Goal: Use online tool/utility: Utilize a website feature to perform a specific function

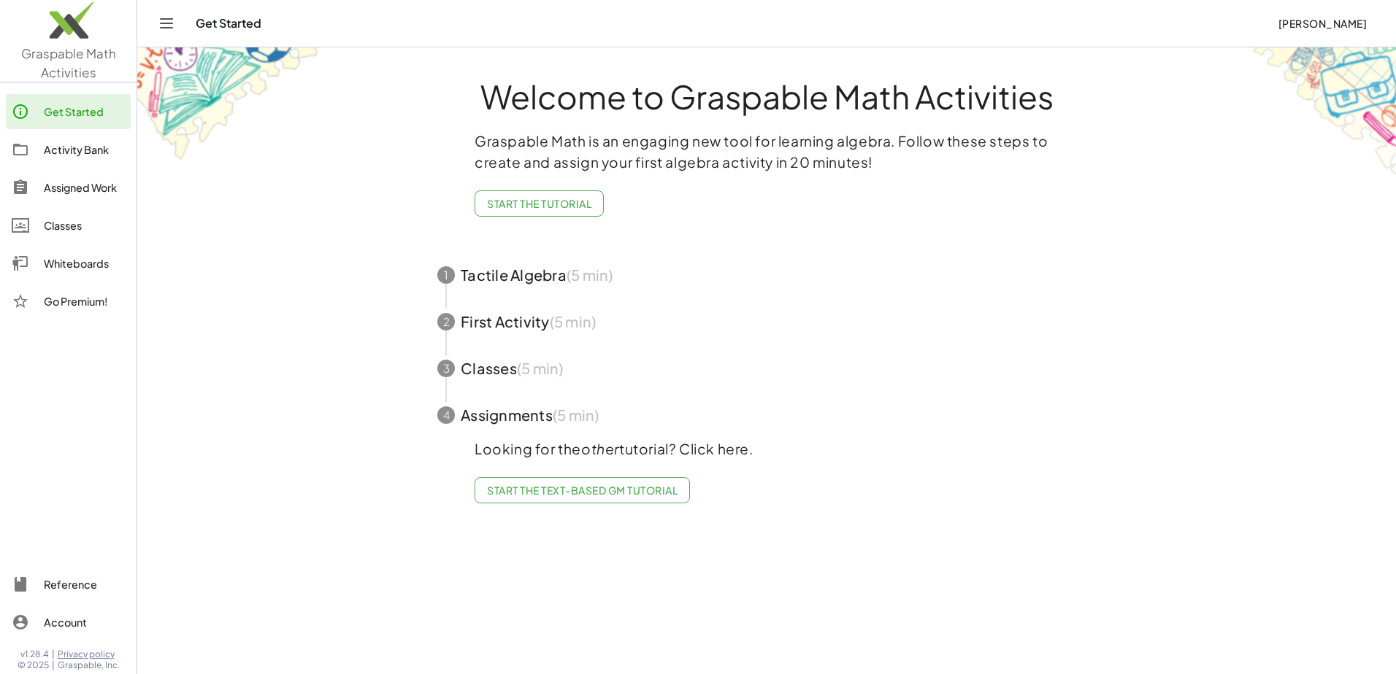
click at [69, 114] on div "Get Started" at bounding box center [84, 112] width 81 height 18
click at [56, 155] on div "Activity Bank" at bounding box center [84, 150] width 81 height 18
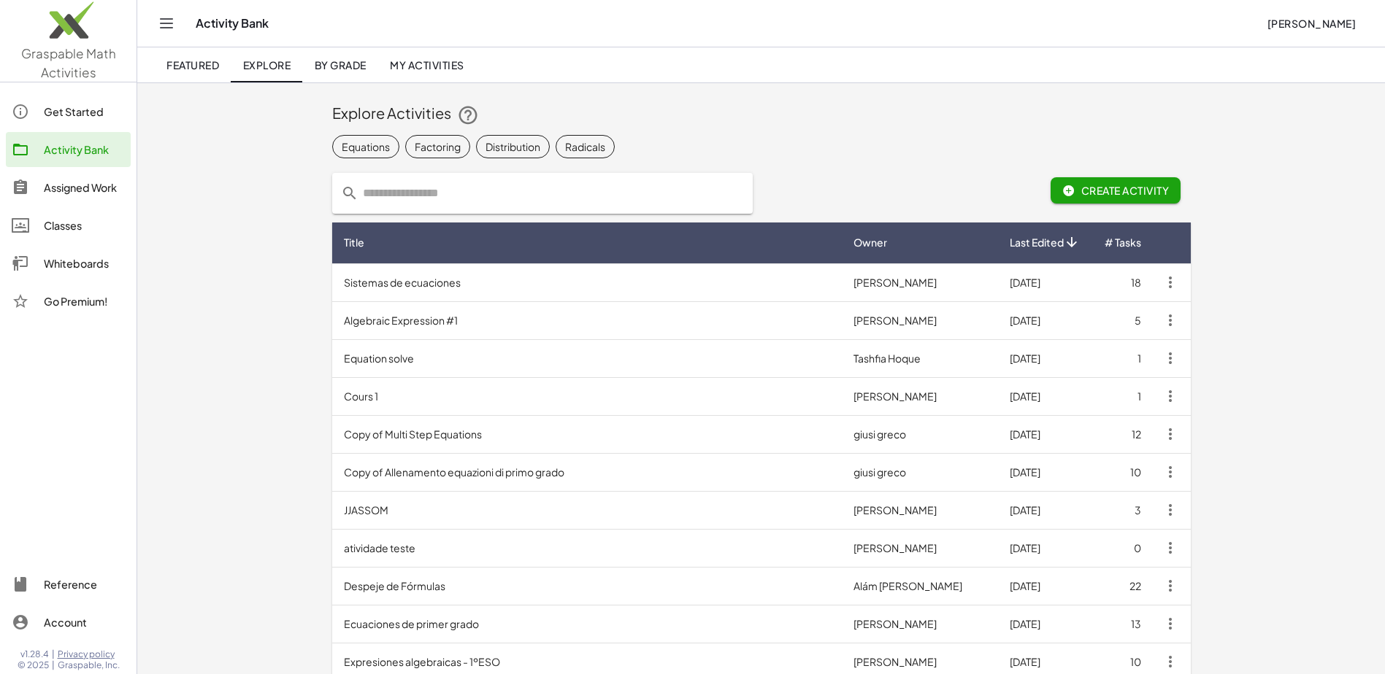
click at [56, 186] on div "Assigned Work" at bounding box center [84, 188] width 81 height 18
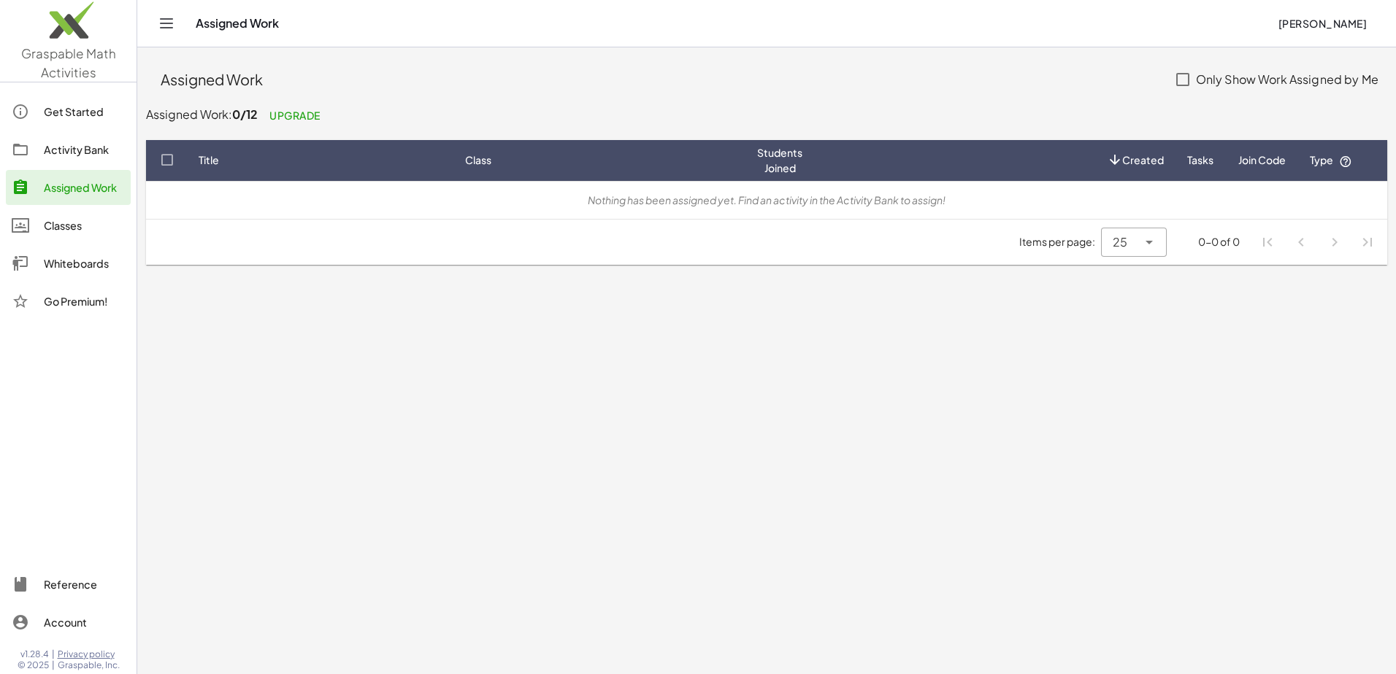
click at [55, 219] on div "Classes" at bounding box center [84, 226] width 81 height 18
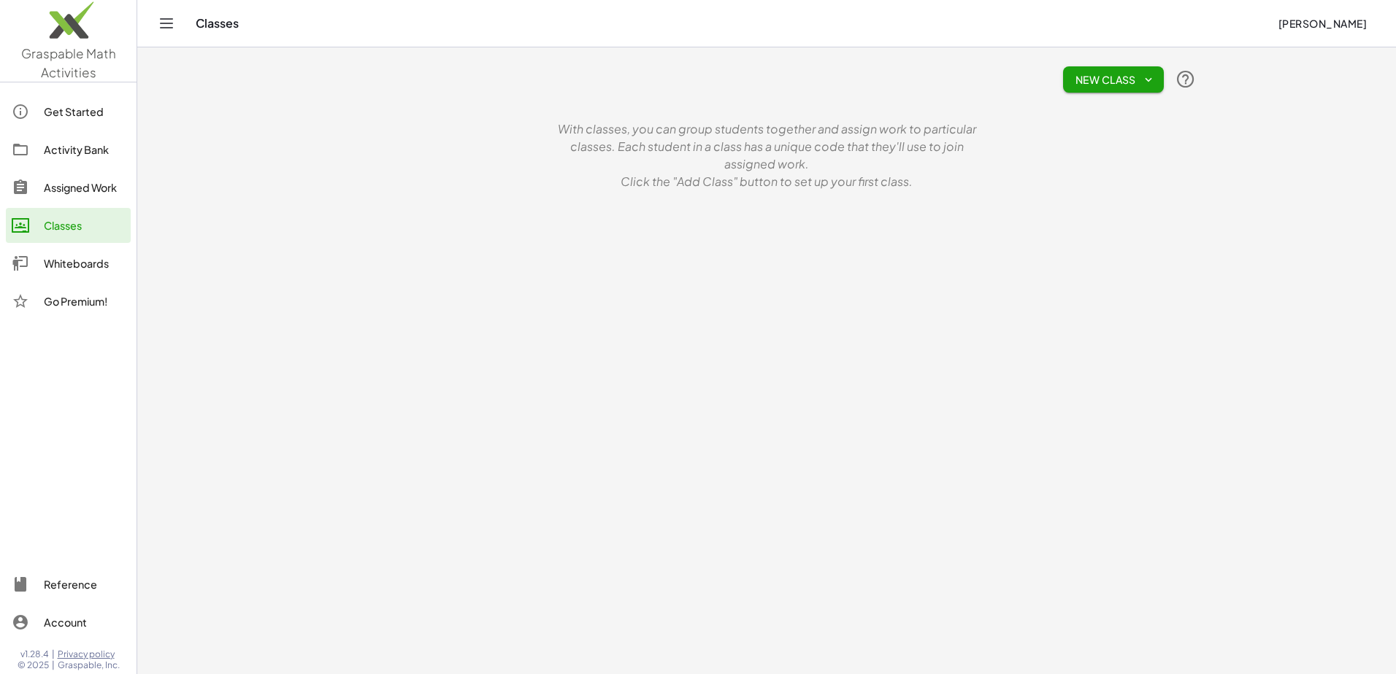
click at [1096, 92] on button "New Class" at bounding box center [1113, 79] width 101 height 26
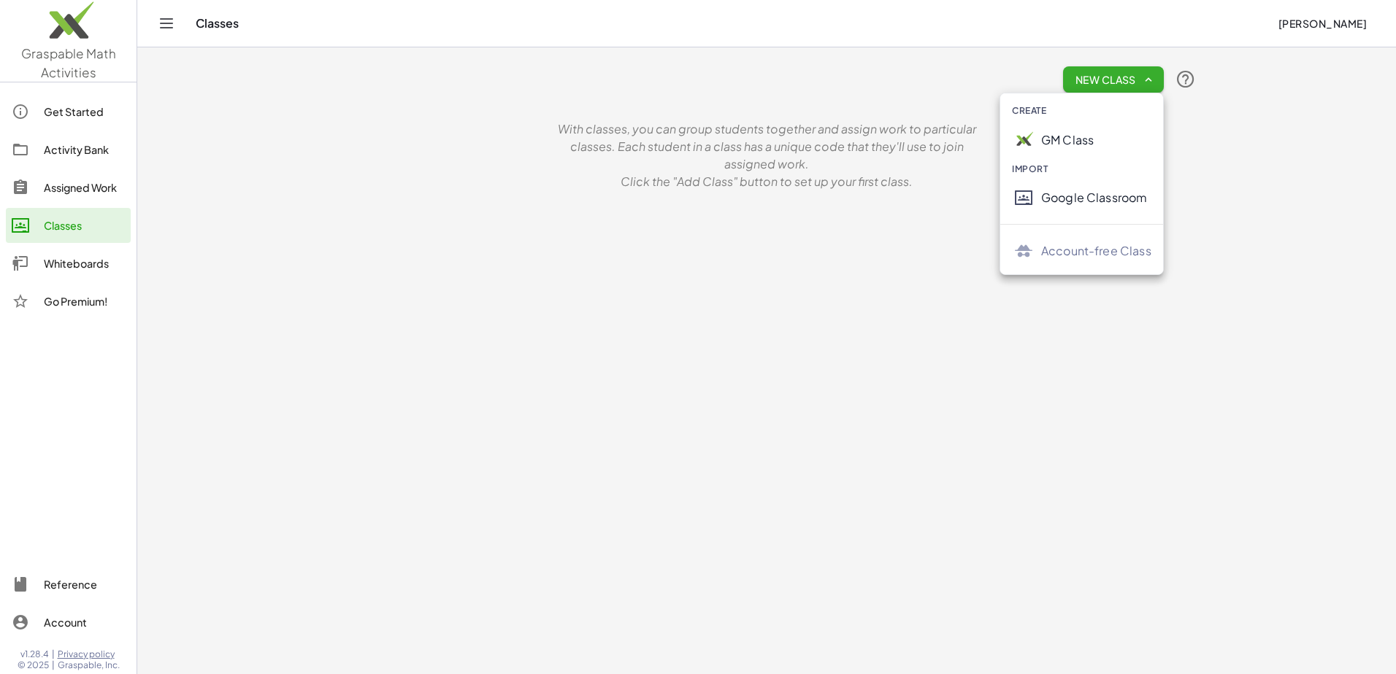
click at [61, 262] on div "Whiteboards" at bounding box center [84, 264] width 81 height 18
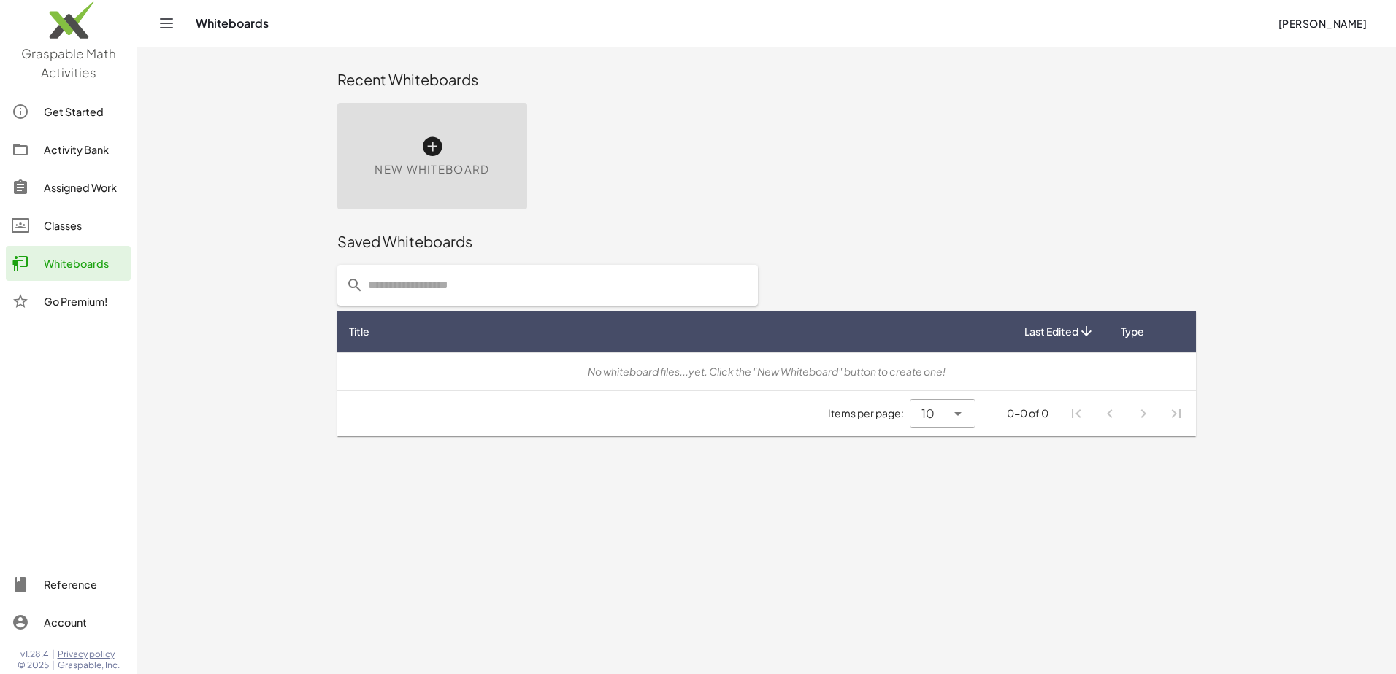
click at [431, 151] on icon at bounding box center [431, 146] width 23 height 23
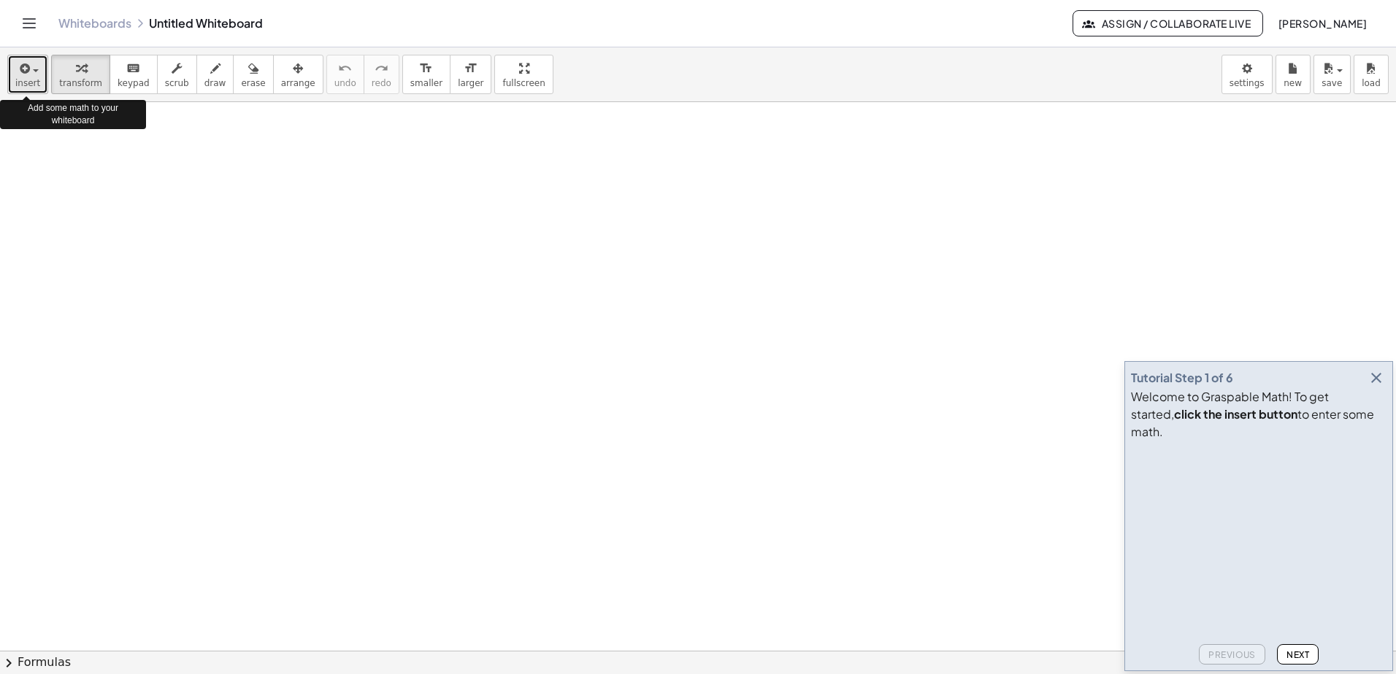
click at [27, 67] on icon "button" at bounding box center [23, 69] width 13 height 18
click at [118, 78] on span "keypad" at bounding box center [134, 83] width 32 height 10
click at [123, 80] on span "keypad" at bounding box center [134, 83] width 32 height 10
click at [82, 77] on button "transform" at bounding box center [80, 74] width 59 height 39
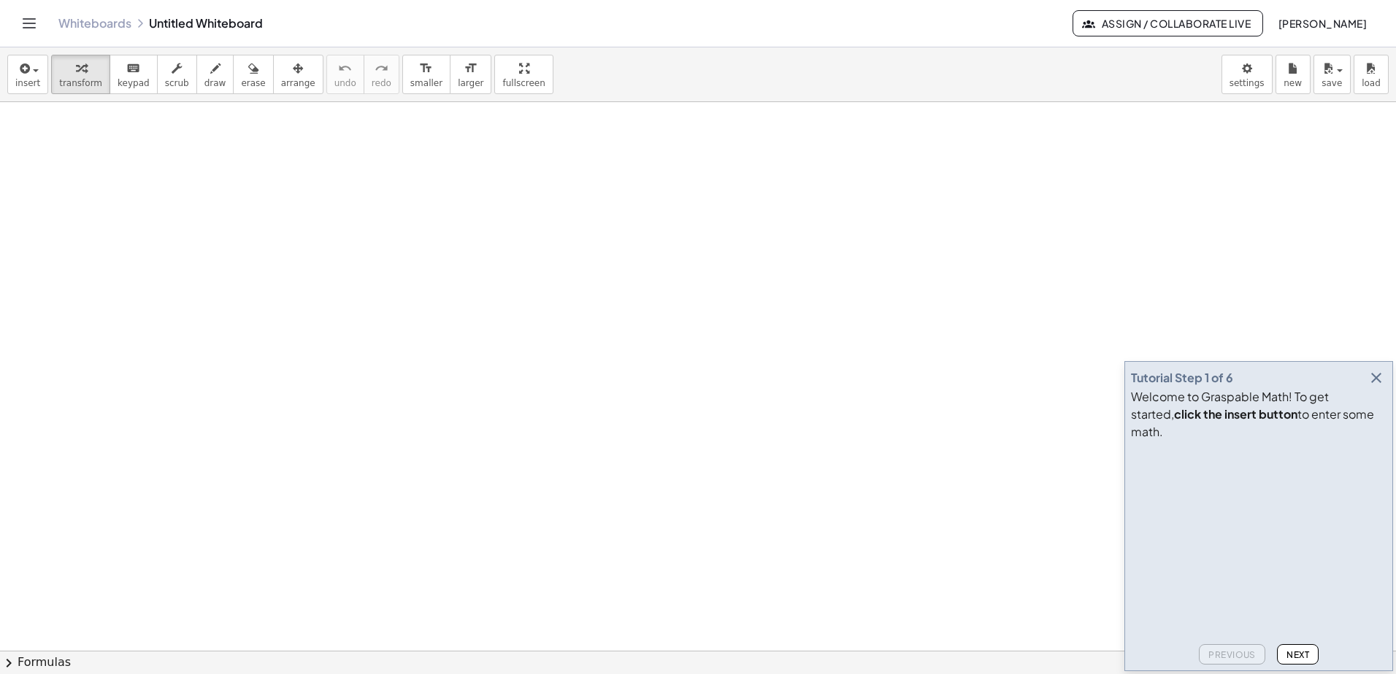
click at [33, 19] on icon "Toggle navigation" at bounding box center [29, 23] width 12 height 9
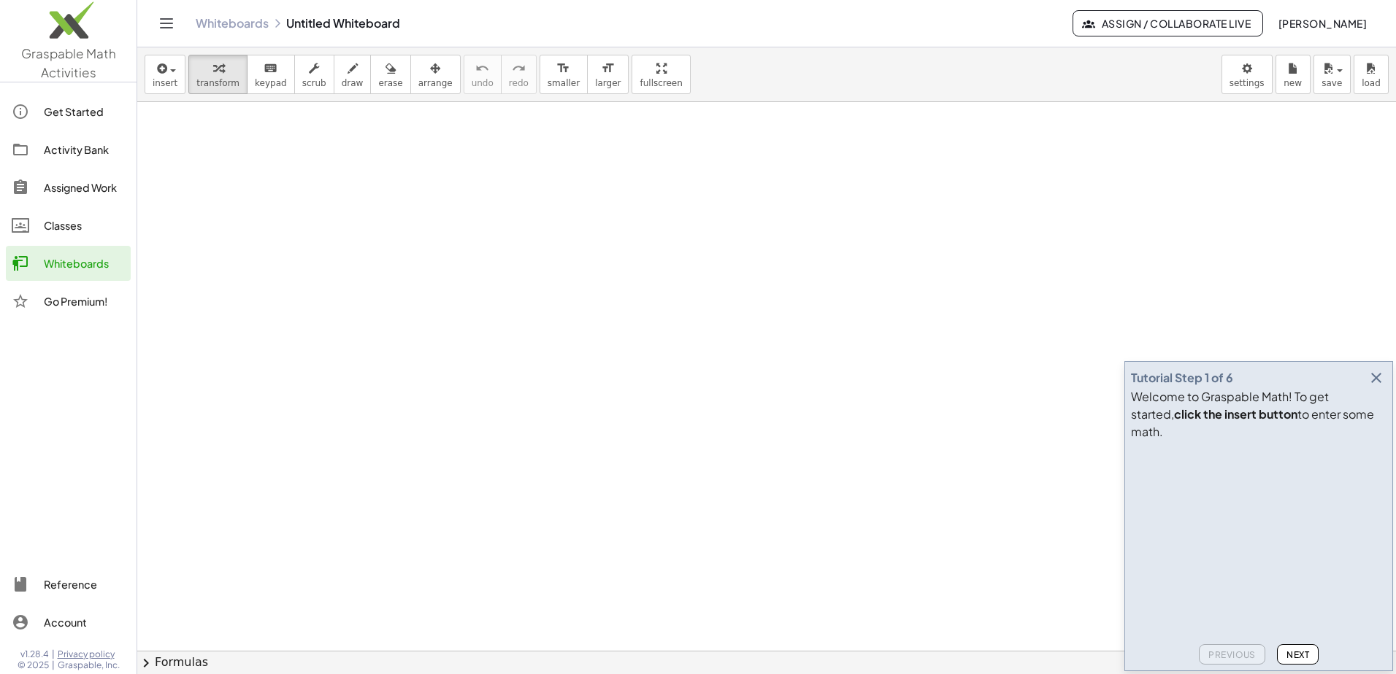
click at [158, 20] on icon "Toggle navigation" at bounding box center [167, 24] width 18 height 18
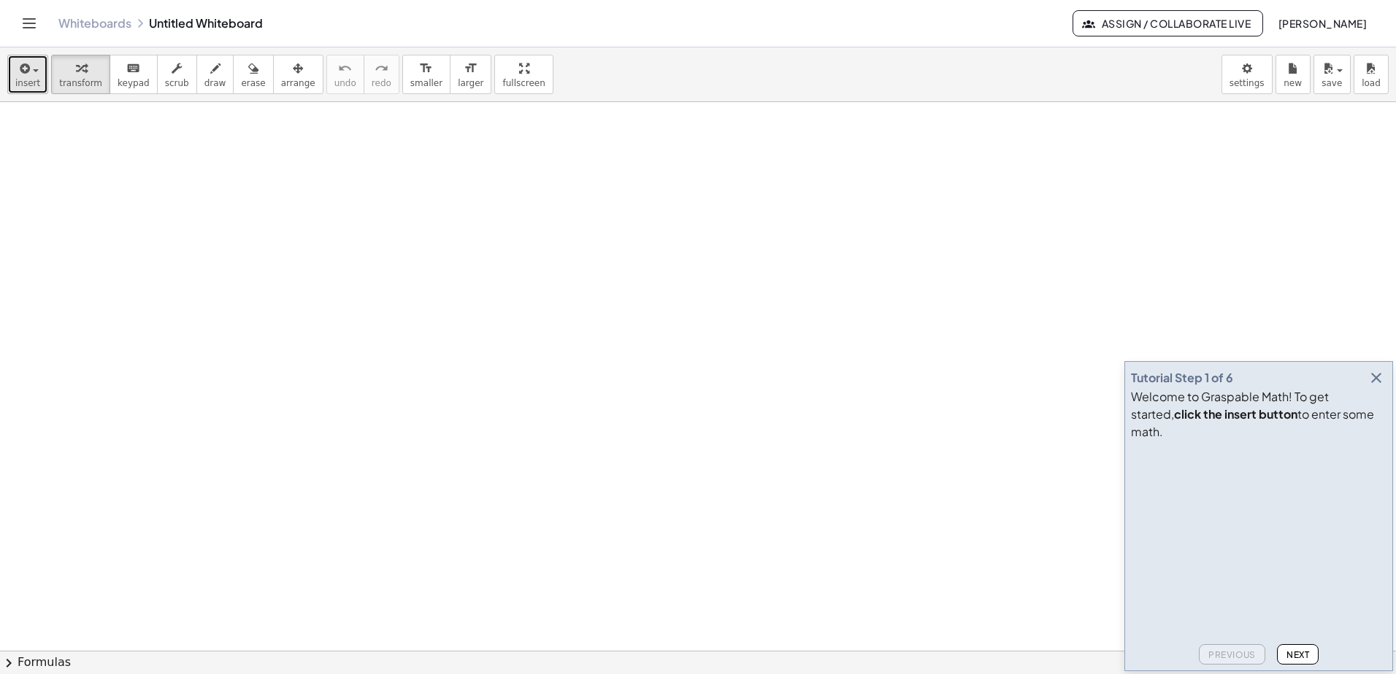
click at [13, 72] on button "insert" at bounding box center [27, 74] width 41 height 39
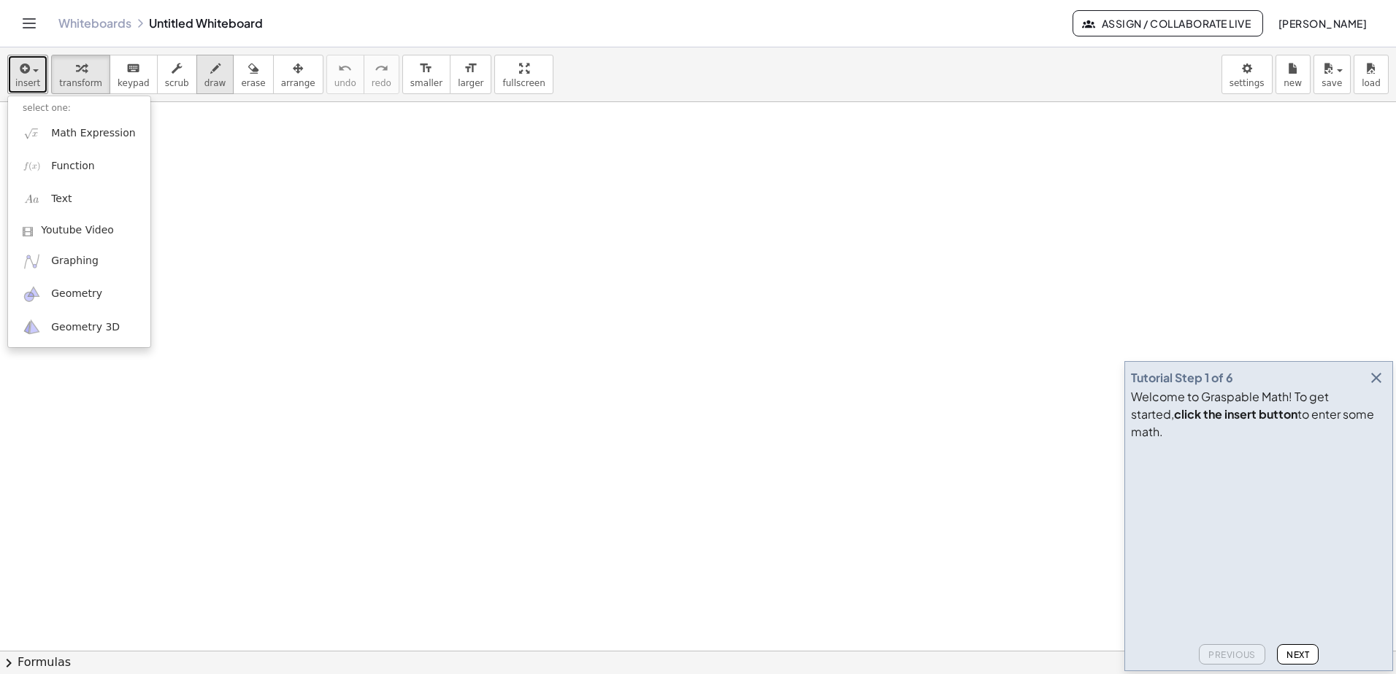
click at [212, 76] on button "draw" at bounding box center [215, 74] width 38 height 39
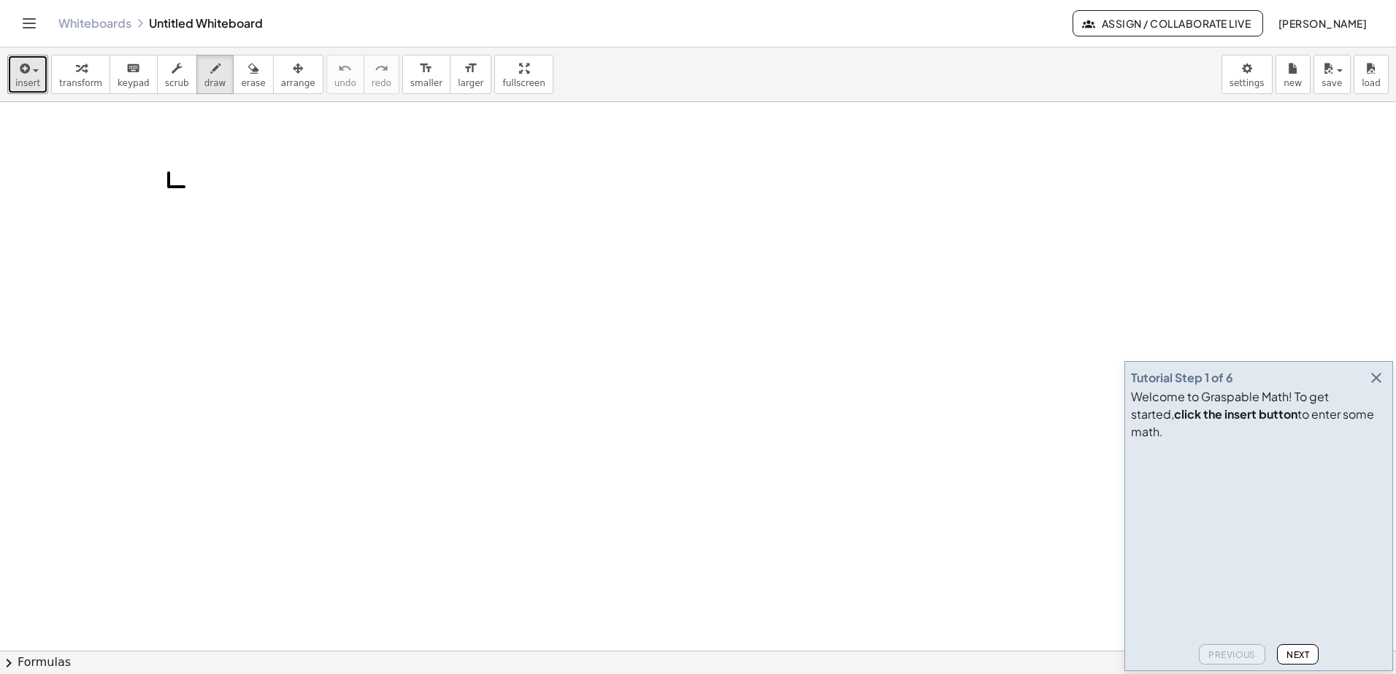
drag, startPoint x: 169, startPoint y: 173, endPoint x: 196, endPoint y: 187, distance: 31.0
click at [196, 187] on div at bounding box center [698, 651] width 1396 height 1098
drag, startPoint x: 181, startPoint y: 172, endPoint x: 181, endPoint y: 202, distance: 30.7
click at [181, 202] on div at bounding box center [698, 651] width 1396 height 1098
drag, startPoint x: 212, startPoint y: 177, endPoint x: 209, endPoint y: 194, distance: 17.0
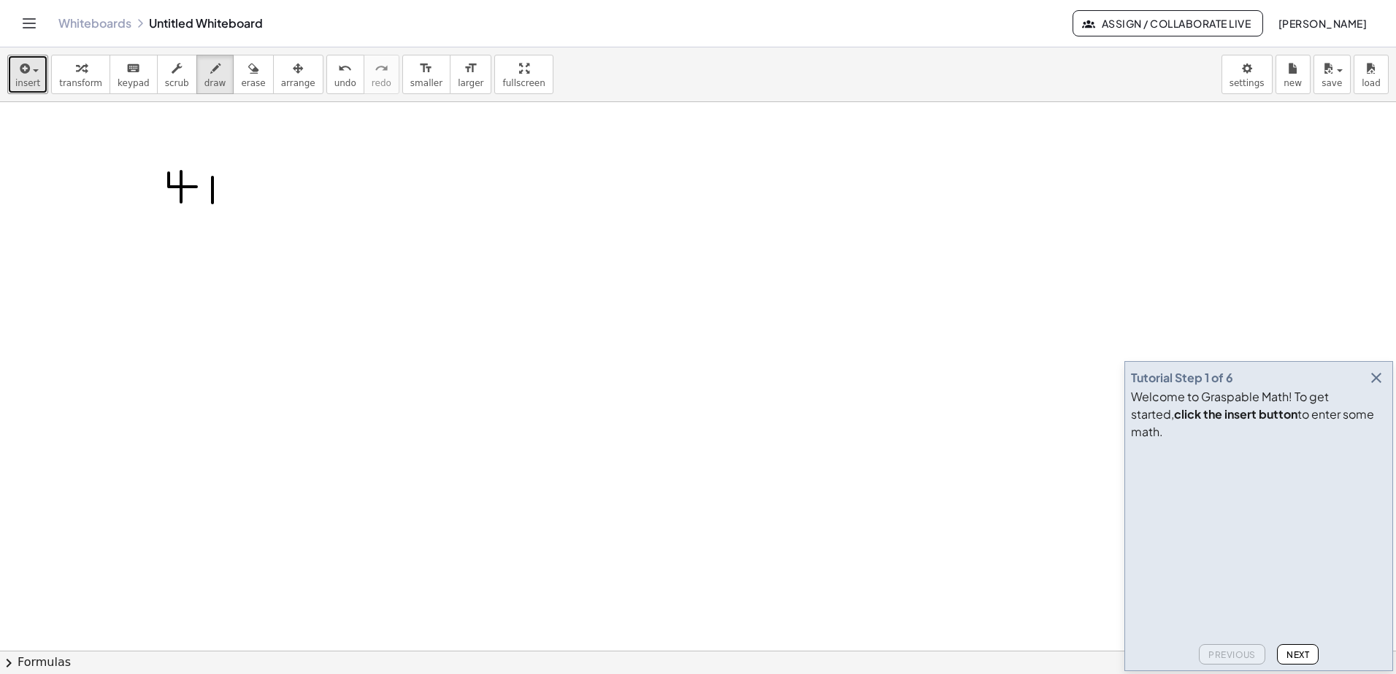
click at [212, 199] on div at bounding box center [698, 651] width 1396 height 1098
drag, startPoint x: 205, startPoint y: 191, endPoint x: 223, endPoint y: 191, distance: 17.5
click at [223, 191] on div at bounding box center [698, 651] width 1396 height 1098
drag, startPoint x: 236, startPoint y: 172, endPoint x: 253, endPoint y: 182, distance: 20.7
click at [253, 182] on div at bounding box center [698, 651] width 1396 height 1098
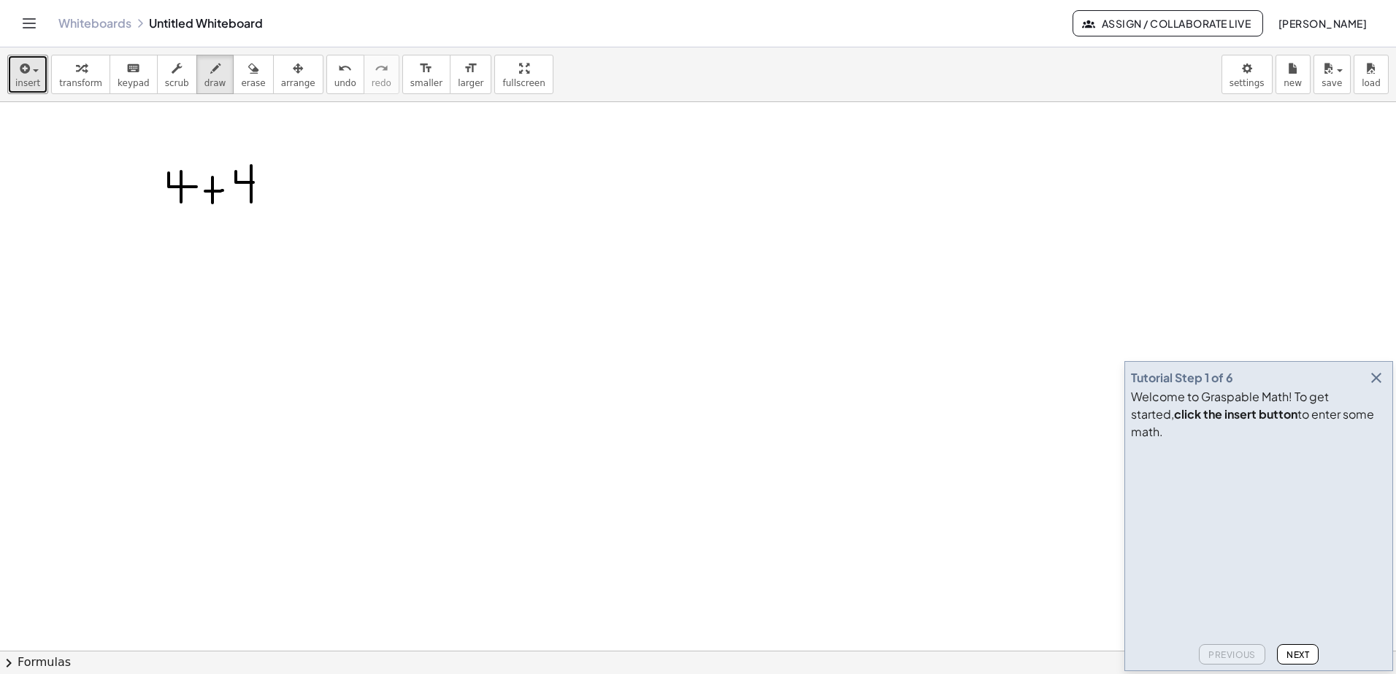
drag, startPoint x: 251, startPoint y: 166, endPoint x: 251, endPoint y: 204, distance: 38.7
click at [251, 204] on div at bounding box center [698, 651] width 1396 height 1098
click at [241, 85] on span "erase" at bounding box center [253, 83] width 24 height 10
click at [236, 178] on div at bounding box center [698, 651] width 1396 height 1098
drag, startPoint x: 212, startPoint y: 188, endPoint x: 150, endPoint y: 177, distance: 63.0
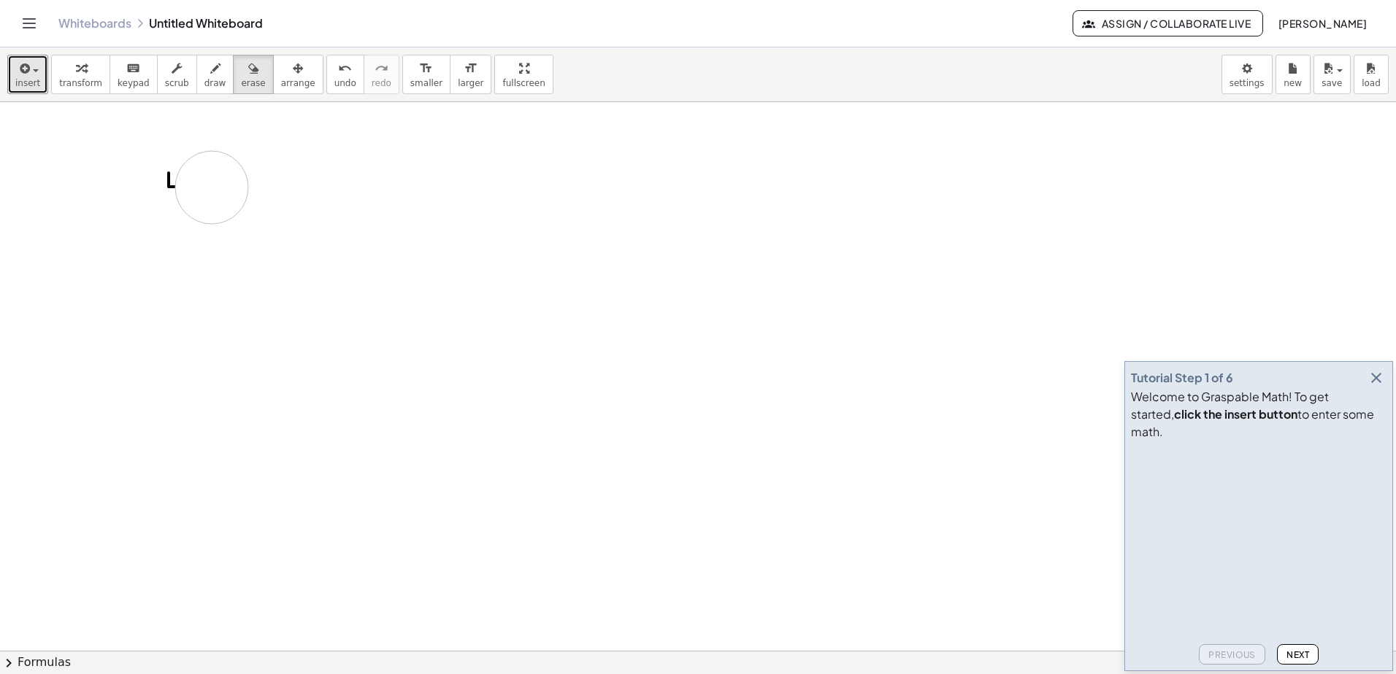
click at [150, 177] on div at bounding box center [698, 651] width 1396 height 1098
click at [34, 74] on div "button" at bounding box center [27, 68] width 25 height 18
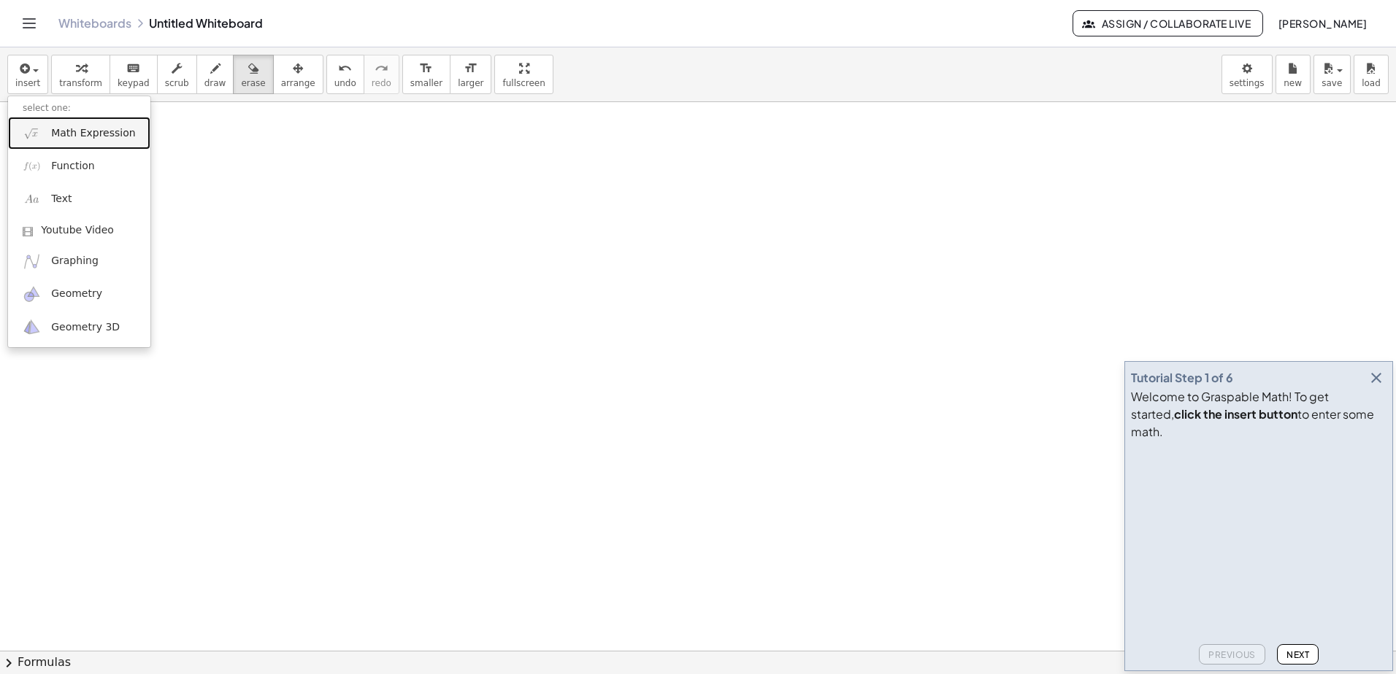
drag, startPoint x: 56, startPoint y: 133, endPoint x: 88, endPoint y: 144, distance: 33.2
click at [56, 133] on span "Math Expression" at bounding box center [93, 133] width 84 height 15
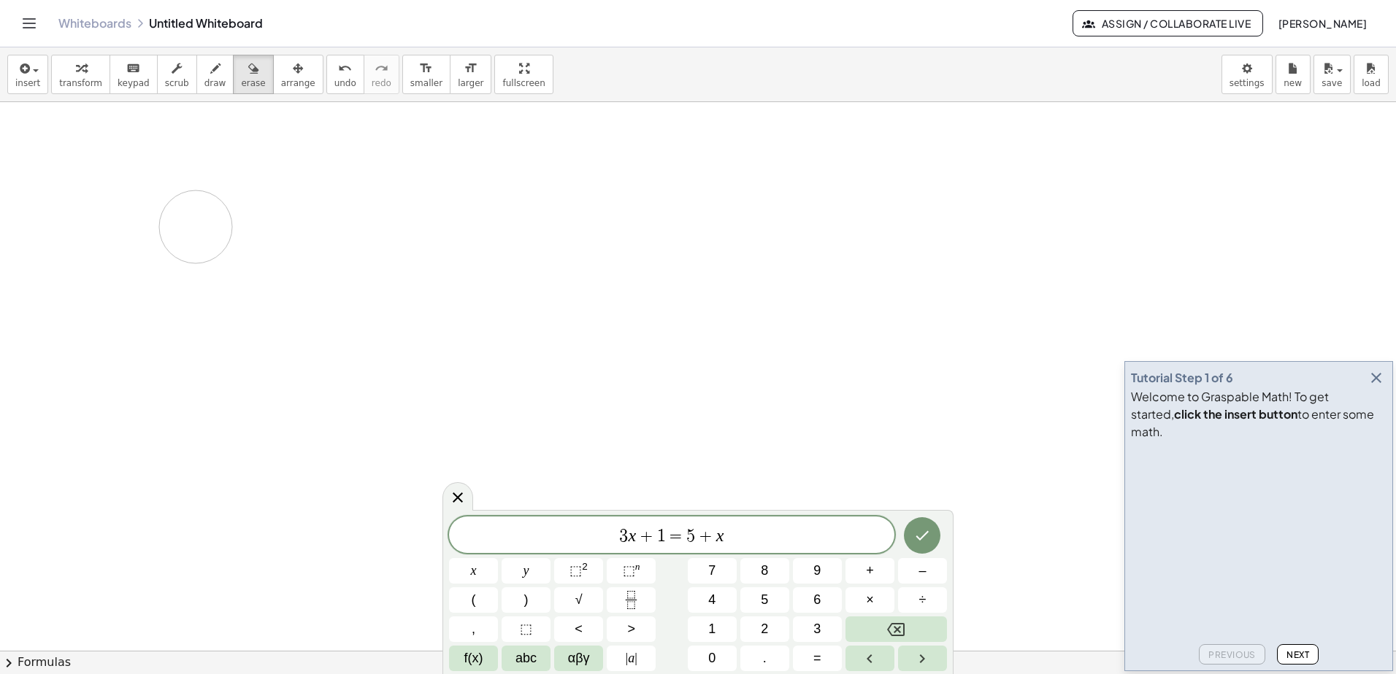
drag, startPoint x: 196, startPoint y: 200, endPoint x: 258, endPoint y: 238, distance: 72.7
click at [258, 238] on div at bounding box center [698, 651] width 1396 height 1098
drag, startPoint x: 767, startPoint y: 550, endPoint x: 745, endPoint y: 534, distance: 27.3
click at [745, 534] on span "3 x + 1 = 5 + x" at bounding box center [671, 536] width 445 height 20
drag, startPoint x: 628, startPoint y: 524, endPoint x: 588, endPoint y: 511, distance: 42.2
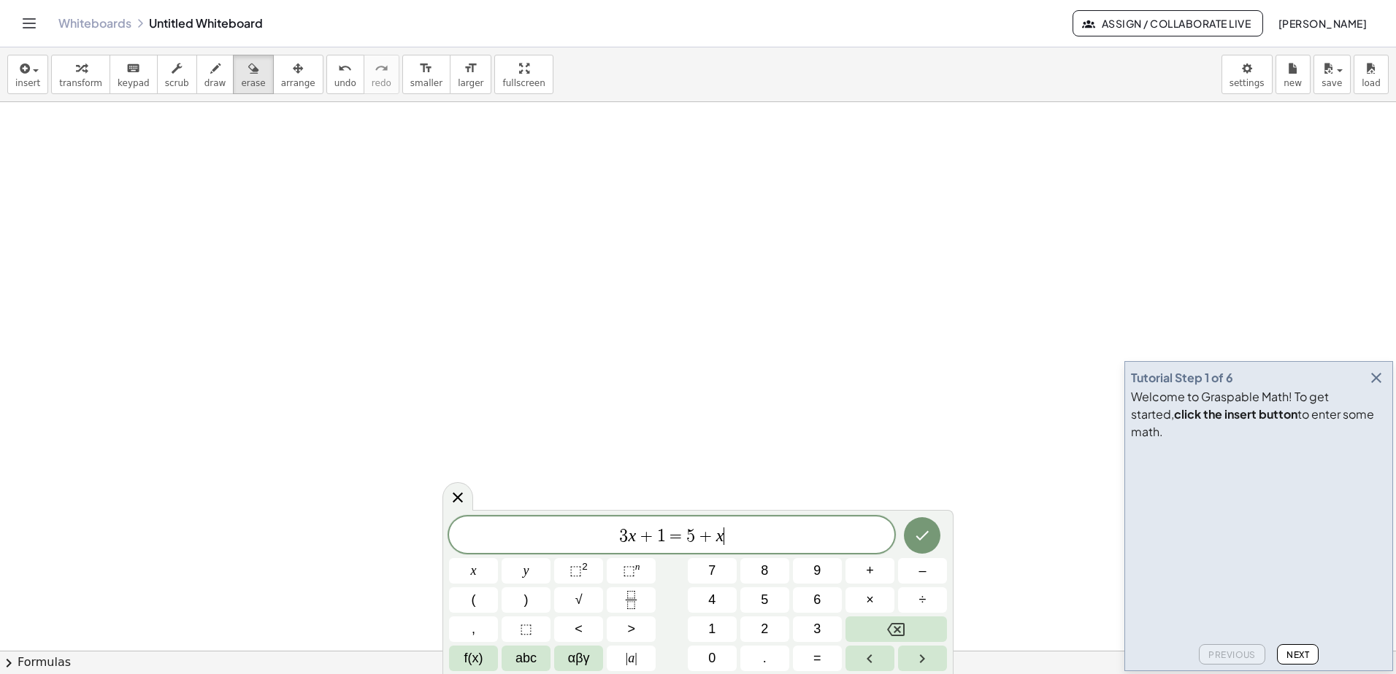
click at [588, 512] on div "******** 3 x + 1 = 5 + x ​ x y ⬚ 2 ⬚ n 7 8 9 + – ( ) √ 4 5 6 × ÷ , ⬚ < > 1 2 3 …" at bounding box center [697, 592] width 511 height 164
click at [23, 70] on icon "button" at bounding box center [23, 69] width 13 height 18
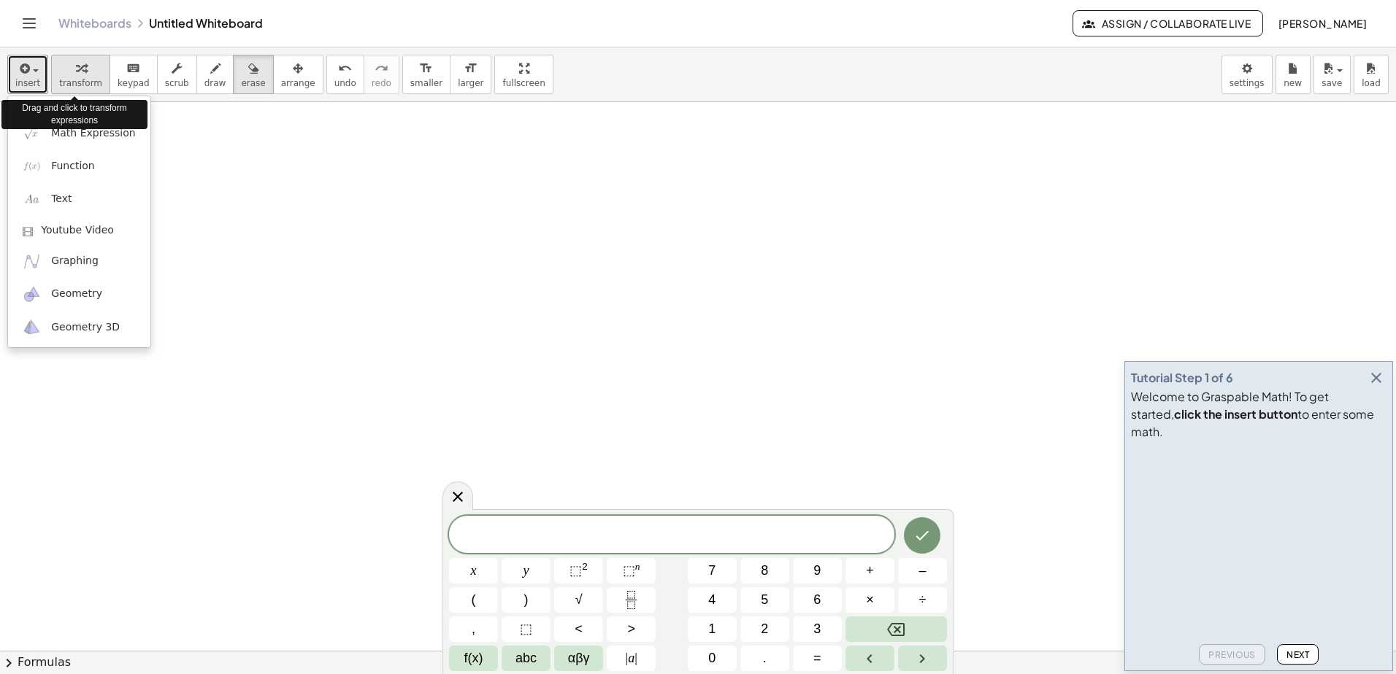
click at [80, 91] on button "transform" at bounding box center [80, 74] width 59 height 39
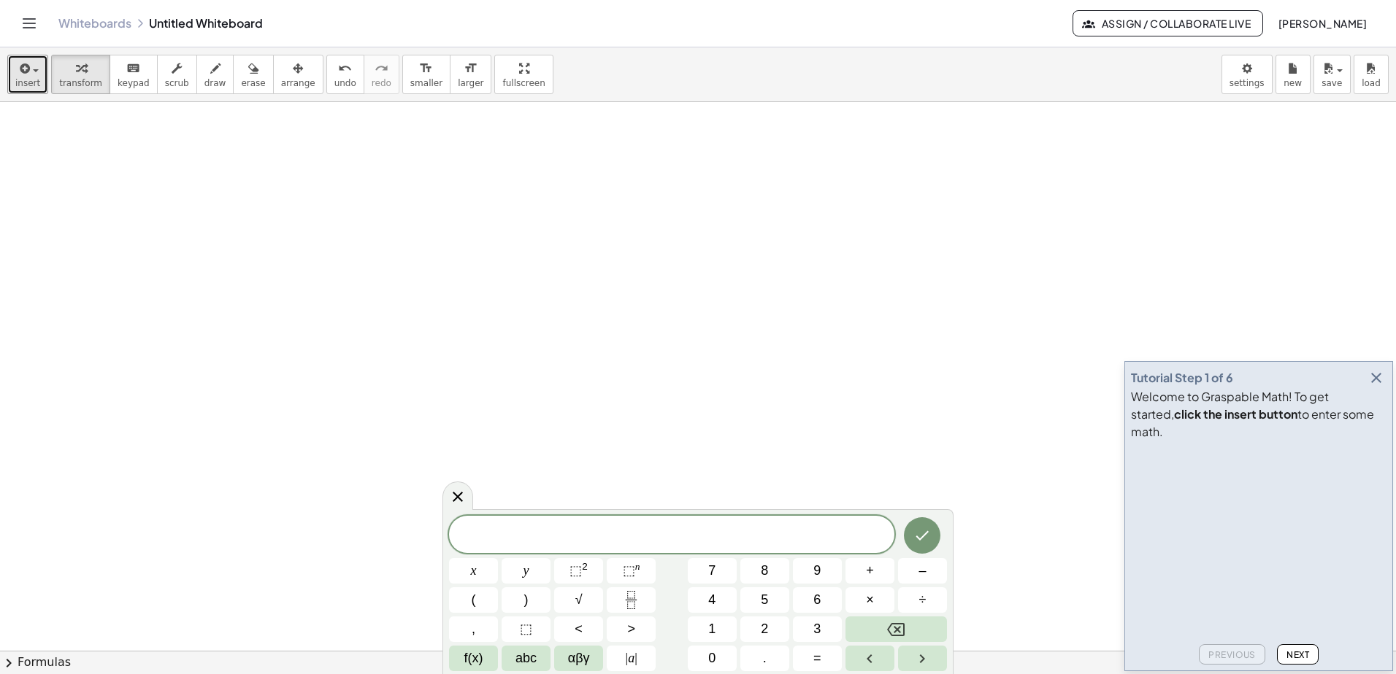
drag, startPoint x: 102, startPoint y: 169, endPoint x: 136, endPoint y: 191, distance: 40.7
click at [136, 191] on div at bounding box center [698, 651] width 1396 height 1098
drag, startPoint x: 136, startPoint y: 166, endPoint x: 253, endPoint y: 187, distance: 118.7
click at [253, 187] on div at bounding box center [698, 651] width 1396 height 1098
drag, startPoint x: 160, startPoint y: 195, endPoint x: 207, endPoint y: 201, distance: 47.8
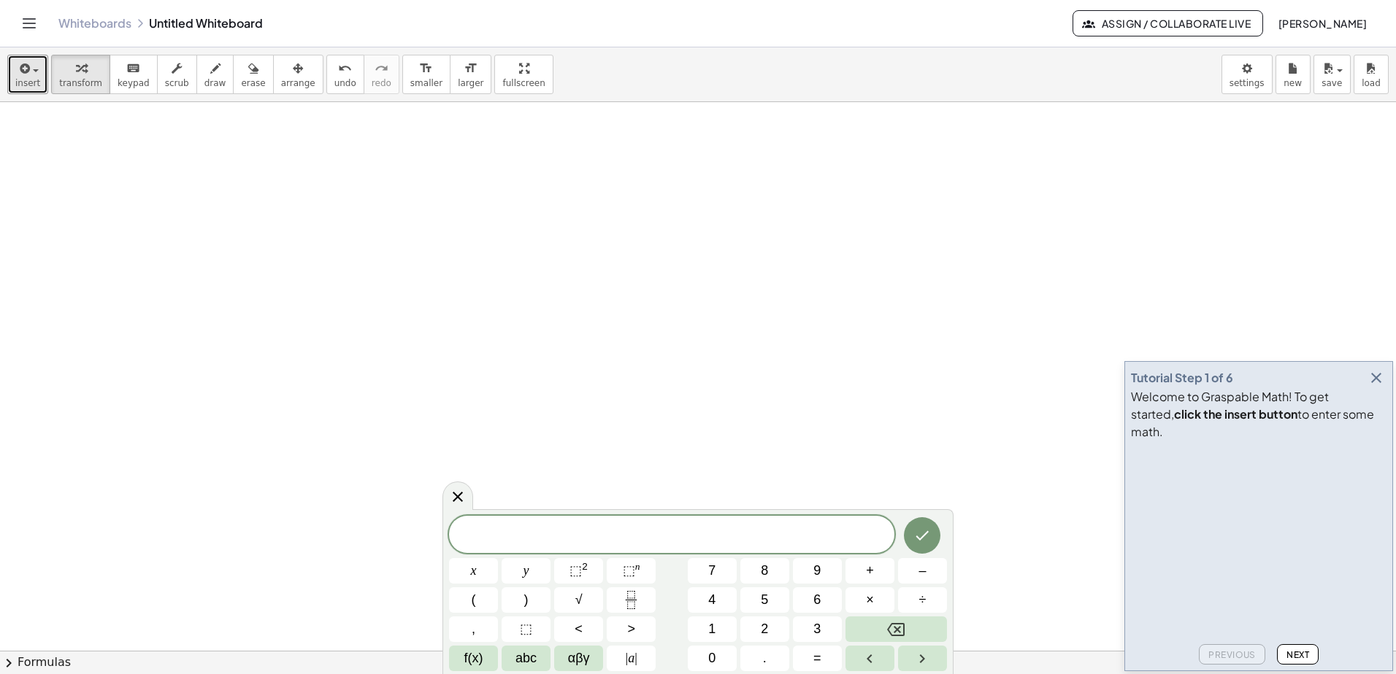
click at [160, 196] on div at bounding box center [698, 651] width 1396 height 1098
click at [273, 197] on div at bounding box center [698, 651] width 1396 height 1098
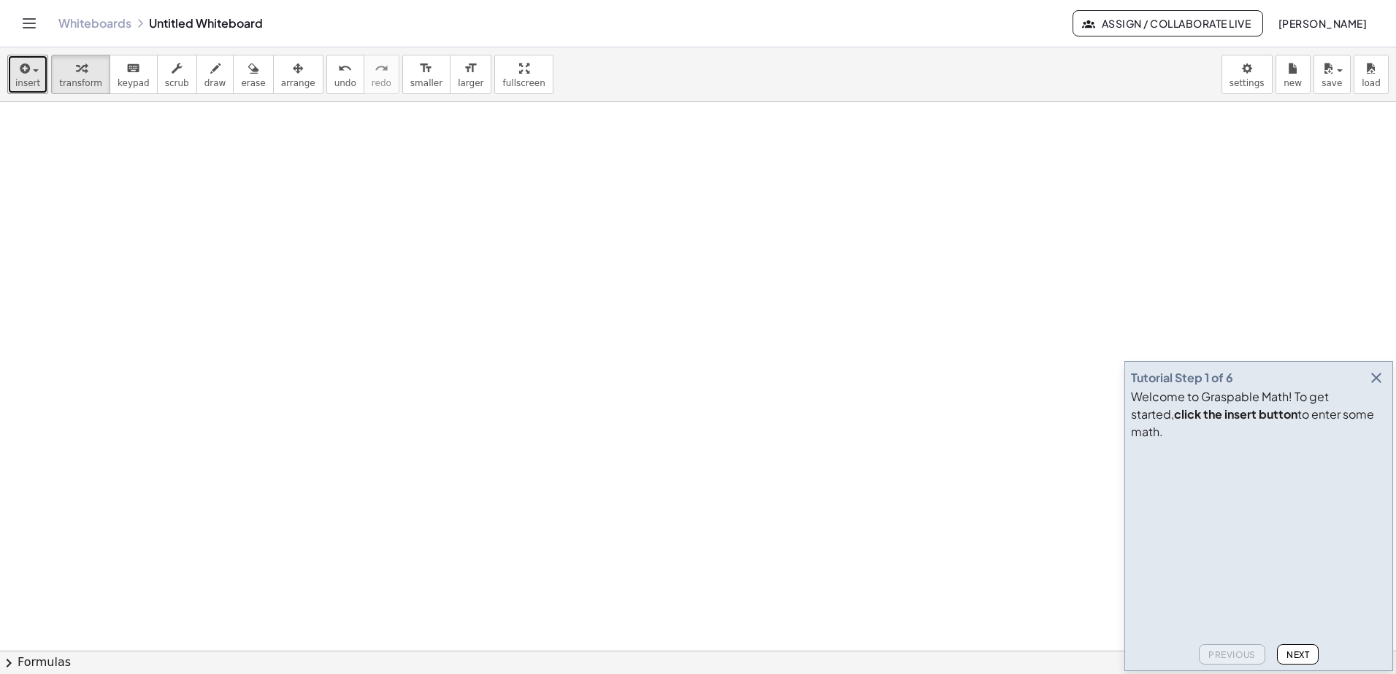
drag, startPoint x: 387, startPoint y: 204, endPoint x: 429, endPoint y: 243, distance: 57.8
click at [393, 206] on div at bounding box center [698, 651] width 1396 height 1098
click at [328, 261] on div at bounding box center [698, 651] width 1396 height 1098
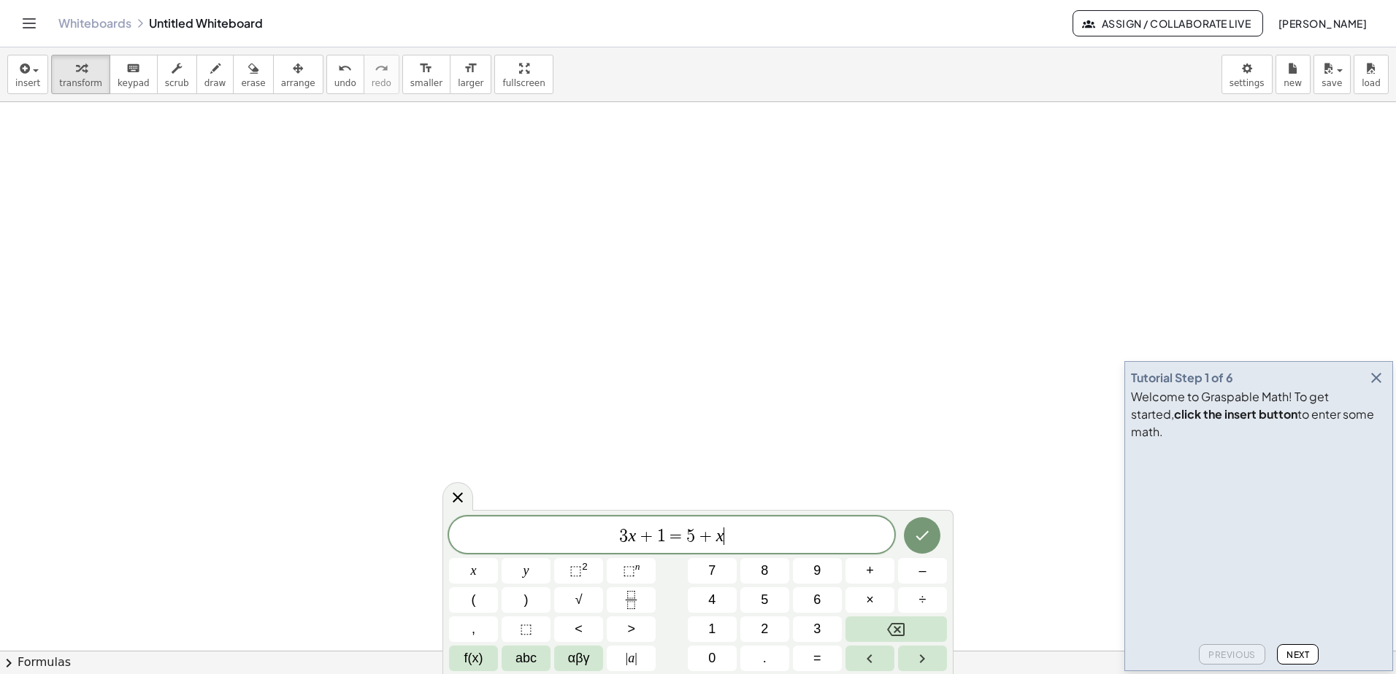
drag, startPoint x: 158, startPoint y: 145, endPoint x: 136, endPoint y: 127, distance: 28.0
click at [154, 140] on div at bounding box center [698, 651] width 1396 height 1098
click at [17, 80] on span "insert" at bounding box center [27, 83] width 25 height 10
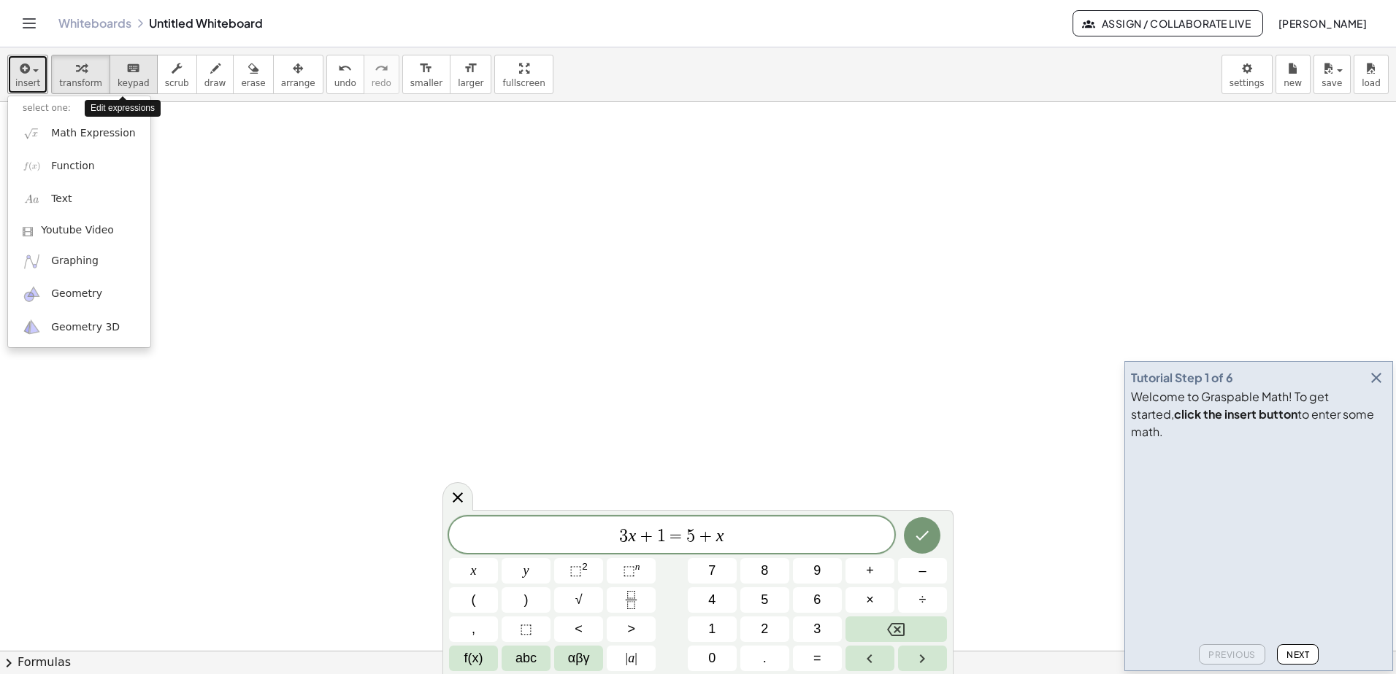
click at [118, 85] on span "keypad" at bounding box center [134, 83] width 32 height 10
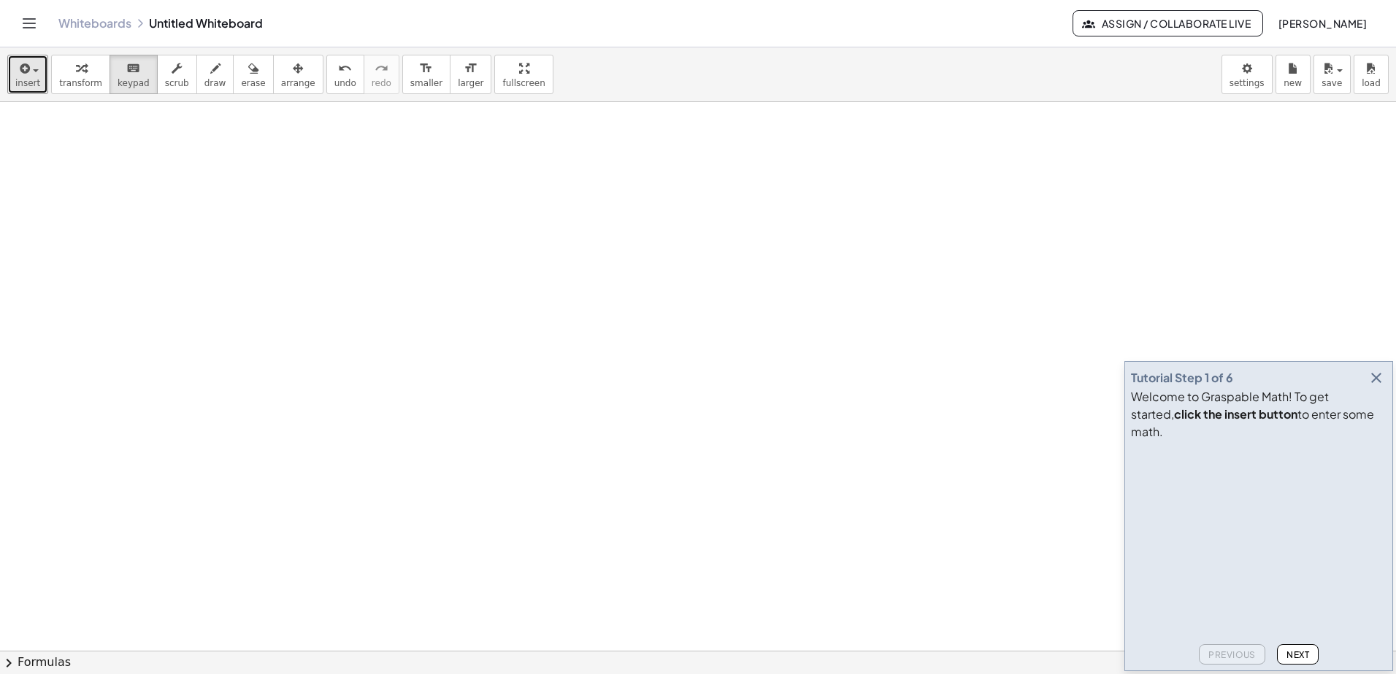
drag, startPoint x: 226, startPoint y: 205, endPoint x: 277, endPoint y: 222, distance: 53.1
click at [277, 222] on div at bounding box center [698, 651] width 1396 height 1098
drag, startPoint x: 277, startPoint y: 222, endPoint x: 278, endPoint y: 237, distance: 15.4
click at [278, 237] on div at bounding box center [698, 651] width 1396 height 1098
click at [196, 70] on button "draw" at bounding box center [215, 74] width 38 height 39
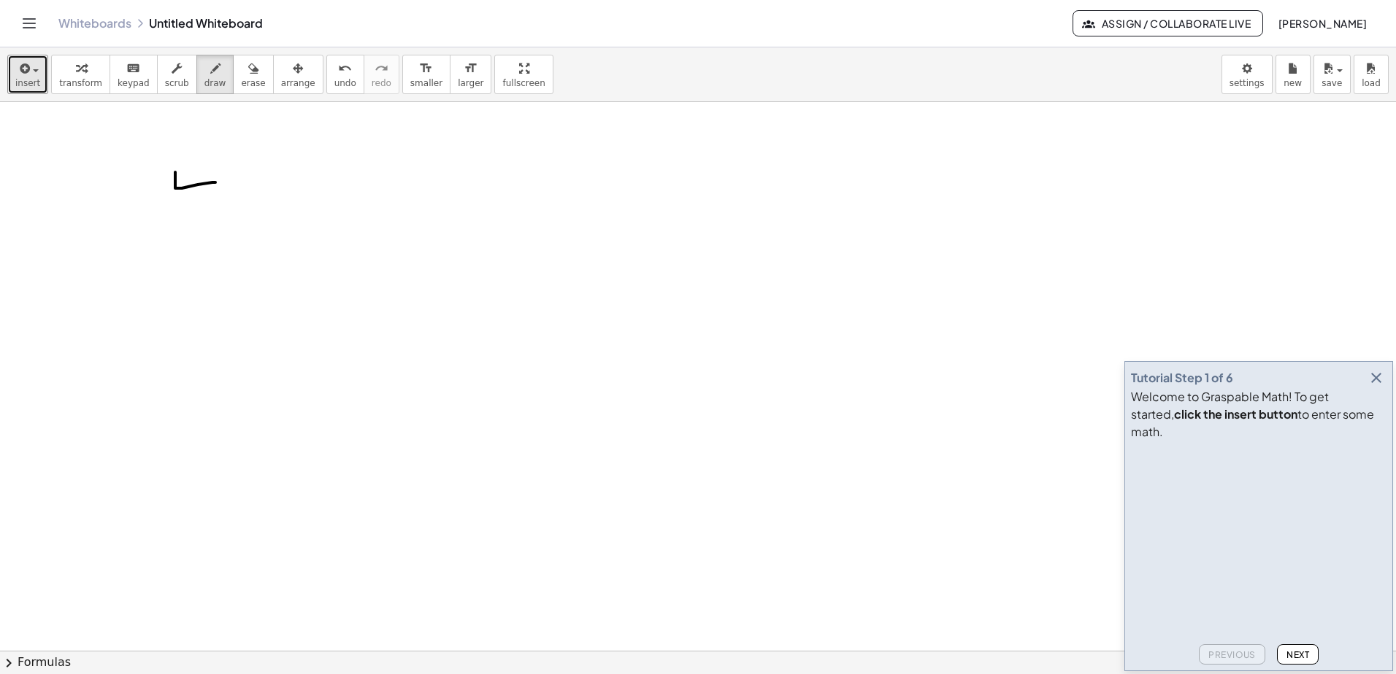
drag, startPoint x: 175, startPoint y: 172, endPoint x: 215, endPoint y: 182, distance: 41.4
click at [215, 182] on div at bounding box center [698, 651] width 1396 height 1098
drag, startPoint x: 205, startPoint y: 167, endPoint x: 204, endPoint y: 208, distance: 40.9
click at [204, 208] on div at bounding box center [698, 651] width 1396 height 1098
drag, startPoint x: 248, startPoint y: 175, endPoint x: 245, endPoint y: 196, distance: 21.5
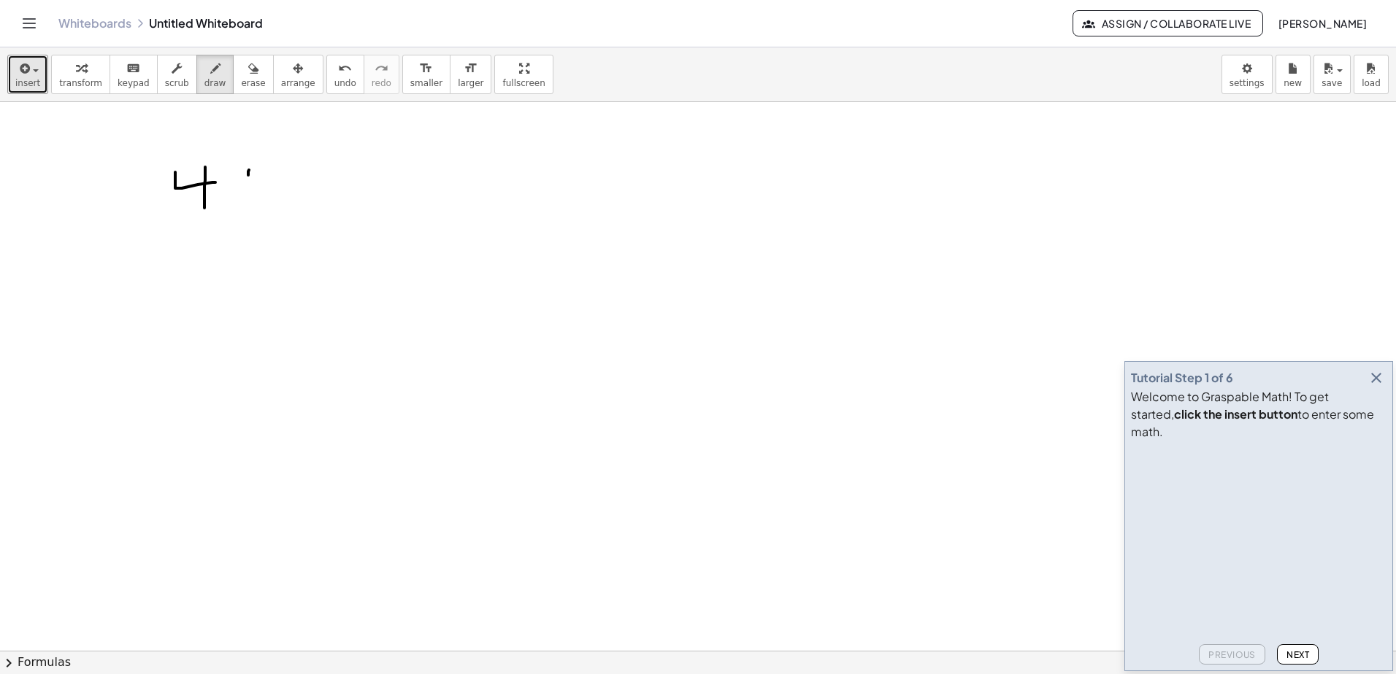
click at [246, 191] on div at bounding box center [698, 651] width 1396 height 1098
drag, startPoint x: 234, startPoint y: 180, endPoint x: 271, endPoint y: 174, distance: 37.8
click at [271, 174] on div at bounding box center [698, 651] width 1396 height 1098
drag, startPoint x: 281, startPoint y: 160, endPoint x: 309, endPoint y: 173, distance: 30.7
click at [309, 173] on div at bounding box center [698, 651] width 1396 height 1098
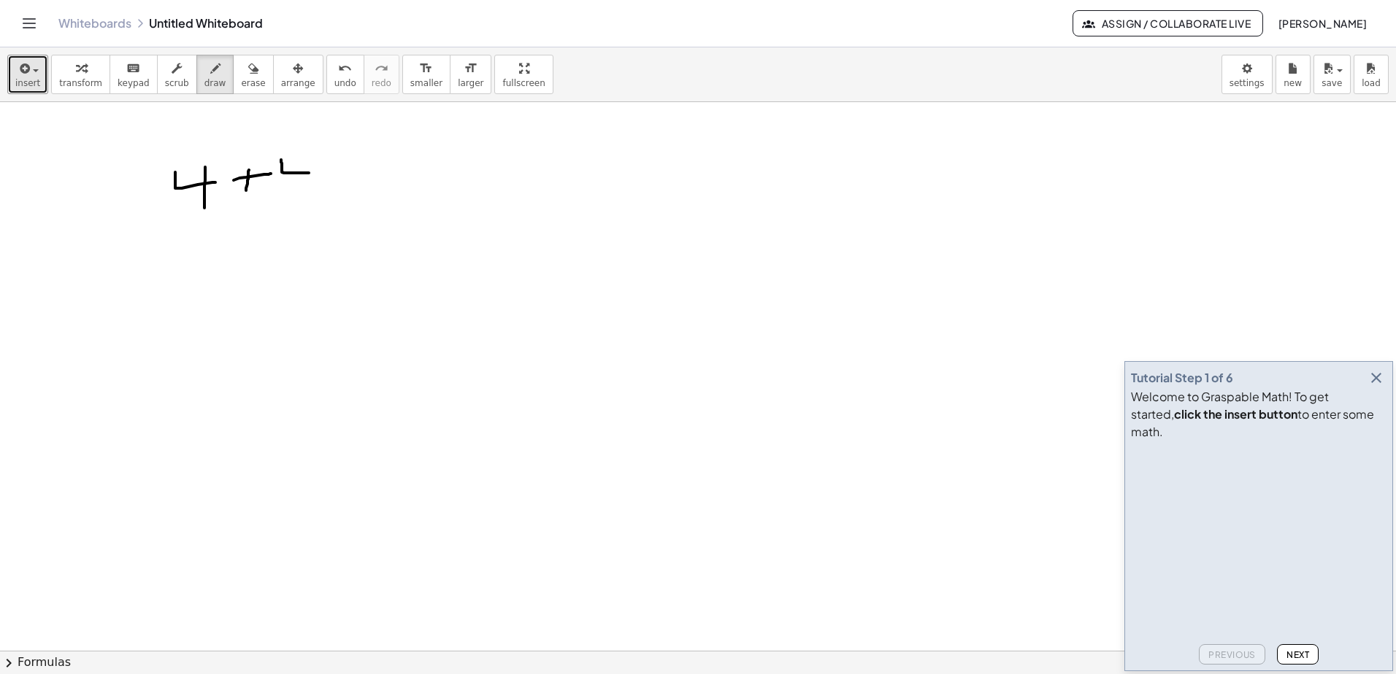
drag, startPoint x: 300, startPoint y: 160, endPoint x: 300, endPoint y: 186, distance: 26.3
click at [300, 186] on div at bounding box center [698, 651] width 1396 height 1098
drag, startPoint x: 331, startPoint y: 167, endPoint x: 347, endPoint y: 168, distance: 16.1
click at [347, 166] on div at bounding box center [698, 651] width 1396 height 1098
drag, startPoint x: 339, startPoint y: 177, endPoint x: 364, endPoint y: 174, distance: 25.0
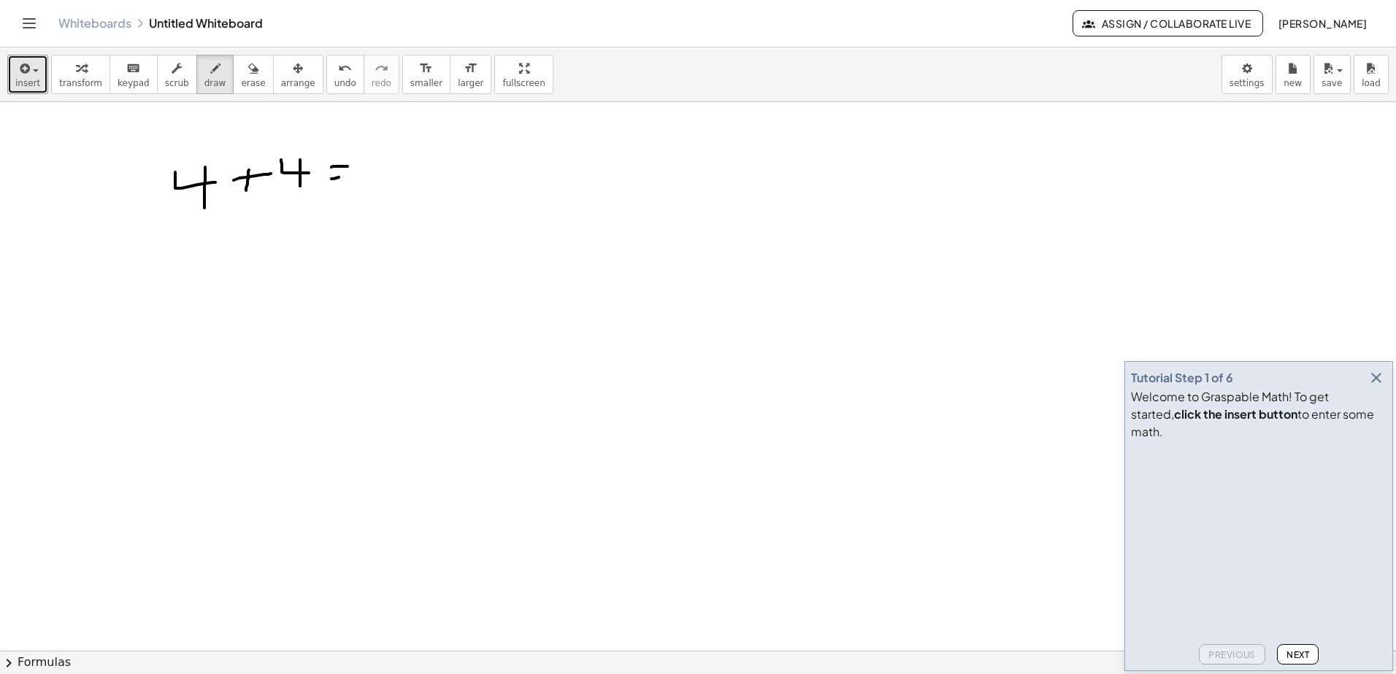
click at [364, 172] on div at bounding box center [698, 651] width 1396 height 1098
click at [7, 55] on button "insert" at bounding box center [27, 74] width 41 height 39
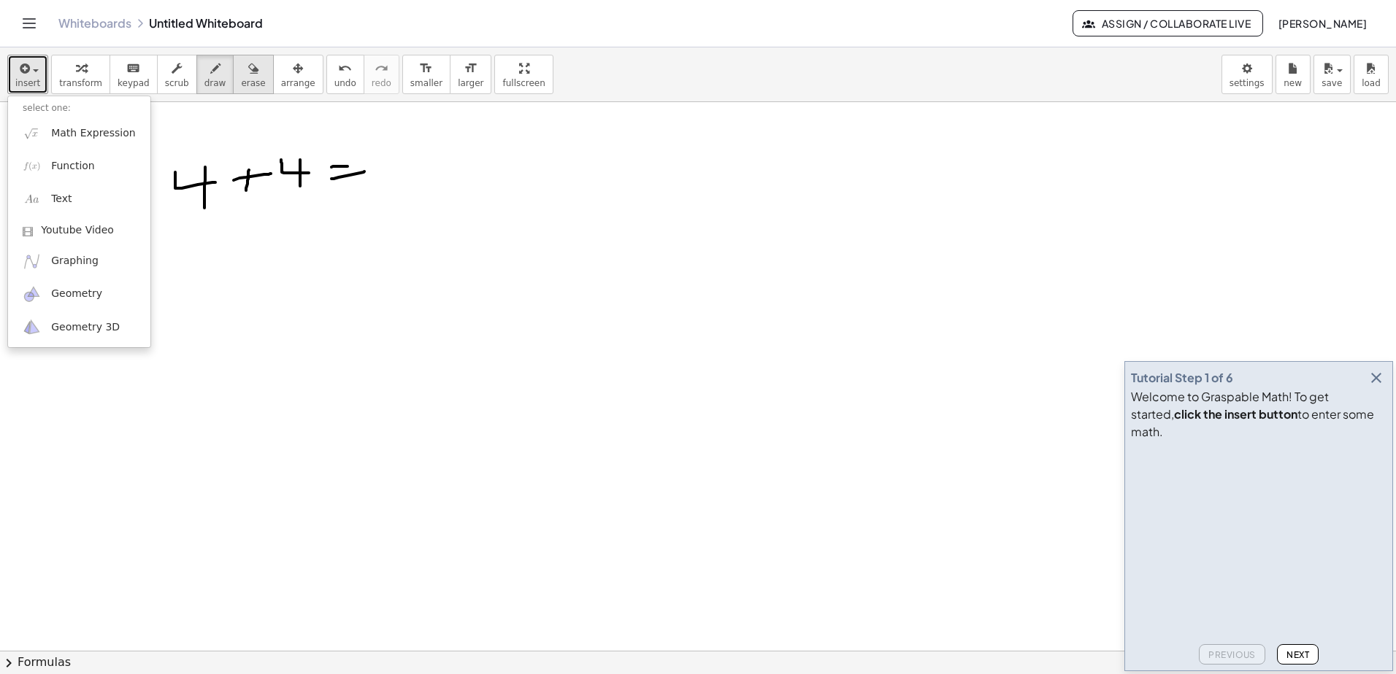
click at [241, 88] on span "erase" at bounding box center [253, 83] width 24 height 10
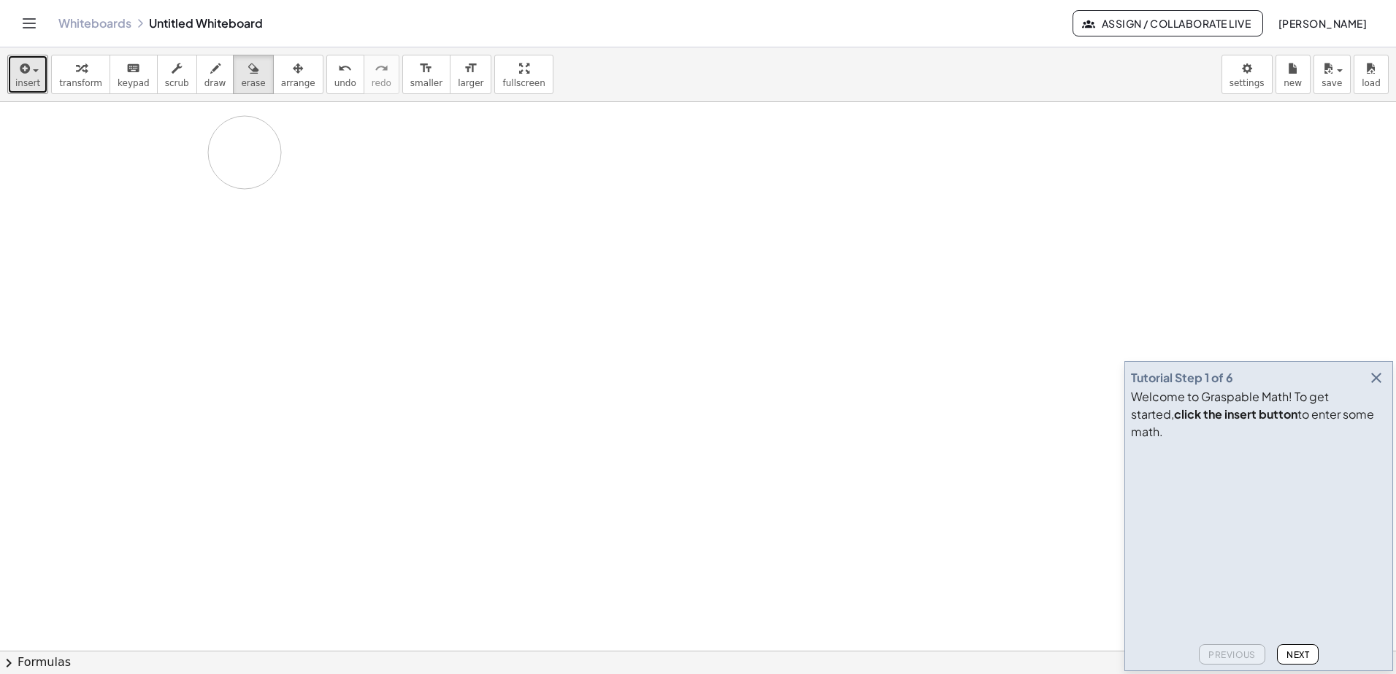
drag, startPoint x: 199, startPoint y: 173, endPoint x: 174, endPoint y: 171, distance: 24.9
click at [174, 171] on div at bounding box center [698, 651] width 1396 height 1098
click at [204, 80] on span "draw" at bounding box center [215, 83] width 22 height 10
drag, startPoint x: 173, startPoint y: 131, endPoint x: 218, endPoint y: 145, distance: 46.6
click at [218, 145] on div at bounding box center [698, 651] width 1396 height 1098
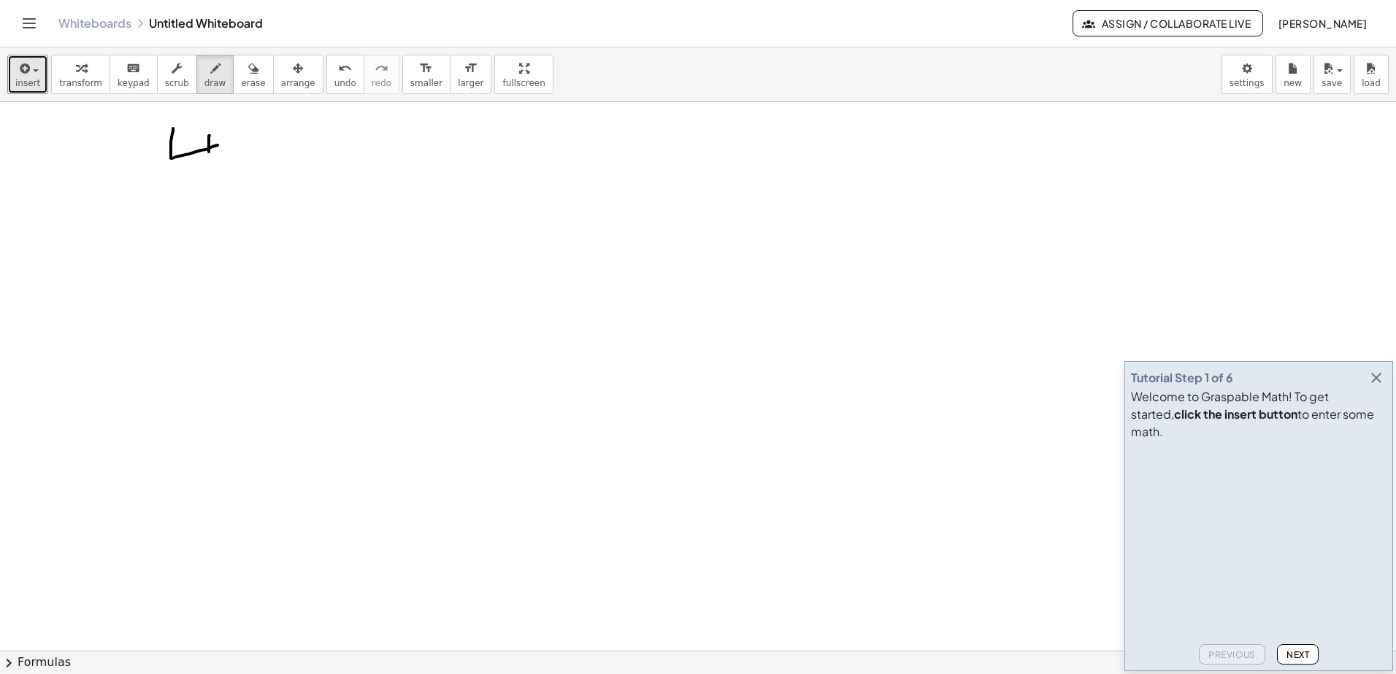
drag, startPoint x: 209, startPoint y: 136, endPoint x: 208, endPoint y: 155, distance: 19.0
click at [208, 155] on div at bounding box center [698, 651] width 1396 height 1098
click at [241, 78] on span "erase" at bounding box center [253, 83] width 24 height 10
drag, startPoint x: 184, startPoint y: 166, endPoint x: 201, endPoint y: 131, distance: 38.5
click at [201, 131] on div at bounding box center [698, 651] width 1396 height 1098
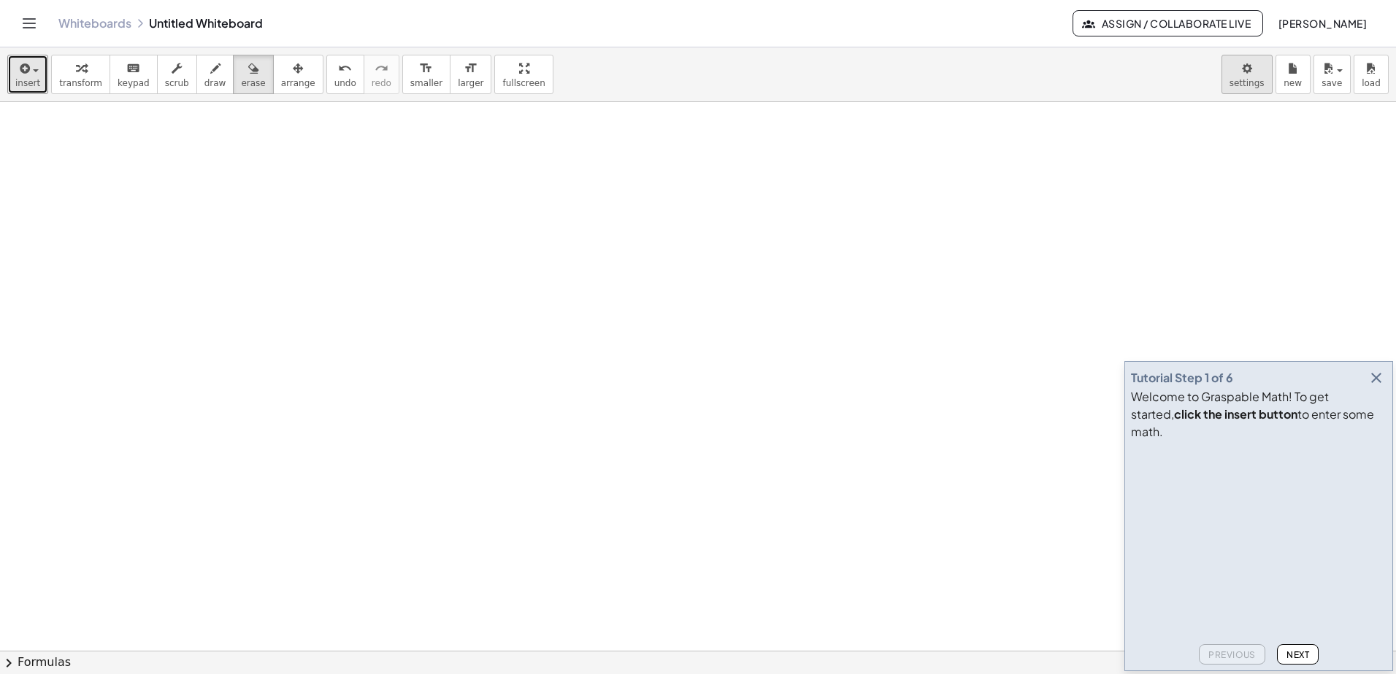
click at [1261, 72] on body "Graspable Math Activities Get Started Activity Bank Assigned Work Classes White…" at bounding box center [698, 337] width 1396 height 674
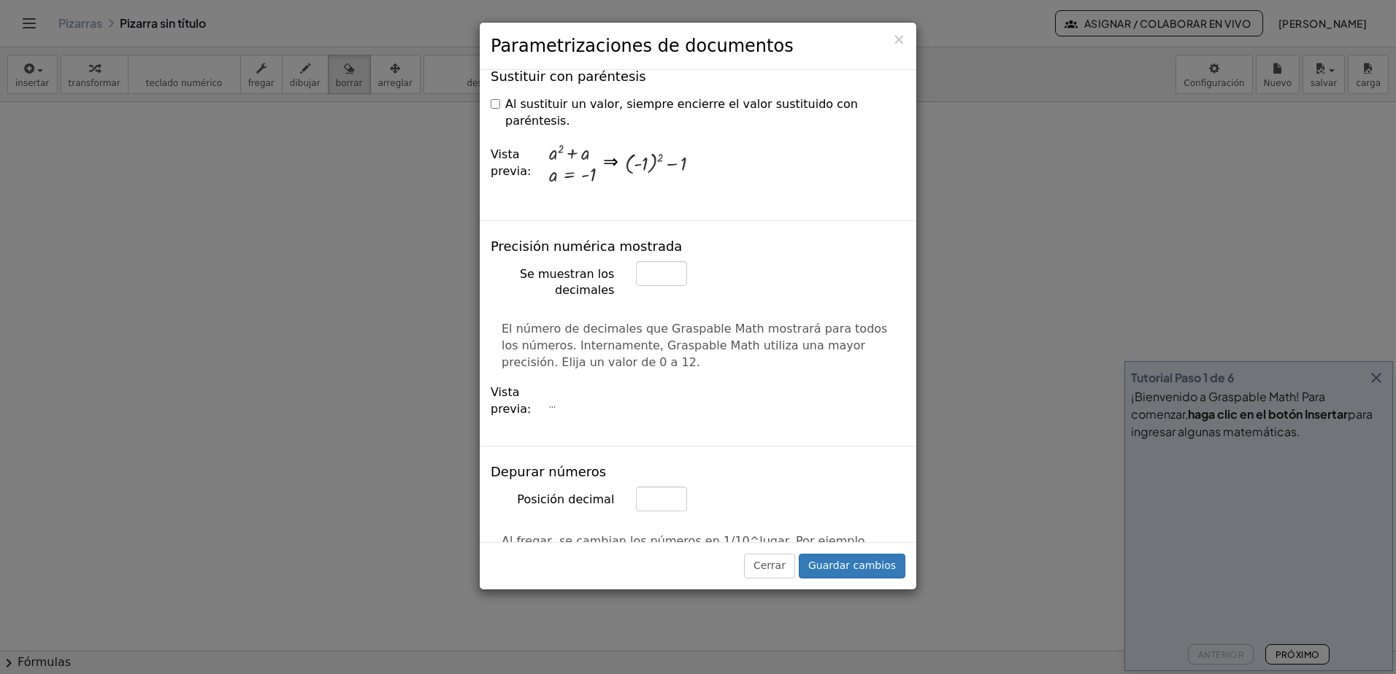
scroll to position [511, 0]
drag, startPoint x: 659, startPoint y: 236, endPoint x: 645, endPoint y: 238, distance: 14.7
click at [645, 261] on input "*" at bounding box center [661, 273] width 51 height 25
type input "*"
click at [665, 261] on input "*" at bounding box center [661, 273] width 51 height 25
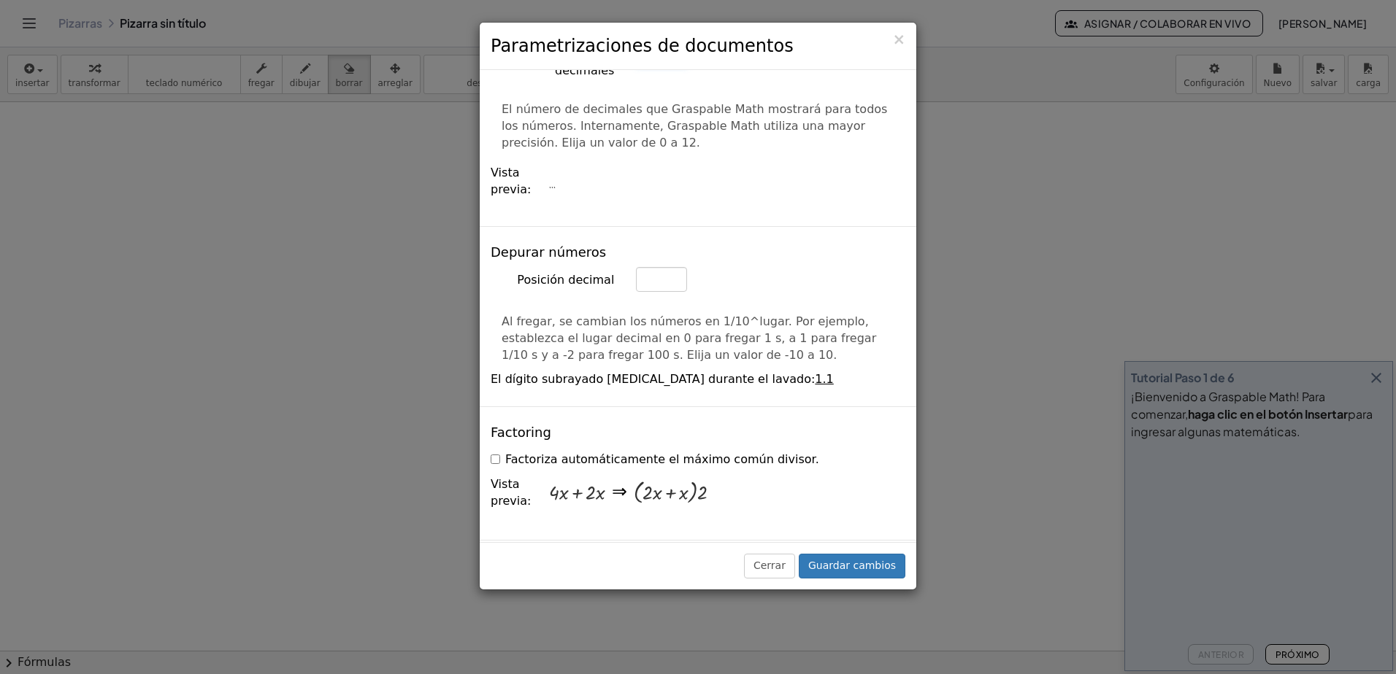
scroll to position [803, 0]
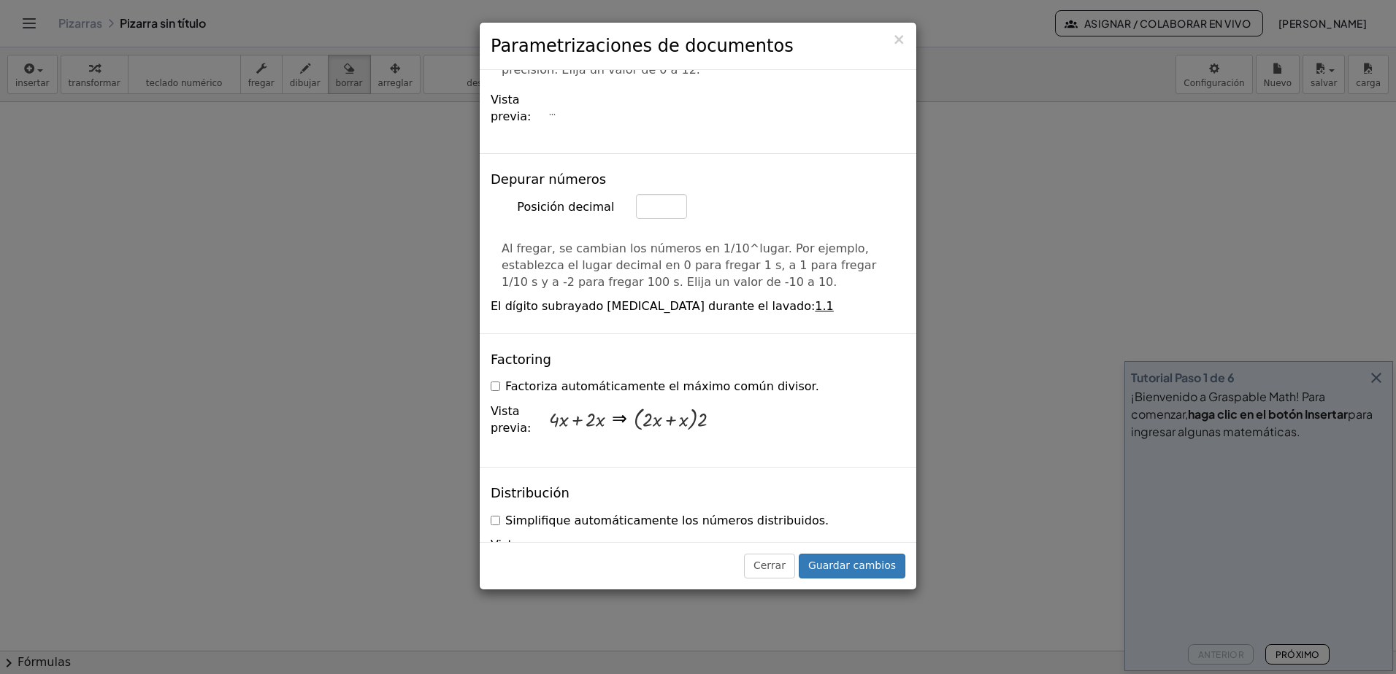
click at [599, 397] on div "+ · 4 · x + · 2 · x" at bounding box center [577, 420] width 58 height 46
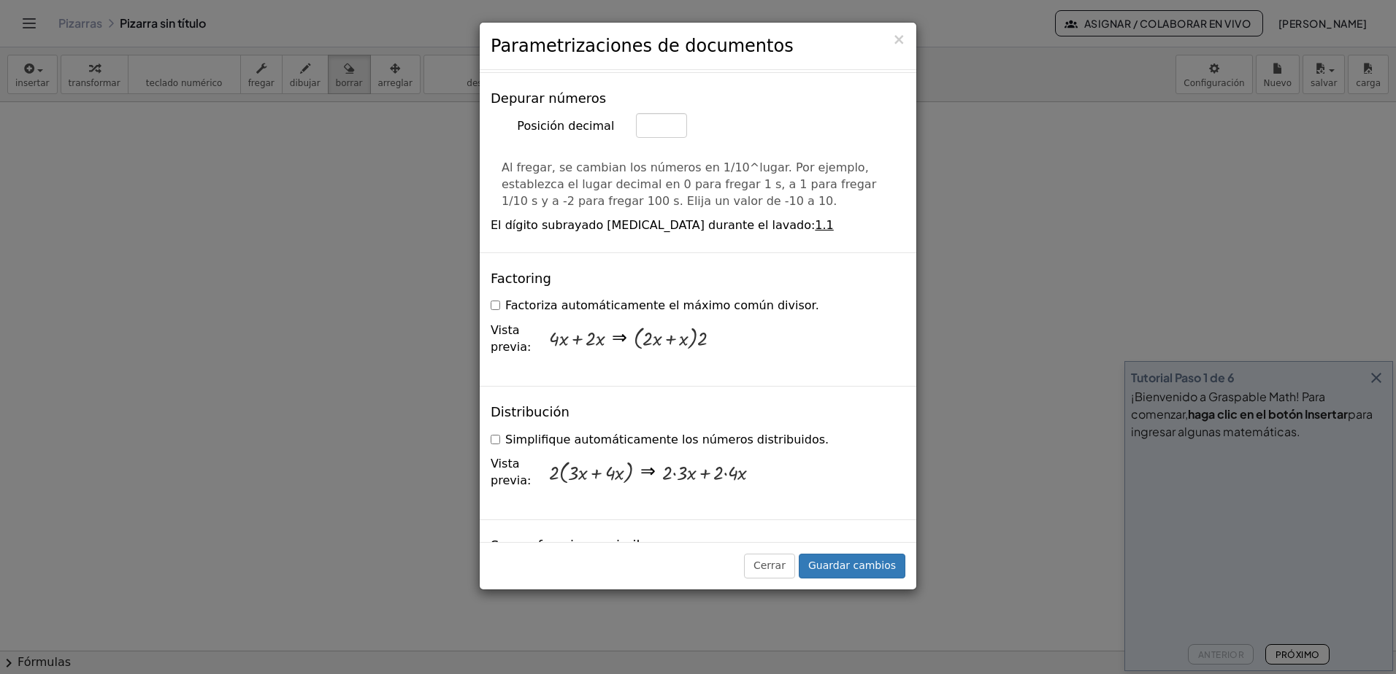
scroll to position [1022, 0]
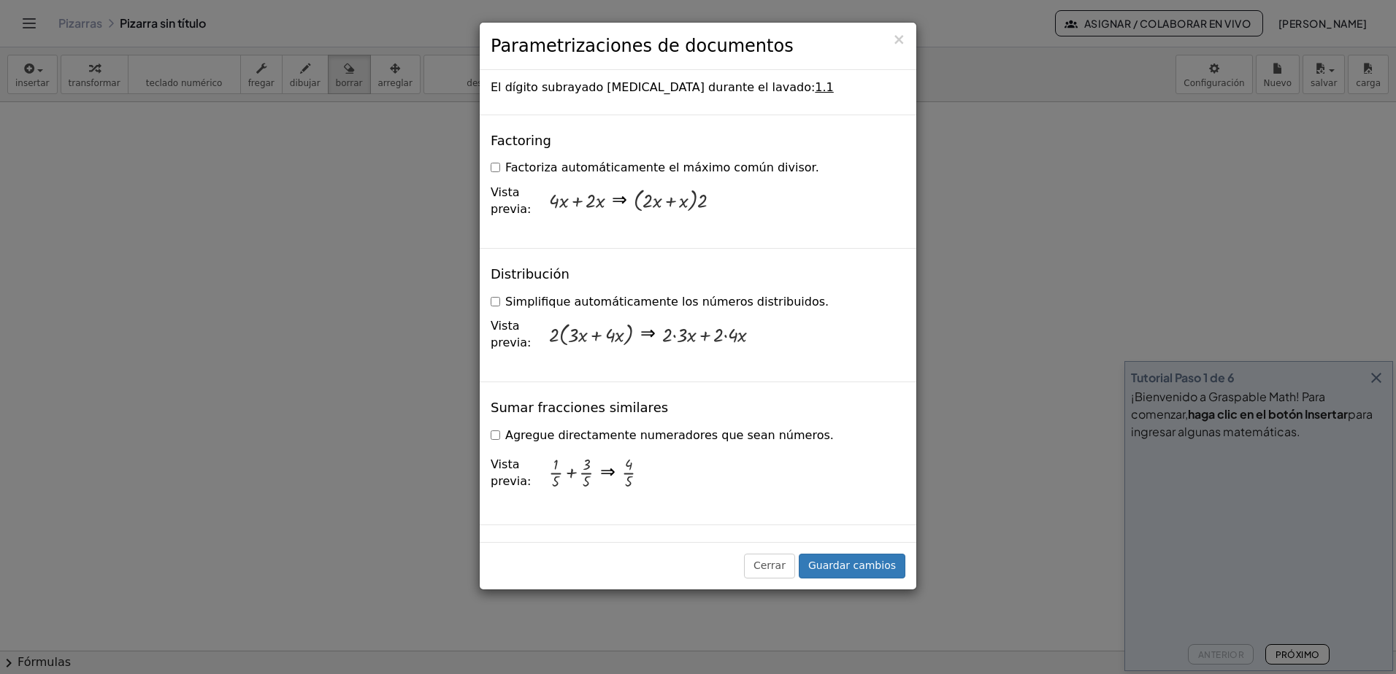
click at [513, 295] on font "Simplifique automáticamente los números distribuidos." at bounding box center [666, 302] width 323 height 14
click at [523, 295] on font "Simplifique automáticamente los números distribuidos." at bounding box center [666, 302] width 323 height 14
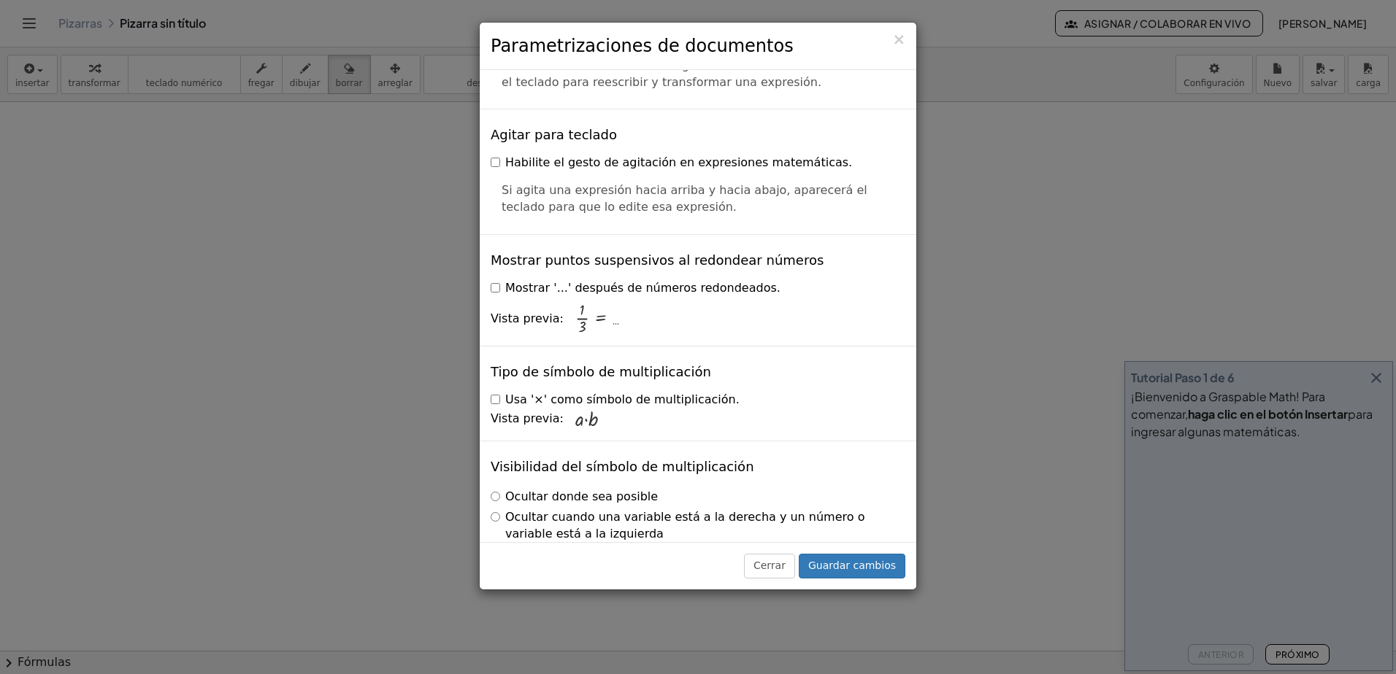
scroll to position [3491, 0]
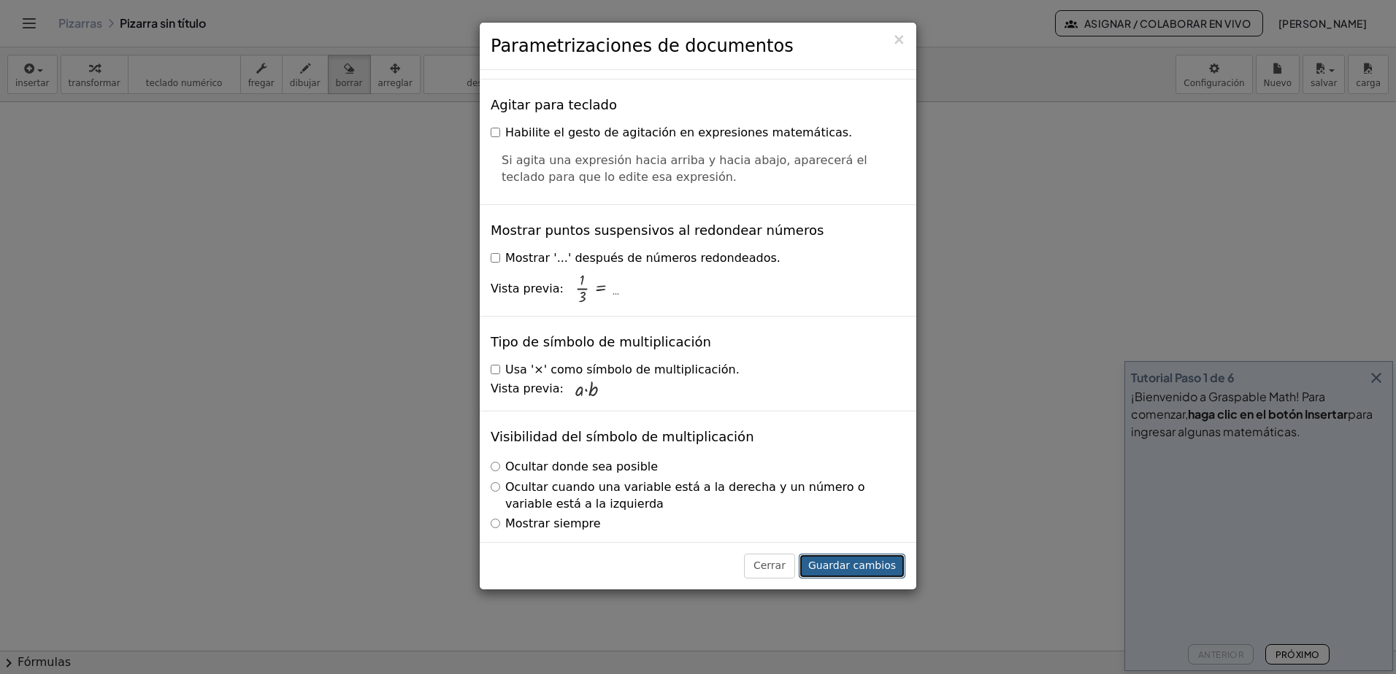
click at [888, 572] on button "Guardar cambios" at bounding box center [852, 566] width 107 height 25
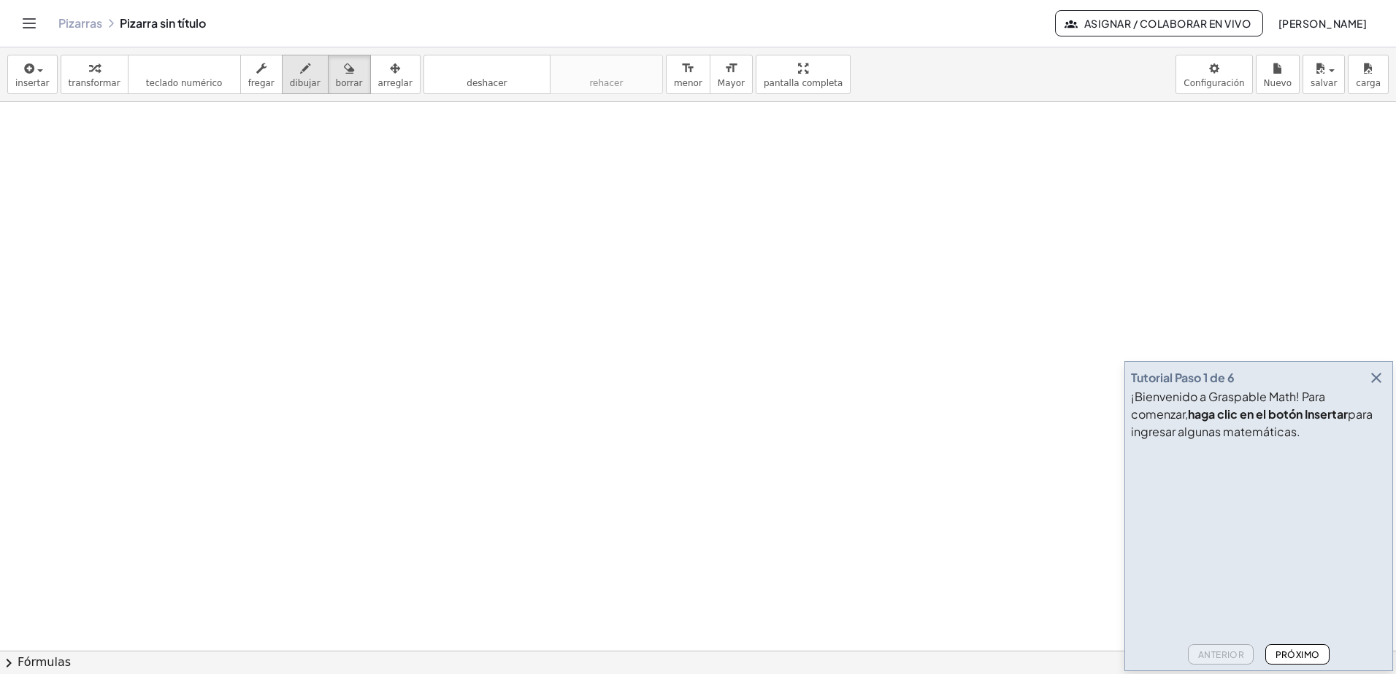
click at [282, 79] on button "dibujar" at bounding box center [305, 74] width 47 height 39
drag, startPoint x: 174, startPoint y: 174, endPoint x: 200, endPoint y: 189, distance: 30.4
click at [200, 189] on div at bounding box center [698, 651] width 1396 height 1098
drag, startPoint x: 200, startPoint y: 173, endPoint x: 217, endPoint y: 197, distance: 29.4
click at [217, 197] on div at bounding box center [698, 651] width 1396 height 1098
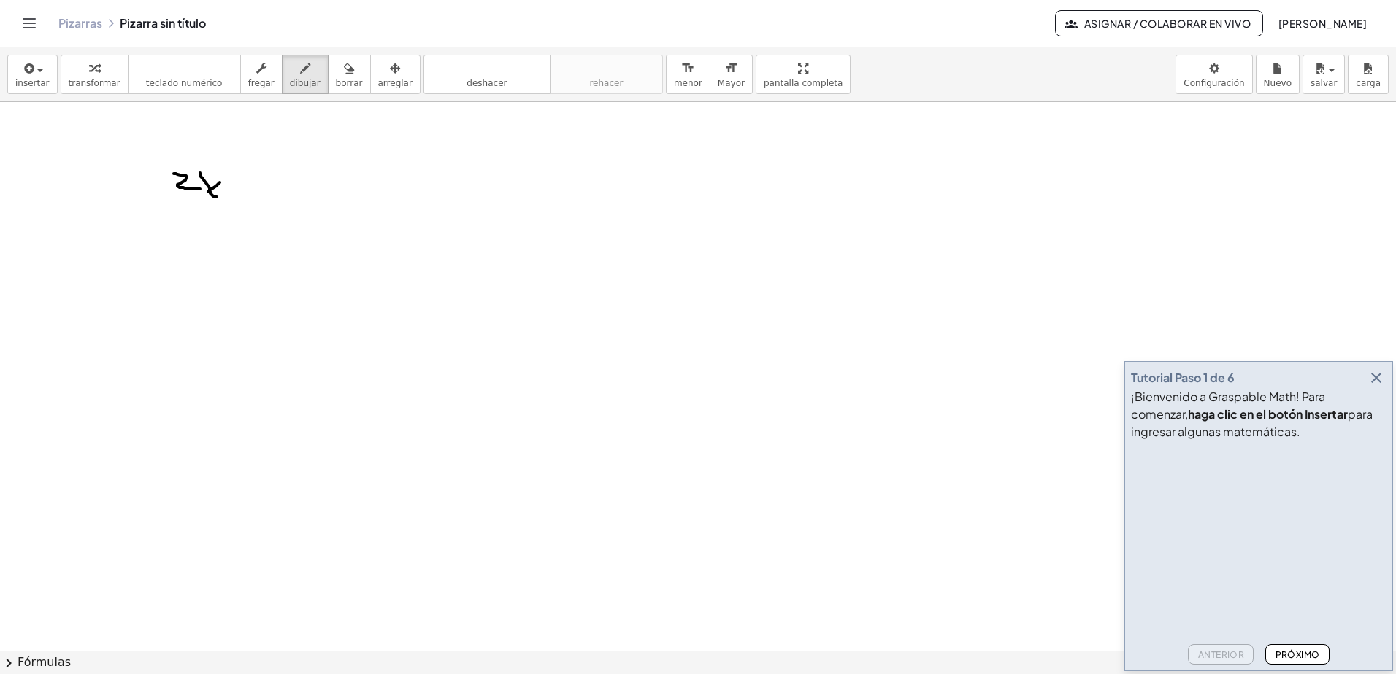
drag, startPoint x: 218, startPoint y: 184, endPoint x: 201, endPoint y: 205, distance: 27.5
click at [201, 205] on div at bounding box center [698, 651] width 1396 height 1098
click at [229, 195] on div at bounding box center [698, 651] width 1396 height 1098
drag, startPoint x: 217, startPoint y: 182, endPoint x: 231, endPoint y: 184, distance: 13.9
click at [231, 184] on div at bounding box center [698, 651] width 1396 height 1098
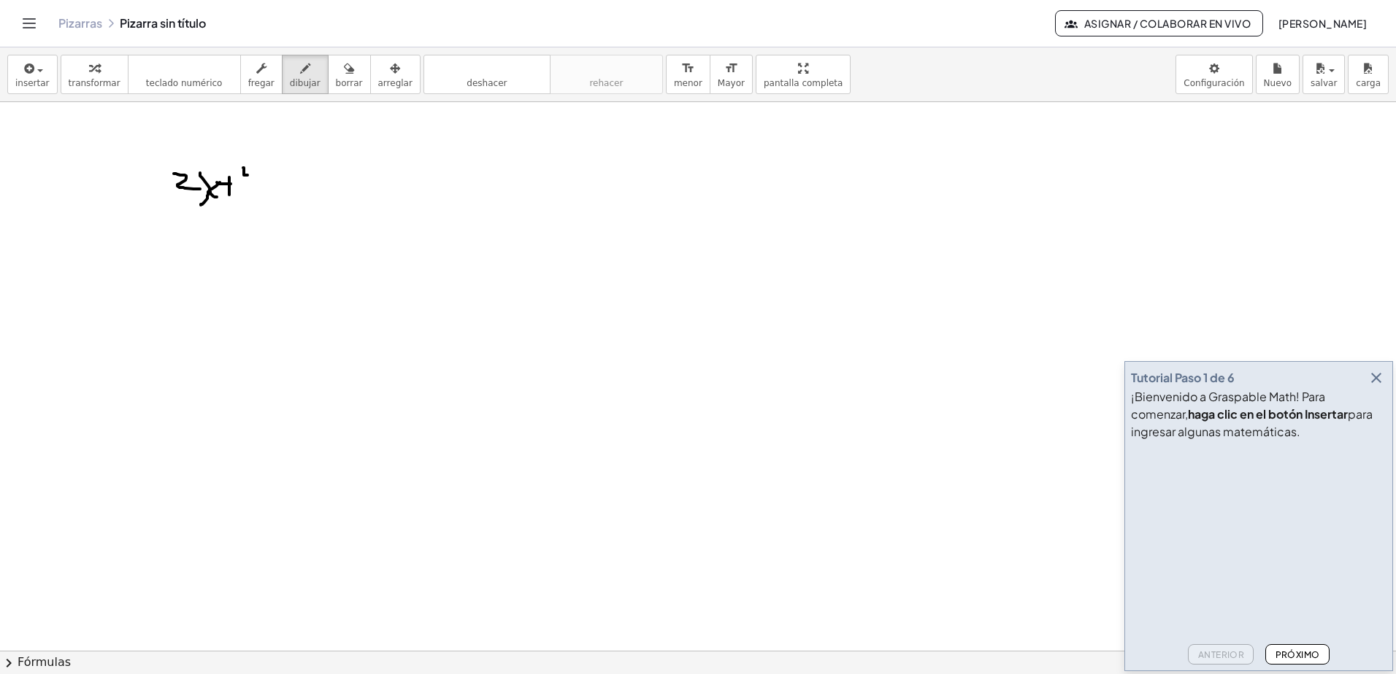
drag, startPoint x: 244, startPoint y: 173, endPoint x: 253, endPoint y: 174, distance: 9.5
click at [253, 174] on div at bounding box center [698, 651] width 1396 height 1098
drag, startPoint x: 246, startPoint y: 155, endPoint x: 247, endPoint y: 187, distance: 32.1
click at [247, 187] on div at bounding box center [698, 651] width 1396 height 1098
drag, startPoint x: 257, startPoint y: 176, endPoint x: 271, endPoint y: 188, distance: 18.1
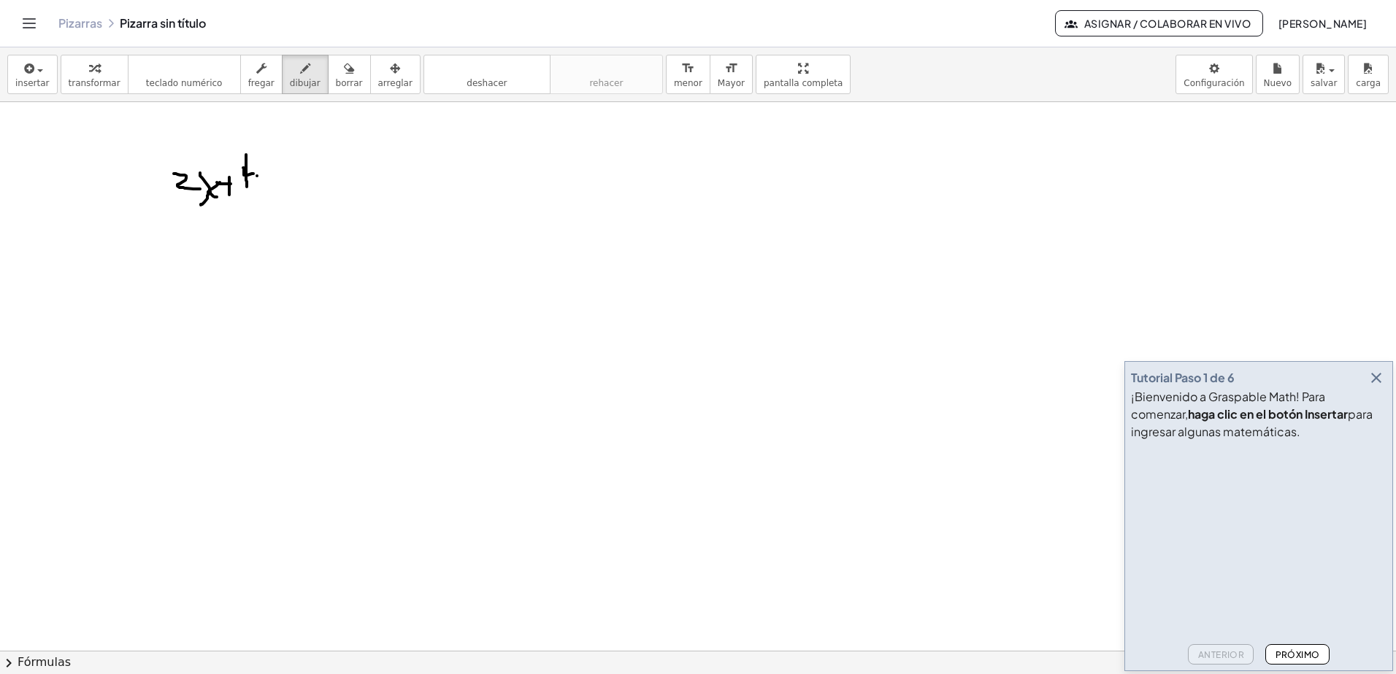
click at [271, 188] on div at bounding box center [698, 651] width 1396 height 1098
drag, startPoint x: 272, startPoint y: 180, endPoint x: 266, endPoint y: 194, distance: 15.5
click at [266, 194] on div at bounding box center [698, 651] width 1396 height 1098
drag, startPoint x: 290, startPoint y: 173, endPoint x: 316, endPoint y: 174, distance: 26.3
click at [316, 174] on div at bounding box center [698, 651] width 1396 height 1098
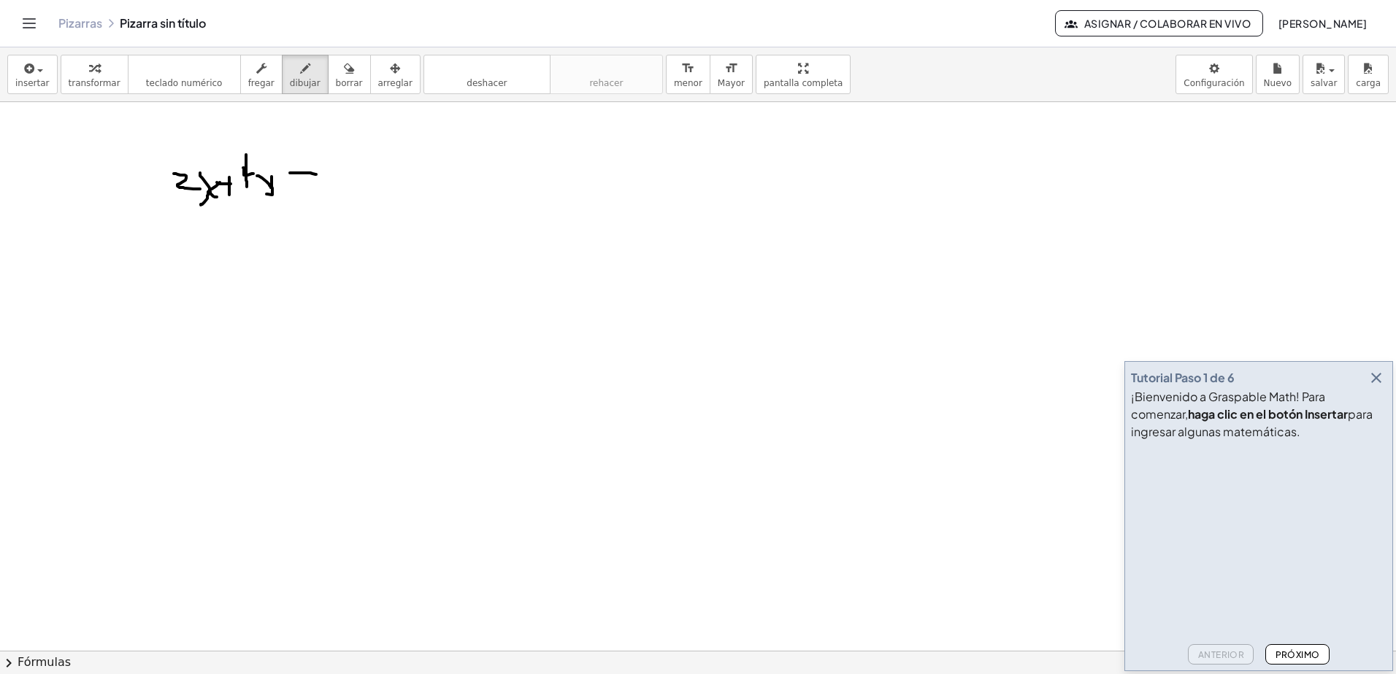
drag, startPoint x: 302, startPoint y: 184, endPoint x: 343, endPoint y: 183, distance: 40.9
click at [335, 184] on div at bounding box center [698, 651] width 1396 height 1098
click at [1287, 656] on font "Próximo" at bounding box center [1296, 655] width 45 height 11
click at [1307, 647] on button "Próximo" at bounding box center [1297, 655] width 64 height 20
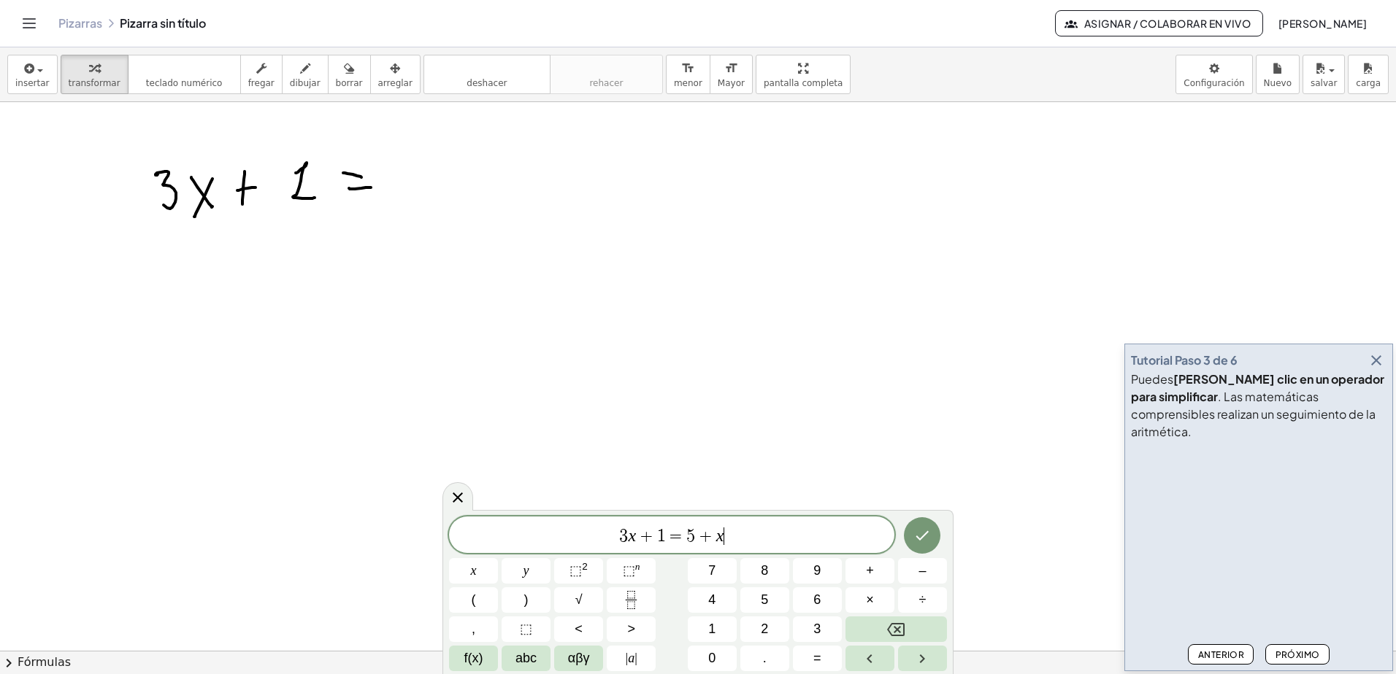
scroll to position [13, 0]
click at [928, 522] on button "Hecho" at bounding box center [923, 536] width 36 height 36
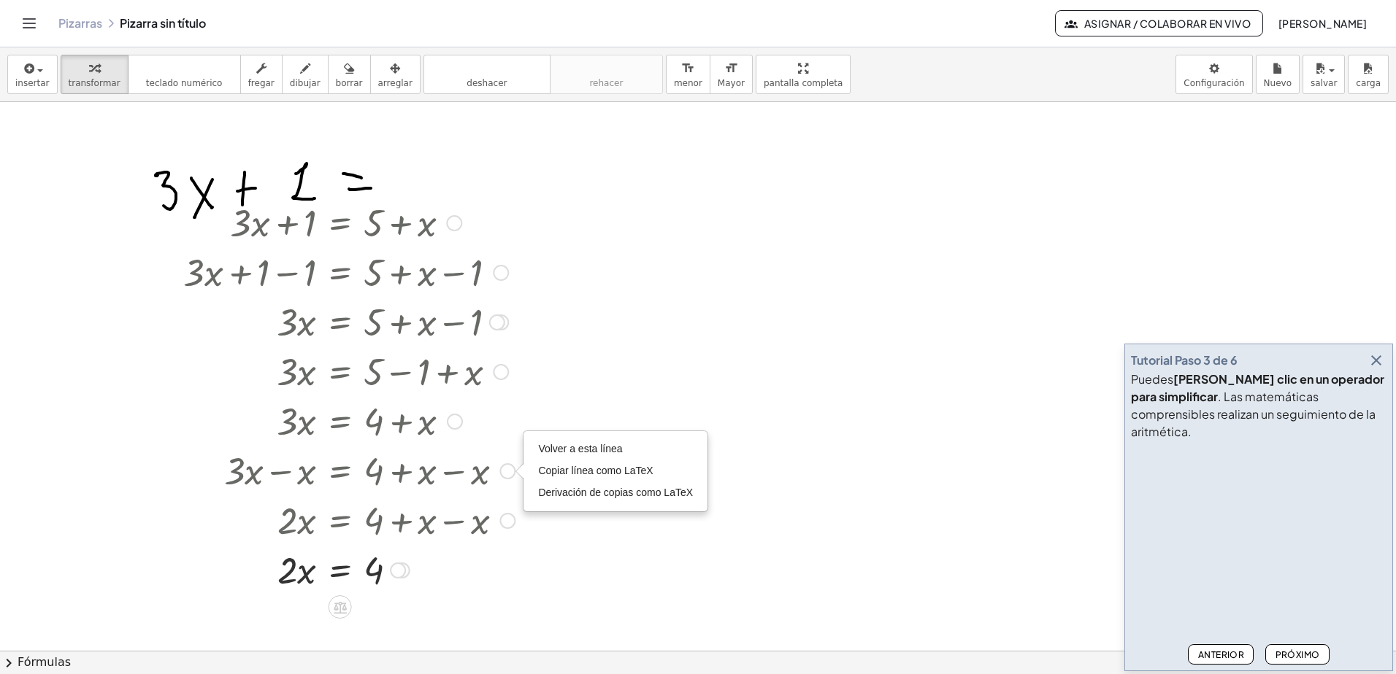
click at [515, 482] on div at bounding box center [349, 470] width 346 height 50
click at [514, 477] on div at bounding box center [349, 470] width 346 height 50
click at [345, 604] on icon at bounding box center [340, 607] width 13 height 12
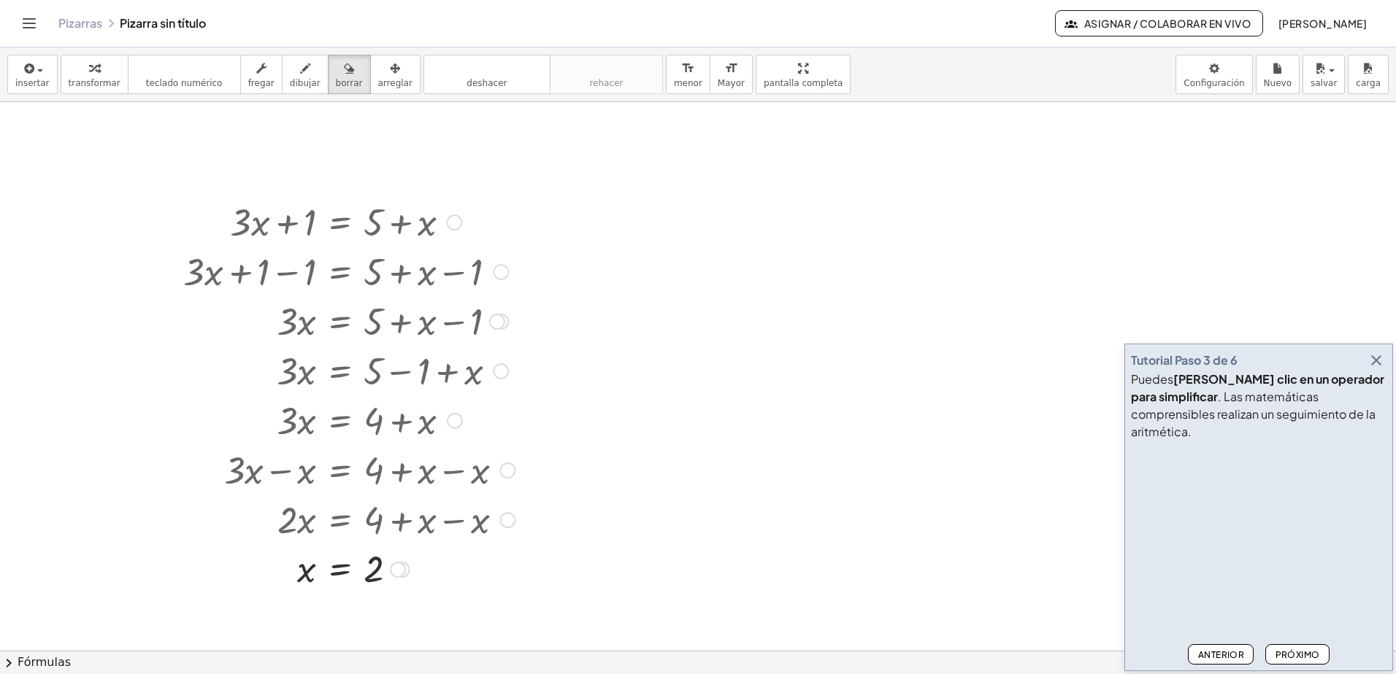
click at [1288, 650] on font "Próximo" at bounding box center [1296, 655] width 45 height 11
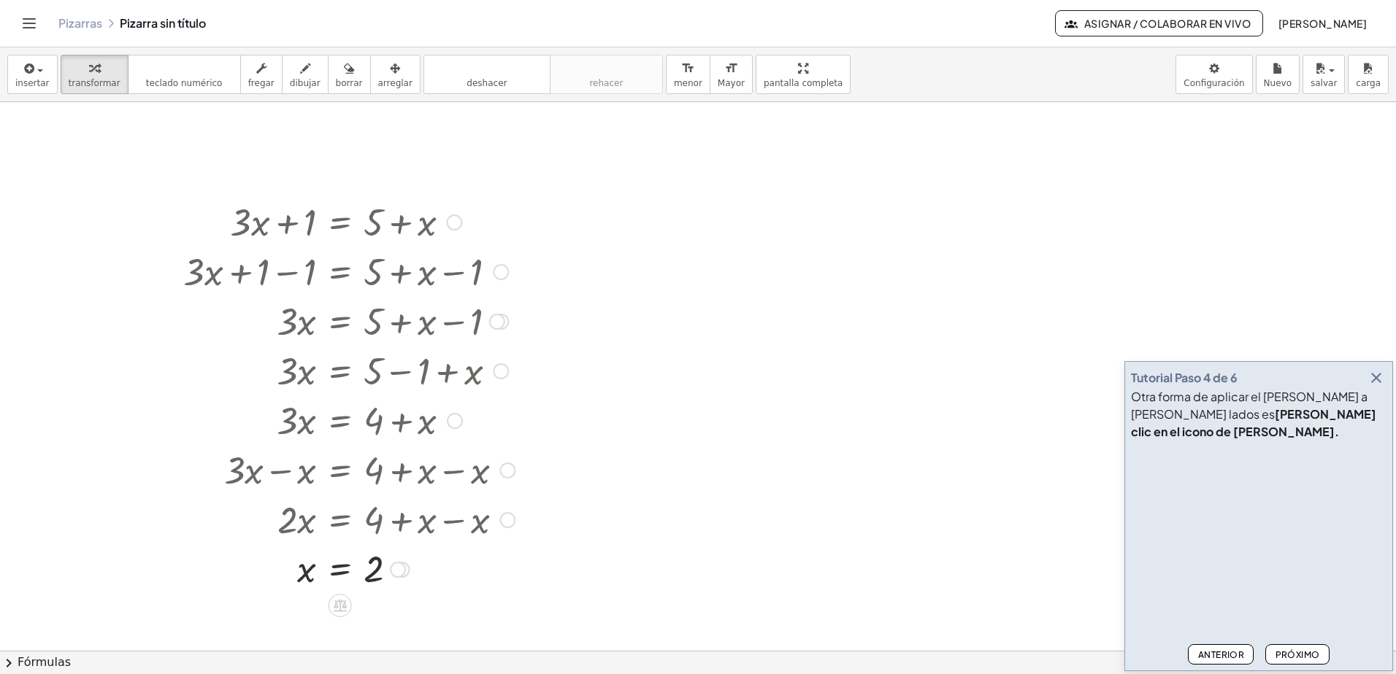
click at [267, 218] on div at bounding box center [349, 221] width 346 height 50
click at [274, 226] on div at bounding box center [349, 221] width 346 height 50
click at [304, 241] on div at bounding box center [349, 221] width 346 height 50
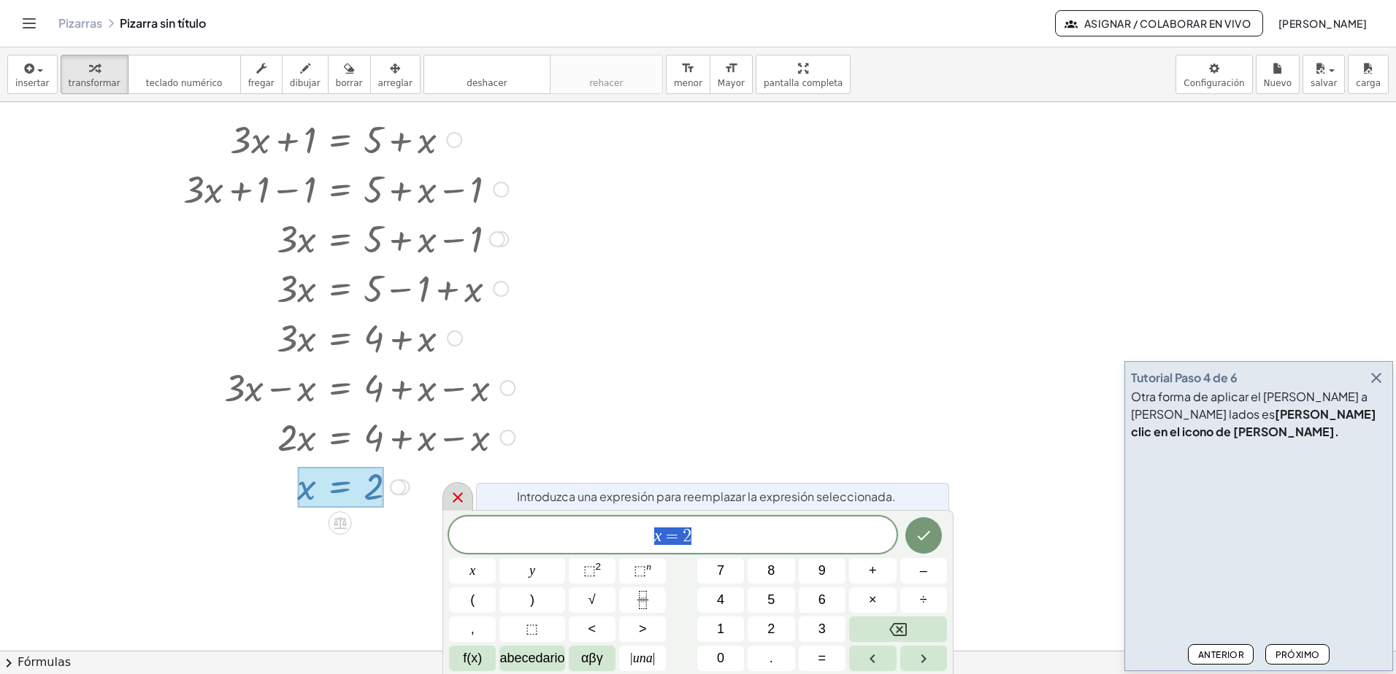
scroll to position [97, 0]
click at [451, 498] on icon at bounding box center [458, 498] width 18 height 18
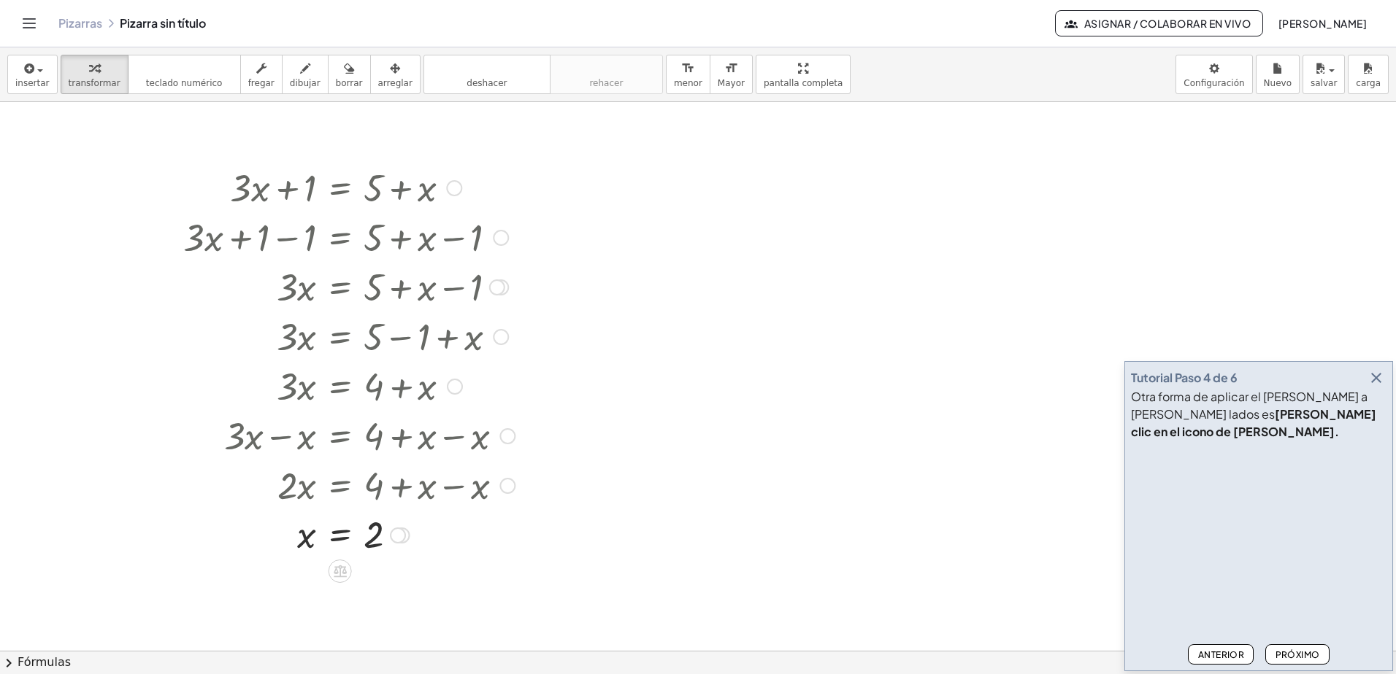
scroll to position [49, 0]
click at [443, 82] on button "deshacer deshacer" at bounding box center [486, 74] width 127 height 39
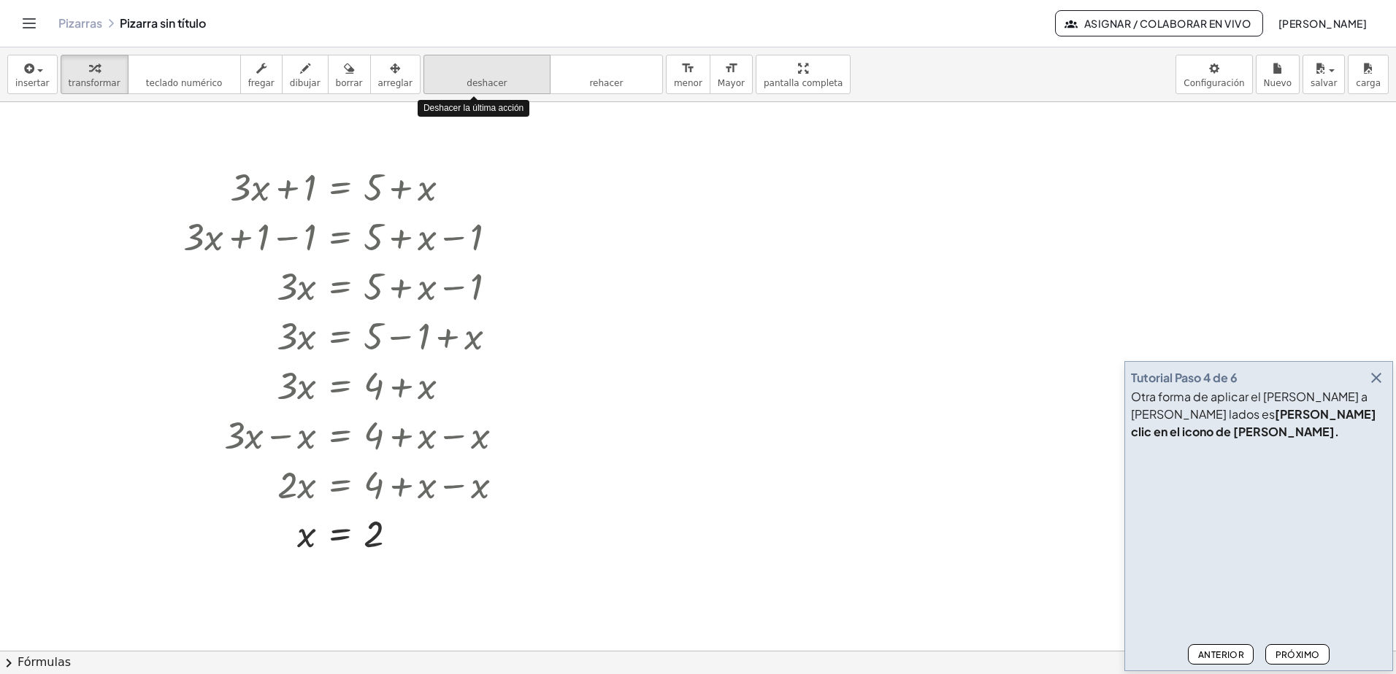
click at [443, 82] on button "deshacer deshacer" at bounding box center [486, 74] width 127 height 39
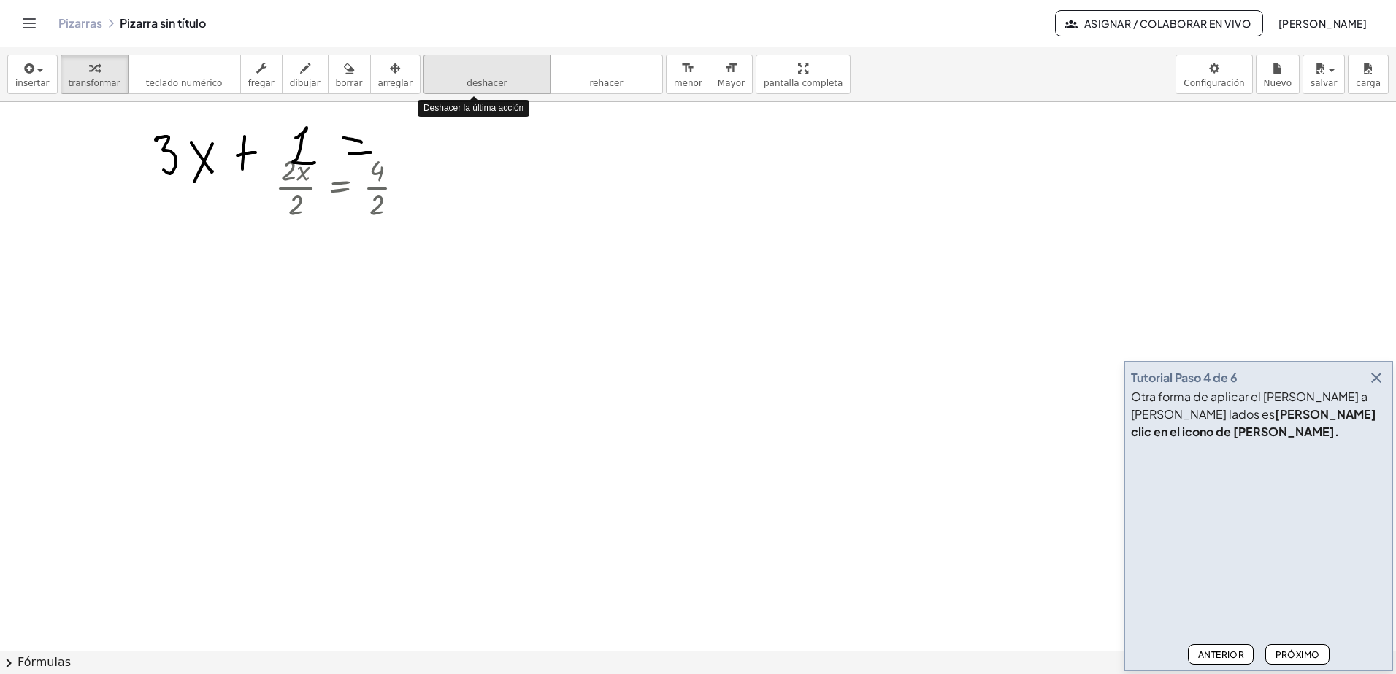
click at [443, 82] on button "deshacer deshacer" at bounding box center [486, 74] width 127 height 39
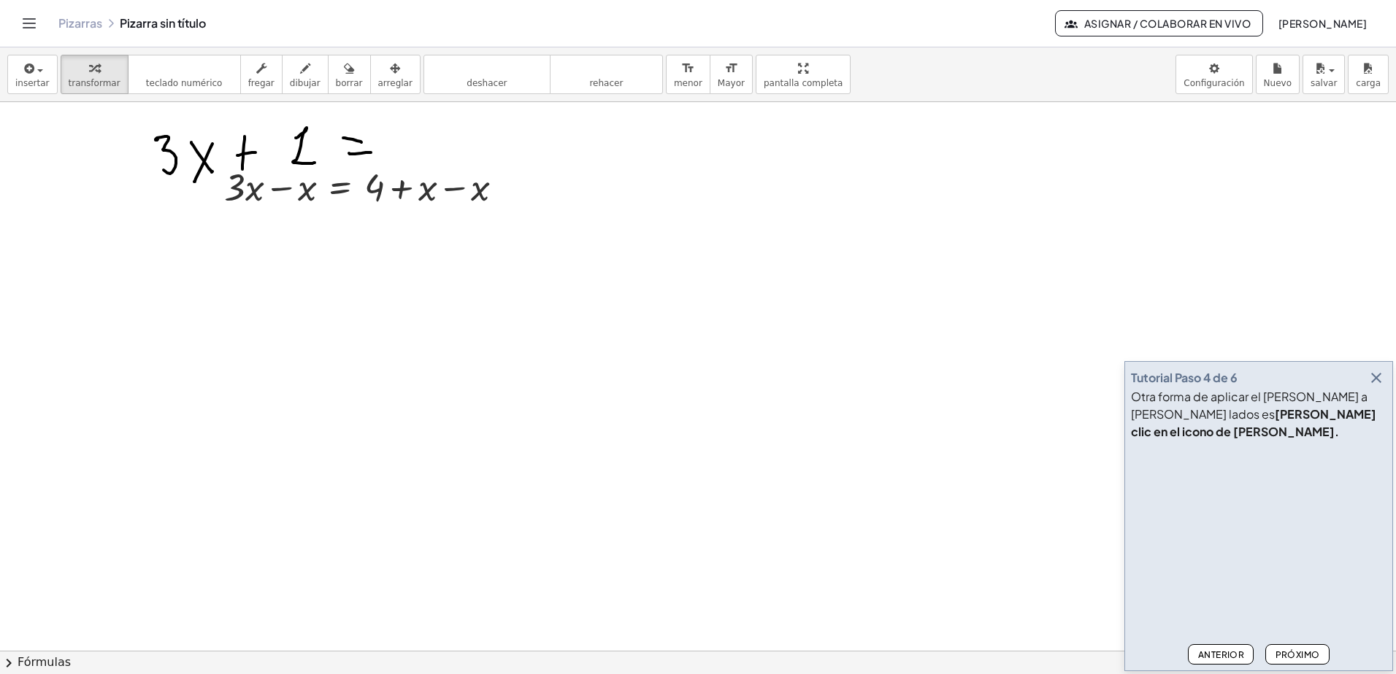
drag, startPoint x: 402, startPoint y: 149, endPoint x: 436, endPoint y: 134, distance: 36.9
click at [401, 149] on div at bounding box center [698, 602] width 1396 height 1098
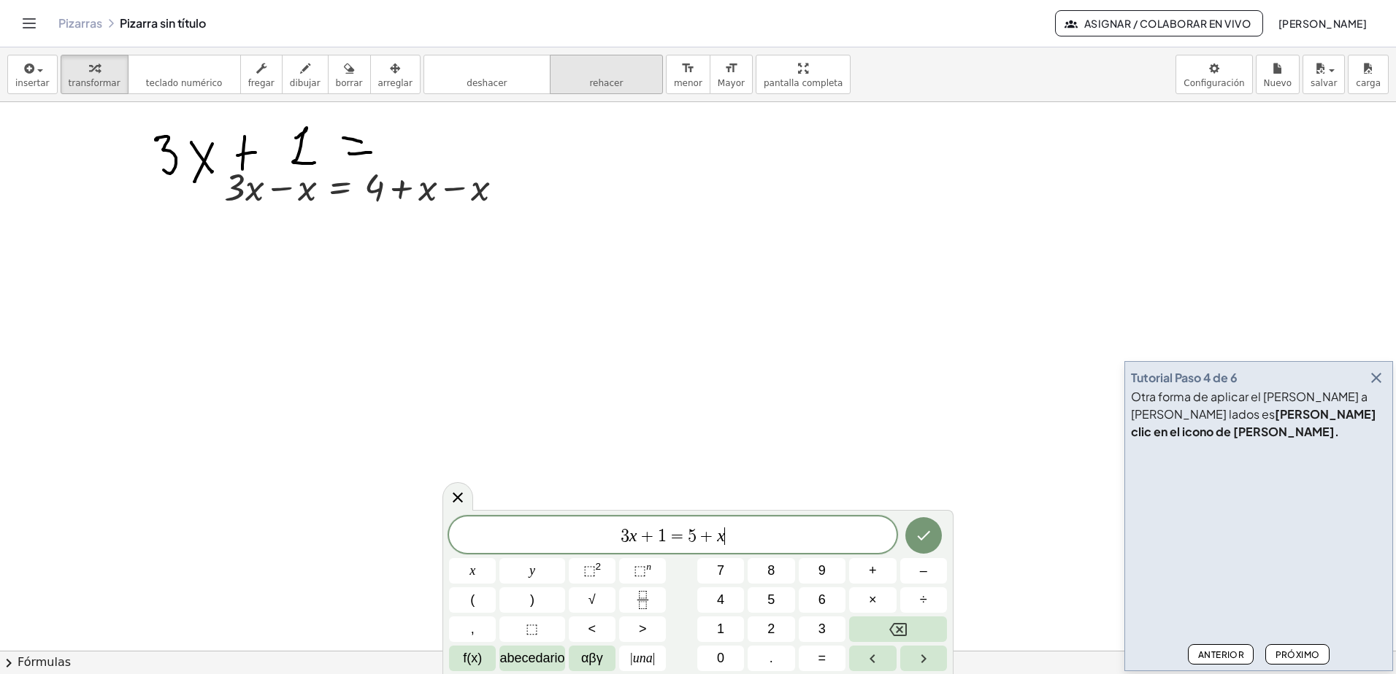
click at [550, 61] on button "rehacer rehacer" at bounding box center [606, 74] width 113 height 39
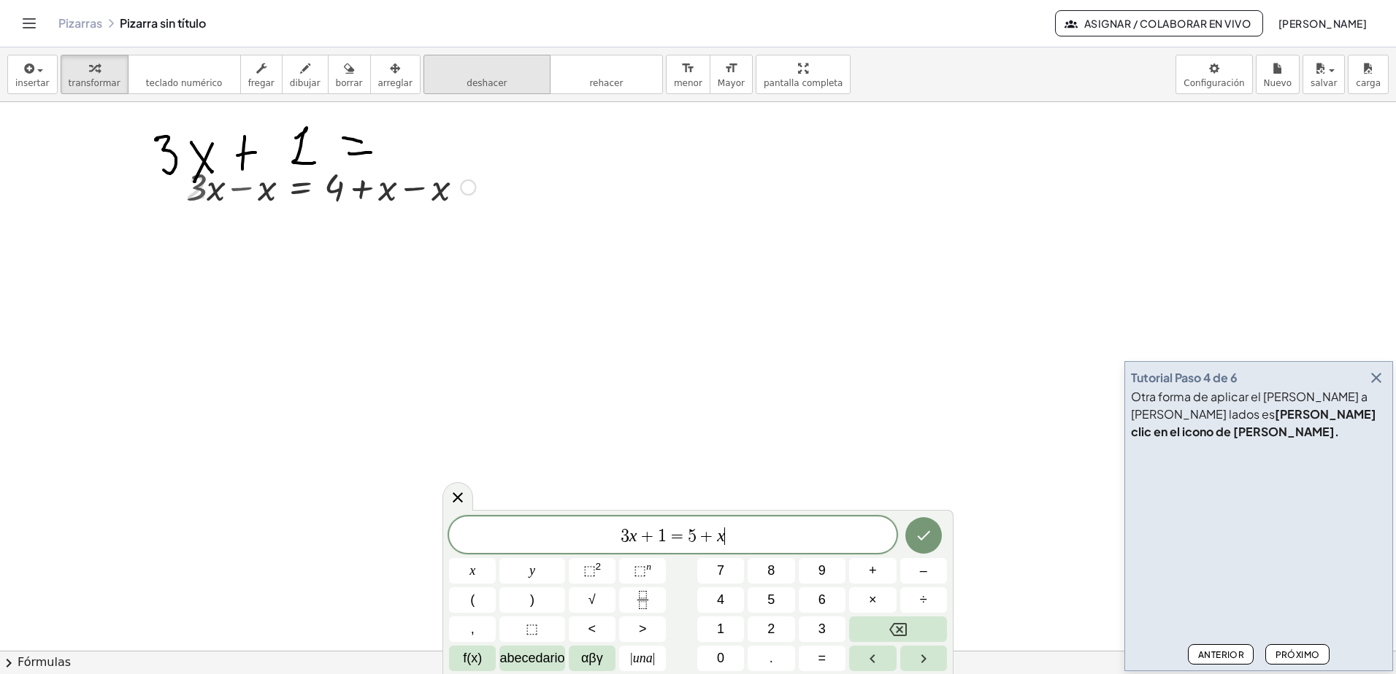
click at [497, 71] on icon "deshacer" at bounding box center [486, 69] width 111 height 18
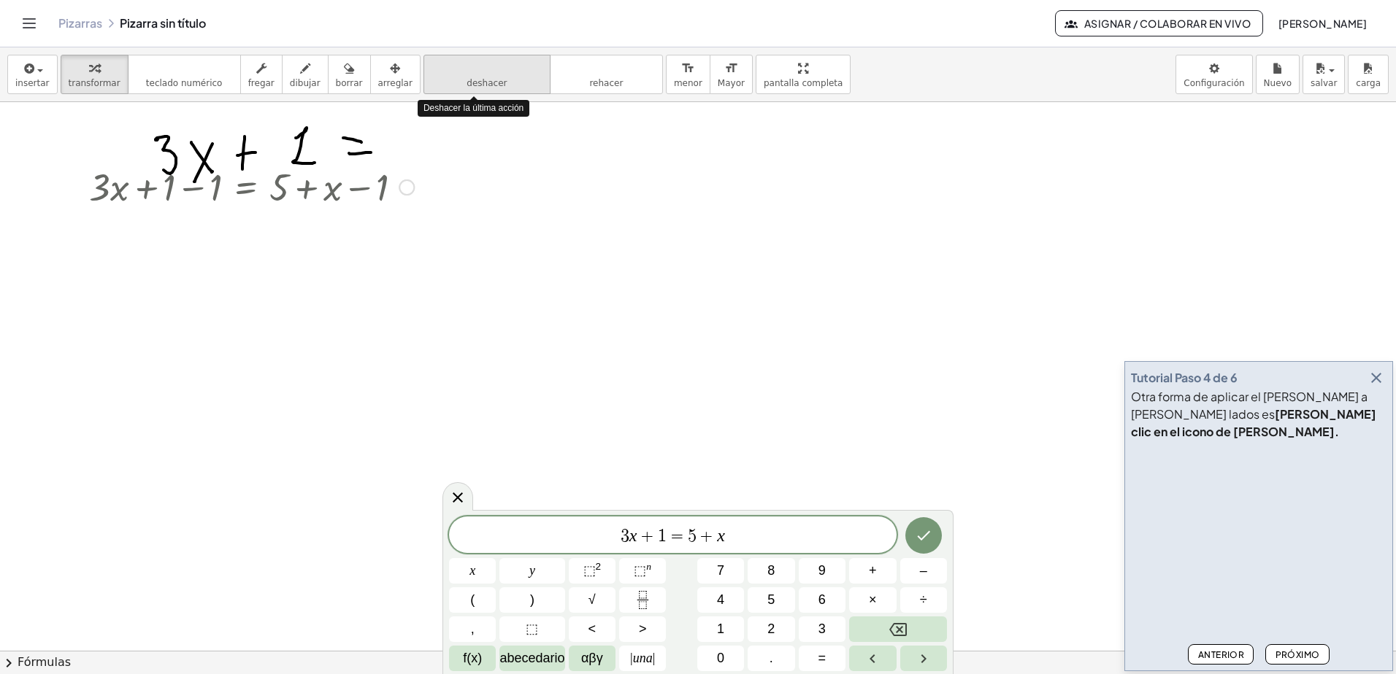
click at [497, 71] on icon "deshacer" at bounding box center [486, 69] width 111 height 18
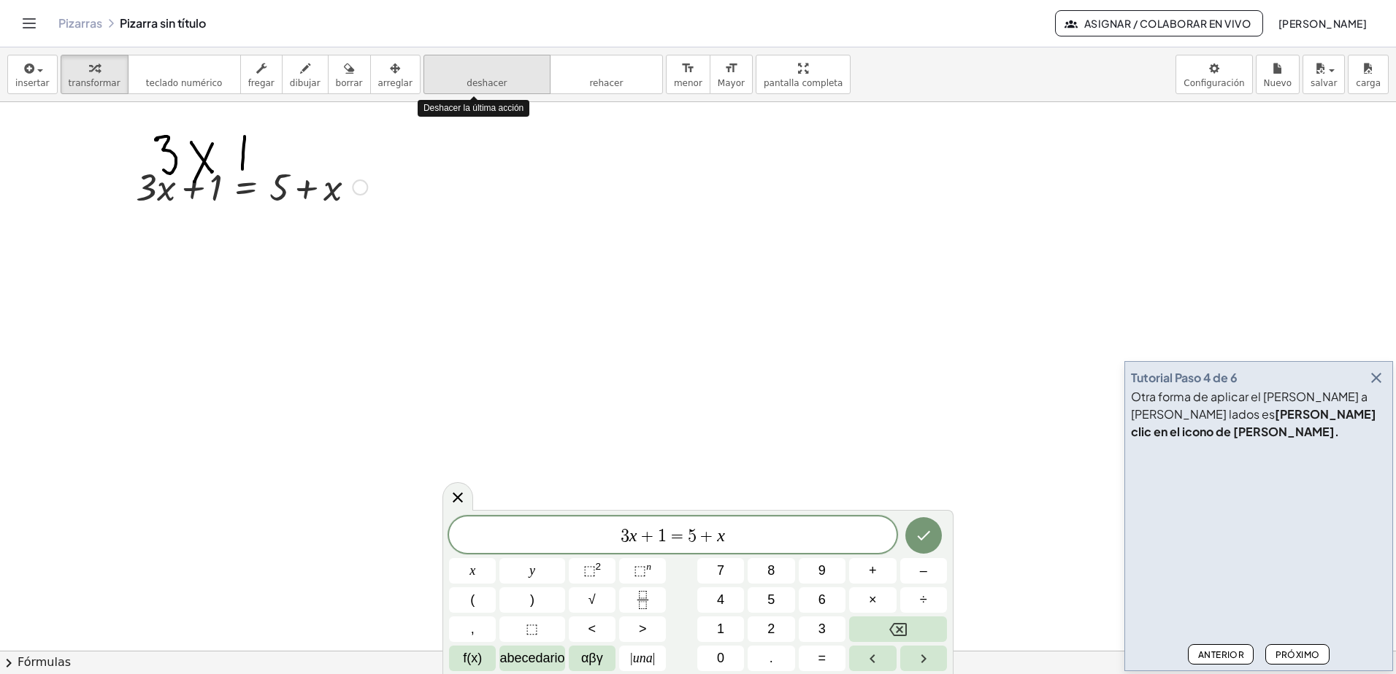
click at [497, 71] on icon "deshacer" at bounding box center [486, 69] width 111 height 18
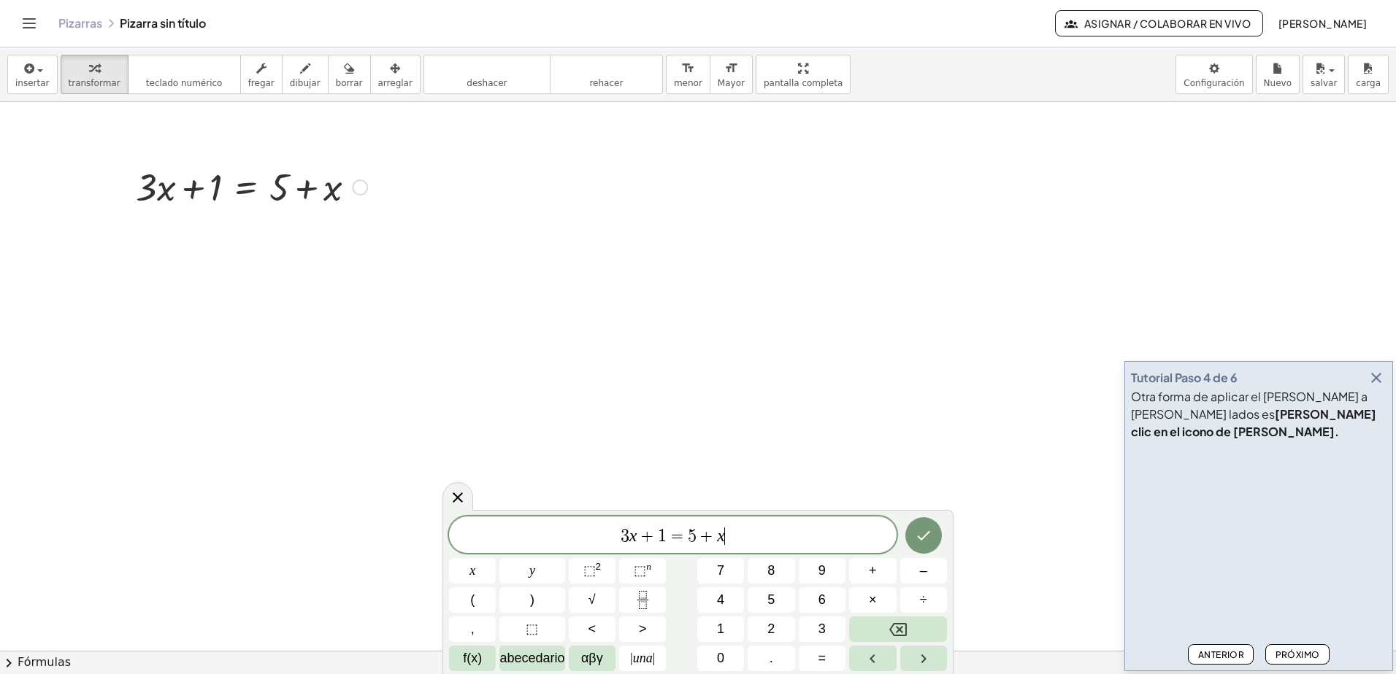
drag, startPoint x: 802, startPoint y: 537, endPoint x: 497, endPoint y: 520, distance: 305.6
click at [500, 520] on div "******** 3 x + 1 = 5 + x ​" at bounding box center [672, 535] width 447 height 36
drag, startPoint x: 242, startPoint y: 335, endPoint x: 252, endPoint y: 225, distance: 110.7
click at [248, 323] on div at bounding box center [698, 602] width 1396 height 1098
click at [283, 189] on div at bounding box center [251, 186] width 246 height 50
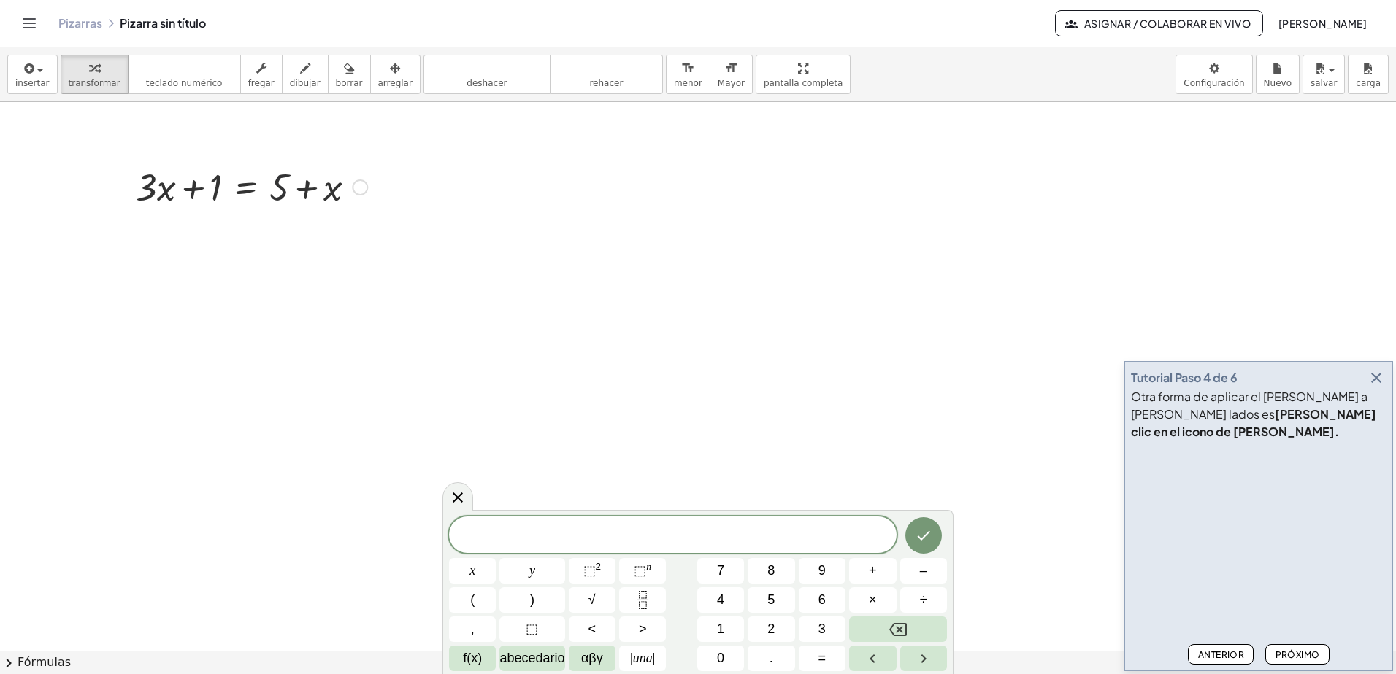
click at [291, 191] on div at bounding box center [251, 186] width 246 height 50
click at [227, 186] on div at bounding box center [251, 186] width 246 height 50
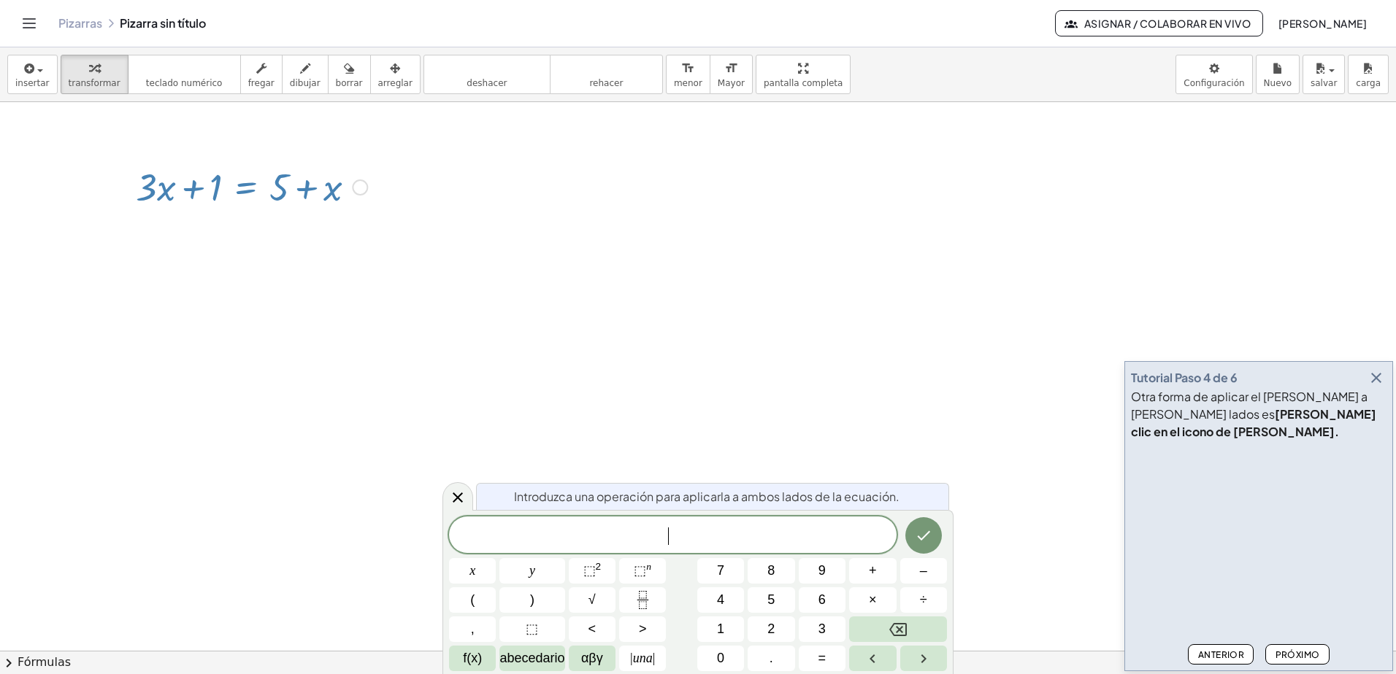
click at [287, 201] on div at bounding box center [251, 186] width 246 height 50
click at [287, 232] on div at bounding box center [698, 602] width 1396 height 1098
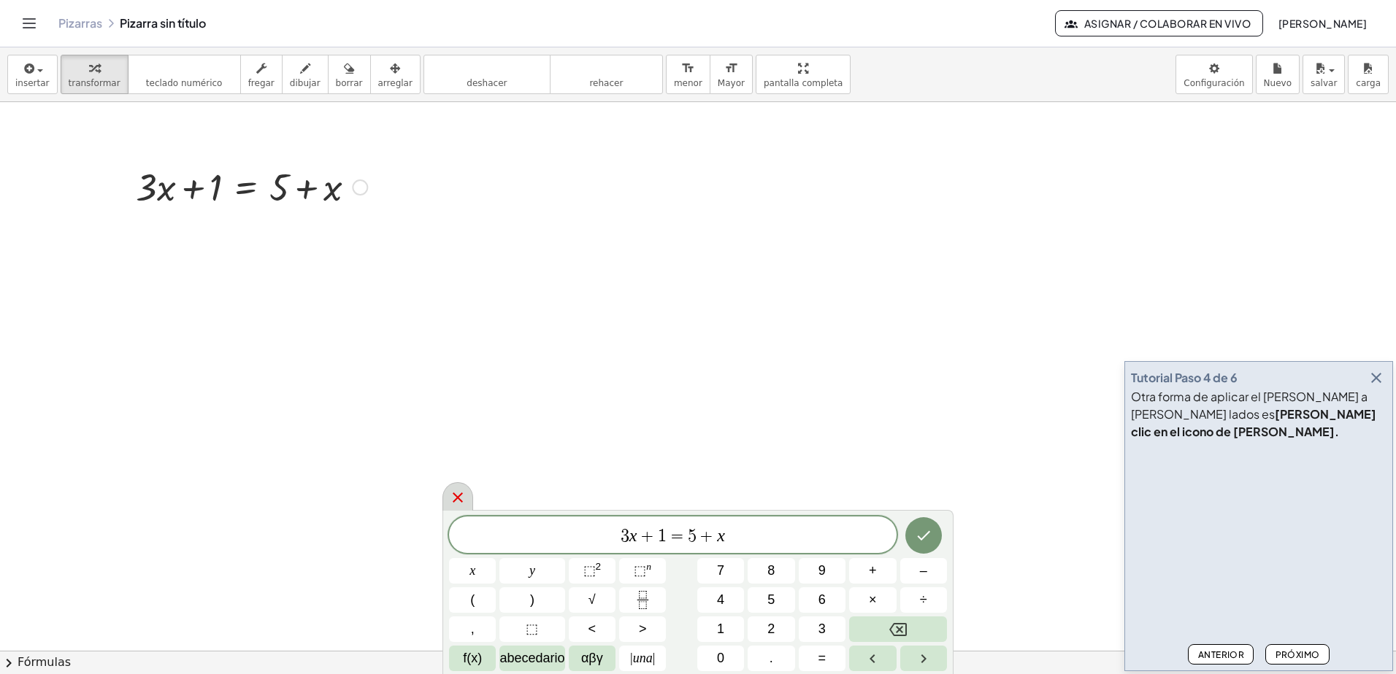
click at [466, 497] on div at bounding box center [457, 496] width 31 height 28
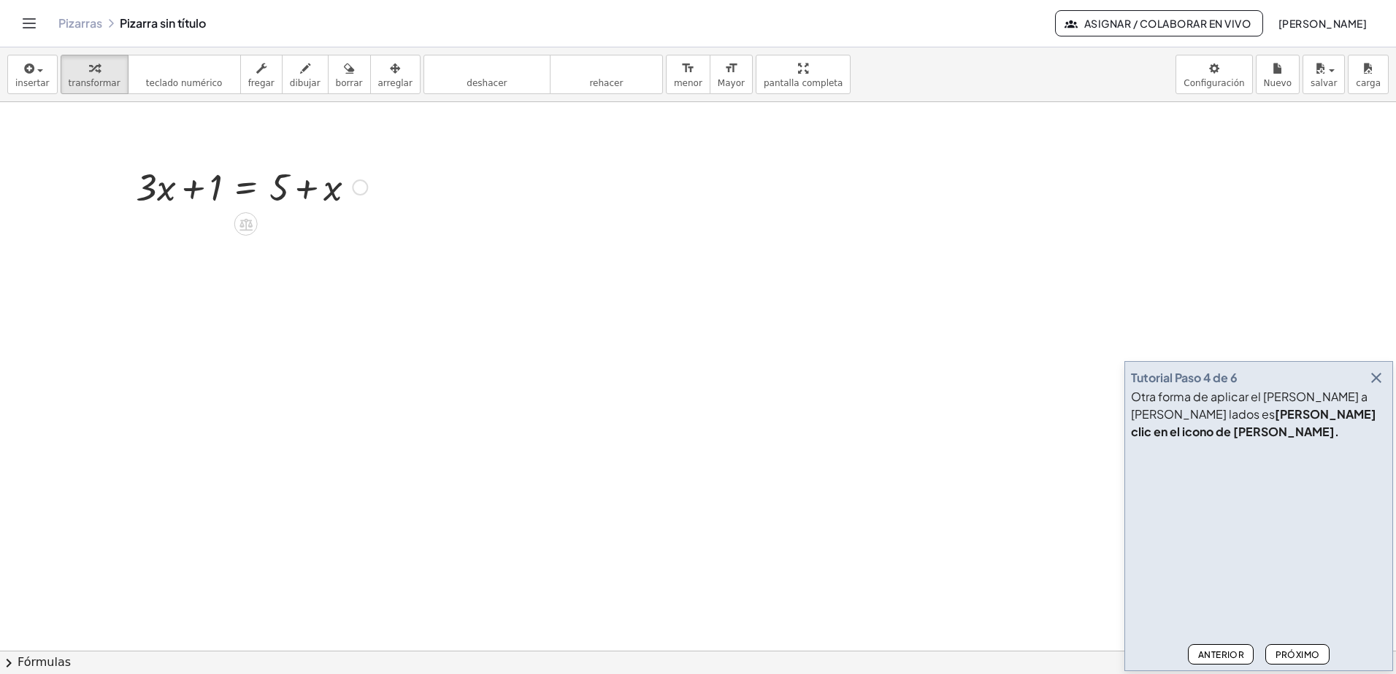
click at [323, 188] on div at bounding box center [251, 186] width 246 height 50
drag, startPoint x: 318, startPoint y: 183, endPoint x: 307, endPoint y: 189, distance: 12.4
click at [307, 189] on div at bounding box center [251, 186] width 246 height 50
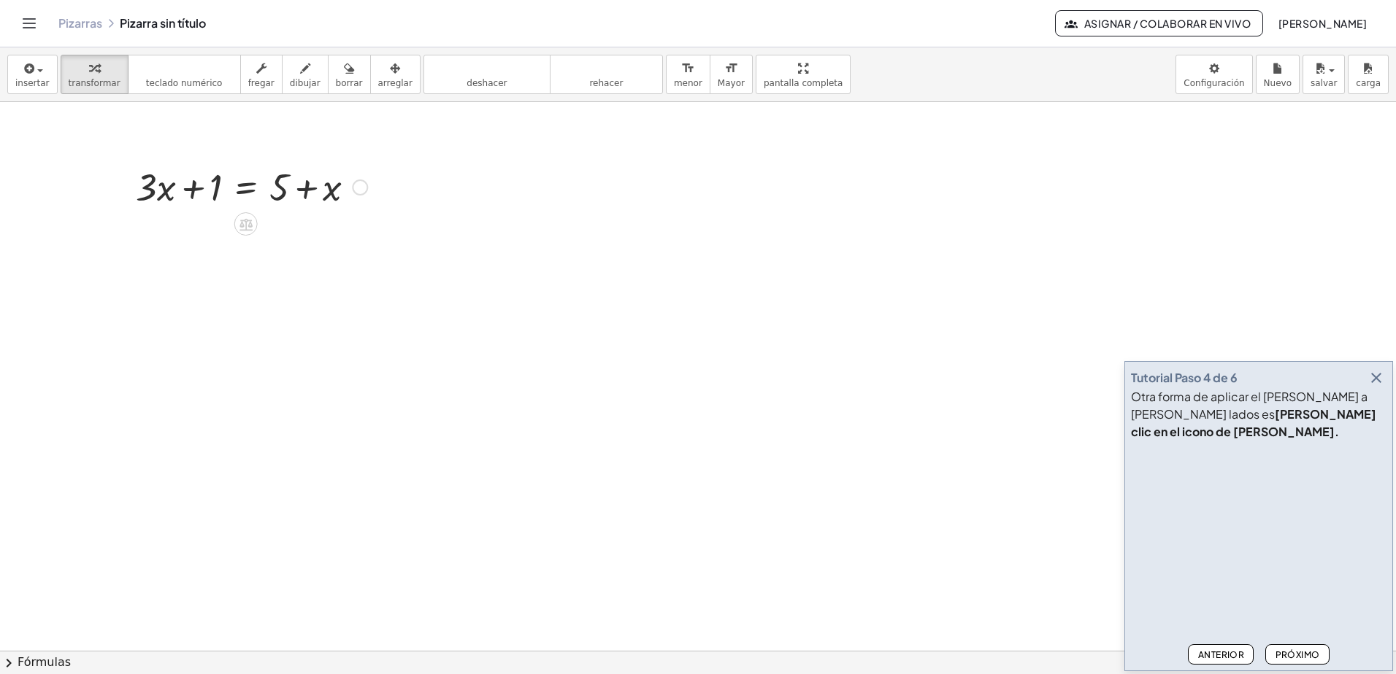
click at [307, 189] on div at bounding box center [251, 186] width 246 height 50
click at [370, 90] on button "arreglar" at bounding box center [395, 74] width 50 height 39
click at [342, 82] on button "borrar" at bounding box center [349, 74] width 43 height 39
click at [355, 95] on div "insertar select one: Math Expression Function Text Youtube Video Graphing Geome…" at bounding box center [698, 74] width 1396 height 55
click at [370, 91] on button "arreglar" at bounding box center [395, 74] width 50 height 39
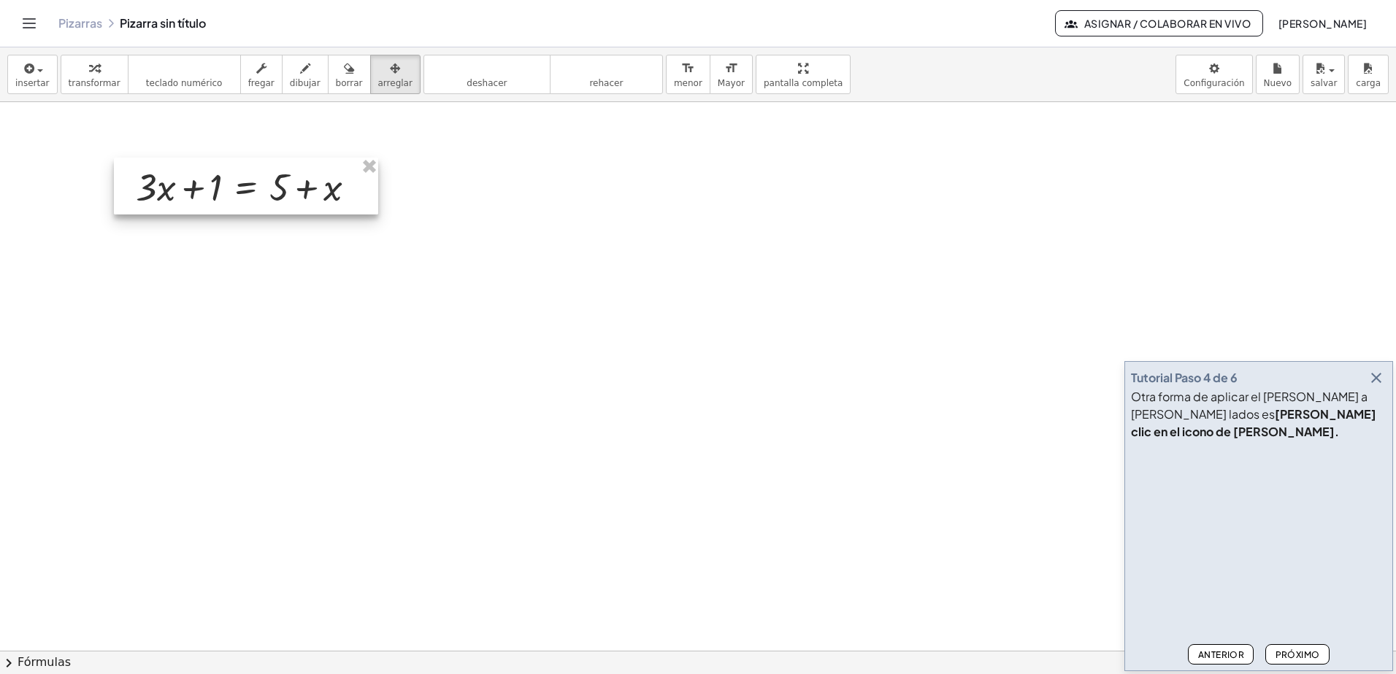
click at [304, 185] on div at bounding box center [246, 186] width 264 height 57
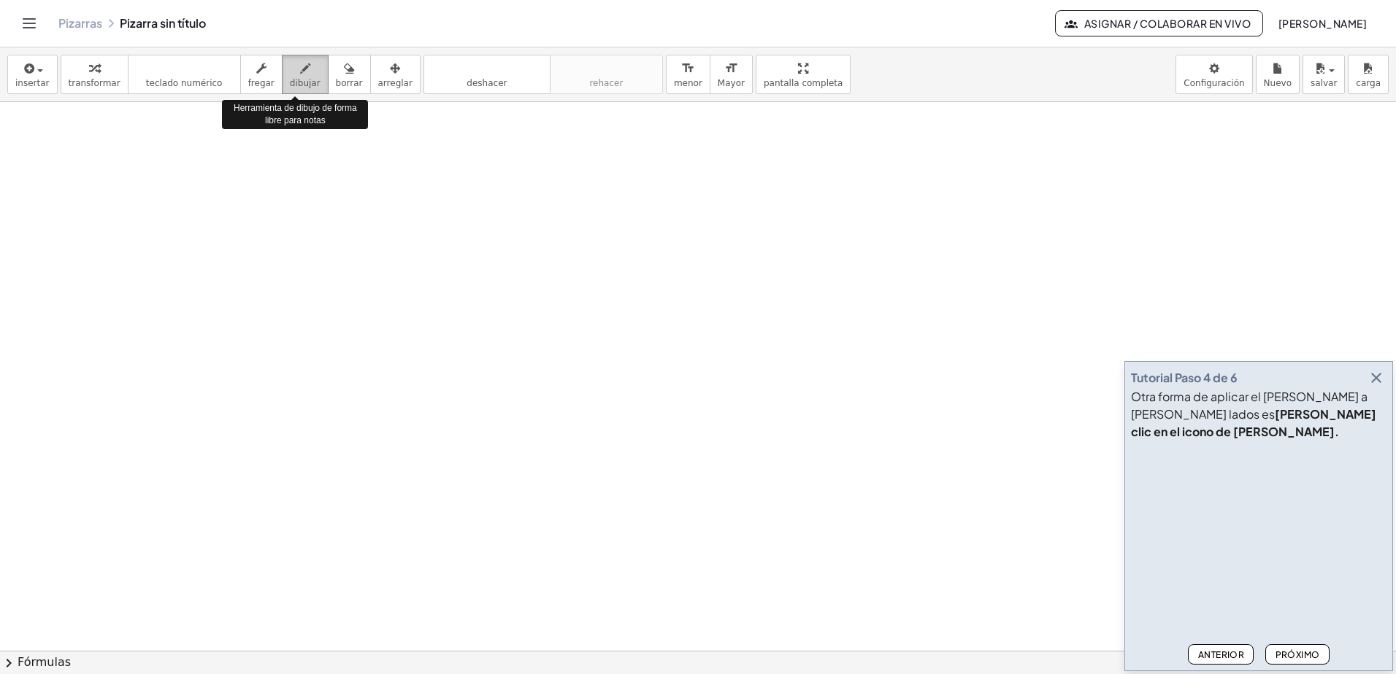
click at [282, 73] on button "dibujar" at bounding box center [305, 74] width 47 height 39
click at [89, 72] on icon "button" at bounding box center [94, 69] width 10 height 18
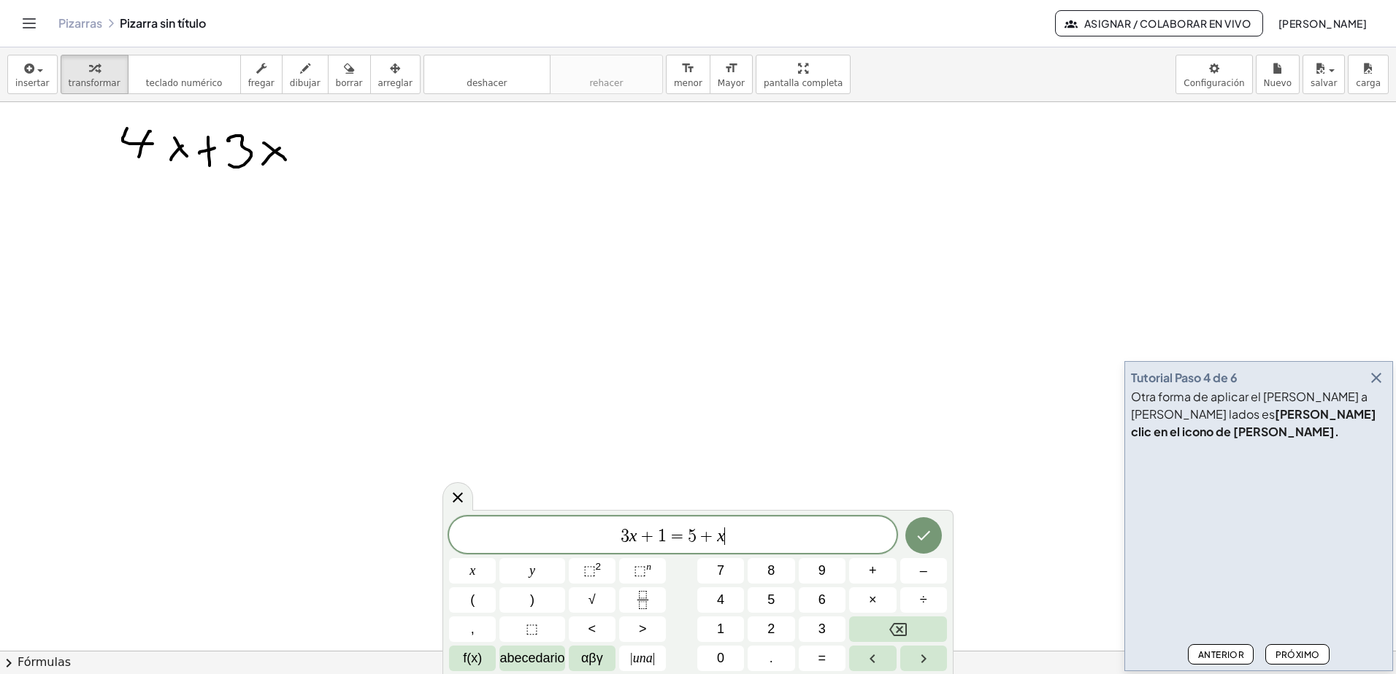
scroll to position [6, 0]
click at [454, 501] on icon at bounding box center [458, 498] width 10 height 10
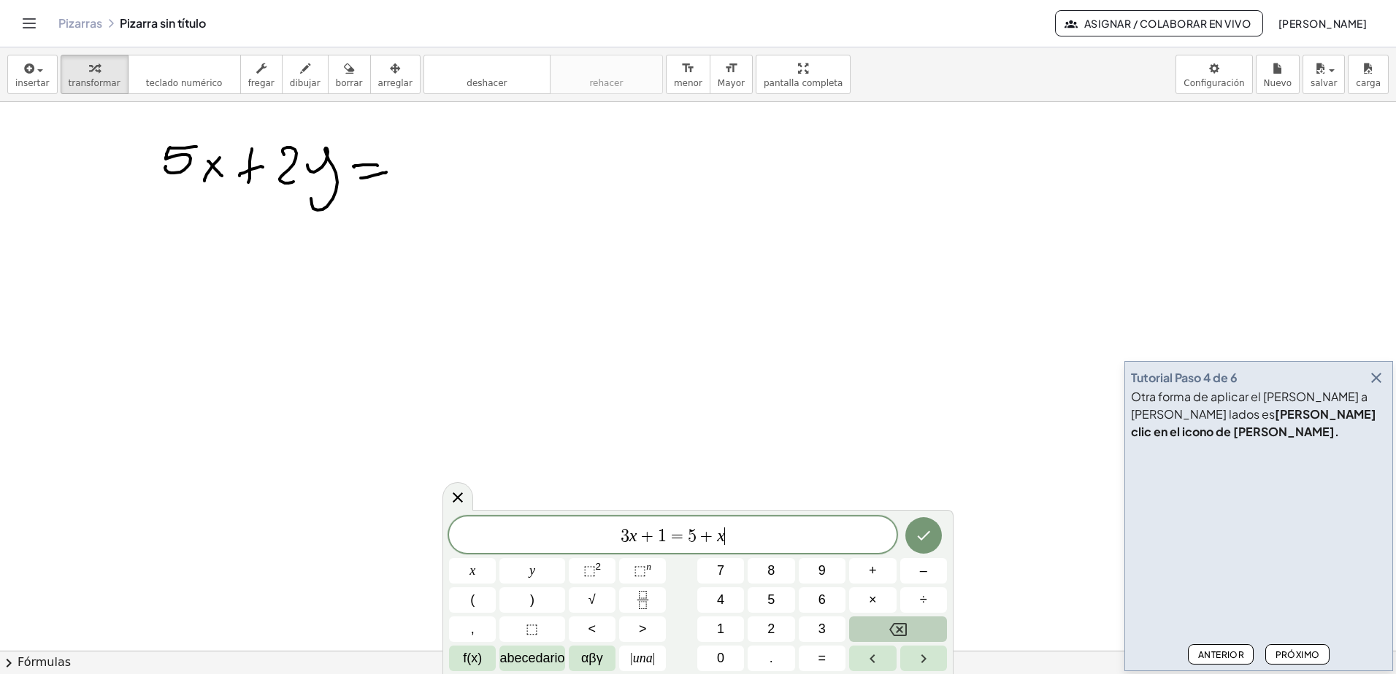
click at [881, 626] on button "Retroceso" at bounding box center [898, 630] width 98 height 26
click at [883, 628] on button "Retroceso" at bounding box center [898, 630] width 98 height 26
click at [883, 630] on button "Retroceso" at bounding box center [898, 630] width 98 height 26
click at [883, 631] on button "Retroceso" at bounding box center [898, 630] width 98 height 26
click at [884, 631] on button "Retroceso" at bounding box center [898, 630] width 98 height 26
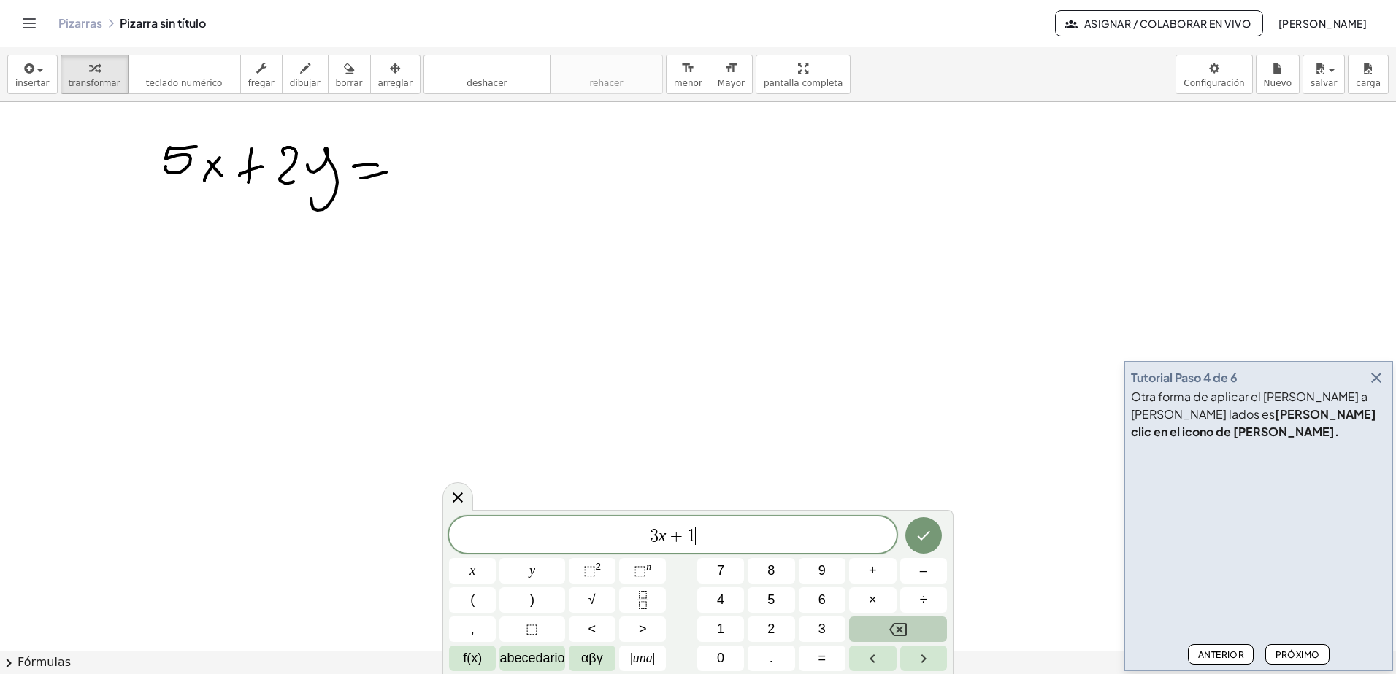
click at [884, 630] on button "Retroceso" at bounding box center [898, 630] width 98 height 26
click at [885, 626] on button "Retroceso" at bounding box center [898, 630] width 98 height 26
click at [885, 627] on button "Retroceso" at bounding box center [898, 630] width 98 height 26
click at [720, 601] on span "4" at bounding box center [720, 601] width 7 height 20
click at [484, 567] on button "x" at bounding box center [472, 571] width 47 height 26
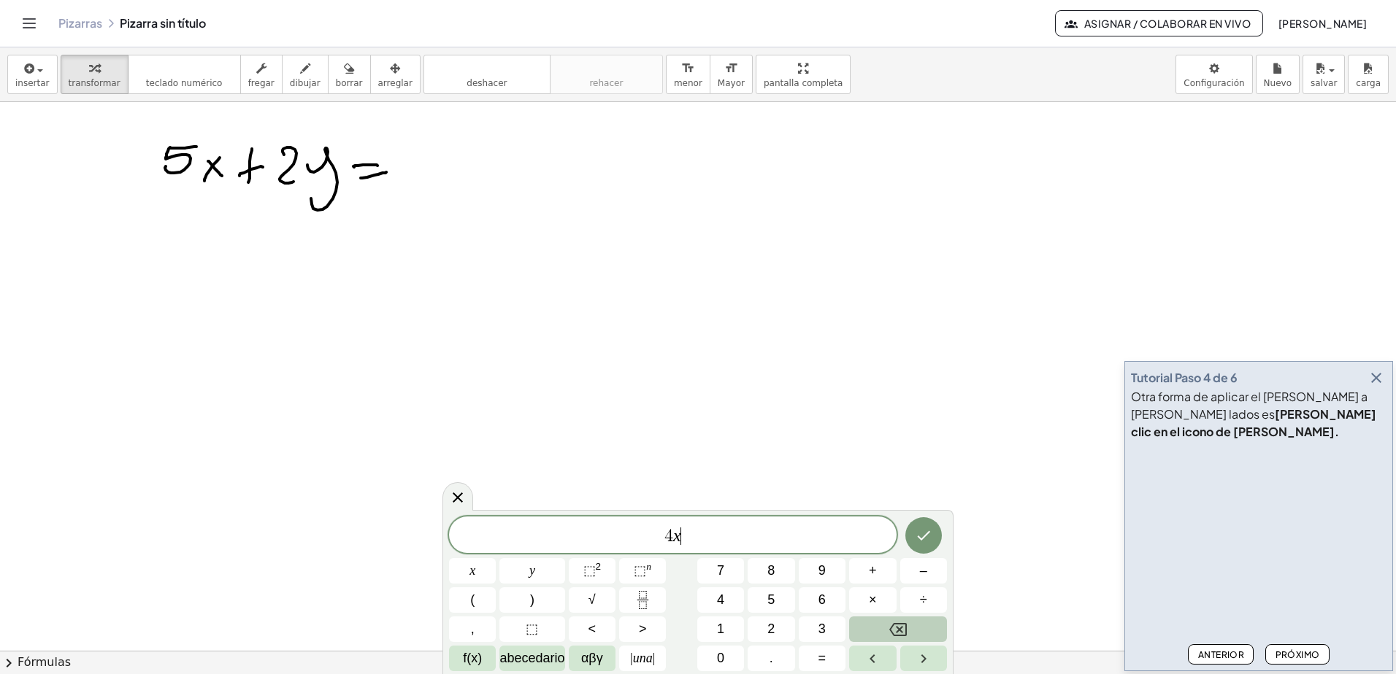
click at [884, 629] on button "Retroceso" at bounding box center [898, 630] width 98 height 26
click at [885, 628] on button "Retroceso" at bounding box center [898, 630] width 98 height 26
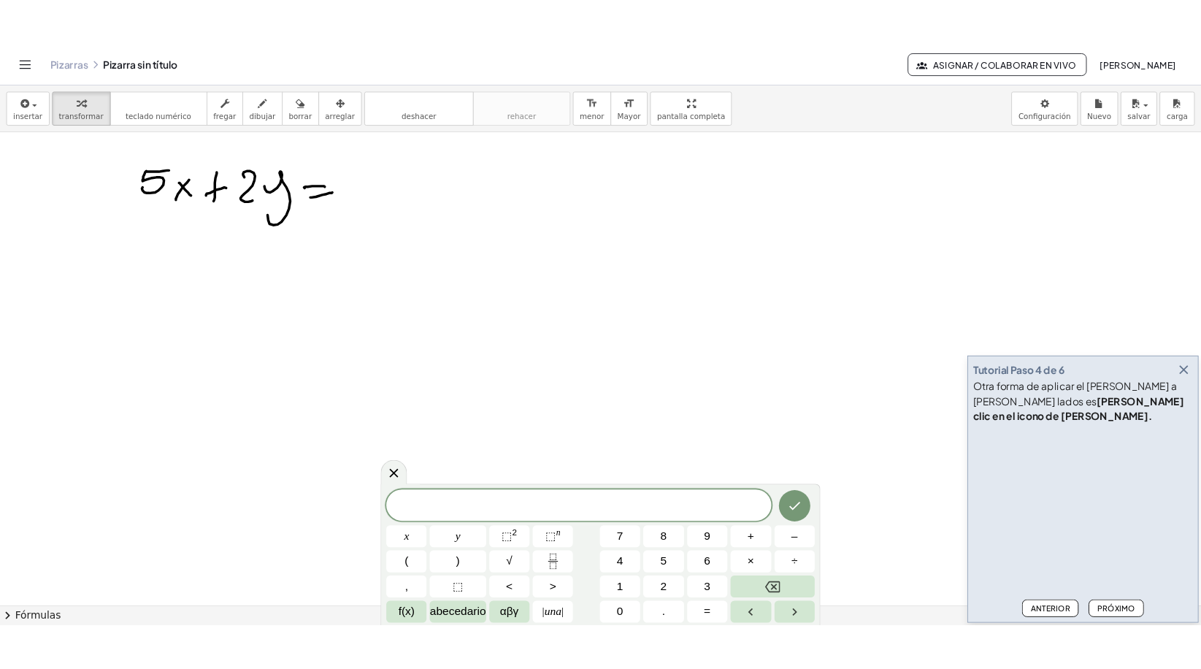
scroll to position [0, 0]
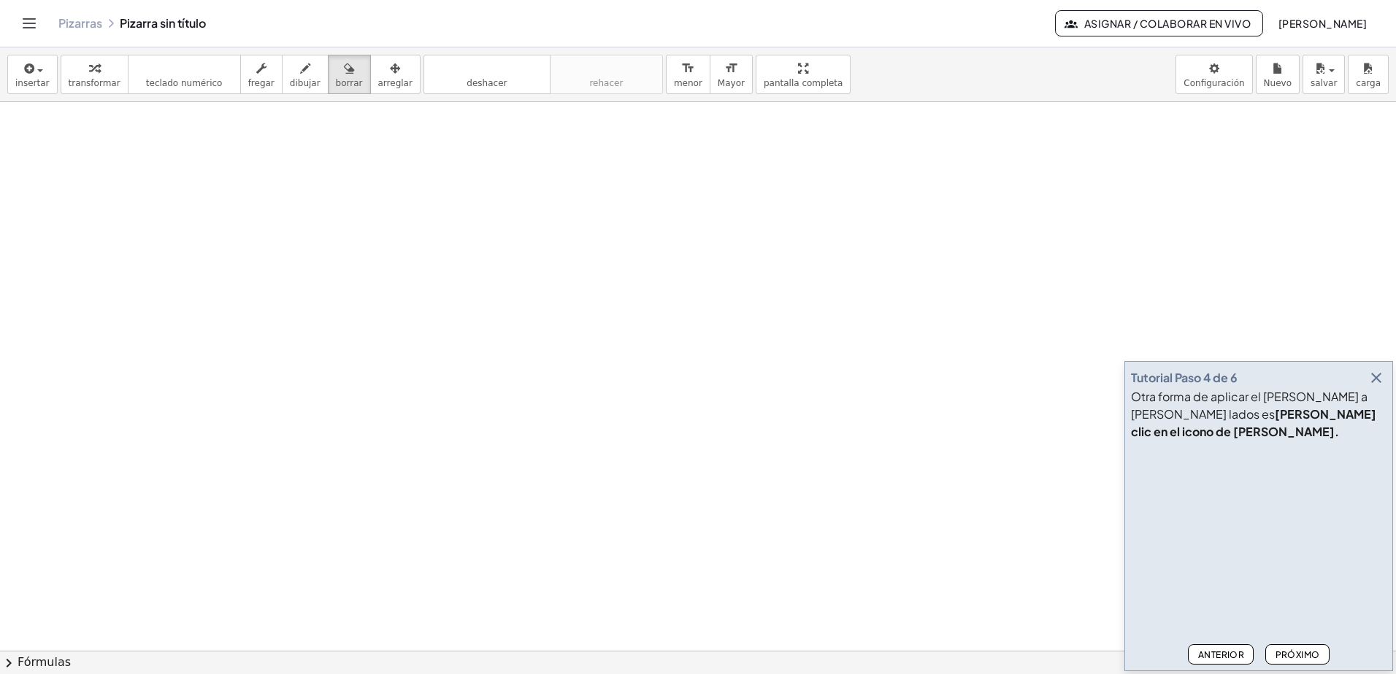
click at [463, 236] on div at bounding box center [698, 651] width 1396 height 1098
click at [31, 81] on span "insertar" at bounding box center [32, 83] width 34 height 10
click at [1366, 388] on button "button" at bounding box center [1376, 378] width 20 height 20
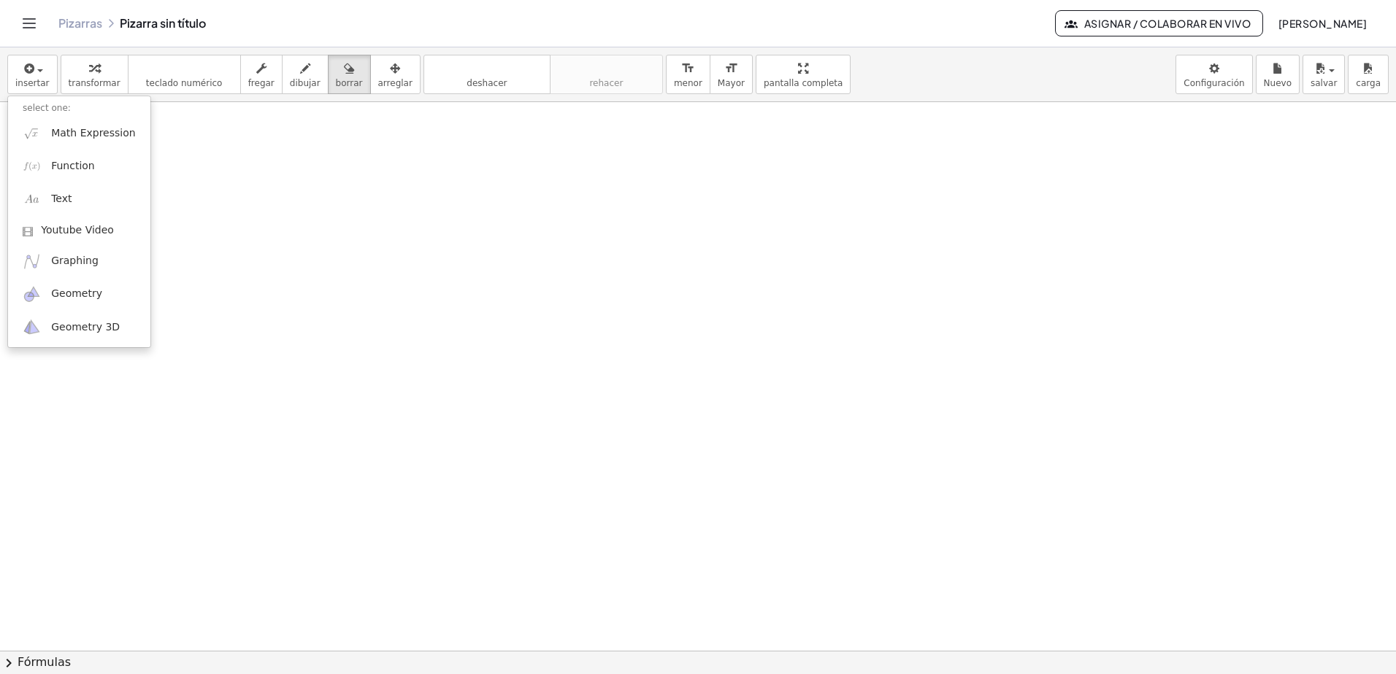
click at [435, 304] on div at bounding box center [698, 651] width 1396 height 1098
click at [53, 75] on div "insertar select one: Math Expression Function Text Youtube Video Graphing Geome…" at bounding box center [698, 74] width 1396 height 55
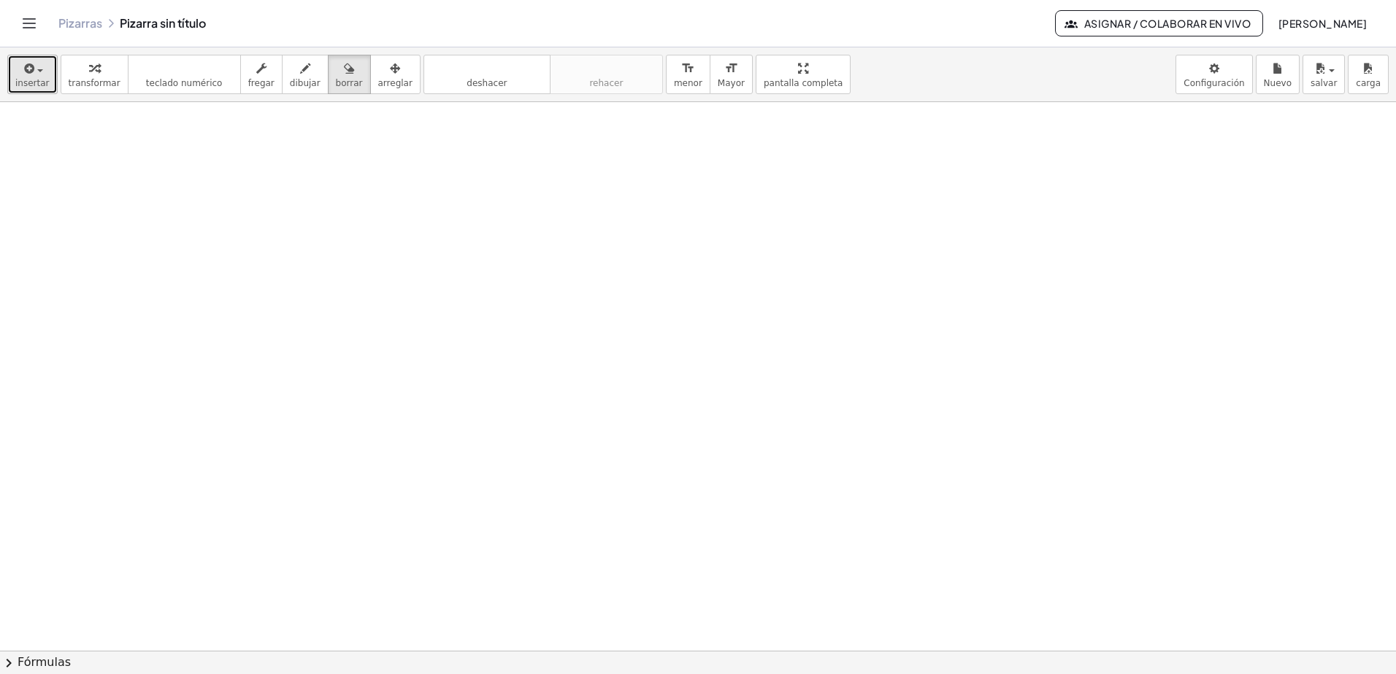
click at [37, 70] on span "button" at bounding box center [40, 70] width 6 height 3
click at [246, 174] on div at bounding box center [698, 651] width 1396 height 1098
click at [47, 69] on button "insertar" at bounding box center [32, 74] width 50 height 39
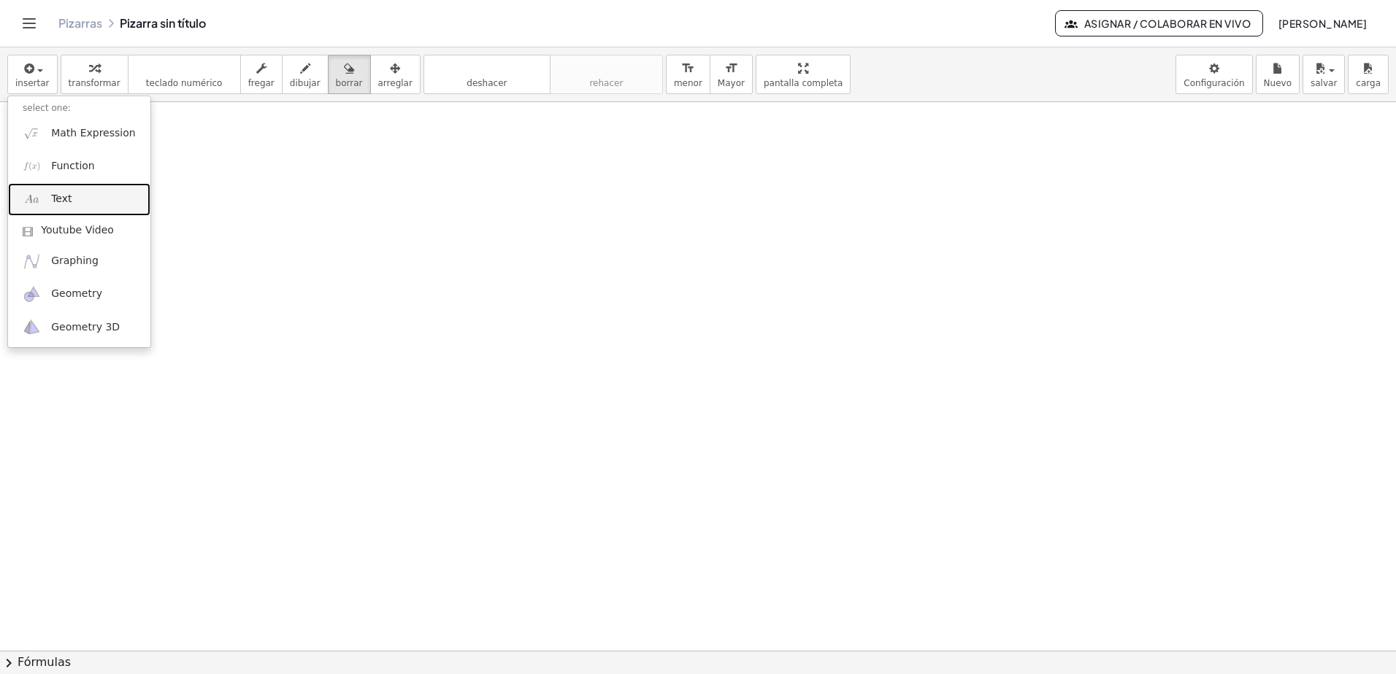
click at [51, 187] on link "Text" at bounding box center [79, 199] width 142 height 33
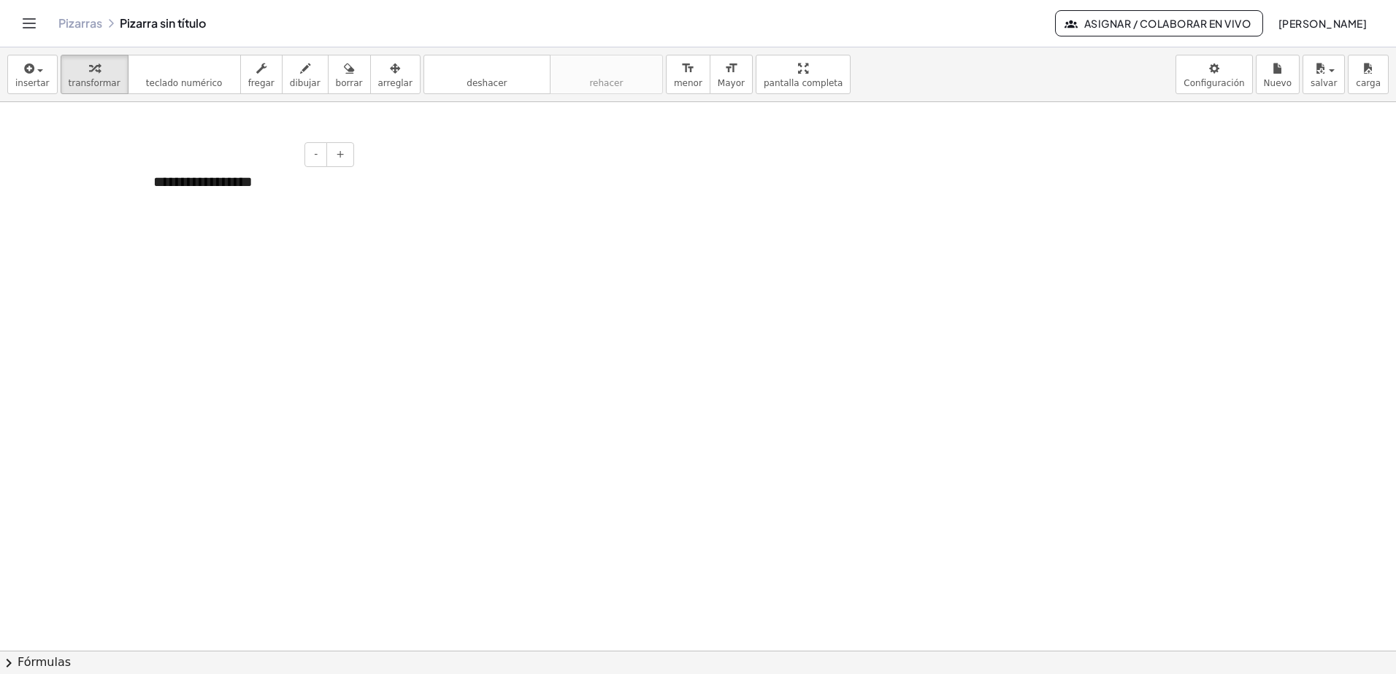
paste div
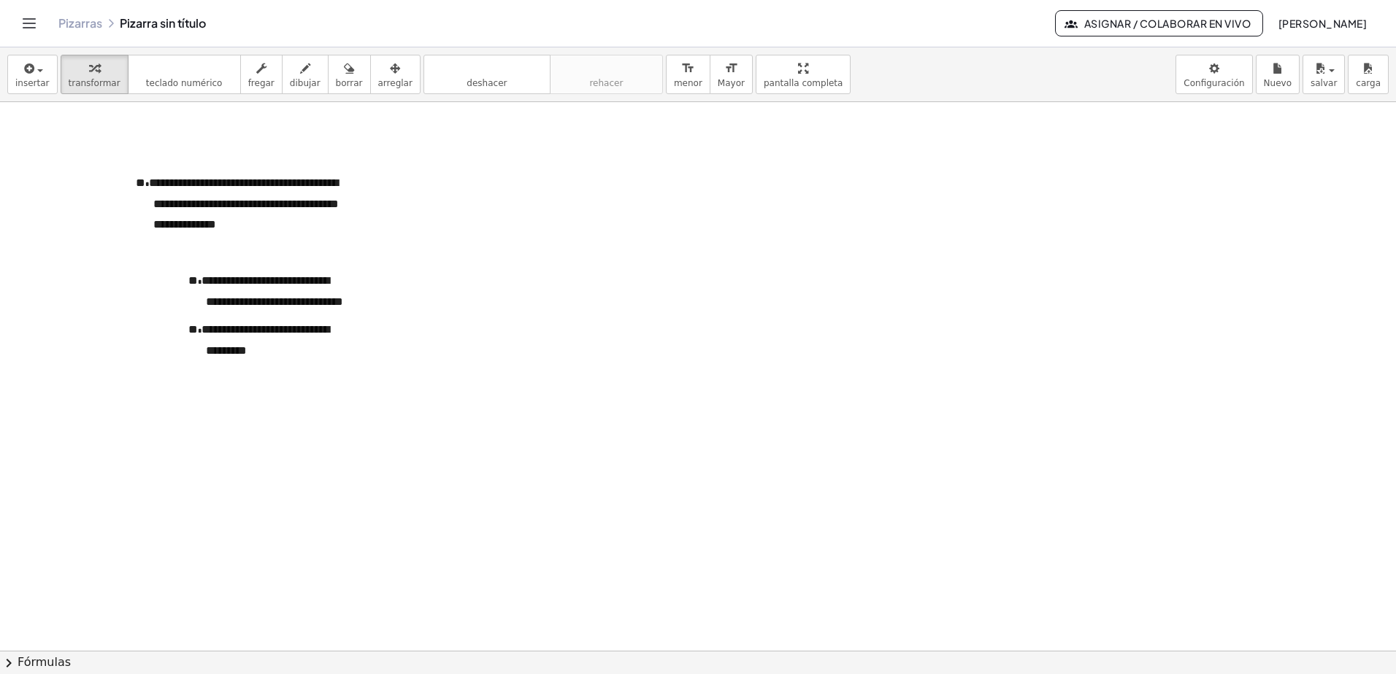
click at [418, 272] on div at bounding box center [698, 651] width 1396 height 1098
click at [370, 92] on button "arreglar" at bounding box center [395, 74] width 50 height 39
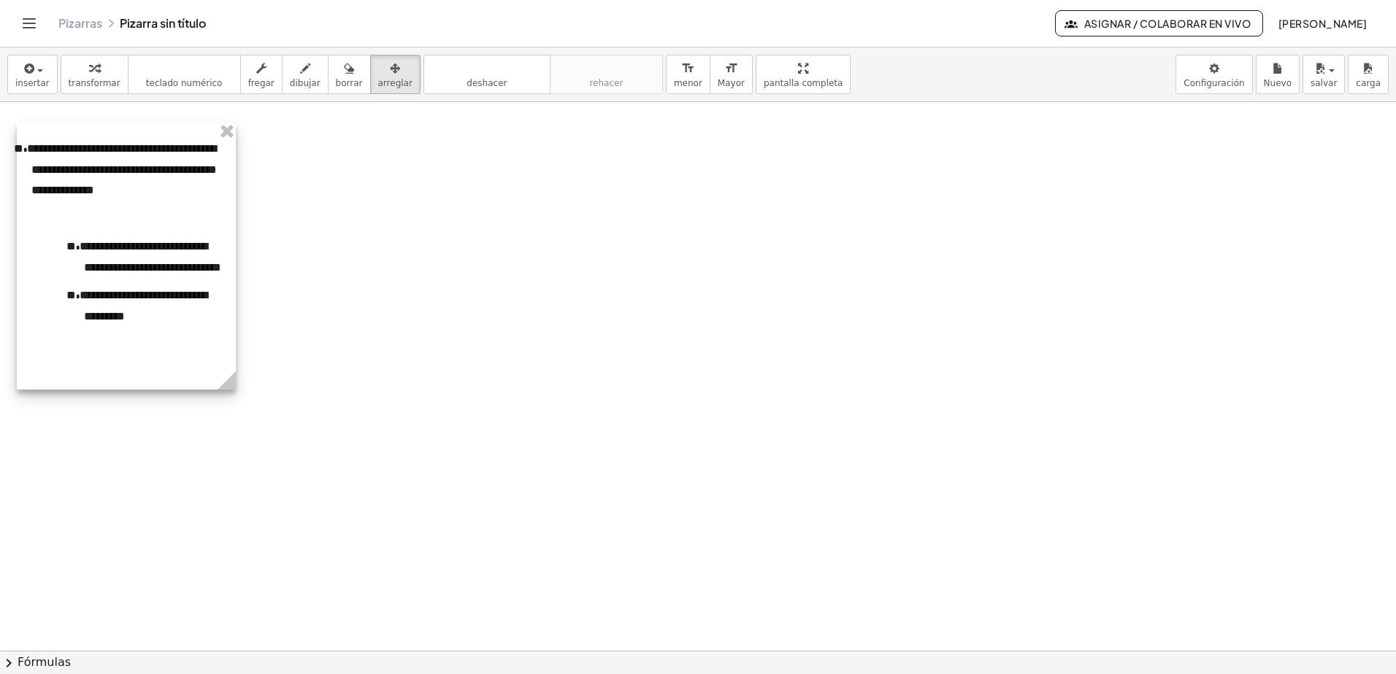
drag, startPoint x: 279, startPoint y: 202, endPoint x: 155, endPoint y: 168, distance: 128.0
click at [155, 168] on div at bounding box center [126, 256] width 219 height 267
click at [312, 218] on div at bounding box center [698, 651] width 1396 height 1098
click at [395, 282] on div at bounding box center [698, 651] width 1396 height 1098
click at [415, 204] on div at bounding box center [698, 651] width 1396 height 1098
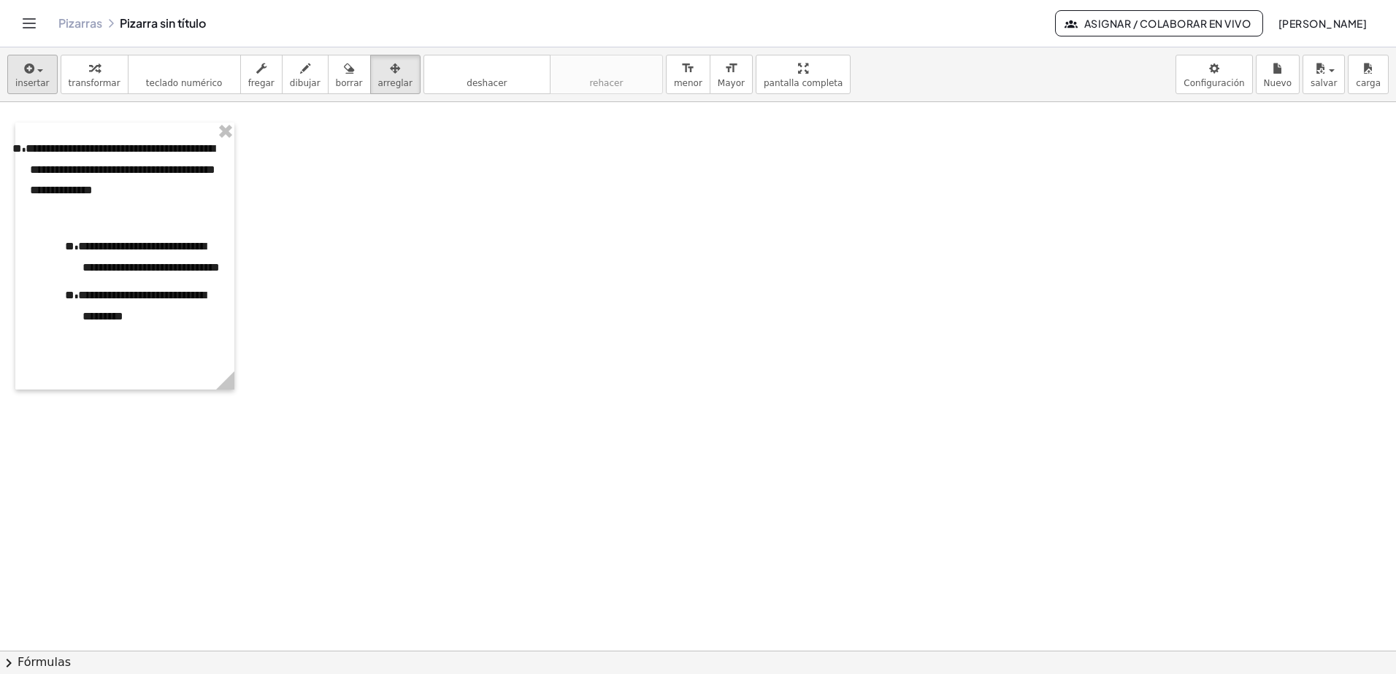
click at [48, 91] on div "insertar select one: Math Expression Function Text Youtube Video Graphing Geome…" at bounding box center [698, 74] width 1396 height 55
click at [48, 88] on button "insertar" at bounding box center [32, 74] width 50 height 39
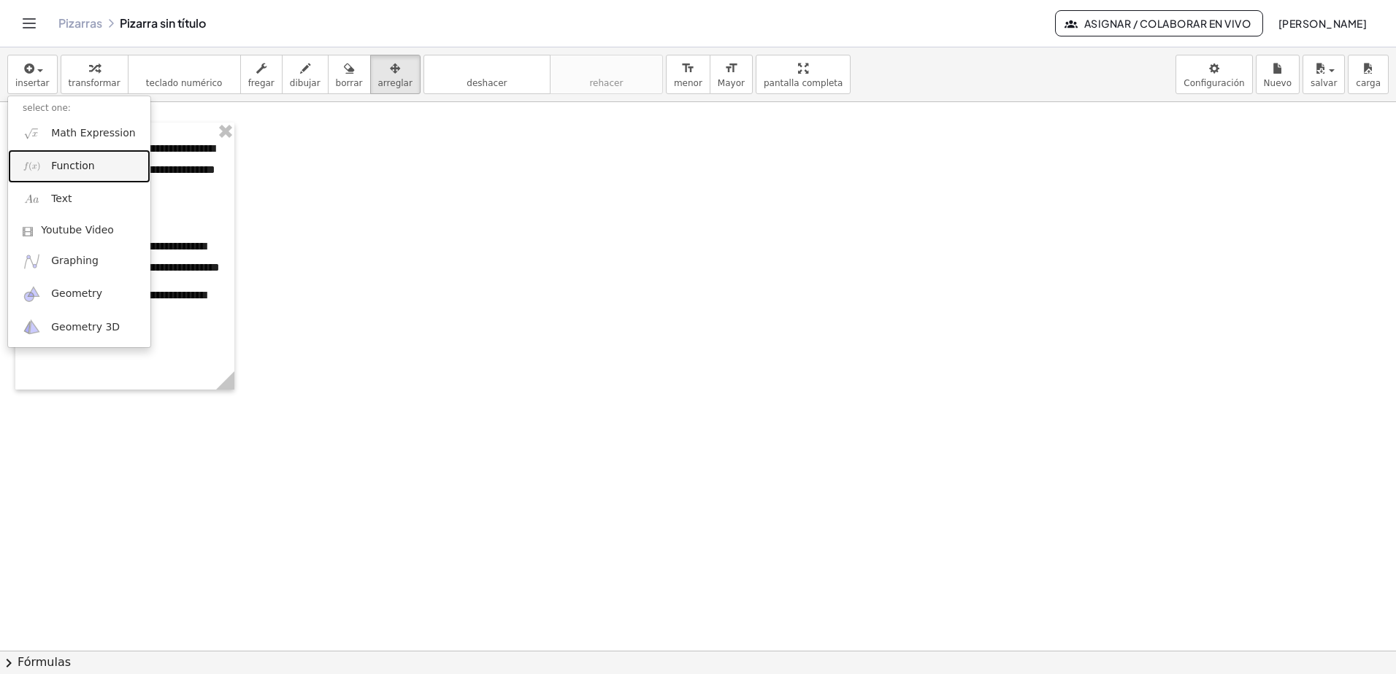
click at [60, 166] on span "Function" at bounding box center [73, 166] width 44 height 15
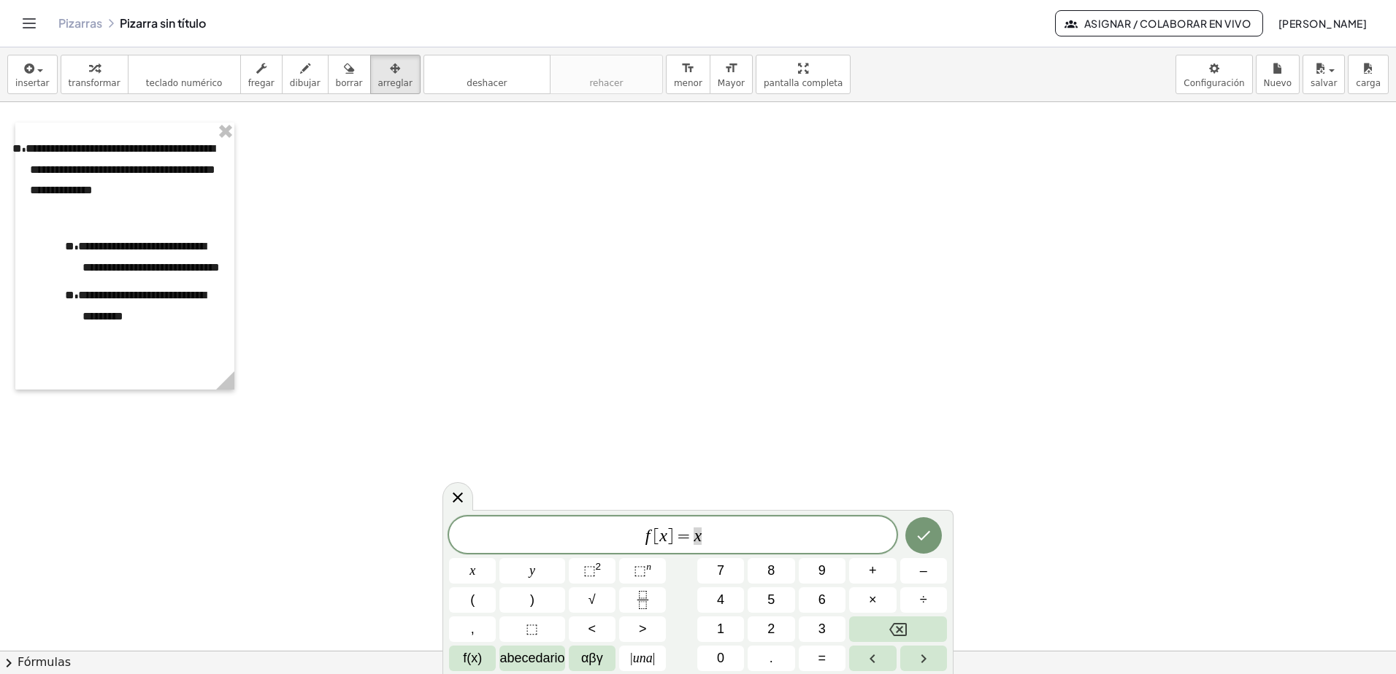
click at [769, 538] on span "f [ x ] = x" at bounding box center [672, 536] width 447 height 20
drag, startPoint x: 737, startPoint y: 538, endPoint x: 536, endPoint y: 528, distance: 200.3
click at [542, 528] on span "f [ x ] = x ​" at bounding box center [672, 536] width 447 height 20
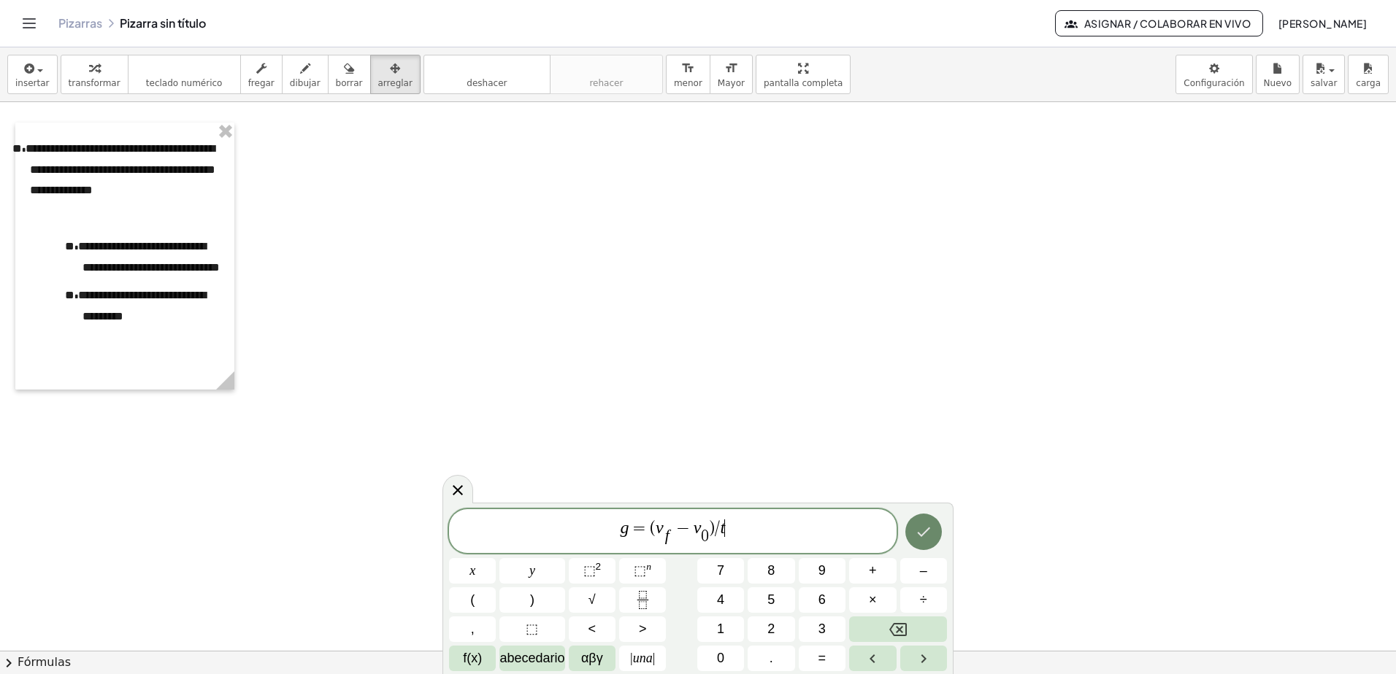
click at [907, 533] on button "Hecho" at bounding box center [923, 532] width 36 height 36
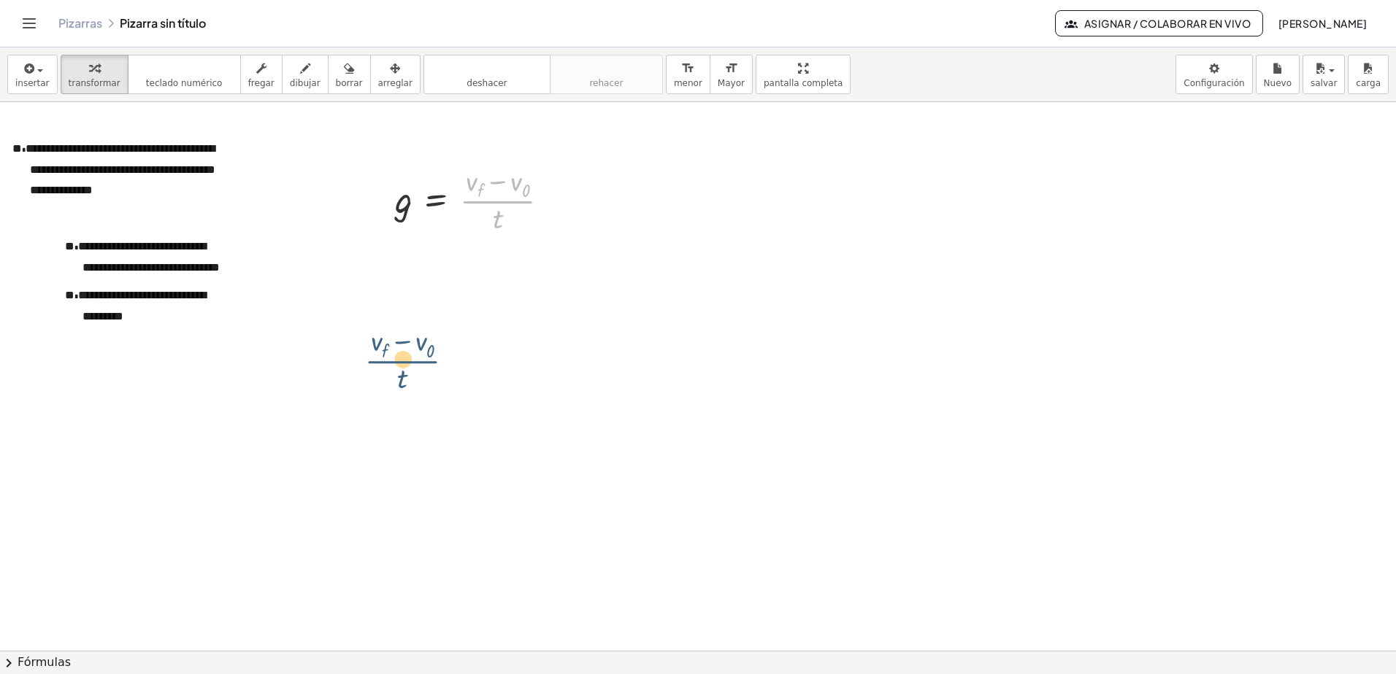
drag, startPoint x: 474, startPoint y: 252, endPoint x: 400, endPoint y: 353, distance: 124.8
click at [378, 82] on span "arreglar" at bounding box center [395, 83] width 34 height 10
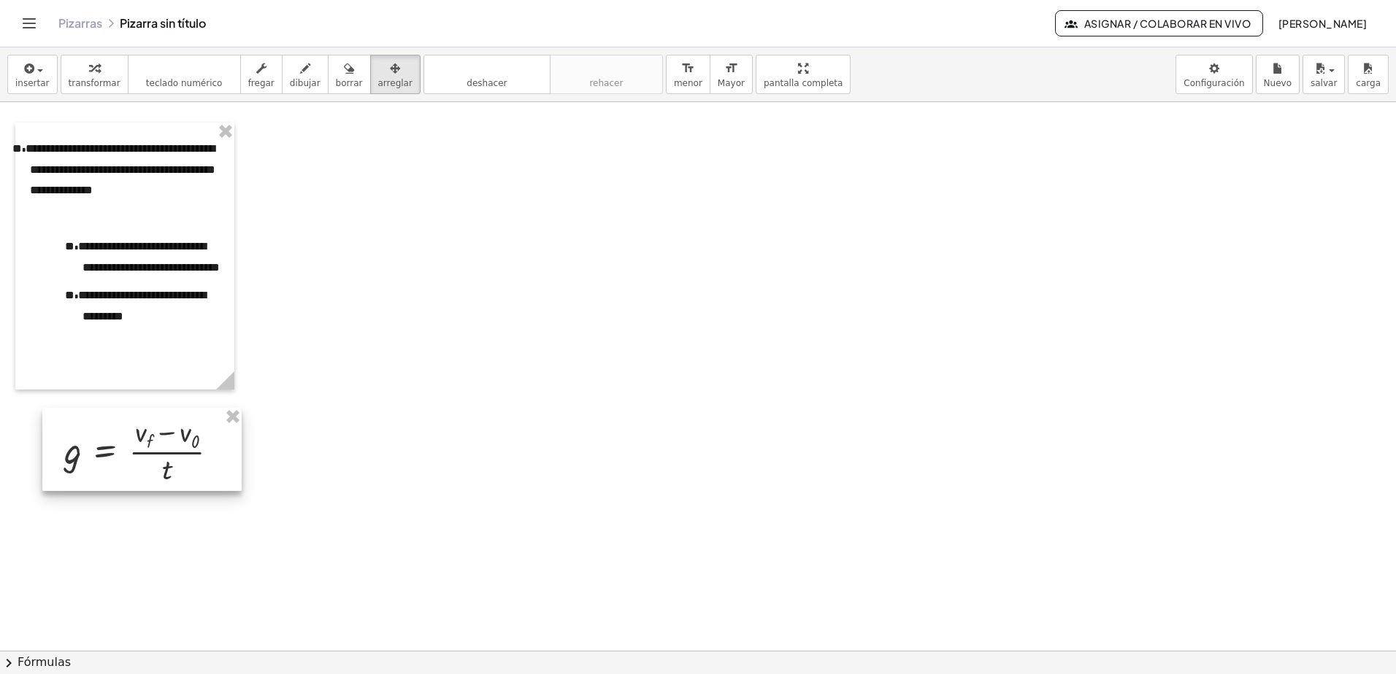
drag, startPoint x: 479, startPoint y: 228, endPoint x: 171, endPoint y: 447, distance: 377.9
click at [171, 447] on div at bounding box center [141, 449] width 199 height 83
click at [318, 433] on div at bounding box center [698, 651] width 1396 height 1098
click at [49, 75] on button "insertar" at bounding box center [32, 74] width 50 height 39
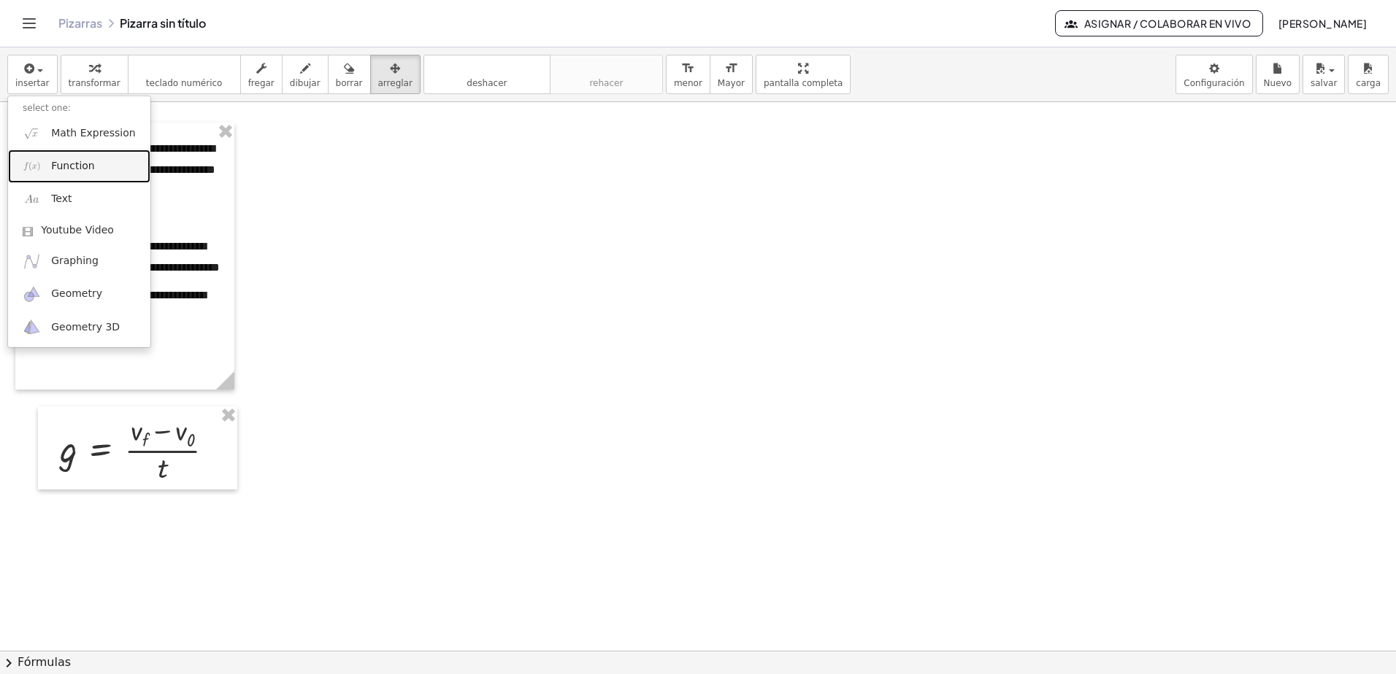
click at [60, 166] on span "Function" at bounding box center [73, 166] width 44 height 15
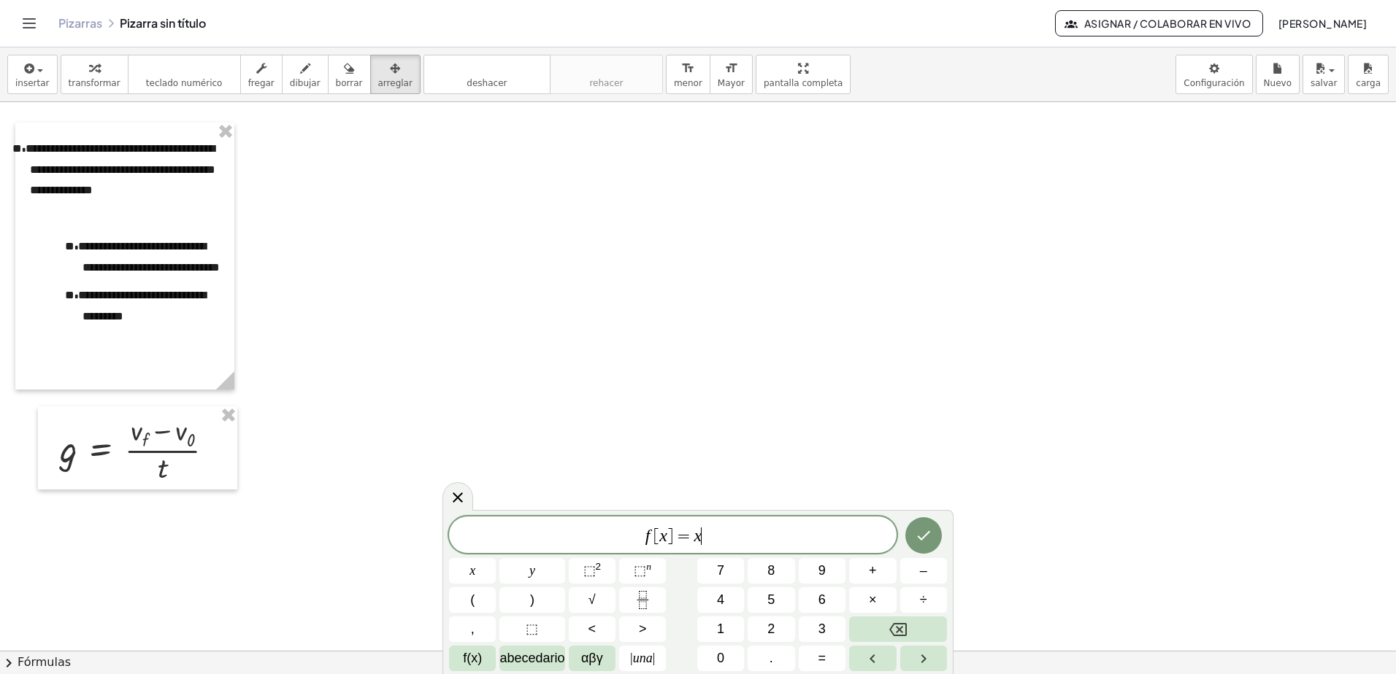
click at [709, 533] on span "f [ x ] = x ​" at bounding box center [672, 536] width 447 height 20
drag, startPoint x: 725, startPoint y: 533, endPoint x: 592, endPoint y: 536, distance: 132.9
click at [593, 536] on span "f [ x ] = x" at bounding box center [672, 536] width 447 height 20
click at [932, 547] on button "Hecho" at bounding box center [923, 533] width 36 height 36
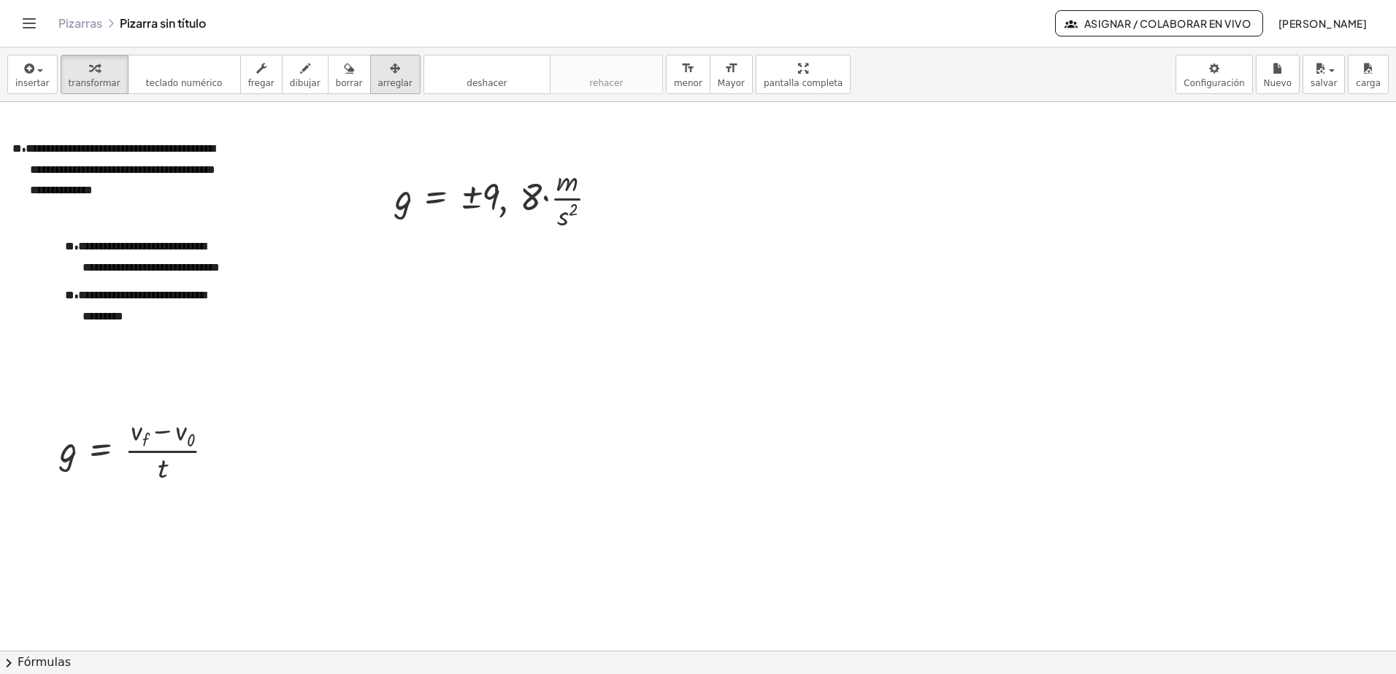
click at [387, 61] on div "button" at bounding box center [395, 68] width 34 height 18
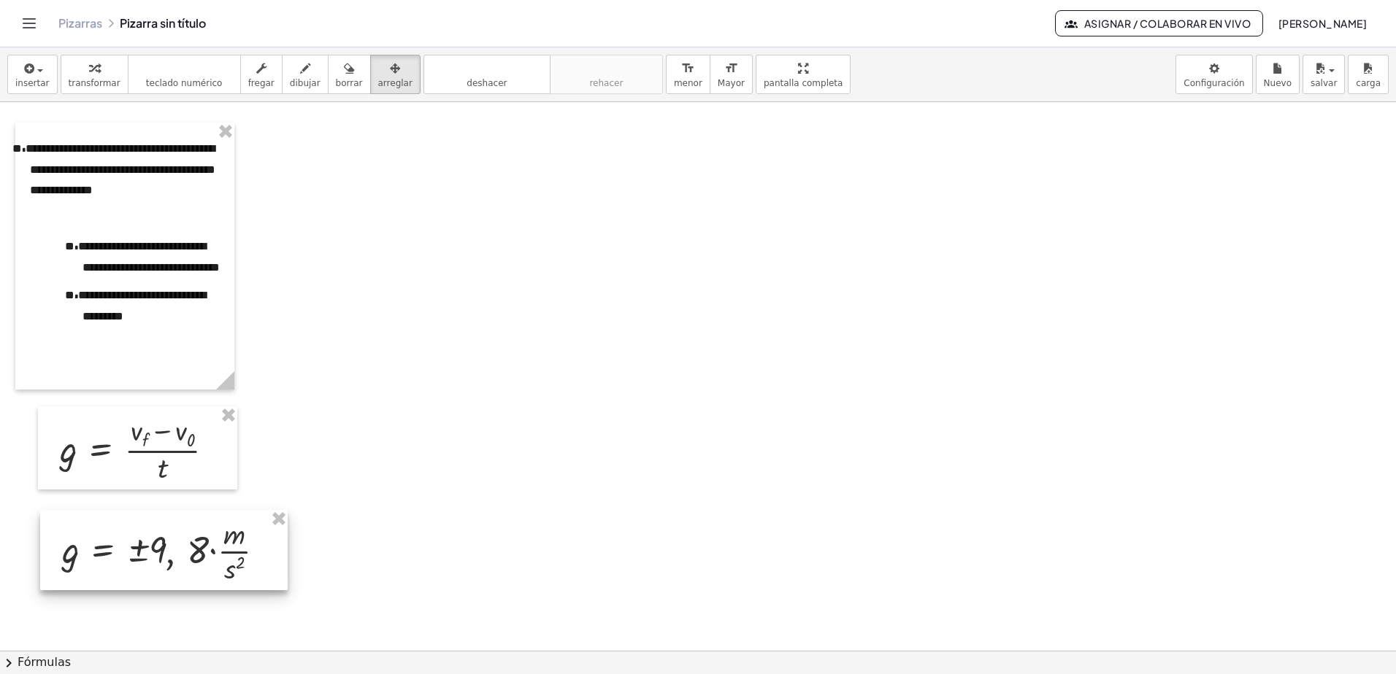
drag, startPoint x: 513, startPoint y: 235, endPoint x: 188, endPoint y: 554, distance: 455.8
click at [188, 554] on div at bounding box center [163, 550] width 247 height 80
click at [301, 184] on div at bounding box center [698, 651] width 1396 height 1098
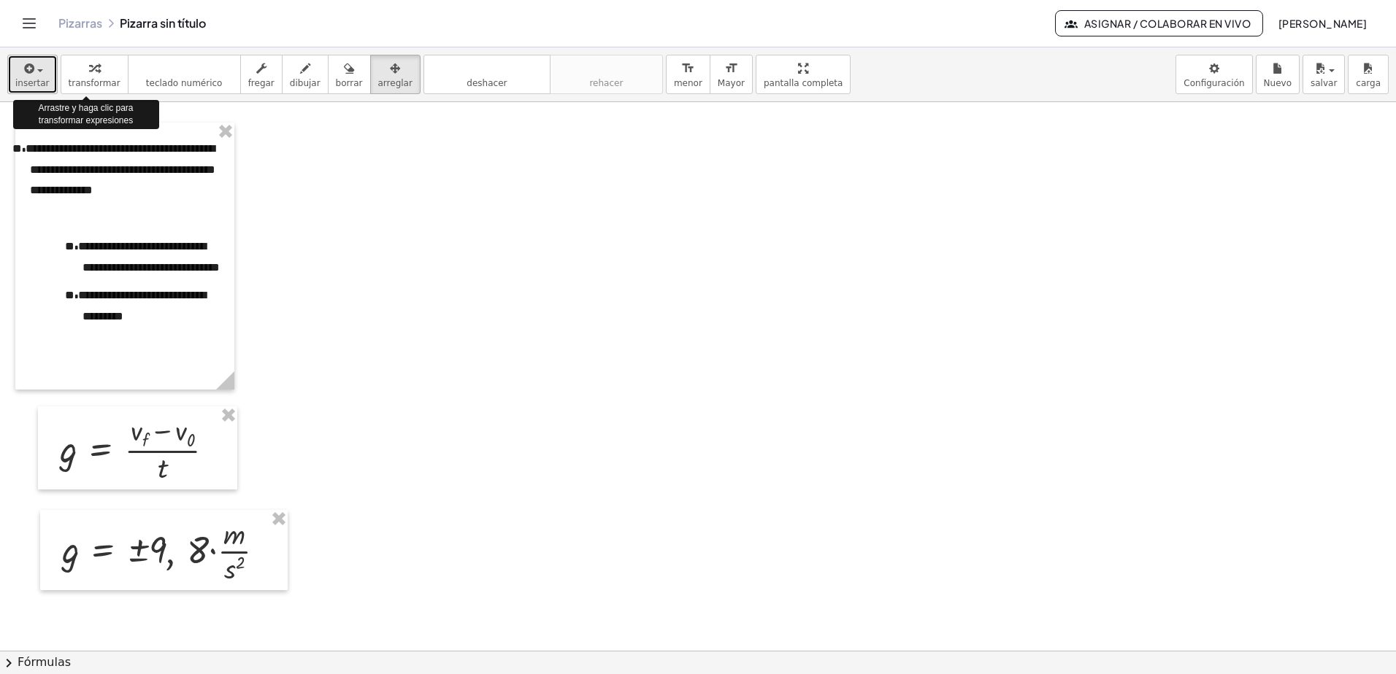
click at [45, 80] on button "insertar" at bounding box center [32, 74] width 50 height 39
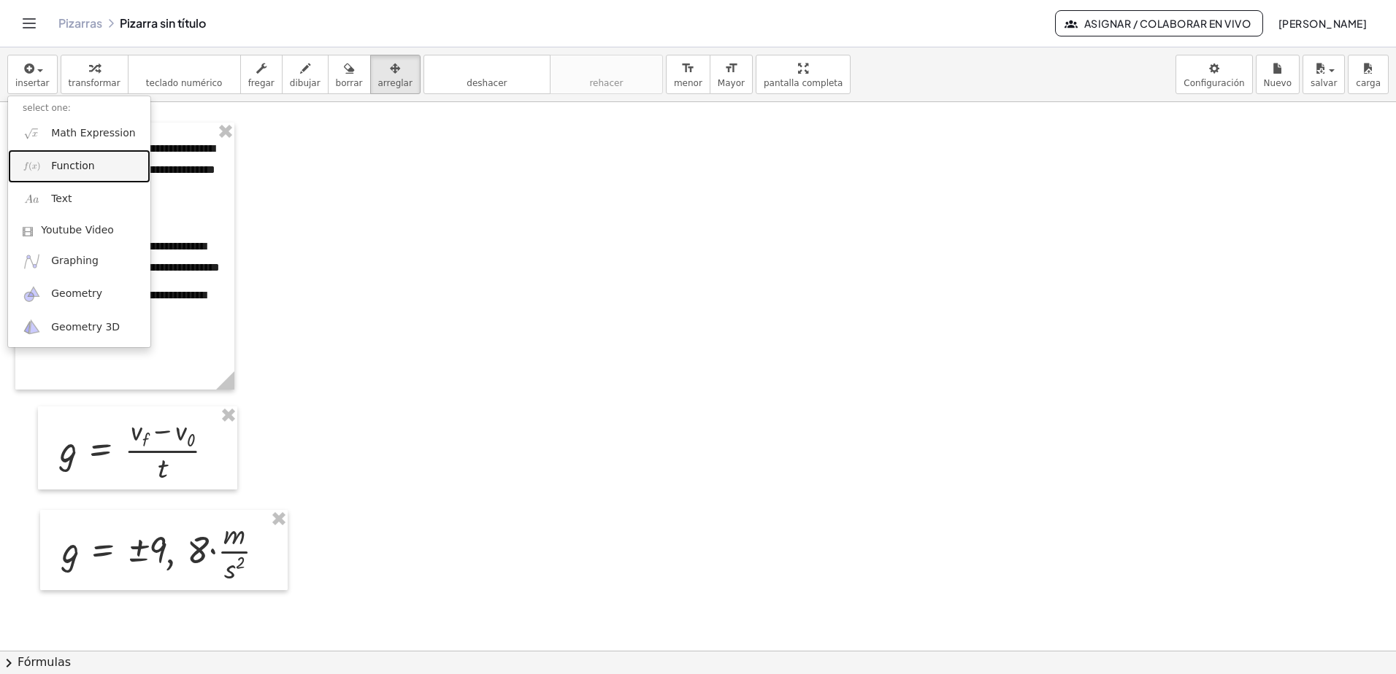
click at [66, 162] on span "Function" at bounding box center [73, 166] width 44 height 15
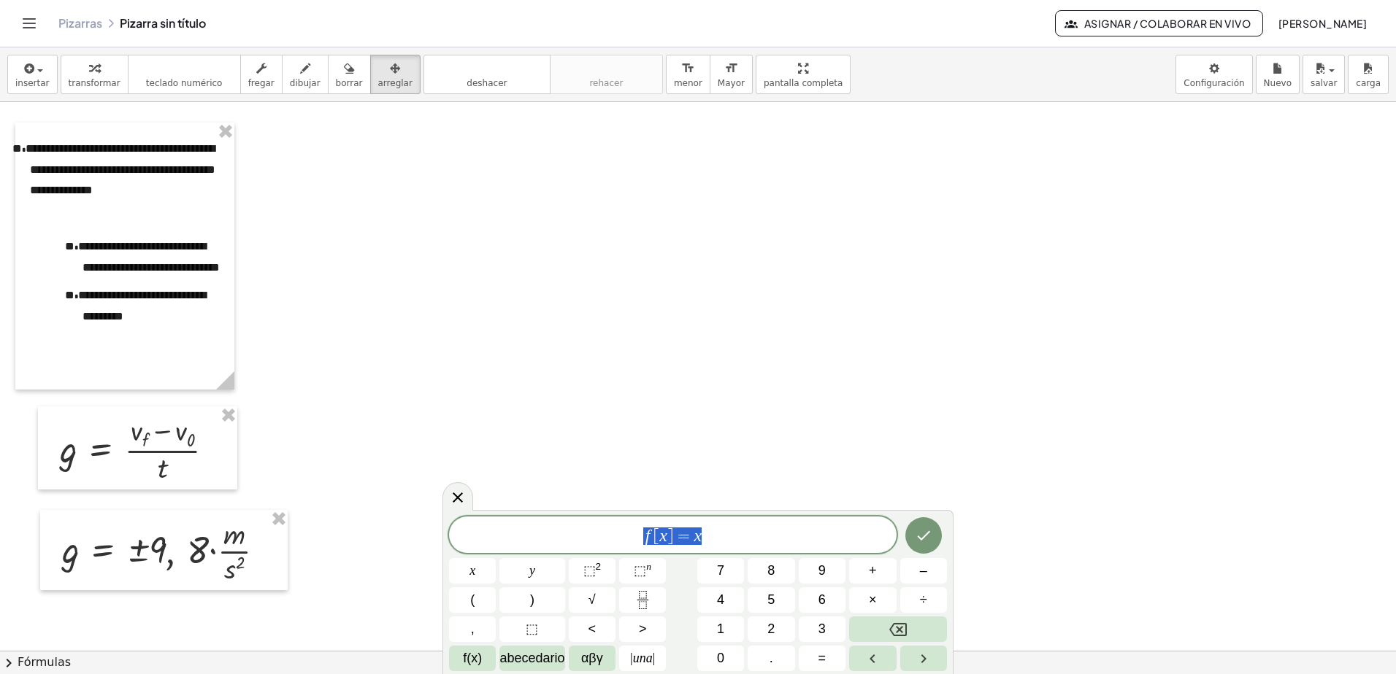
drag, startPoint x: 721, startPoint y: 538, endPoint x: 607, endPoint y: 542, distance: 113.9
click at [613, 539] on span "f [ x ] = x" at bounding box center [672, 536] width 447 height 20
click at [930, 530] on icon "Hecho" at bounding box center [924, 529] width 18 height 18
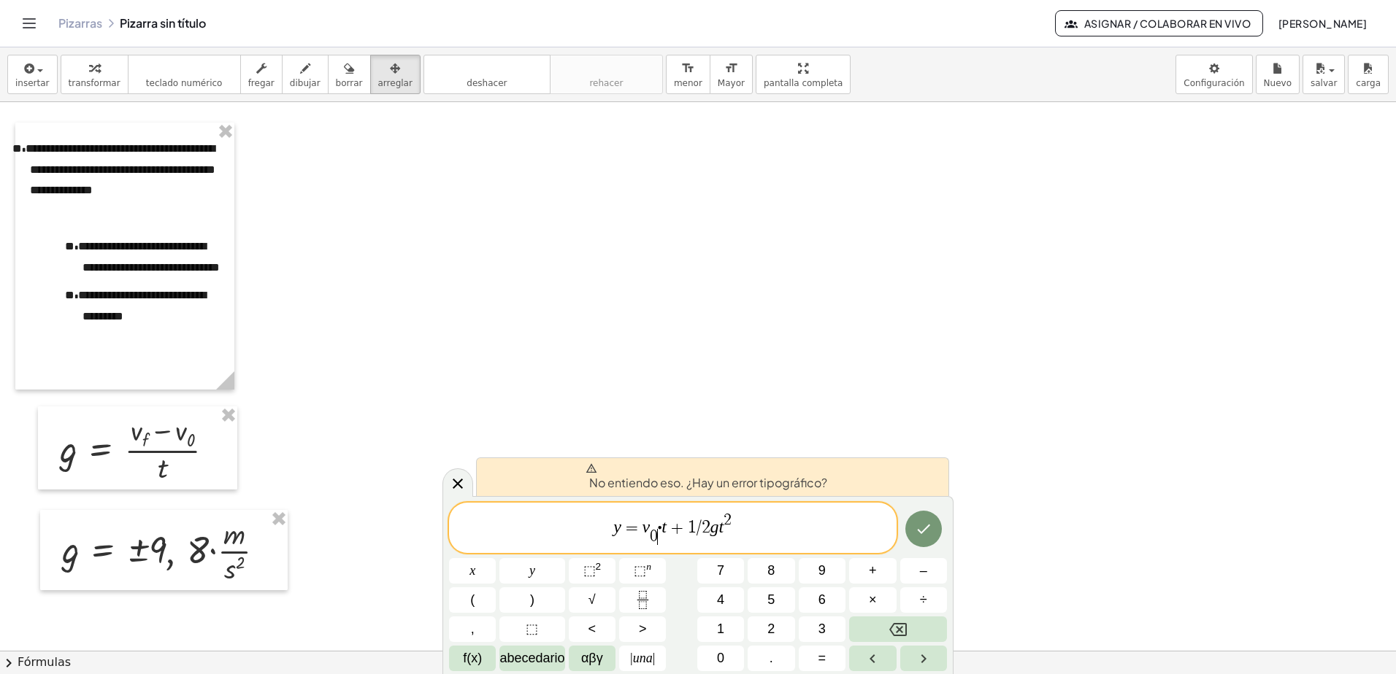
click at [655, 527] on span "y = v 0 ​ ​ ⋅ t + 1 / 2 g t 2" at bounding box center [672, 529] width 447 height 35
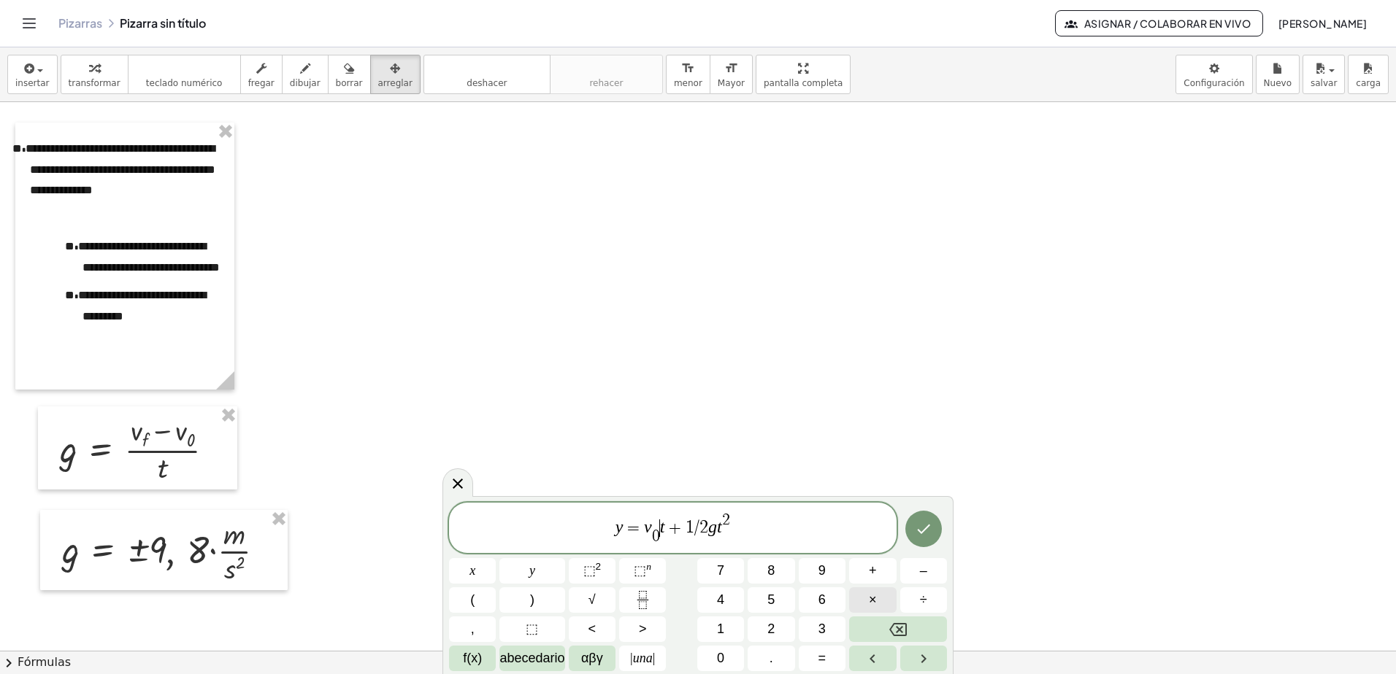
click at [879, 599] on button "×" at bounding box center [872, 601] width 47 height 26
click at [921, 531] on icon "Hecho" at bounding box center [924, 529] width 18 height 18
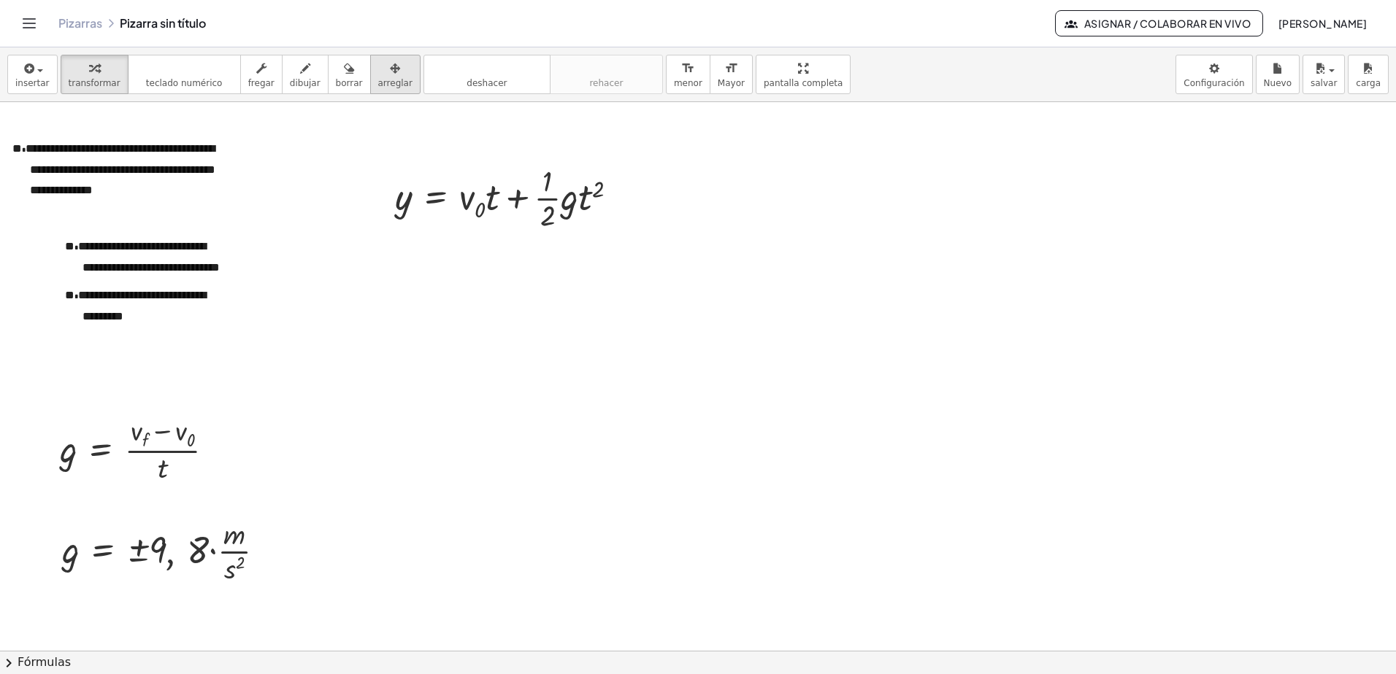
click at [378, 86] on span "arreglar" at bounding box center [395, 83] width 34 height 10
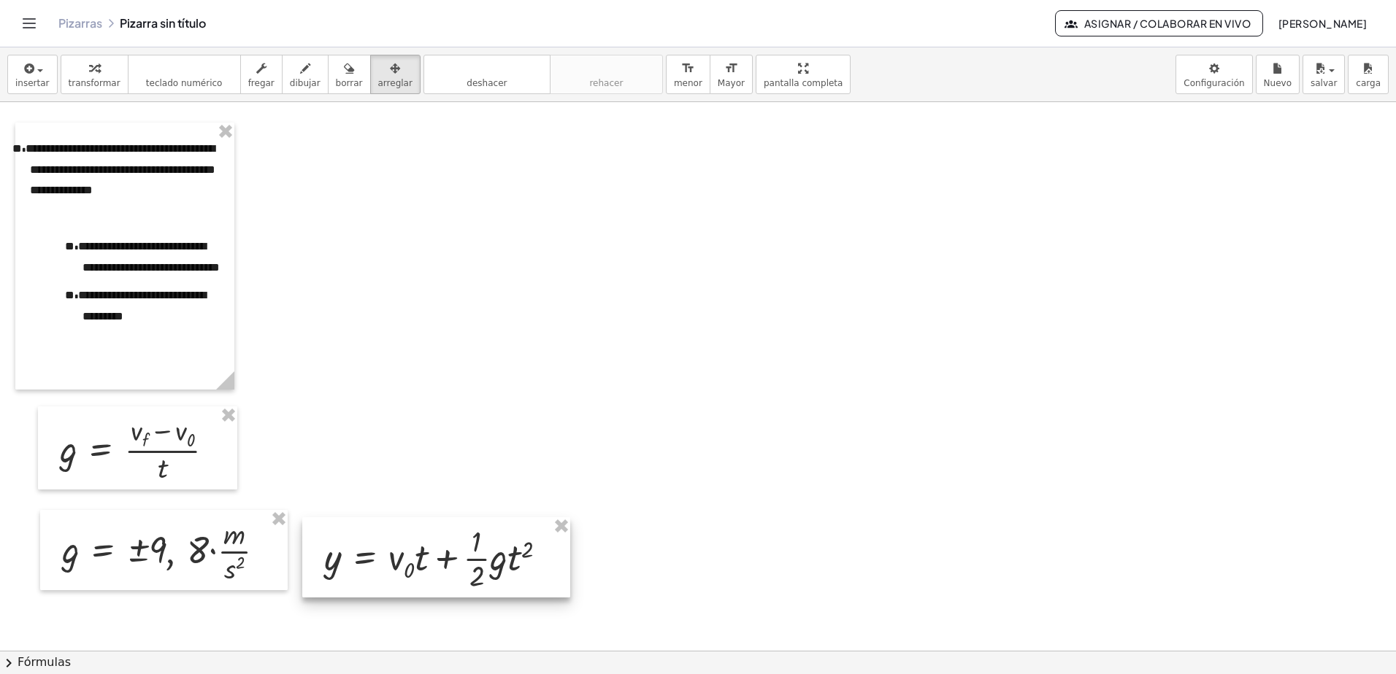
drag, startPoint x: 522, startPoint y: 200, endPoint x: 451, endPoint y: 561, distance: 367.5
click at [451, 561] on div at bounding box center [436, 558] width 268 height 80
click at [438, 409] on div at bounding box center [698, 651] width 1396 height 1098
click at [42, 63] on div "button" at bounding box center [32, 68] width 34 height 18
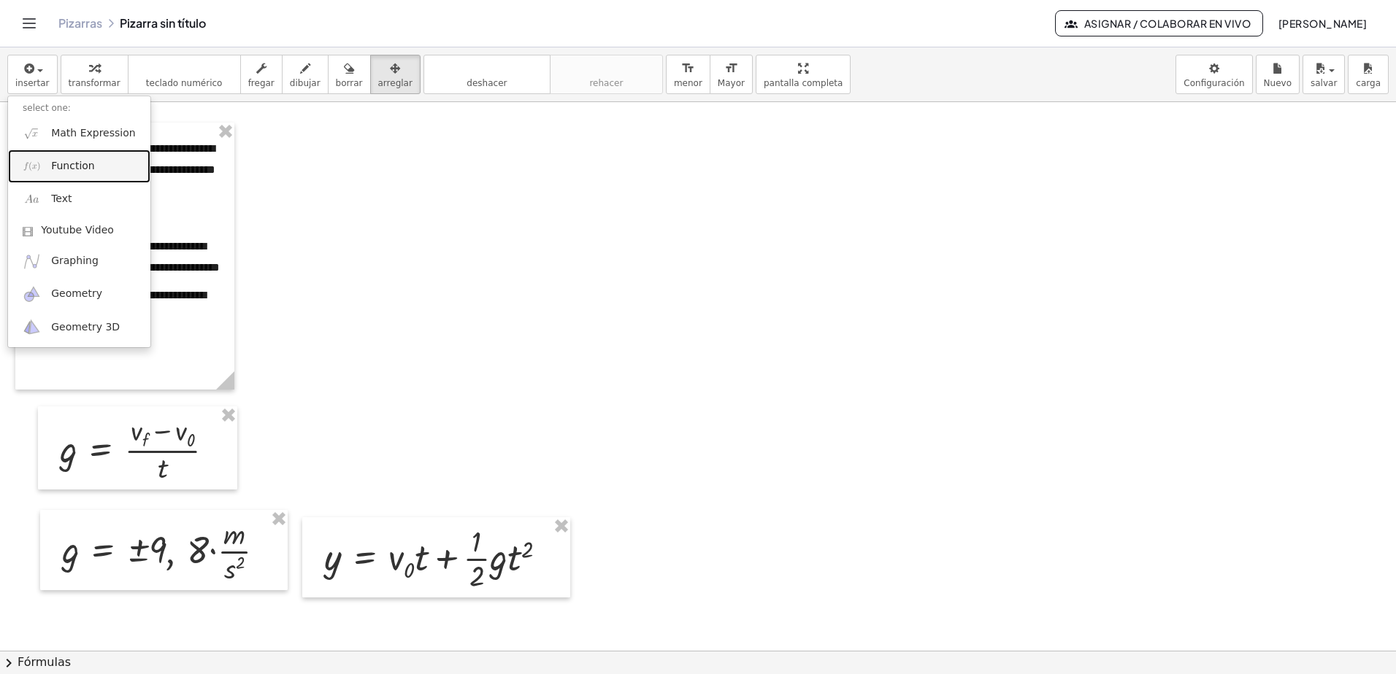
click at [50, 171] on link "Function" at bounding box center [79, 166] width 142 height 33
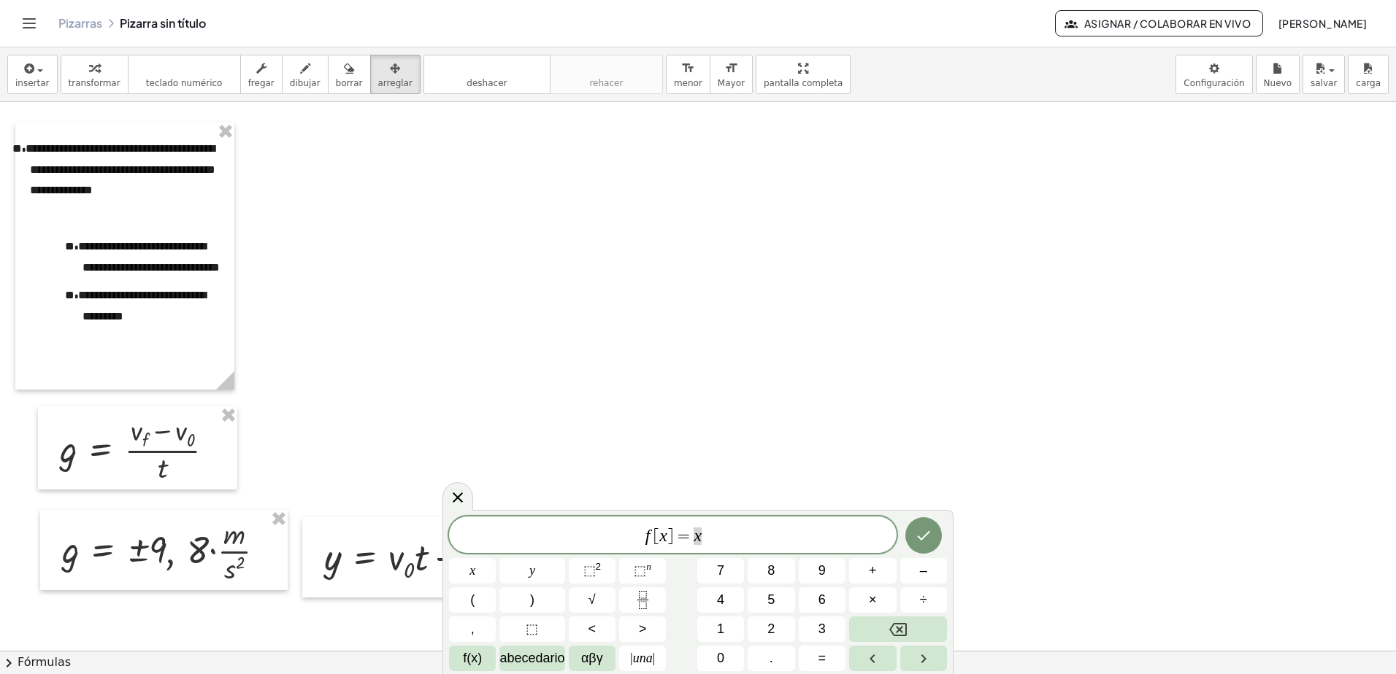
drag, startPoint x: 756, startPoint y: 536, endPoint x: 574, endPoint y: 542, distance: 181.9
click at [577, 542] on span "f [ x ] = x" at bounding box center [672, 536] width 447 height 20
click at [921, 542] on button "Hecho" at bounding box center [923, 529] width 36 height 36
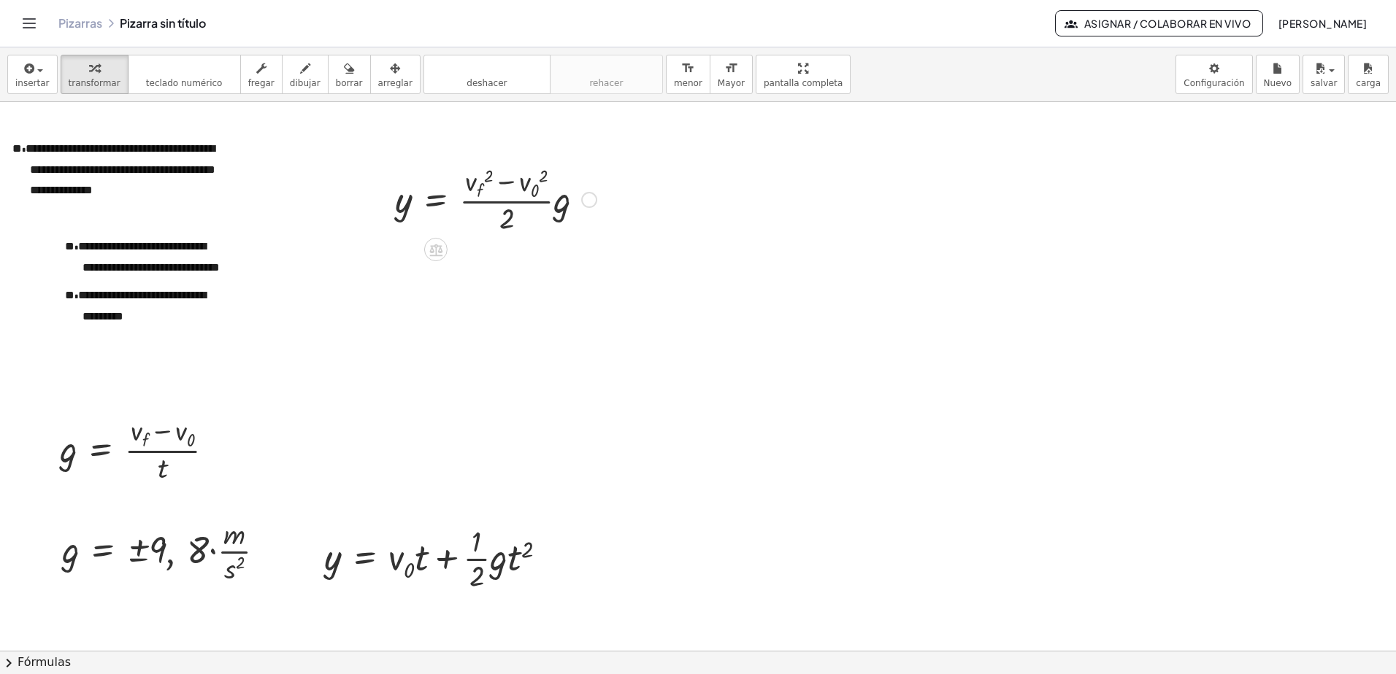
click at [538, 197] on div at bounding box center [496, 199] width 216 height 76
click at [538, 206] on div at bounding box center [496, 199] width 216 height 76
click at [45, 61] on button "insertar" at bounding box center [32, 74] width 50 height 39
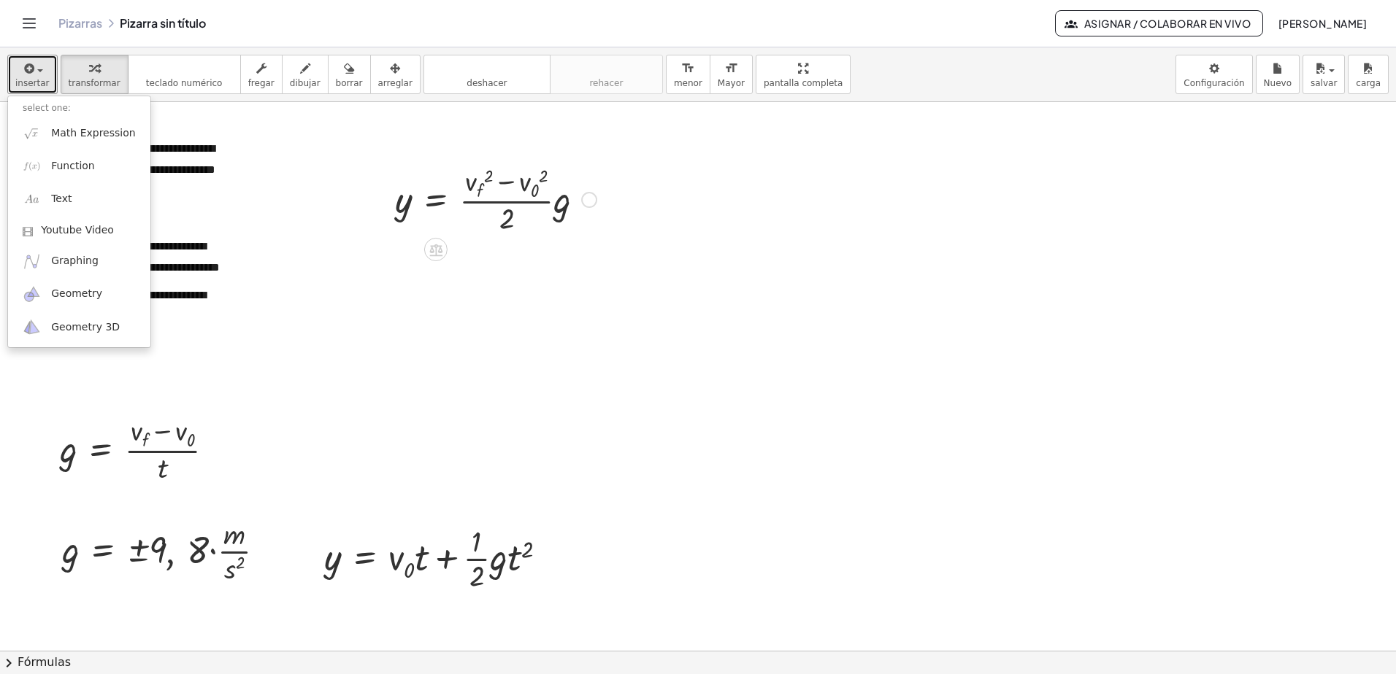
click at [462, 207] on div at bounding box center [496, 199] width 216 height 76
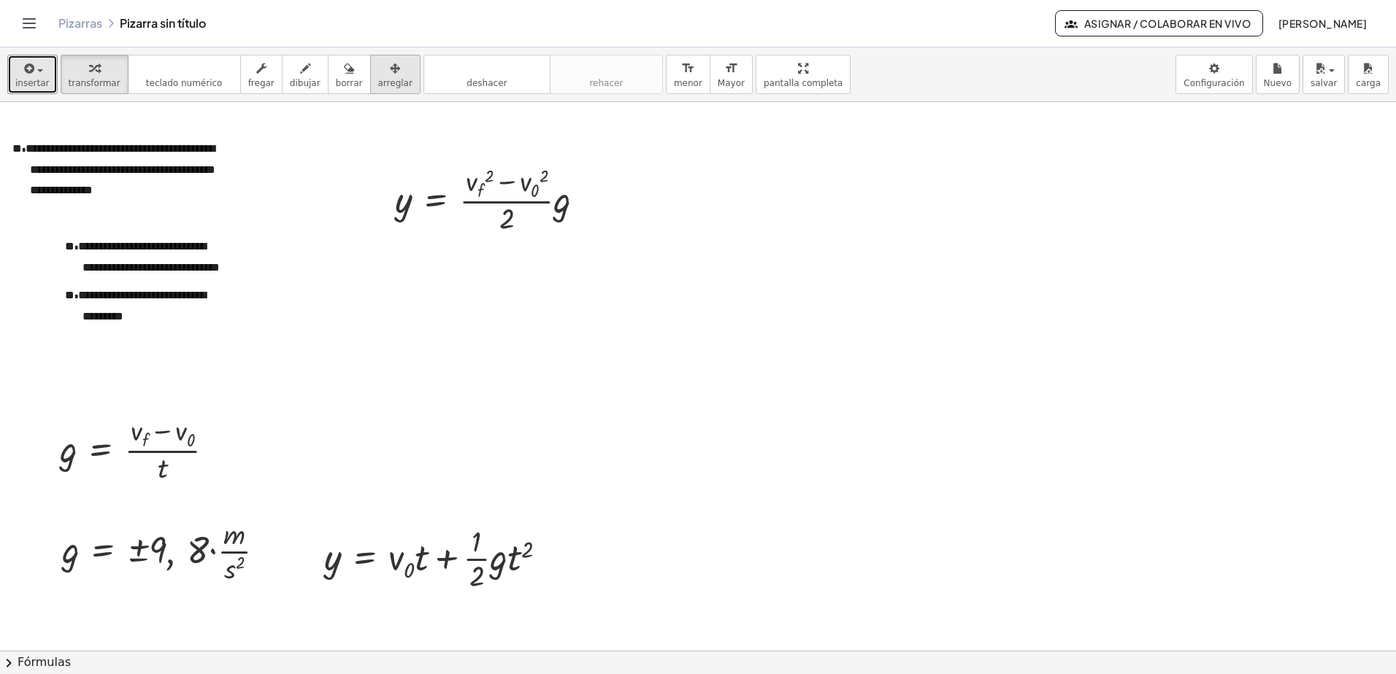
click at [383, 78] on span "arreglar" at bounding box center [395, 83] width 34 height 10
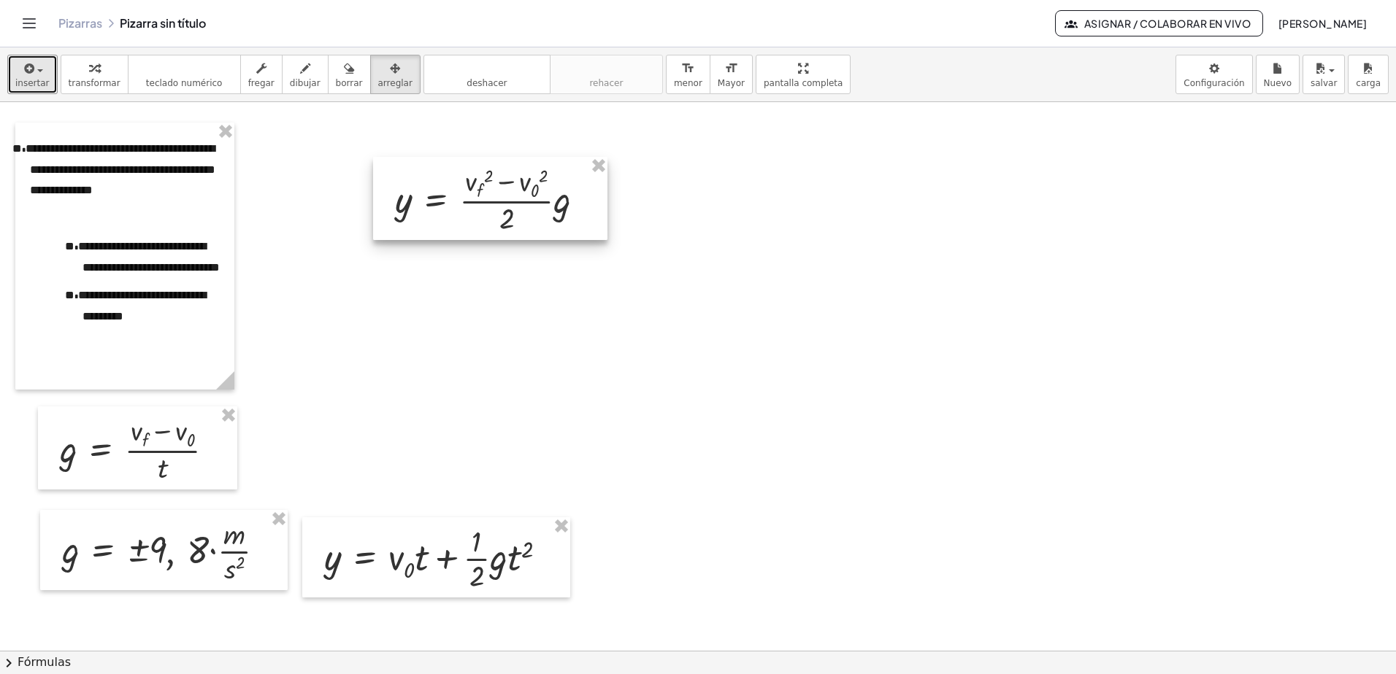
click at [500, 213] on div at bounding box center [490, 198] width 234 height 83
click at [508, 206] on div at bounding box center [490, 198] width 234 height 83
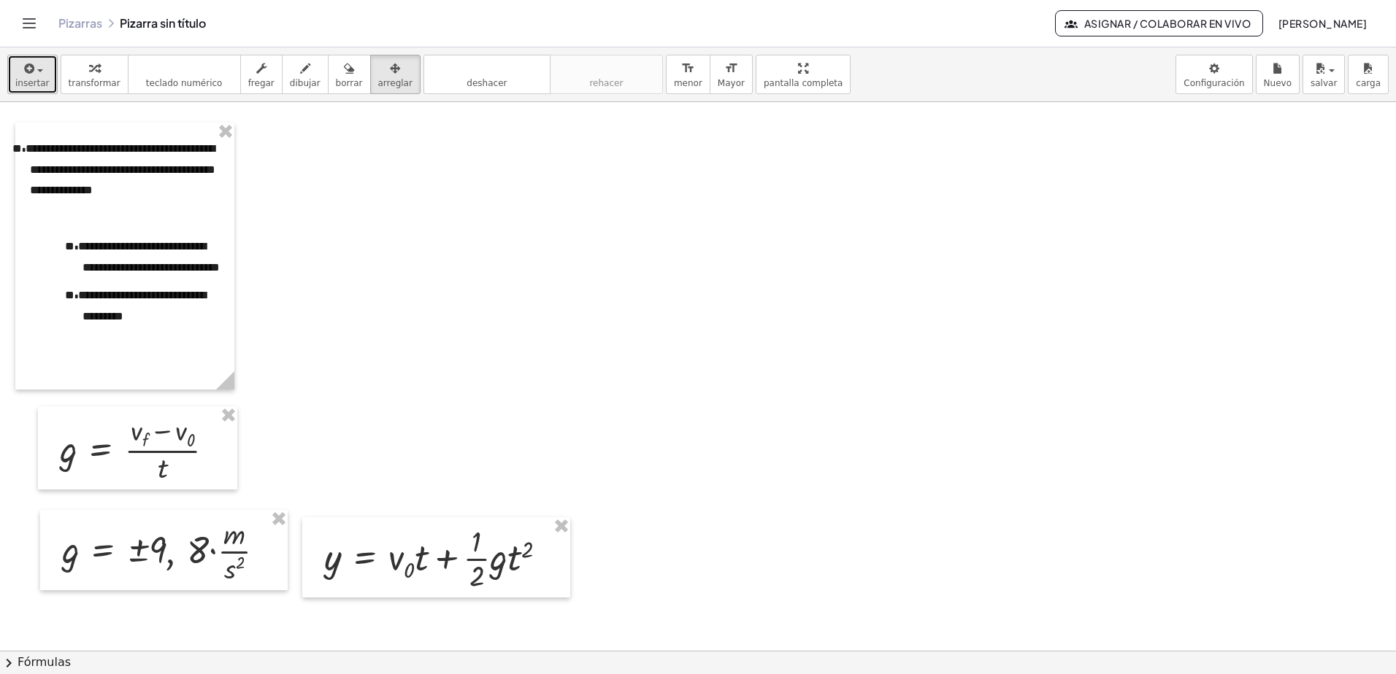
click at [32, 72] on icon "button" at bounding box center [28, 69] width 13 height 18
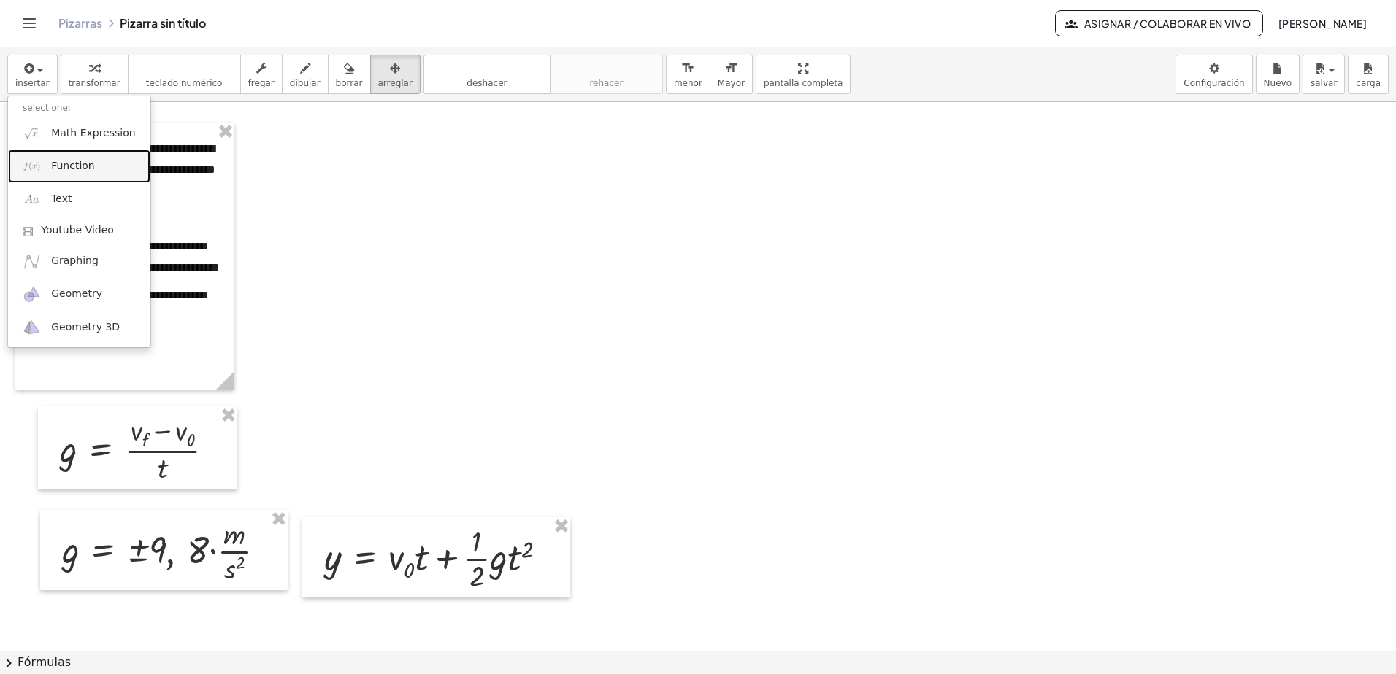
click at [42, 158] on link "Function" at bounding box center [79, 166] width 142 height 33
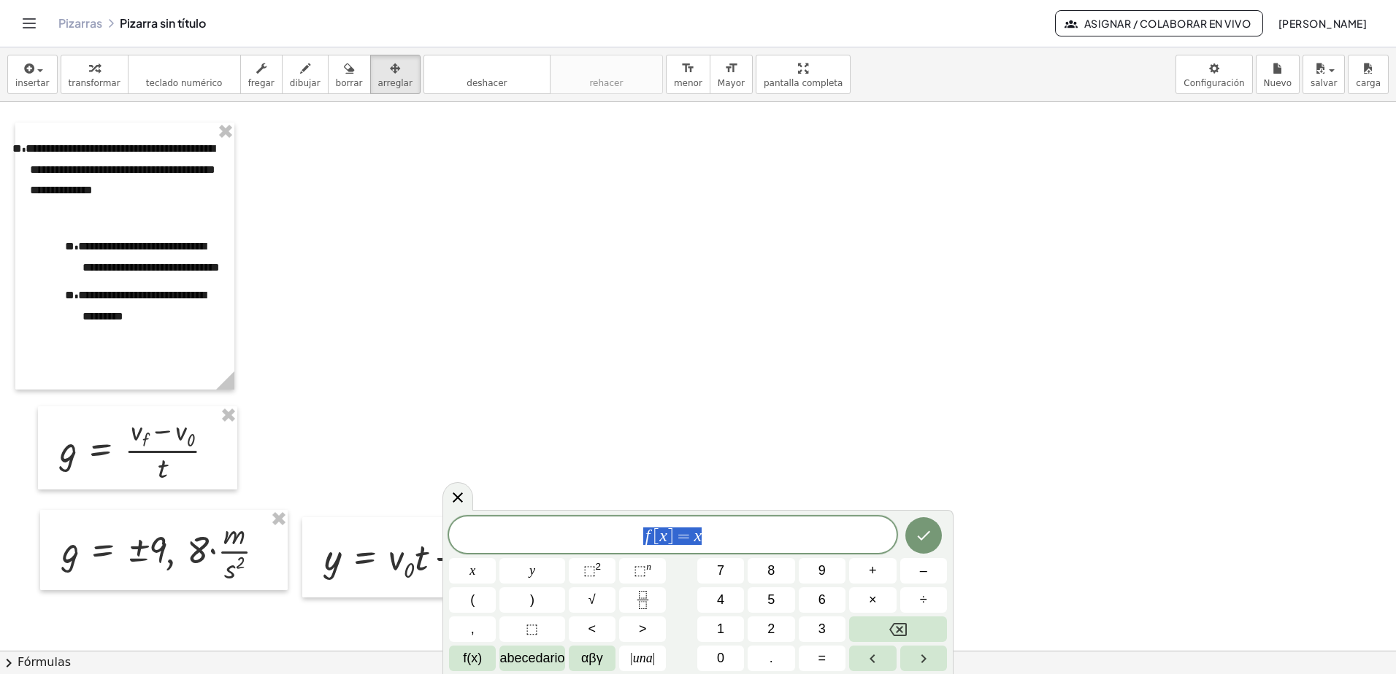
drag, startPoint x: 691, startPoint y: 533, endPoint x: 578, endPoint y: 535, distance: 112.4
click at [580, 534] on span "f [ x ] = x" at bounding box center [672, 536] width 447 height 20
click at [717, 527] on span "2" at bounding box center [718, 529] width 9 height 18
click at [937, 528] on button "Hecho" at bounding box center [923, 529] width 36 height 36
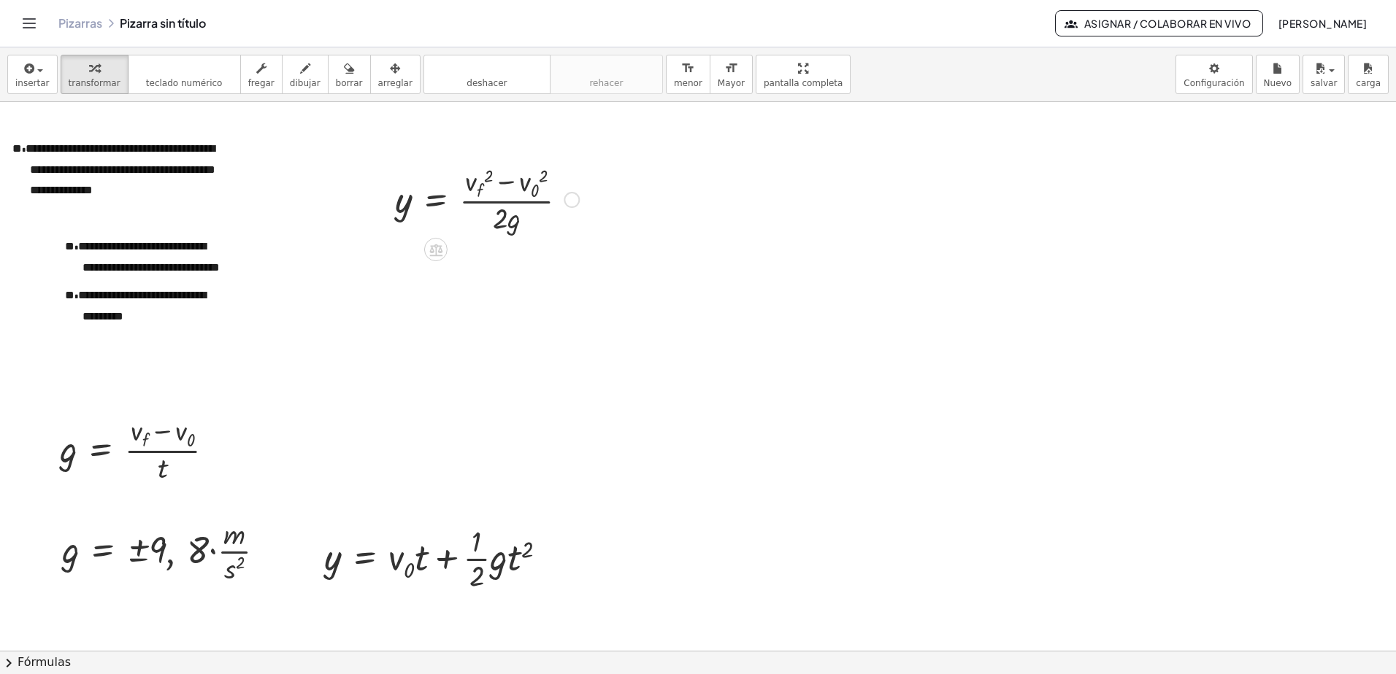
click at [512, 209] on div at bounding box center [487, 199] width 199 height 76
click at [31, 84] on span "insertar" at bounding box center [32, 83] width 34 height 10
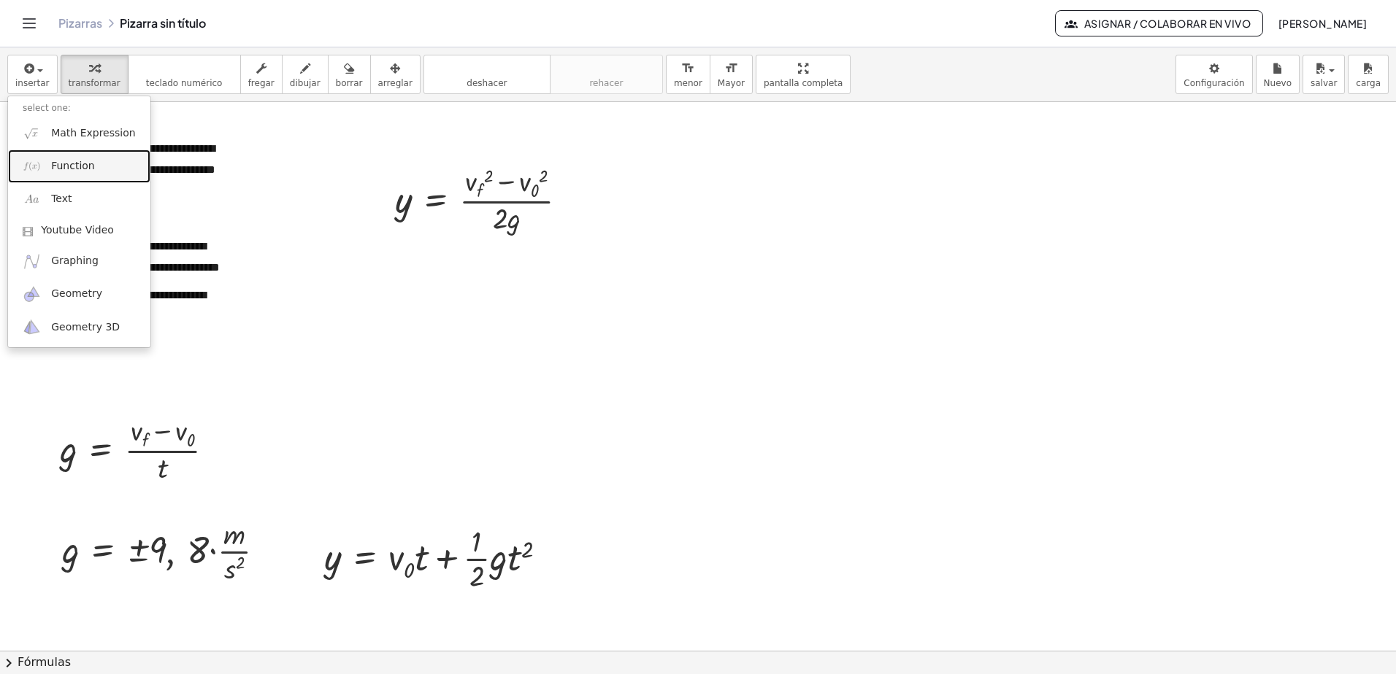
click at [126, 162] on link "Function" at bounding box center [79, 166] width 142 height 33
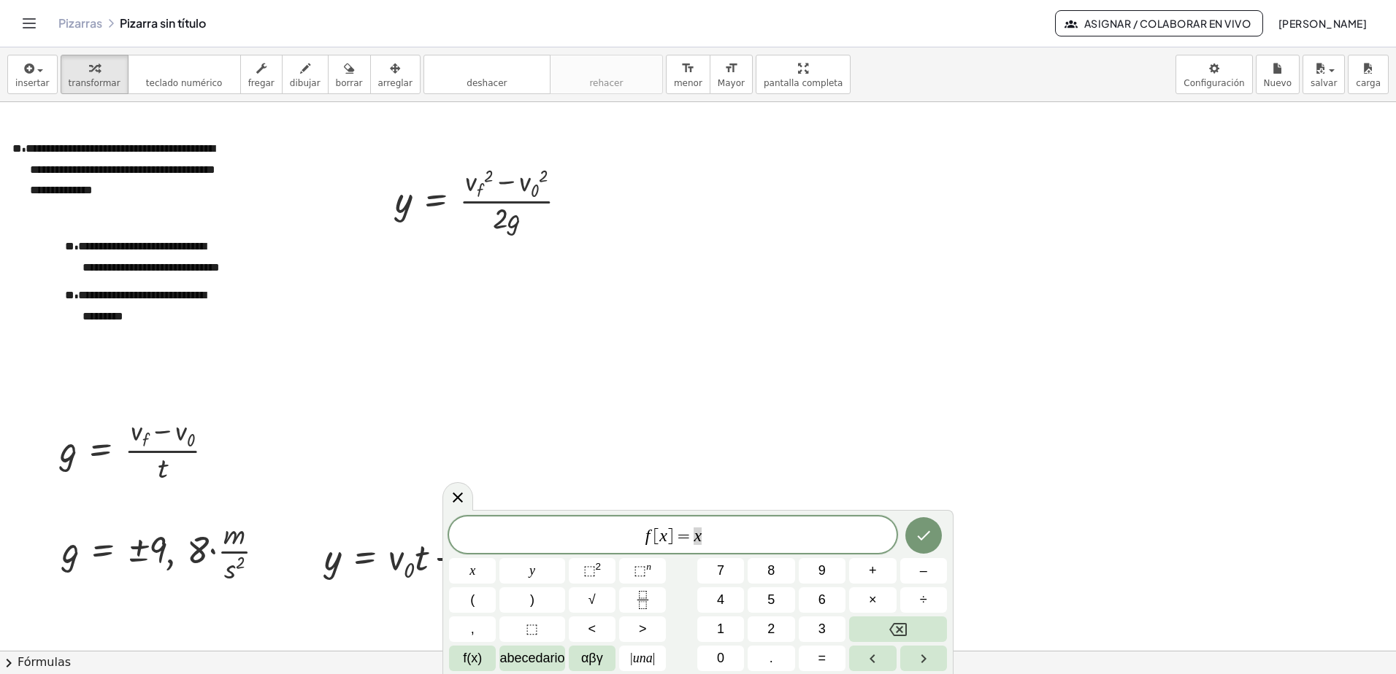
drag, startPoint x: 699, startPoint y: 528, endPoint x: 715, endPoint y: 536, distance: 18.6
drag, startPoint x: 729, startPoint y: 542, endPoint x: 566, endPoint y: 538, distance: 163.6
click at [584, 541] on span "f [ x ] = x ​" at bounding box center [672, 536] width 447 height 20
click at [734, 532] on var "t" at bounding box center [735, 527] width 5 height 19
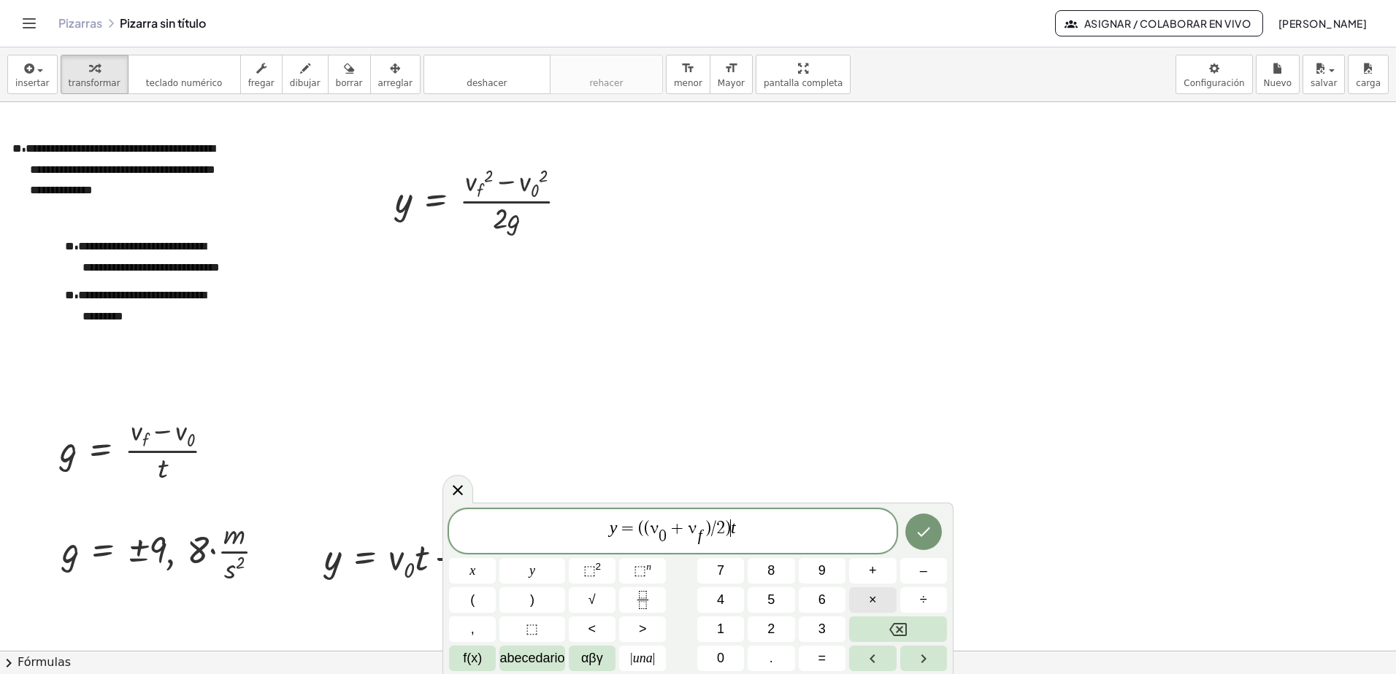
click at [887, 592] on button "×" at bounding box center [872, 601] width 47 height 26
click at [913, 524] on button "Hecho" at bounding box center [923, 532] width 36 height 36
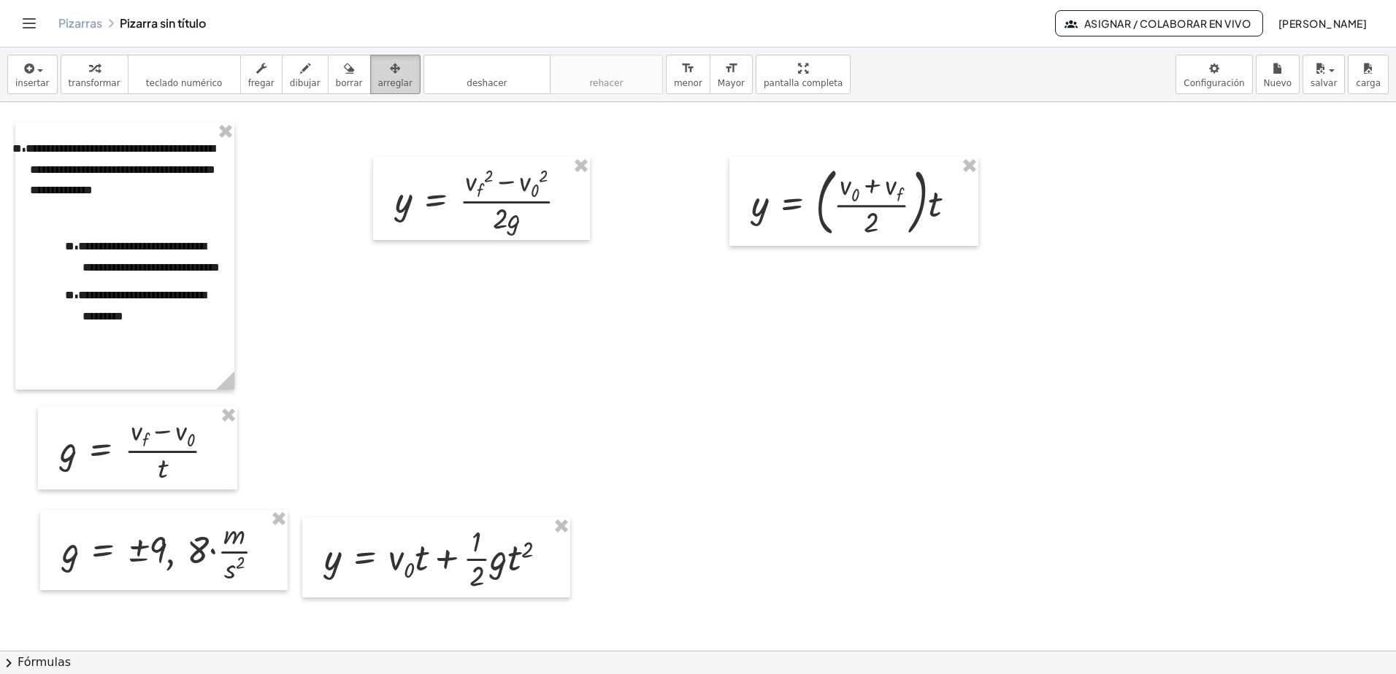
click at [390, 74] on icon "button" at bounding box center [395, 69] width 10 height 18
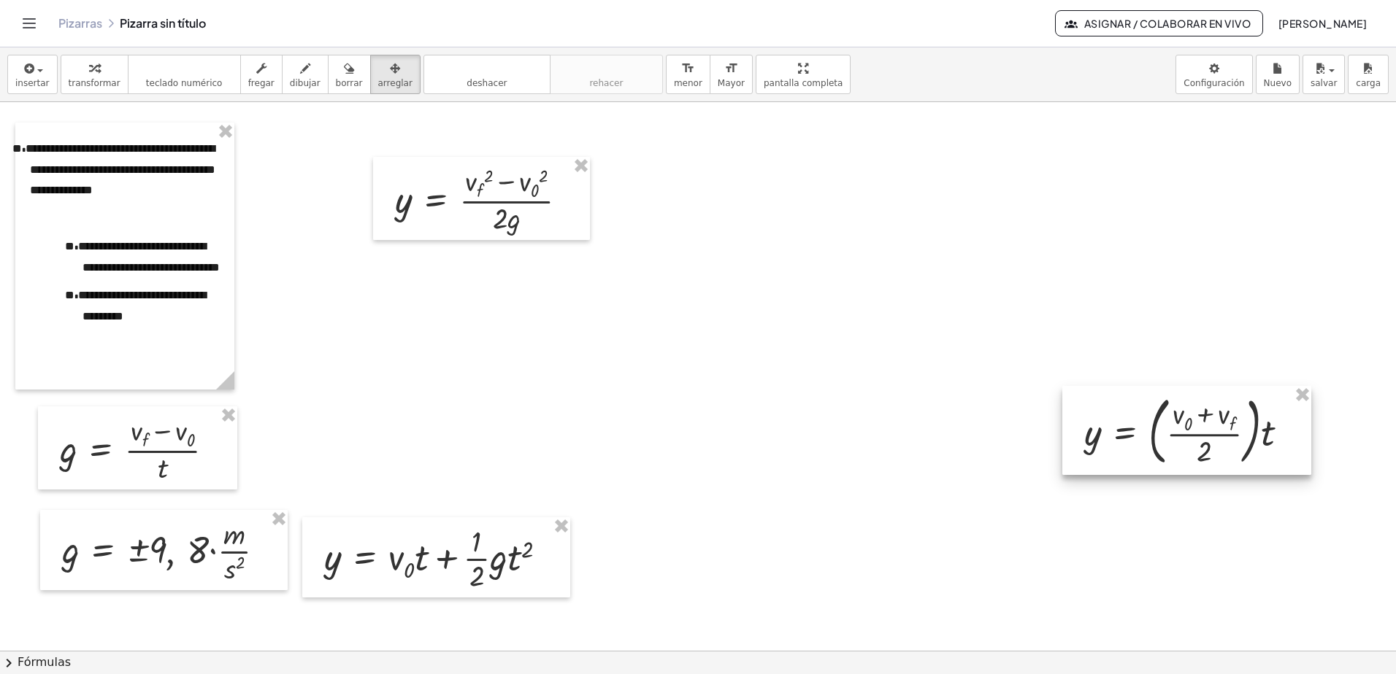
drag, startPoint x: 811, startPoint y: 220, endPoint x: 1191, endPoint y: 417, distance: 428.3
click at [1191, 417] on div at bounding box center [1186, 430] width 249 height 89
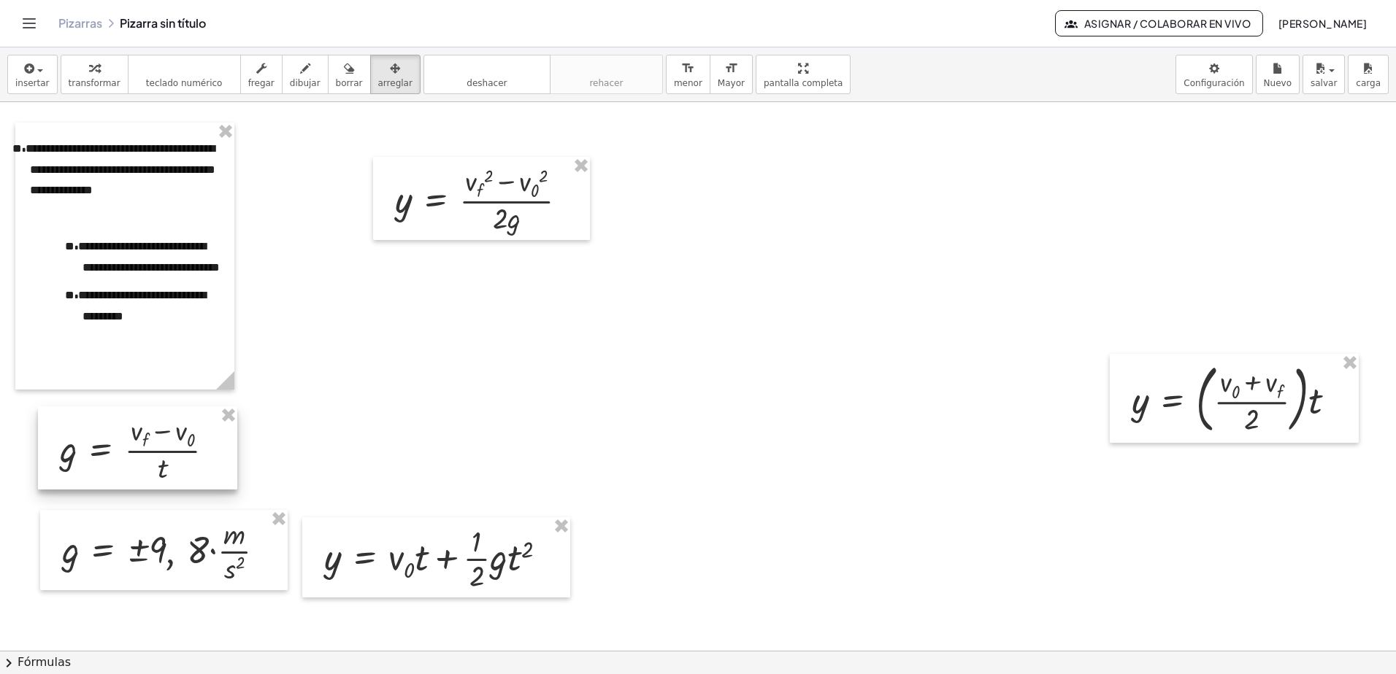
click at [170, 472] on div at bounding box center [137, 448] width 199 height 83
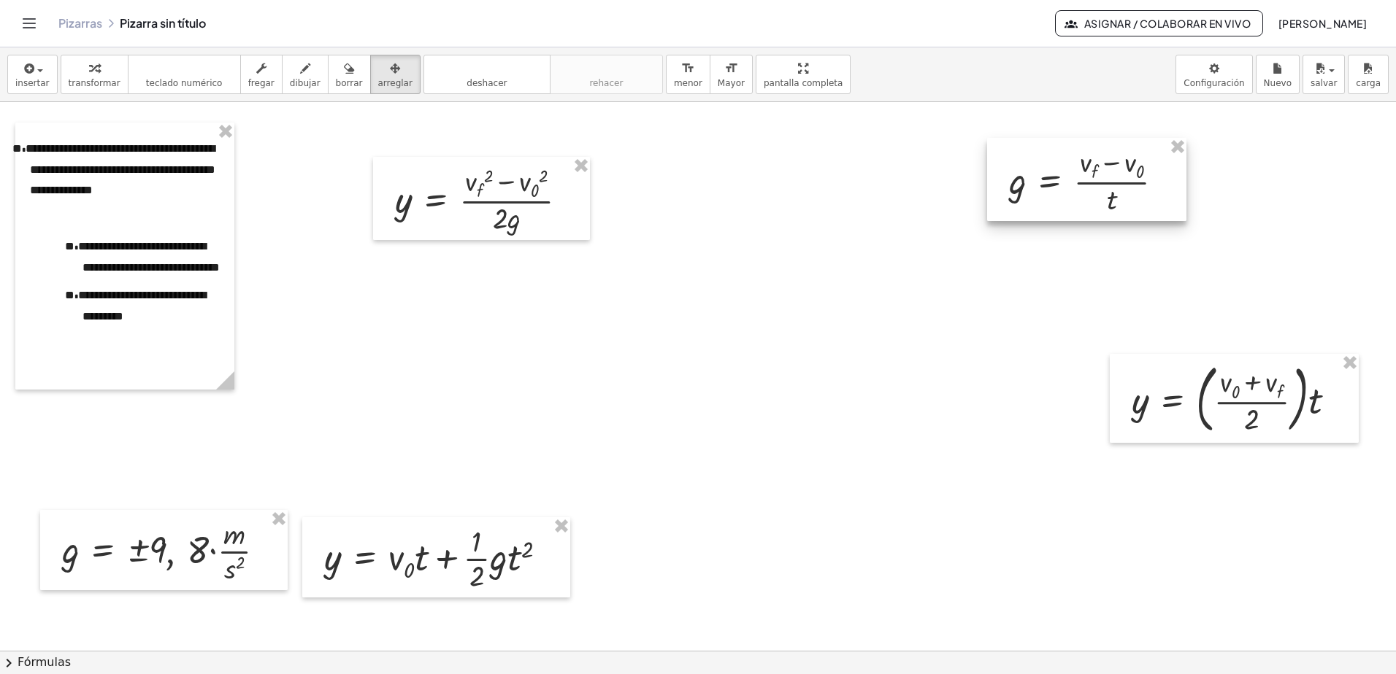
drag, startPoint x: 159, startPoint y: 466, endPoint x: 1107, endPoint y: 214, distance: 981.2
click at [1107, 214] on div at bounding box center [1086, 179] width 199 height 83
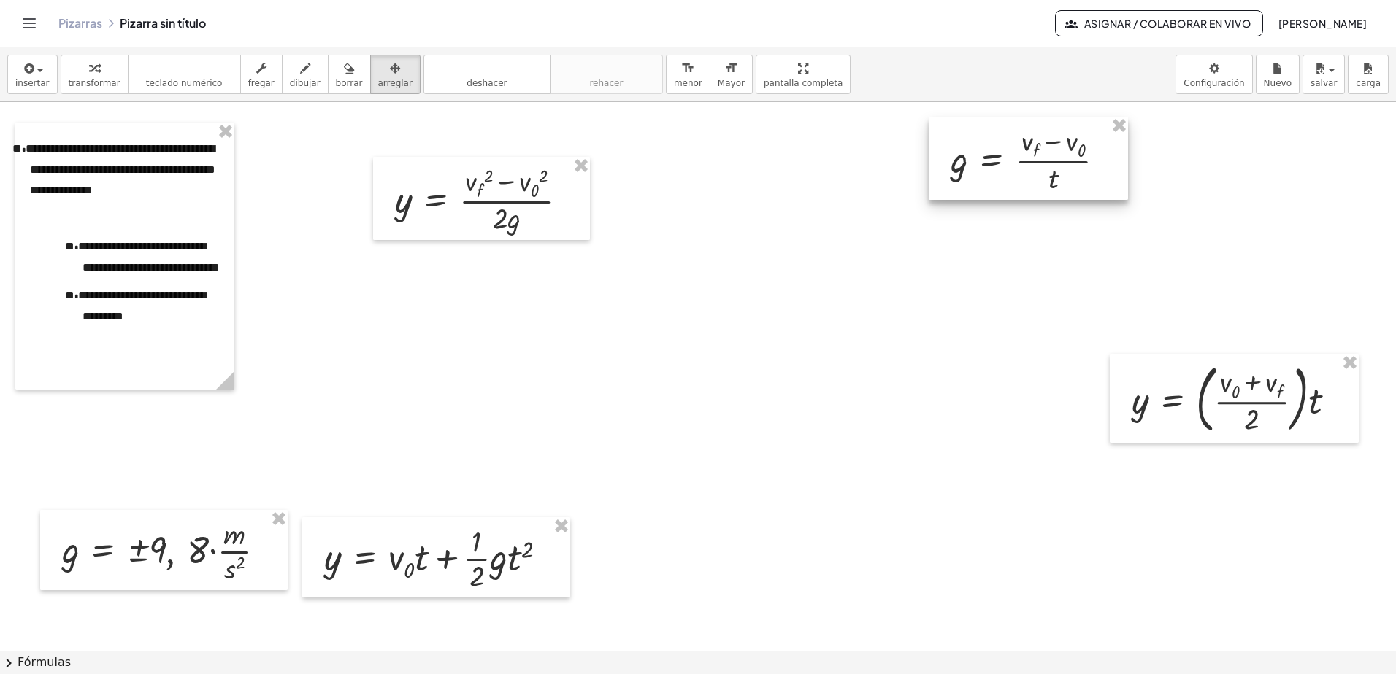
drag, startPoint x: 1080, startPoint y: 202, endPoint x: 999, endPoint y: 169, distance: 86.8
click at [999, 169] on div at bounding box center [1027, 158] width 199 height 83
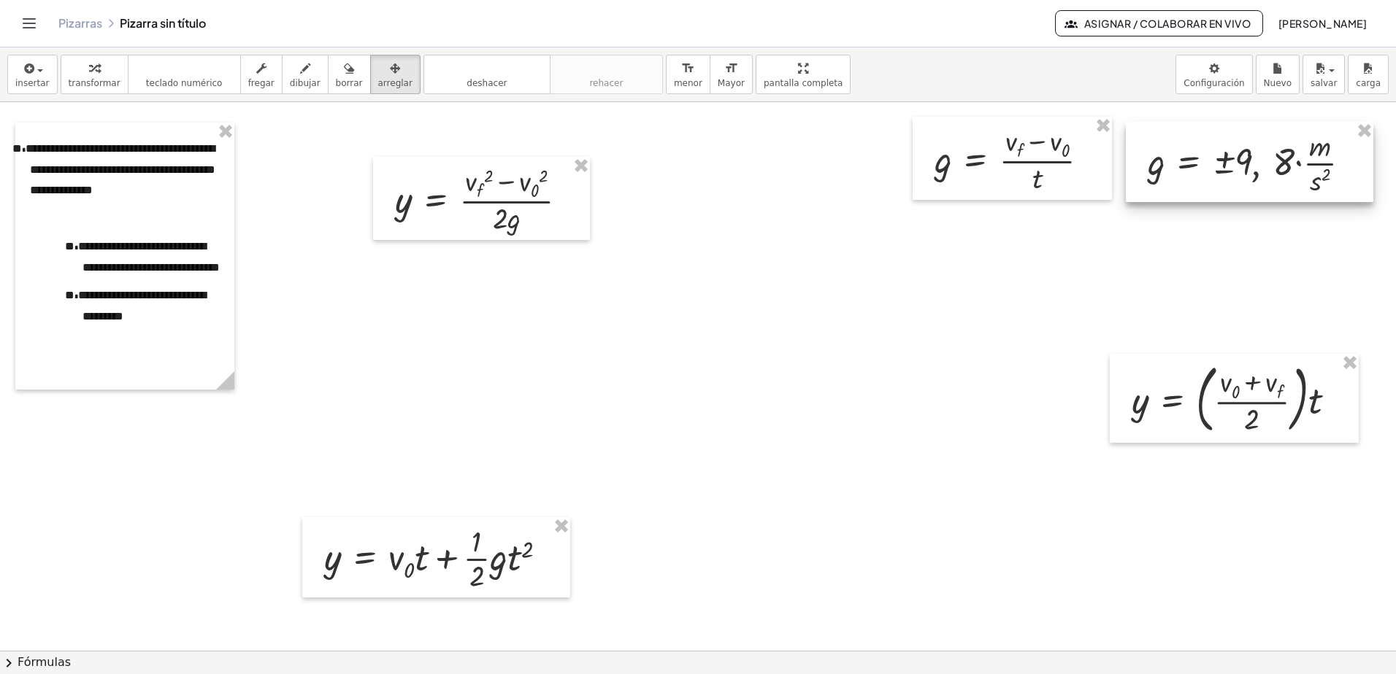
drag, startPoint x: 188, startPoint y: 534, endPoint x: 1250, endPoint y: 146, distance: 1131.5
click at [1250, 146] on div at bounding box center [1249, 162] width 247 height 80
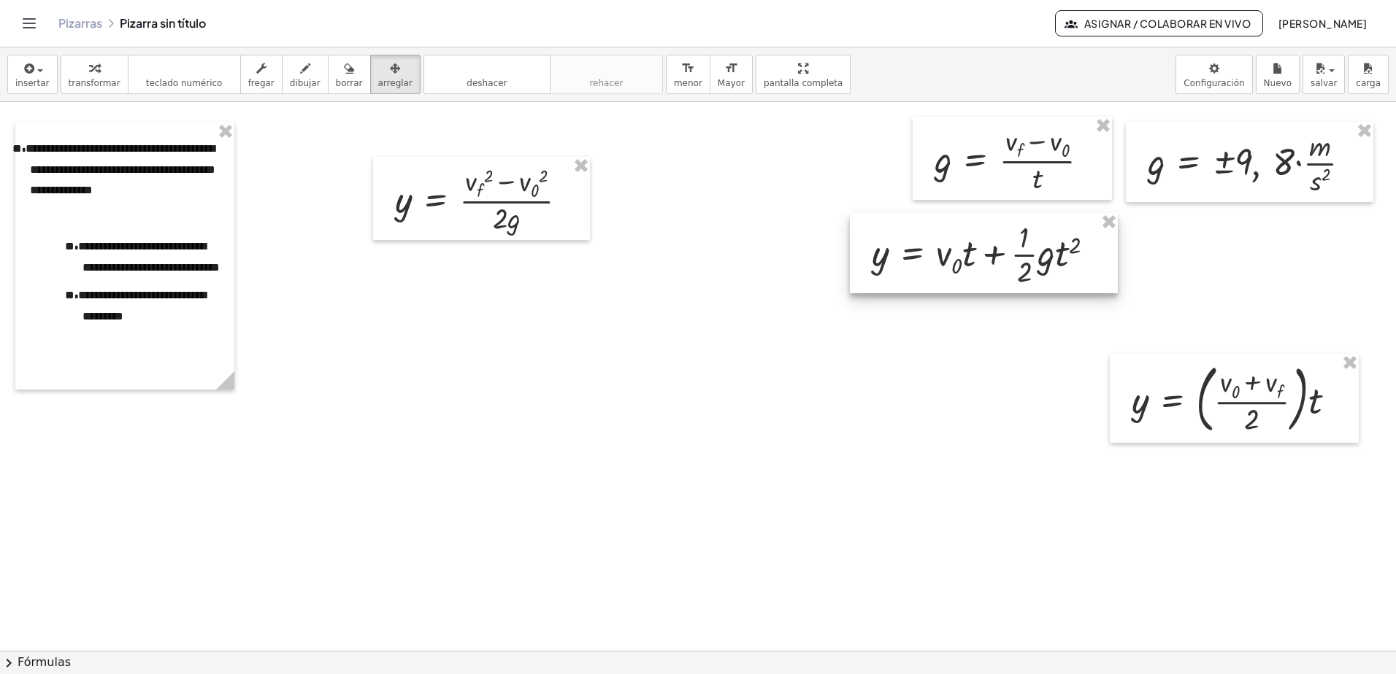
drag, startPoint x: 462, startPoint y: 549, endPoint x: 1009, endPoint y: 245, distance: 625.7
click at [1009, 245] on div at bounding box center [984, 253] width 268 height 80
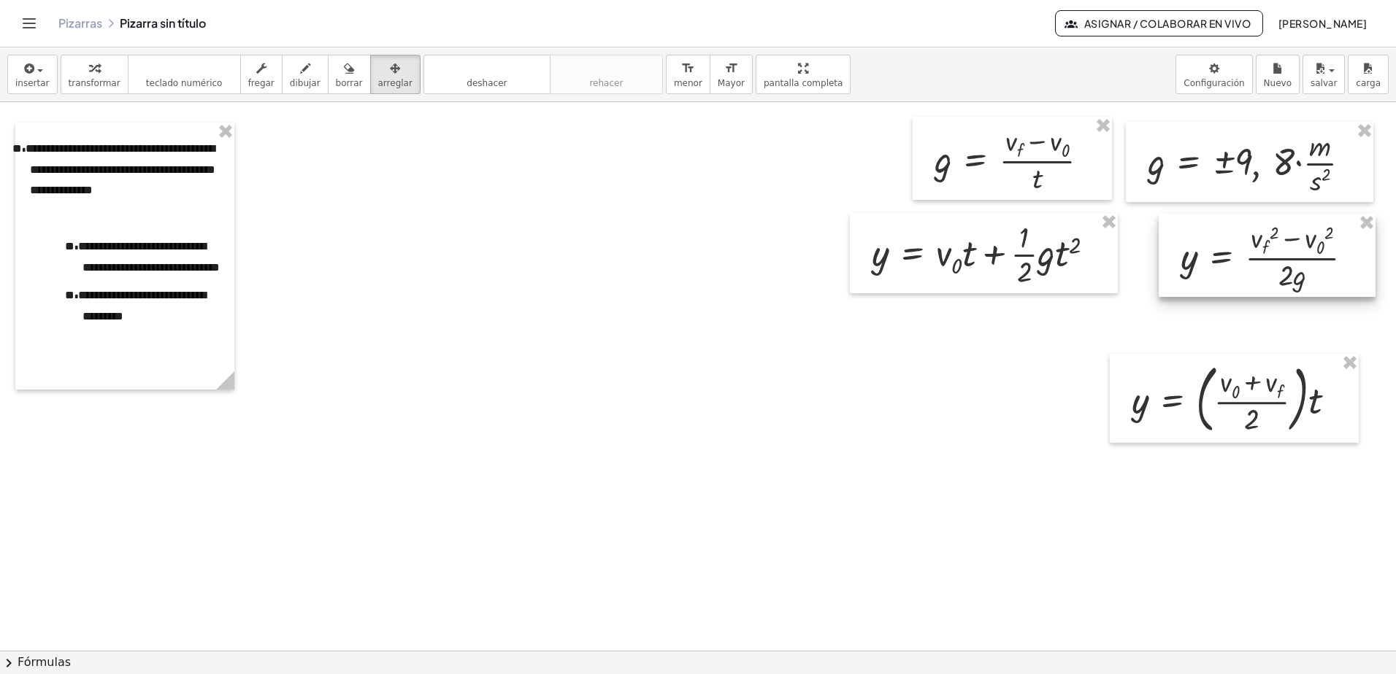
drag, startPoint x: 504, startPoint y: 211, endPoint x: 1291, endPoint y: 265, distance: 788.0
click at [1291, 265] on div at bounding box center [1266, 255] width 217 height 83
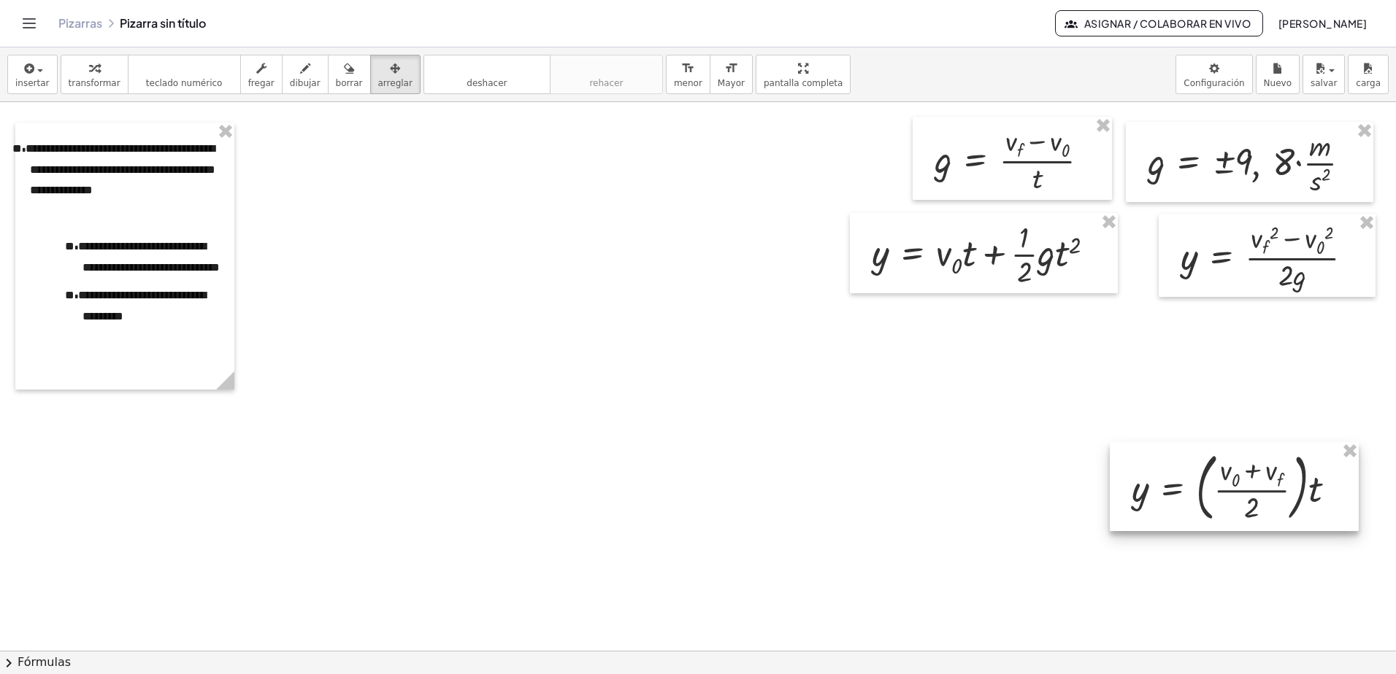
drag, startPoint x: 1197, startPoint y: 445, endPoint x: 1199, endPoint y: 533, distance: 88.3
click at [1199, 530] on div at bounding box center [1233, 486] width 249 height 89
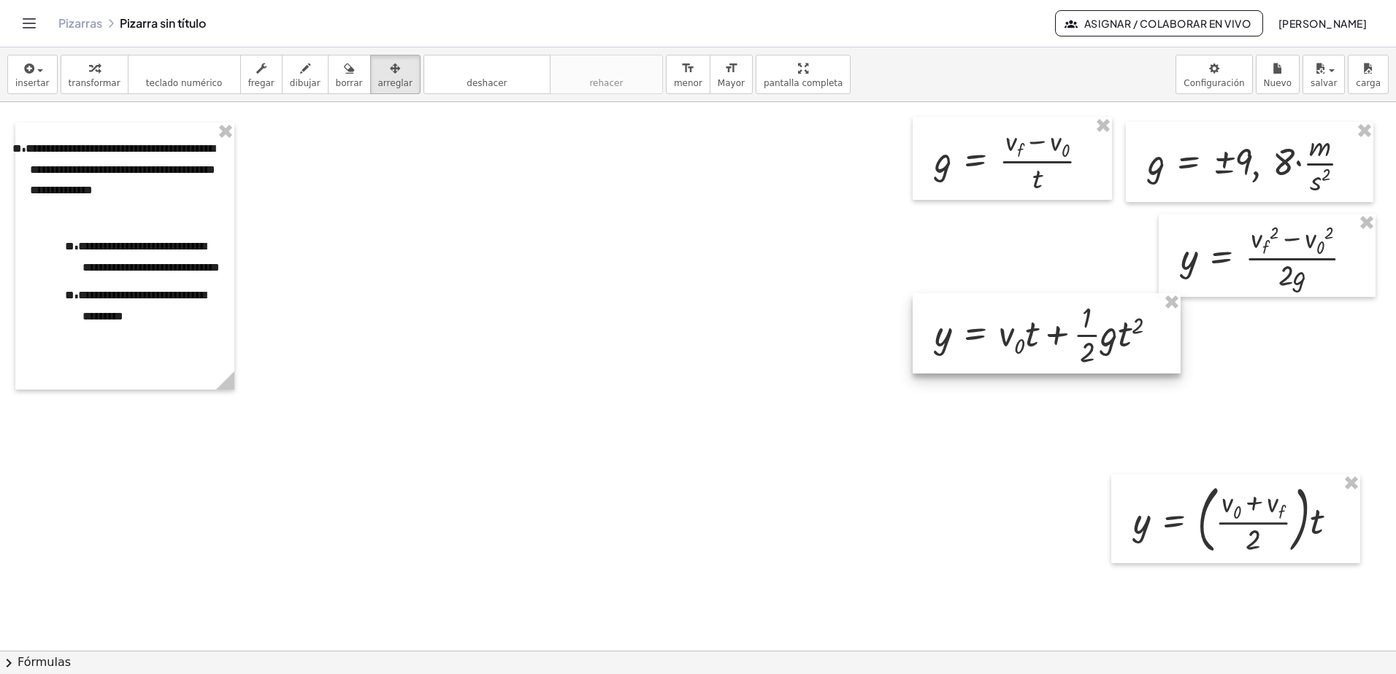
drag, startPoint x: 1072, startPoint y: 334, endPoint x: 1062, endPoint y: 329, distance: 11.1
click at [1062, 329] on div at bounding box center [1046, 333] width 268 height 80
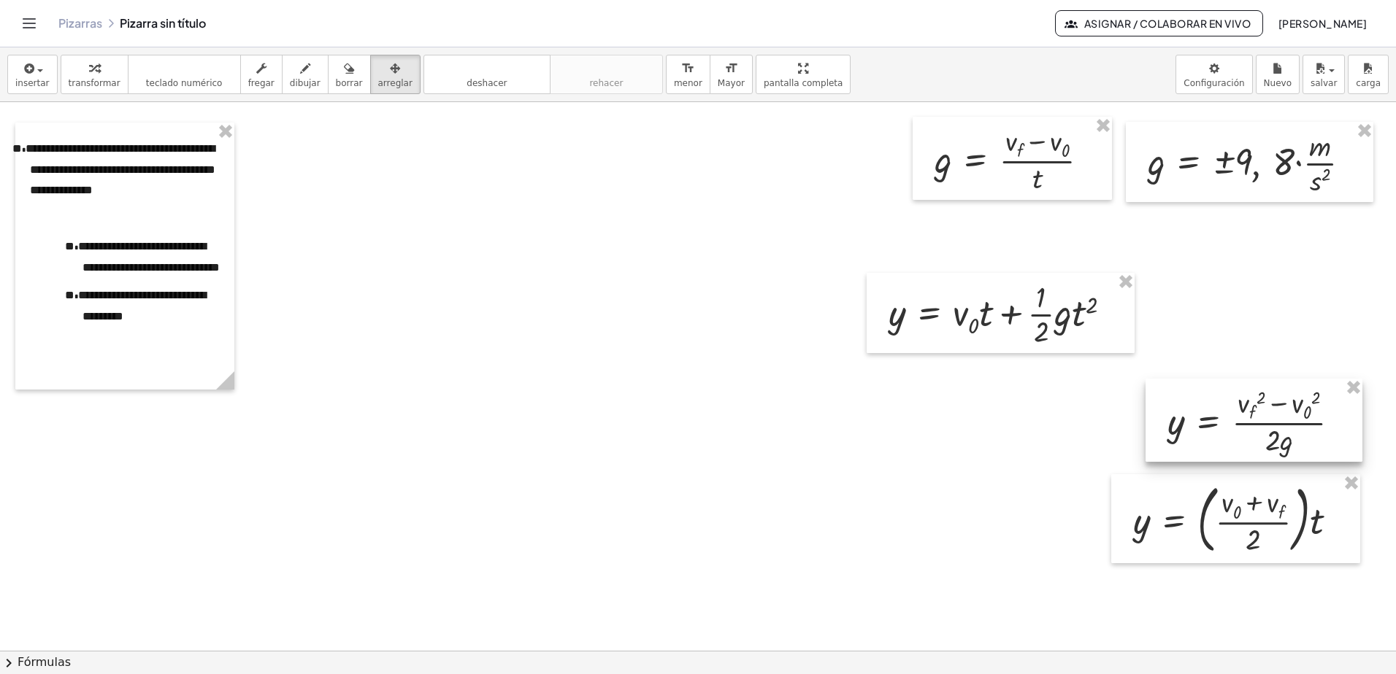
drag, startPoint x: 1209, startPoint y: 281, endPoint x: 1193, endPoint y: 437, distance: 157.1
click at [1196, 438] on div at bounding box center [1253, 420] width 217 height 83
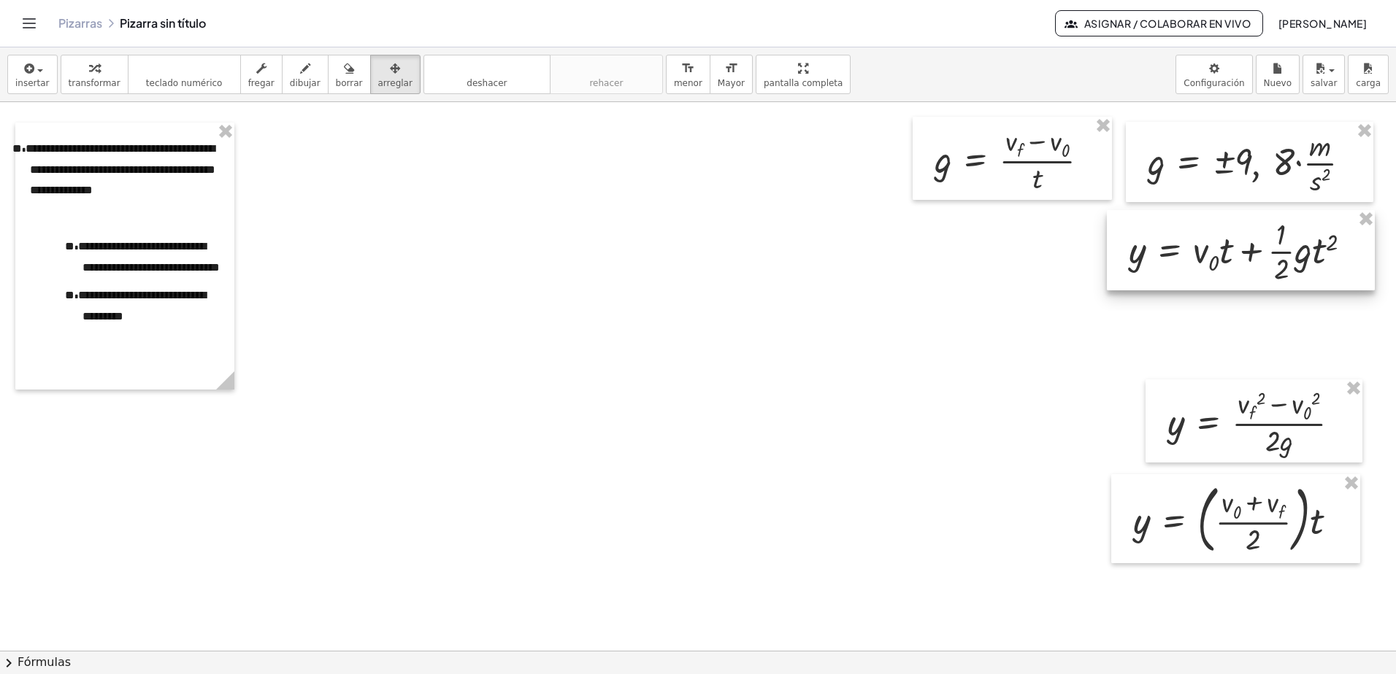
drag, startPoint x: 1037, startPoint y: 318, endPoint x: 1277, endPoint y: 255, distance: 248.2
click at [1277, 255] on div at bounding box center [1241, 250] width 268 height 80
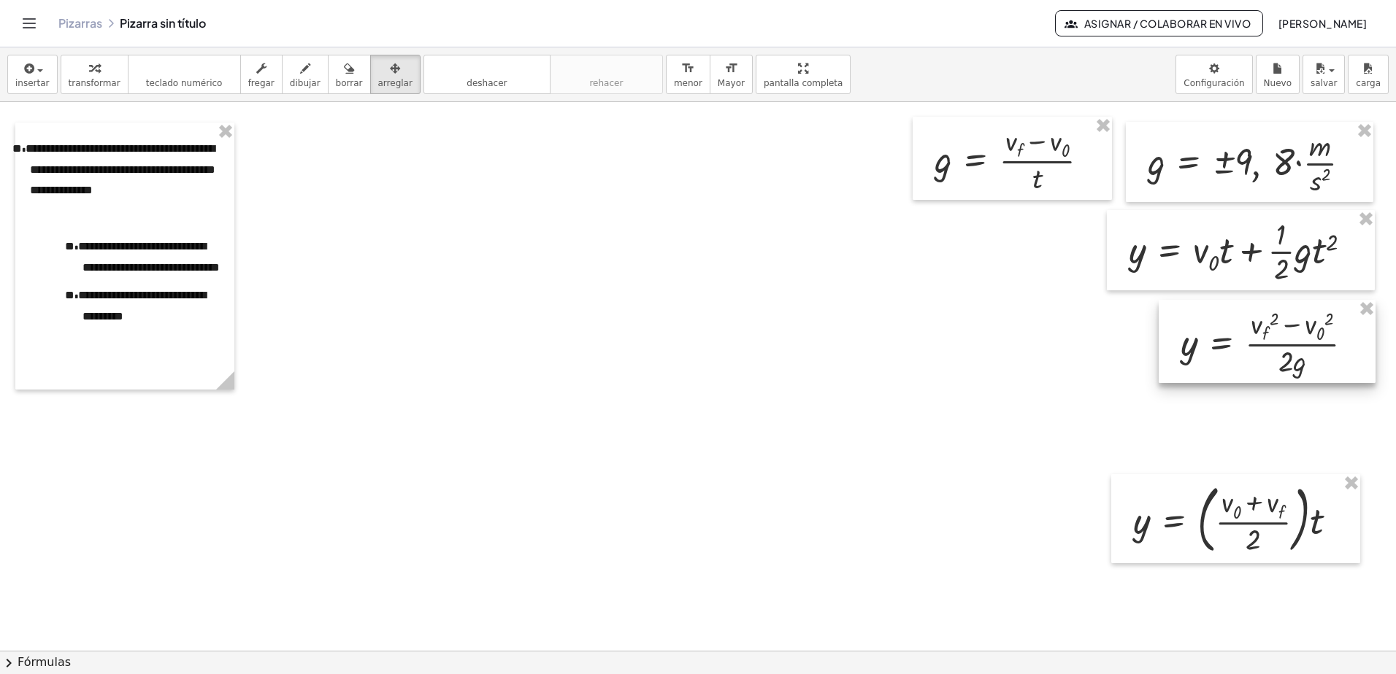
drag, startPoint x: 1243, startPoint y: 411, endPoint x: 1256, endPoint y: 331, distance: 80.6
click at [1256, 331] on div at bounding box center [1266, 341] width 217 height 83
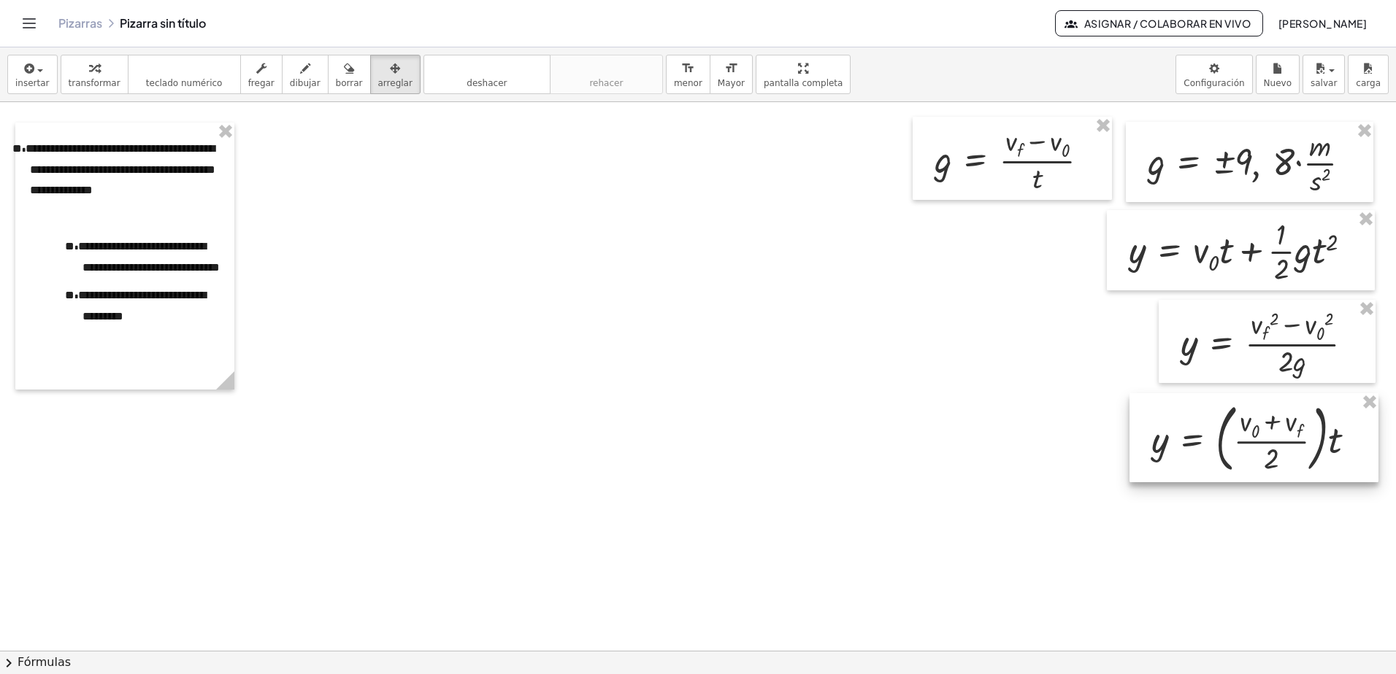
drag, startPoint x: 1226, startPoint y: 502, endPoint x: 1244, endPoint y: 421, distance: 83.1
click at [1244, 421] on div at bounding box center [1253, 437] width 249 height 89
click at [1151, 518] on div at bounding box center [698, 651] width 1396 height 1098
click at [390, 64] on icon "button" at bounding box center [395, 69] width 10 height 18
click at [437, 209] on div at bounding box center [698, 651] width 1396 height 1098
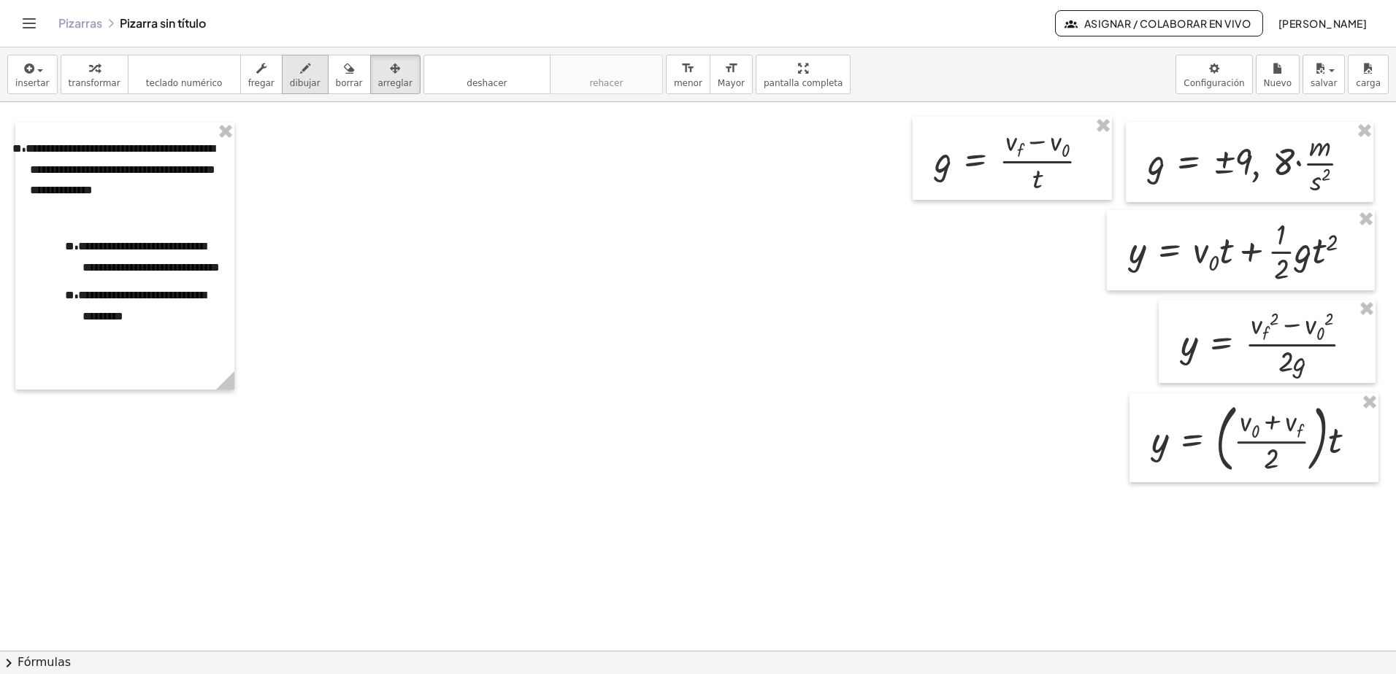
click at [300, 72] on icon "button" at bounding box center [305, 69] width 10 height 18
click at [158, 193] on div at bounding box center [698, 651] width 1396 height 1098
click at [336, 78] on span "borrar" at bounding box center [349, 83] width 27 height 10
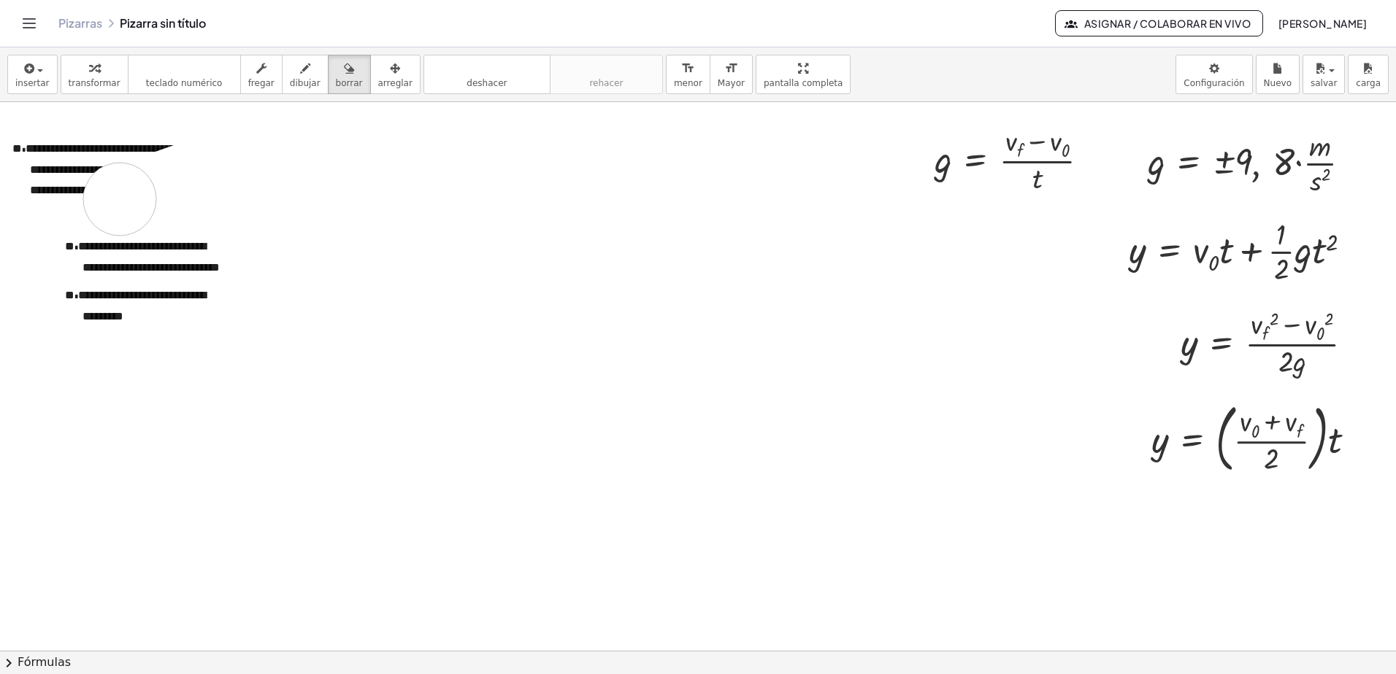
drag, startPoint x: 211, startPoint y: 168, endPoint x: 216, endPoint y: 185, distance: 18.2
click at [212, 188] on div at bounding box center [698, 651] width 1396 height 1098
click at [350, 72] on button "borrar" at bounding box center [349, 74] width 43 height 39
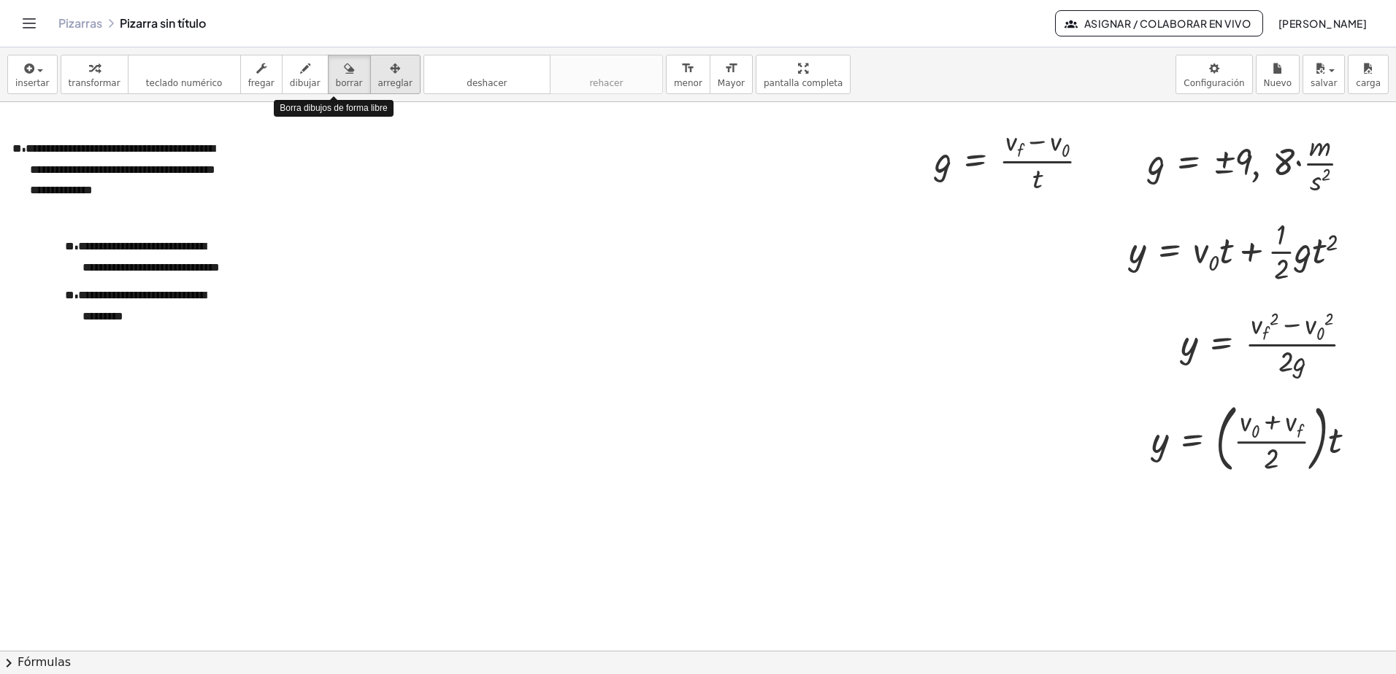
click at [378, 73] on div "button" at bounding box center [395, 68] width 34 height 18
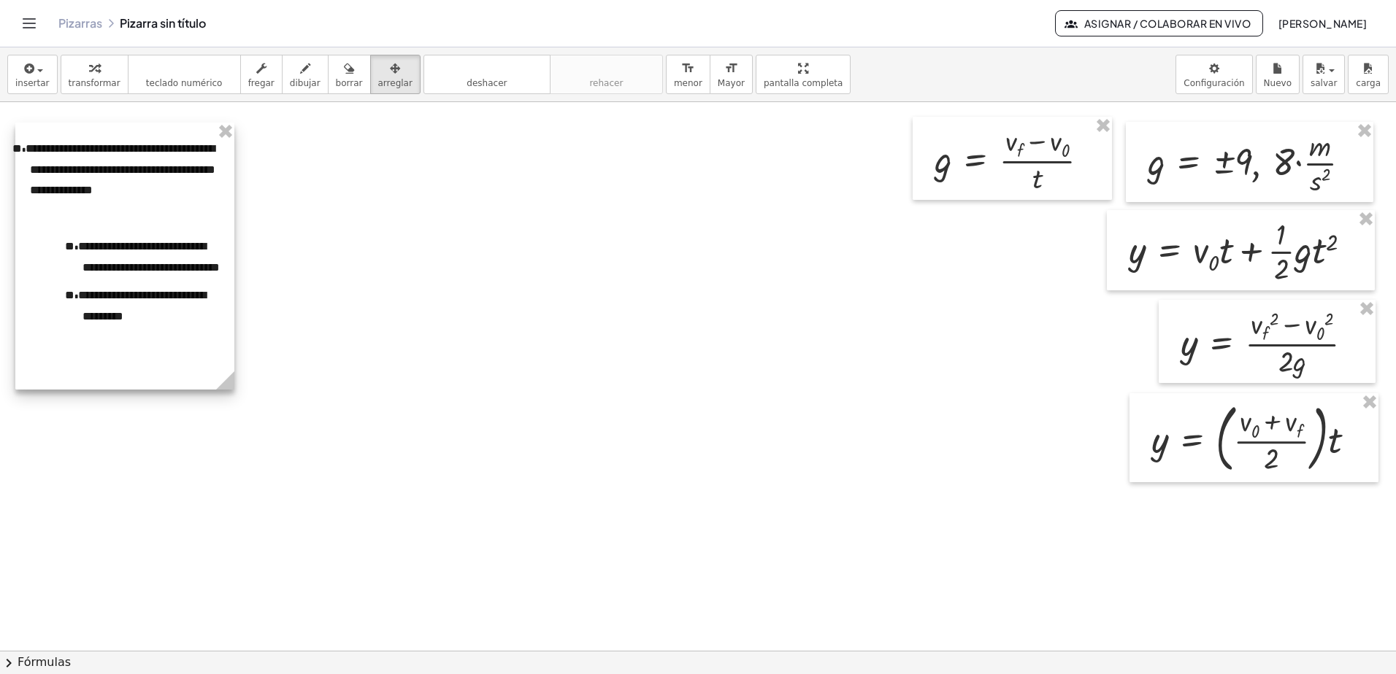
click at [152, 181] on div at bounding box center [124, 256] width 219 height 267
click at [150, 181] on div at bounding box center [124, 256] width 219 height 267
click at [166, 160] on div at bounding box center [124, 256] width 219 height 267
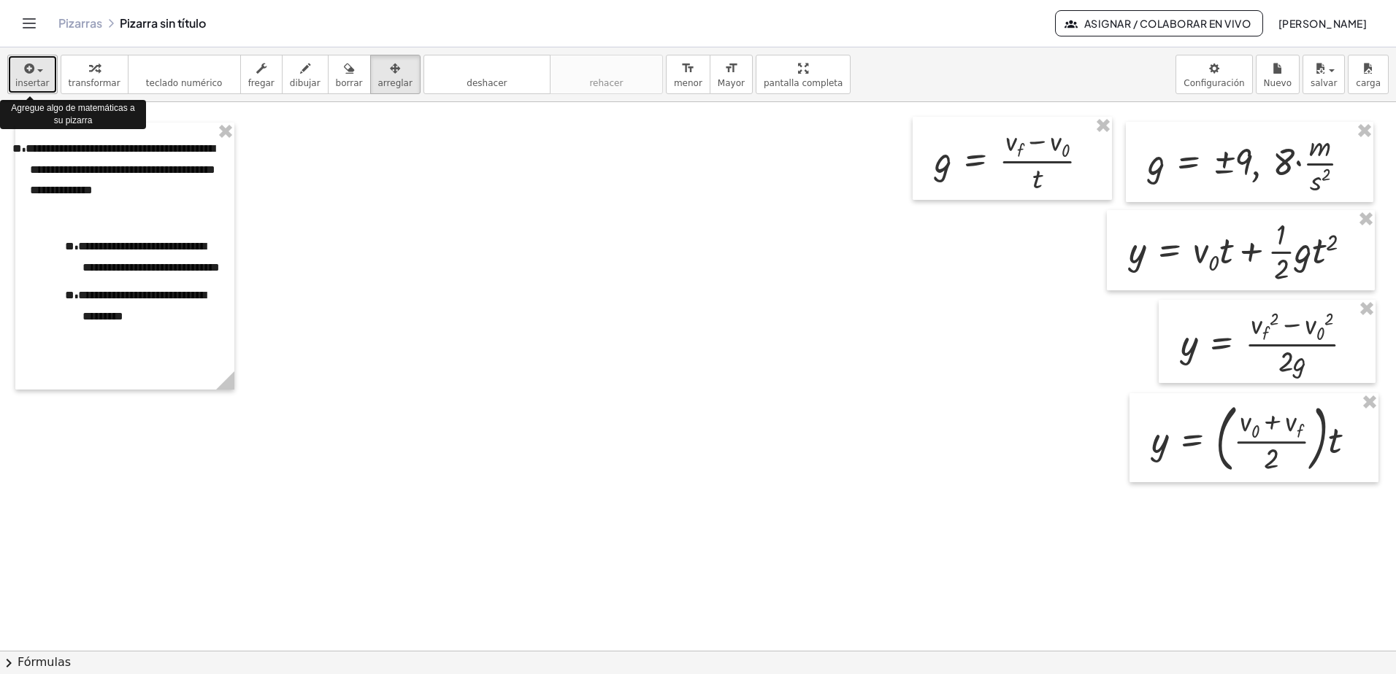
click at [31, 78] on span "insertar" at bounding box center [32, 83] width 34 height 10
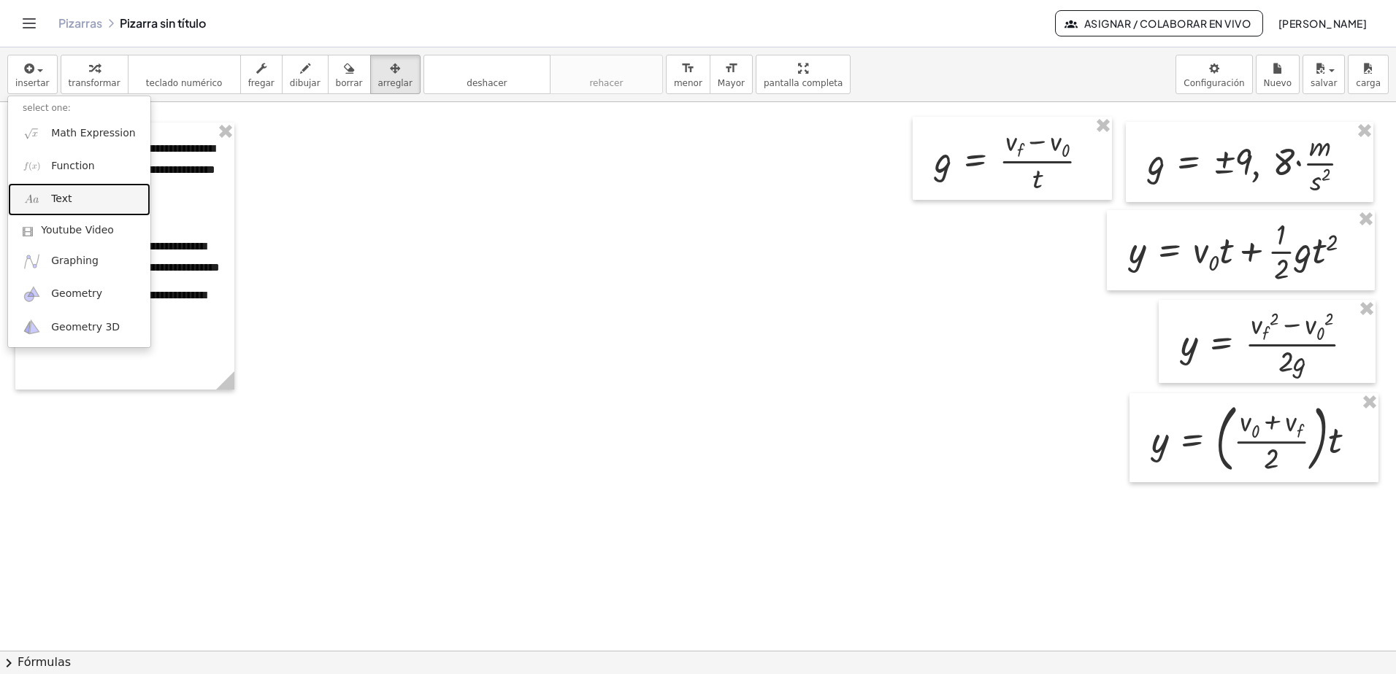
click at [69, 199] on link "Text" at bounding box center [79, 199] width 142 height 33
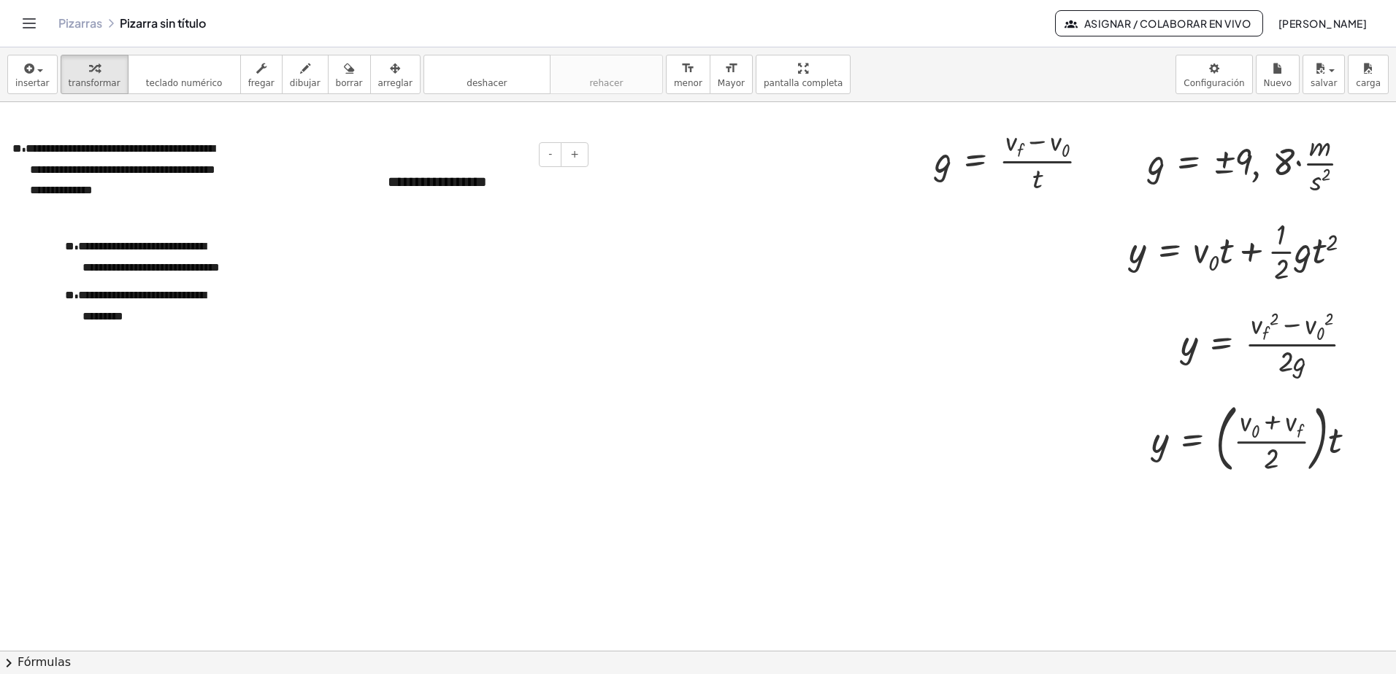
click at [408, 189] on div "**********" at bounding box center [482, 182] width 219 height 50
drag, startPoint x: 515, startPoint y: 183, endPoint x: 288, endPoint y: 166, distance: 227.0
click at [289, 166] on div "**********" at bounding box center [698, 651] width 1396 height 1098
paste div
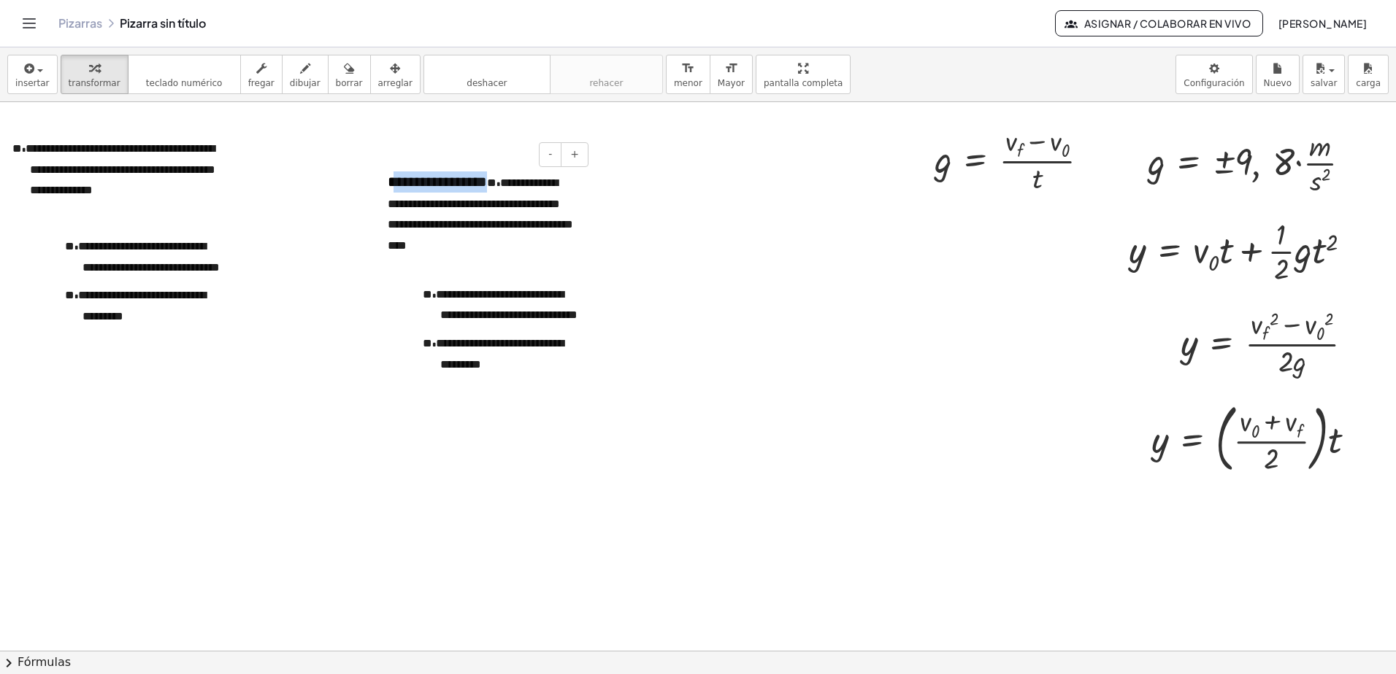
drag, startPoint x: 491, startPoint y: 185, endPoint x: 388, endPoint y: 182, distance: 102.9
click at [389, 182] on div "**********" at bounding box center [482, 287] width 219 height 260
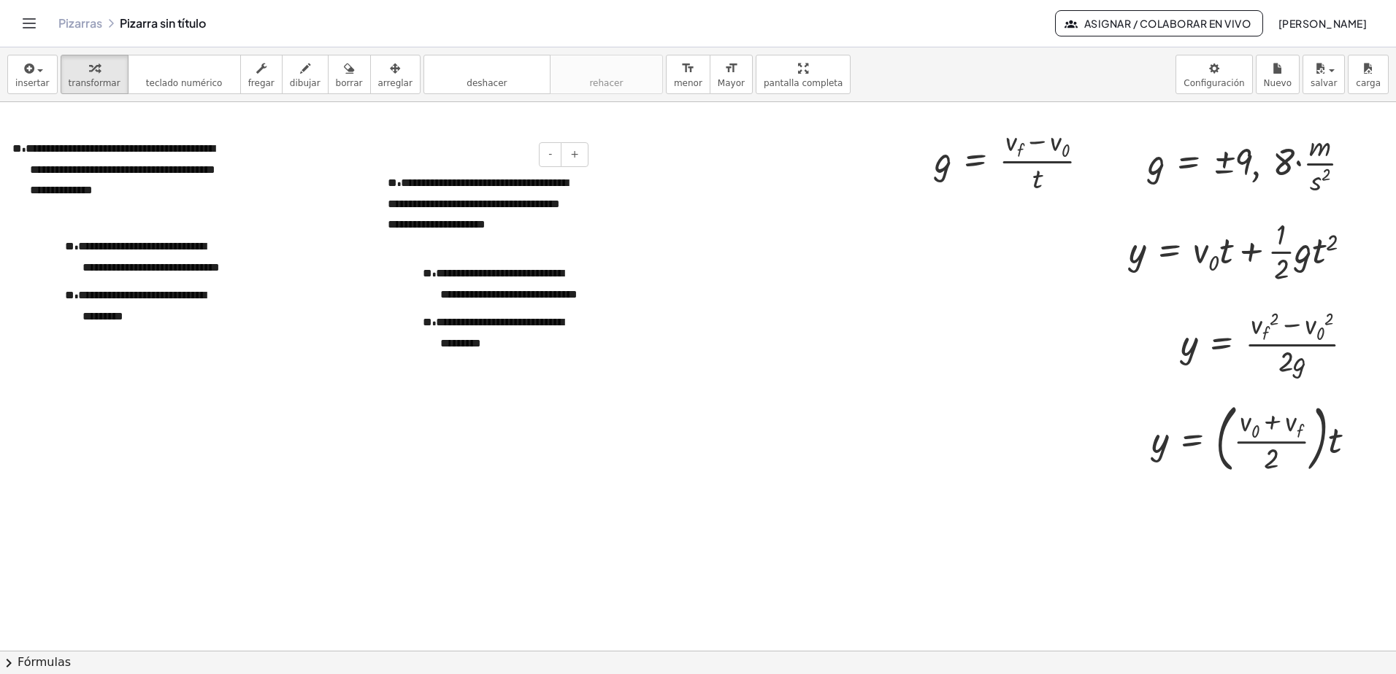
click at [520, 219] on span "**********" at bounding box center [478, 203] width 180 height 53
click at [570, 159] on button "+" at bounding box center [575, 154] width 28 height 25
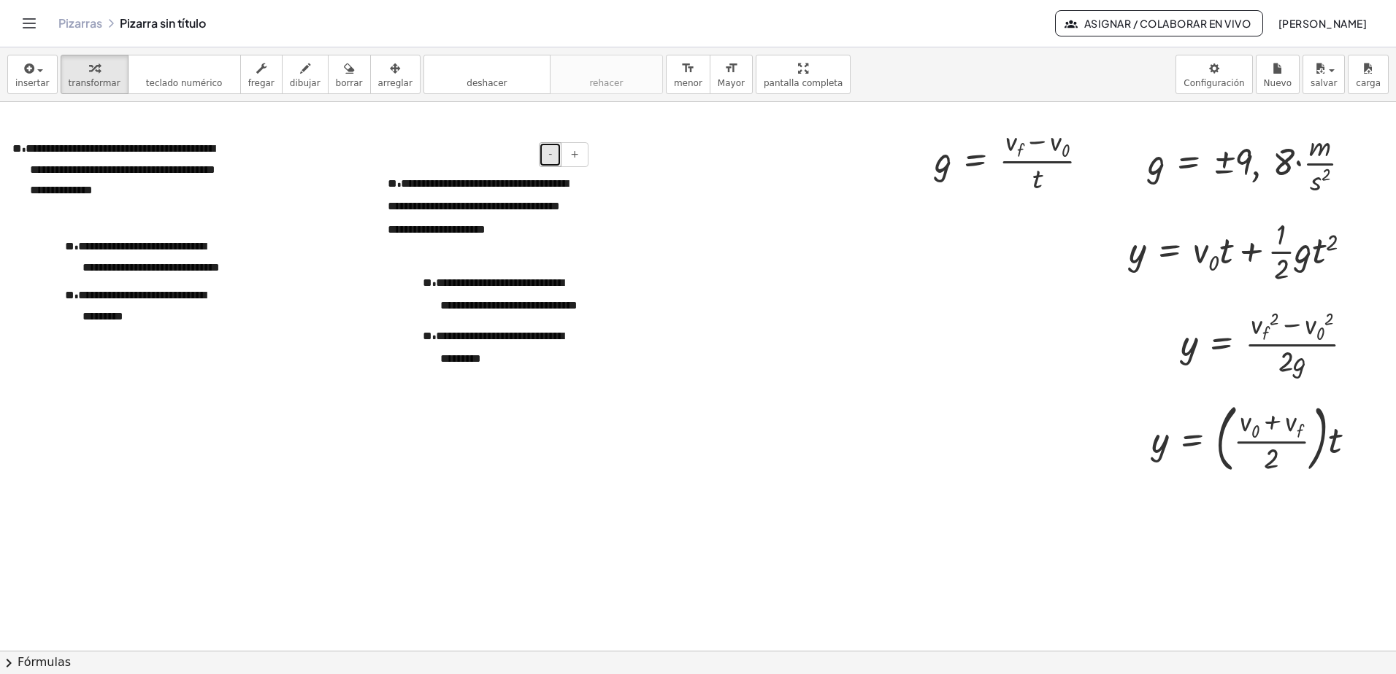
click at [555, 158] on button "-" at bounding box center [550, 154] width 23 height 25
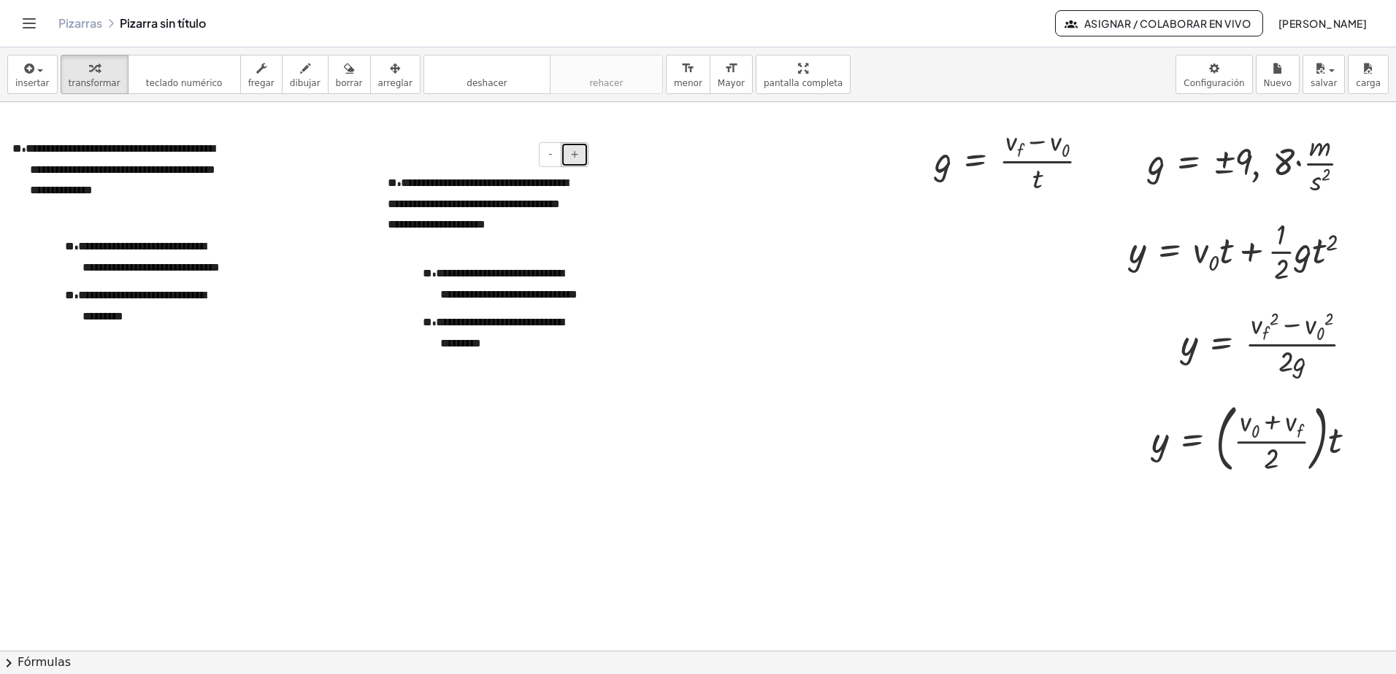
click at [585, 159] on button "+" at bounding box center [575, 154] width 28 height 25
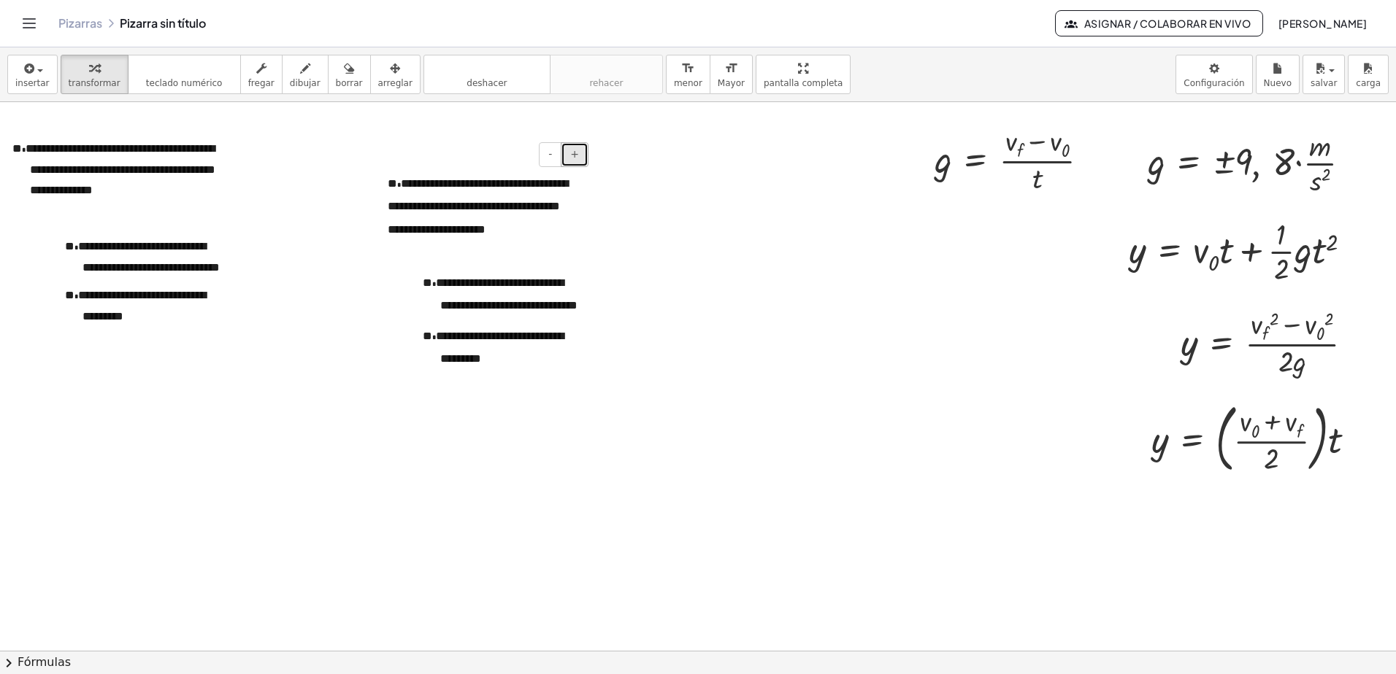
click at [585, 159] on button "+" at bounding box center [575, 154] width 28 height 25
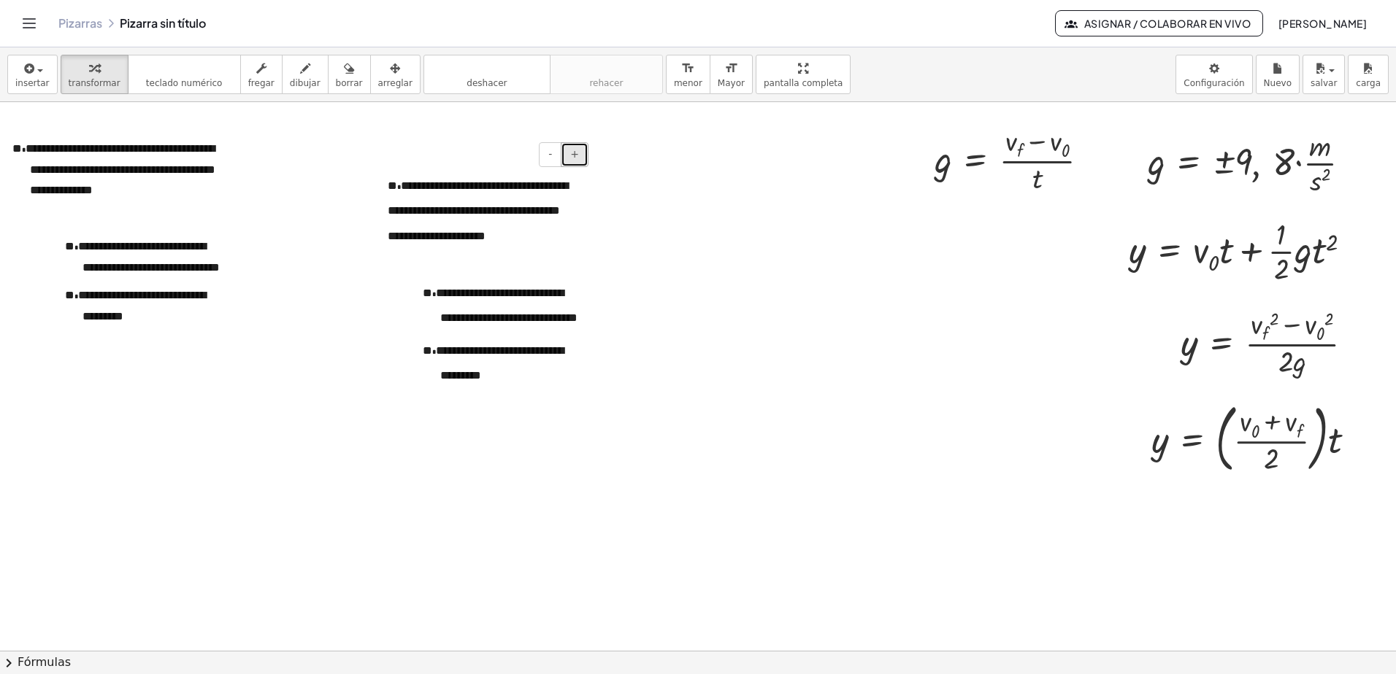
click at [585, 159] on button "+" at bounding box center [575, 154] width 28 height 25
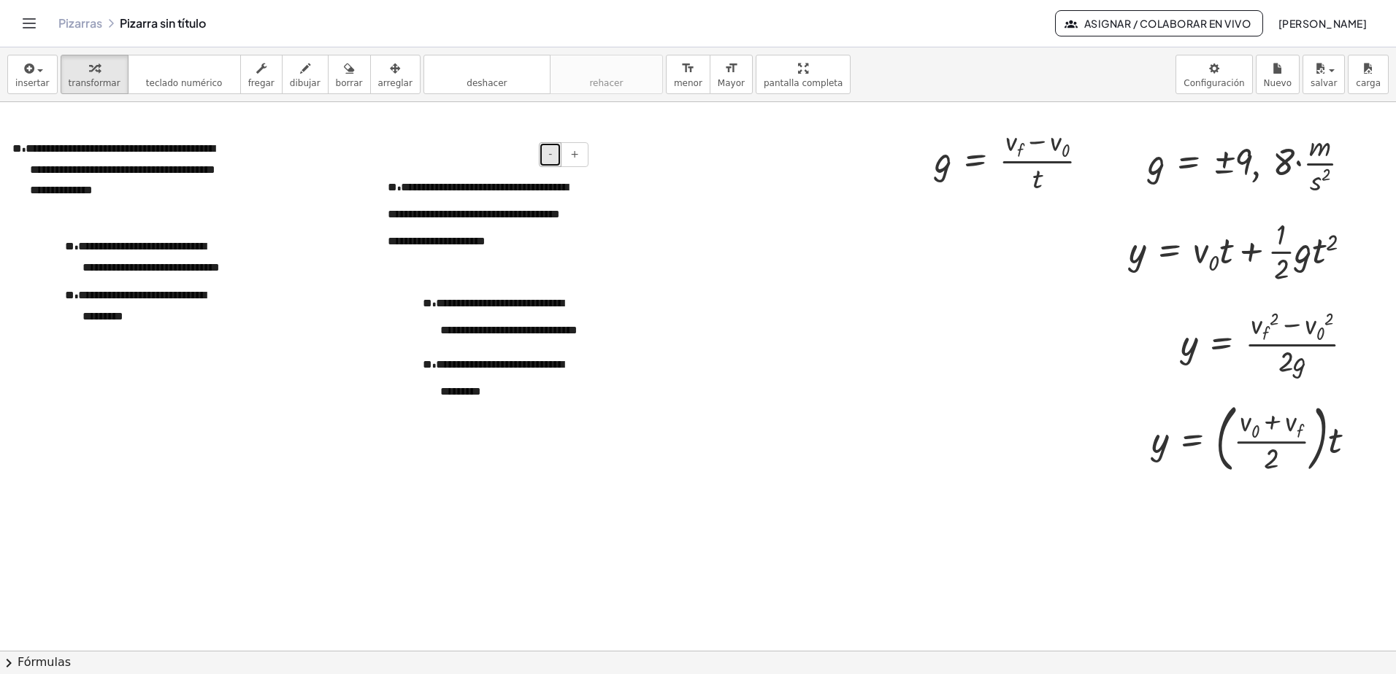
click at [551, 154] on span "-" at bounding box center [550, 154] width 4 height 12
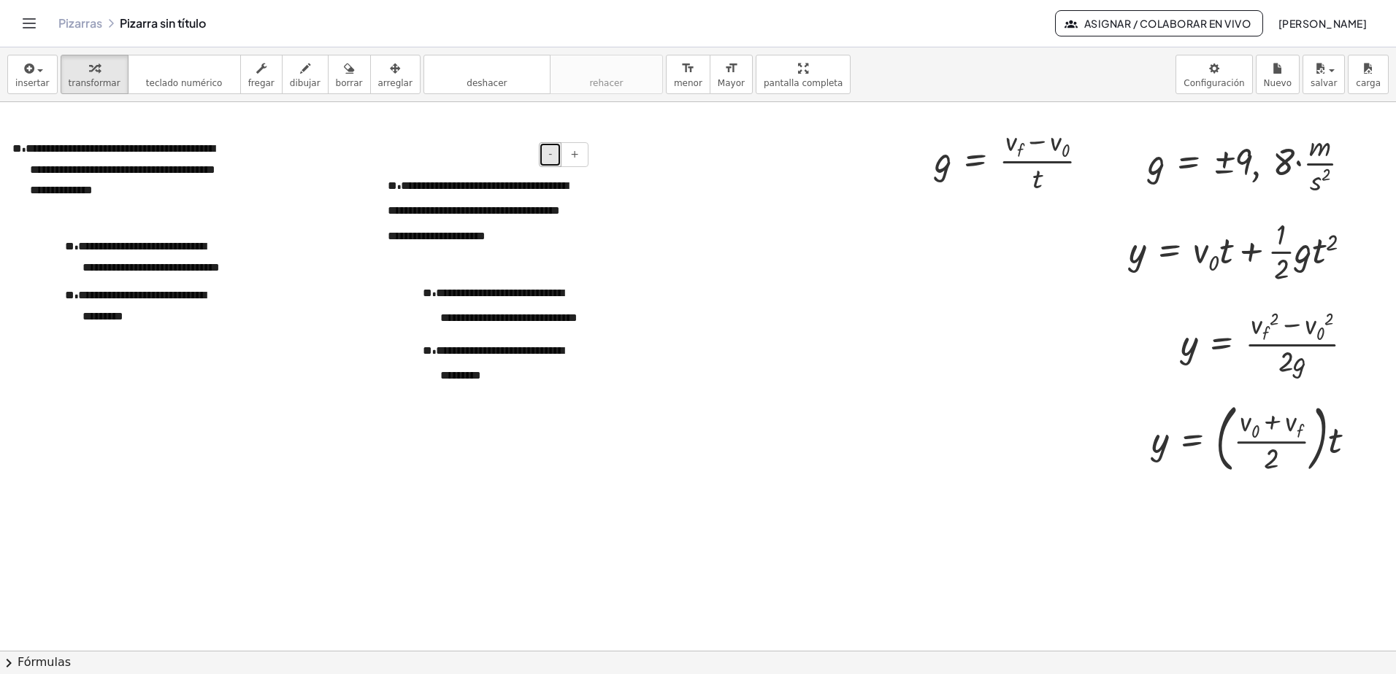
click at [551, 154] on span "-" at bounding box center [550, 154] width 4 height 12
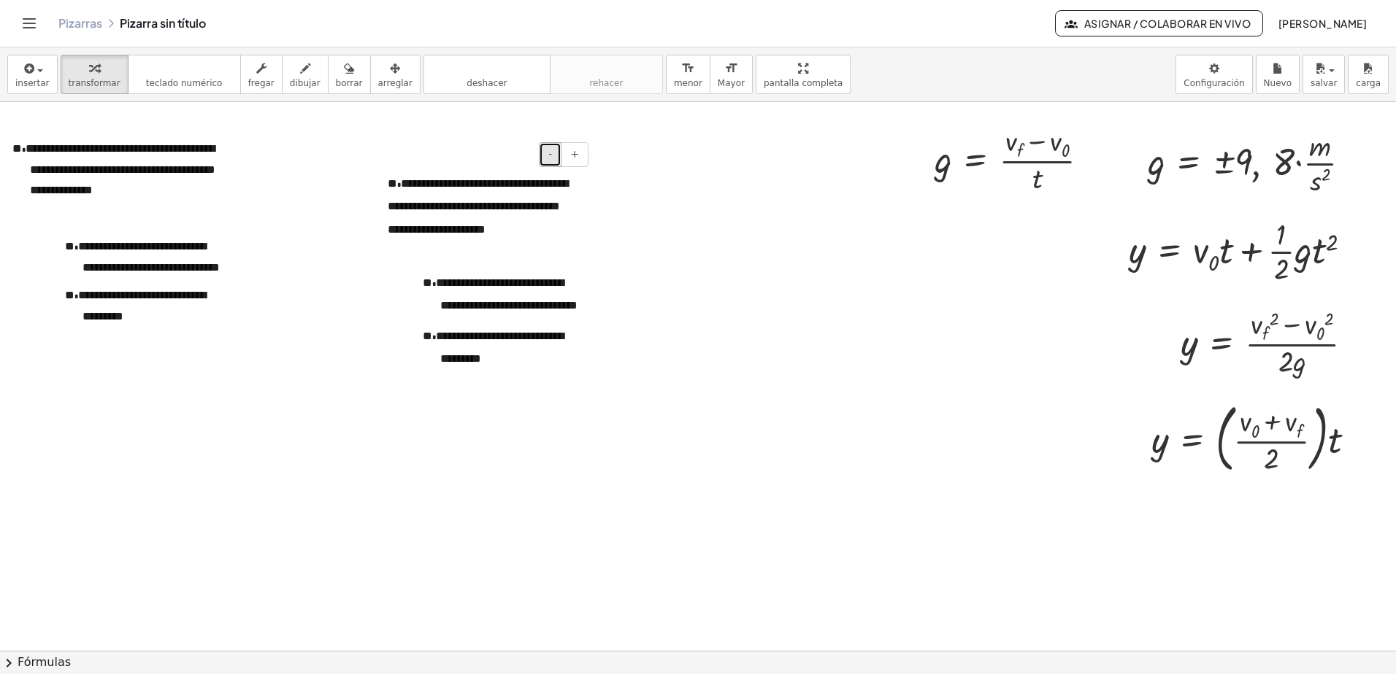
click at [551, 154] on span "-" at bounding box center [550, 154] width 4 height 12
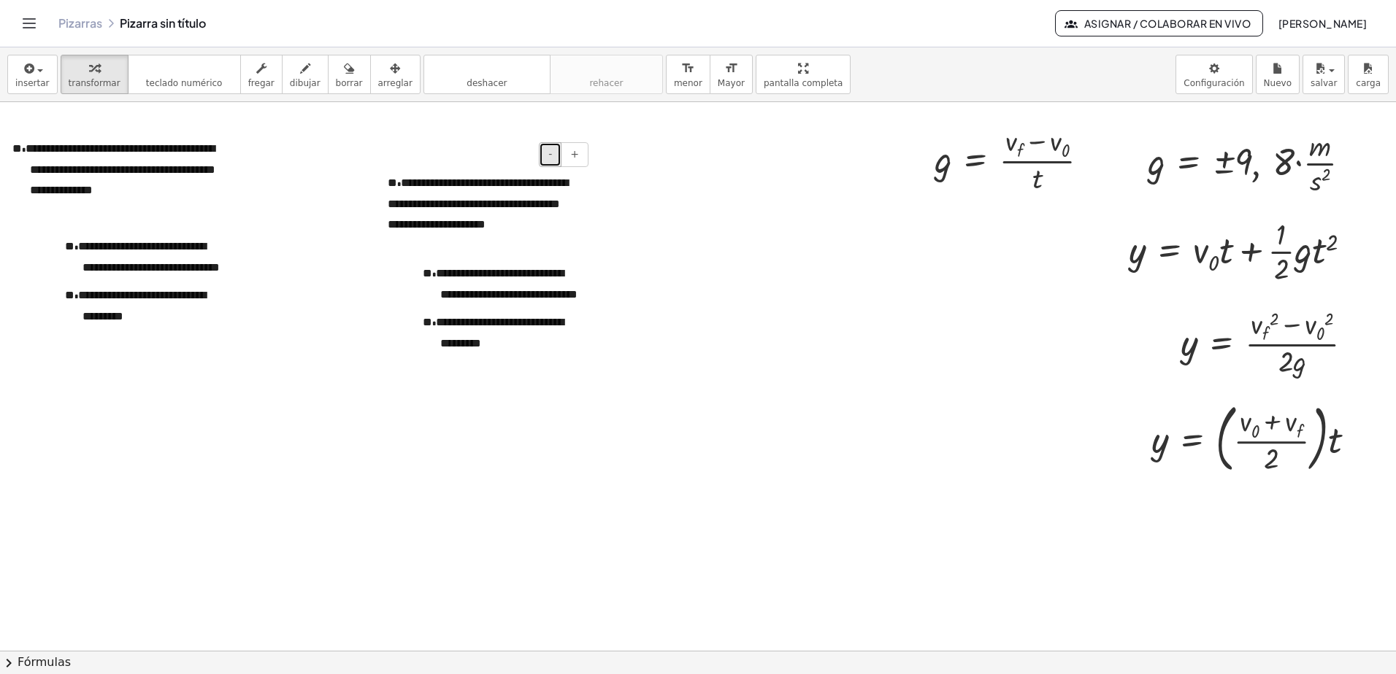
click at [551, 154] on span "-" at bounding box center [550, 154] width 4 height 12
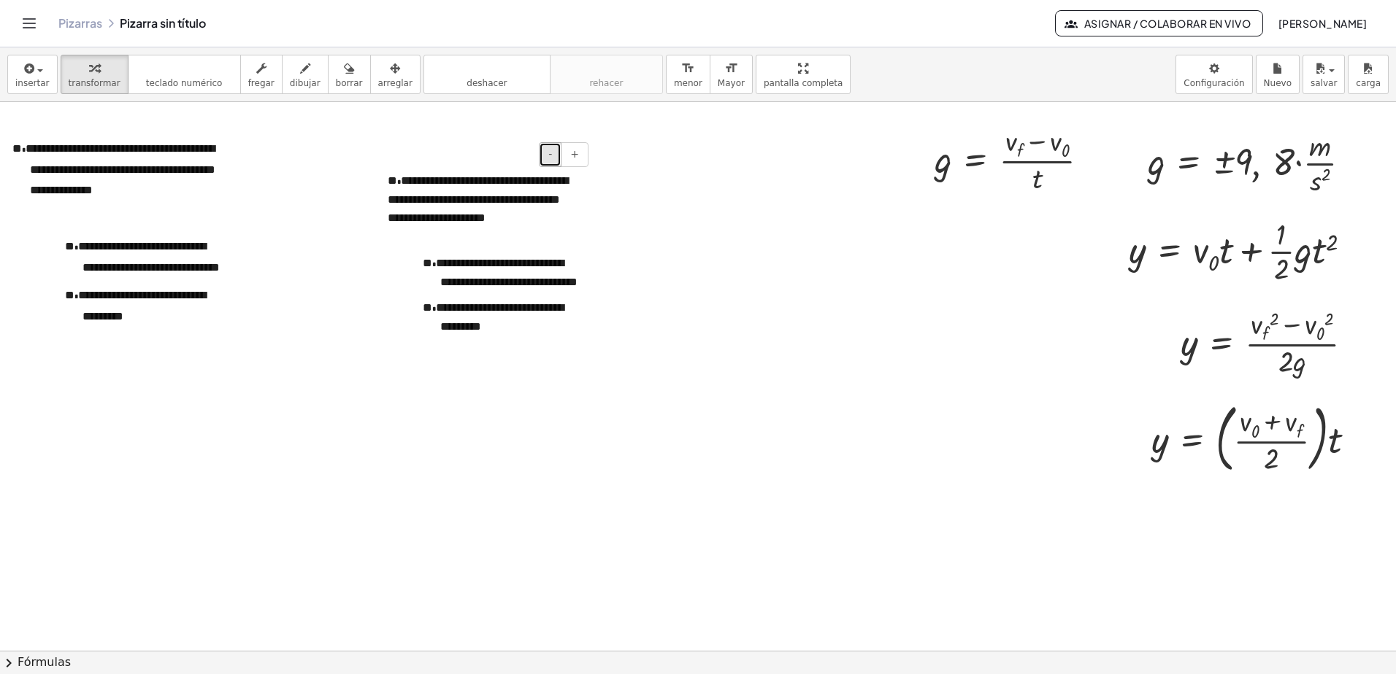
click at [551, 154] on span "-" at bounding box center [550, 154] width 4 height 12
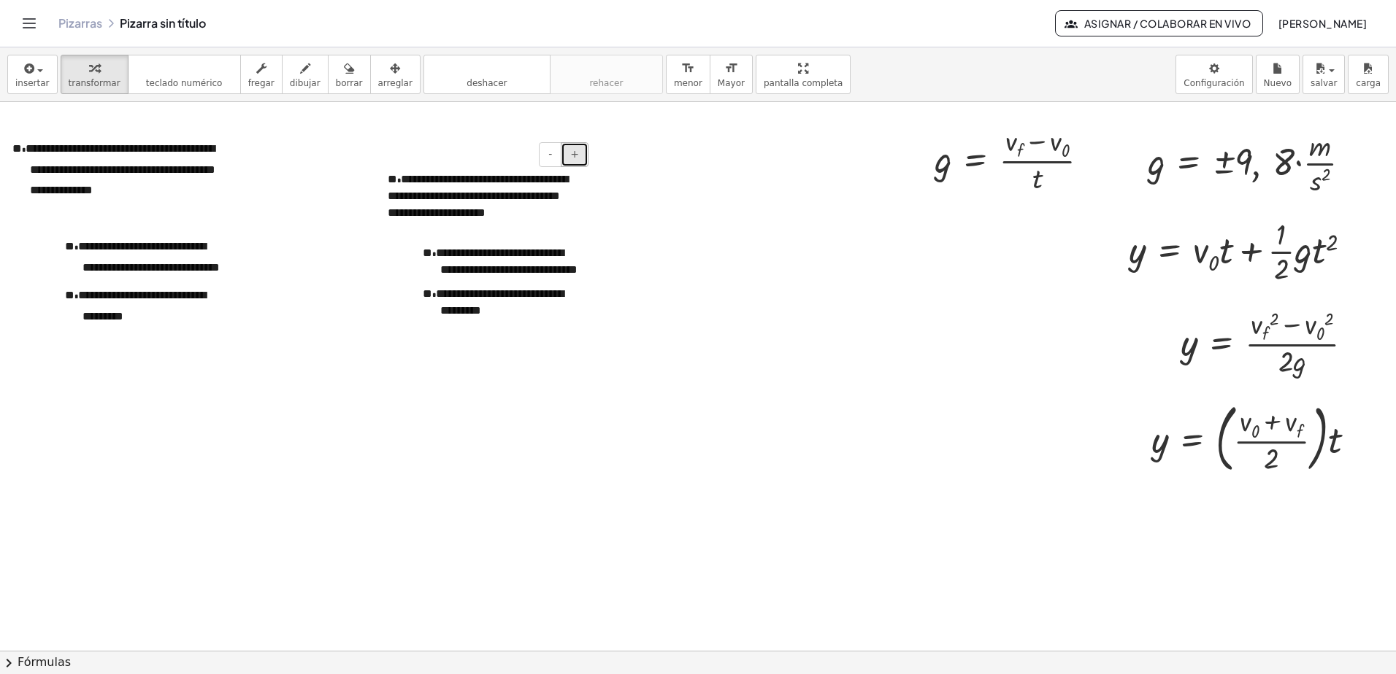
click at [578, 164] on button "+" at bounding box center [575, 154] width 28 height 25
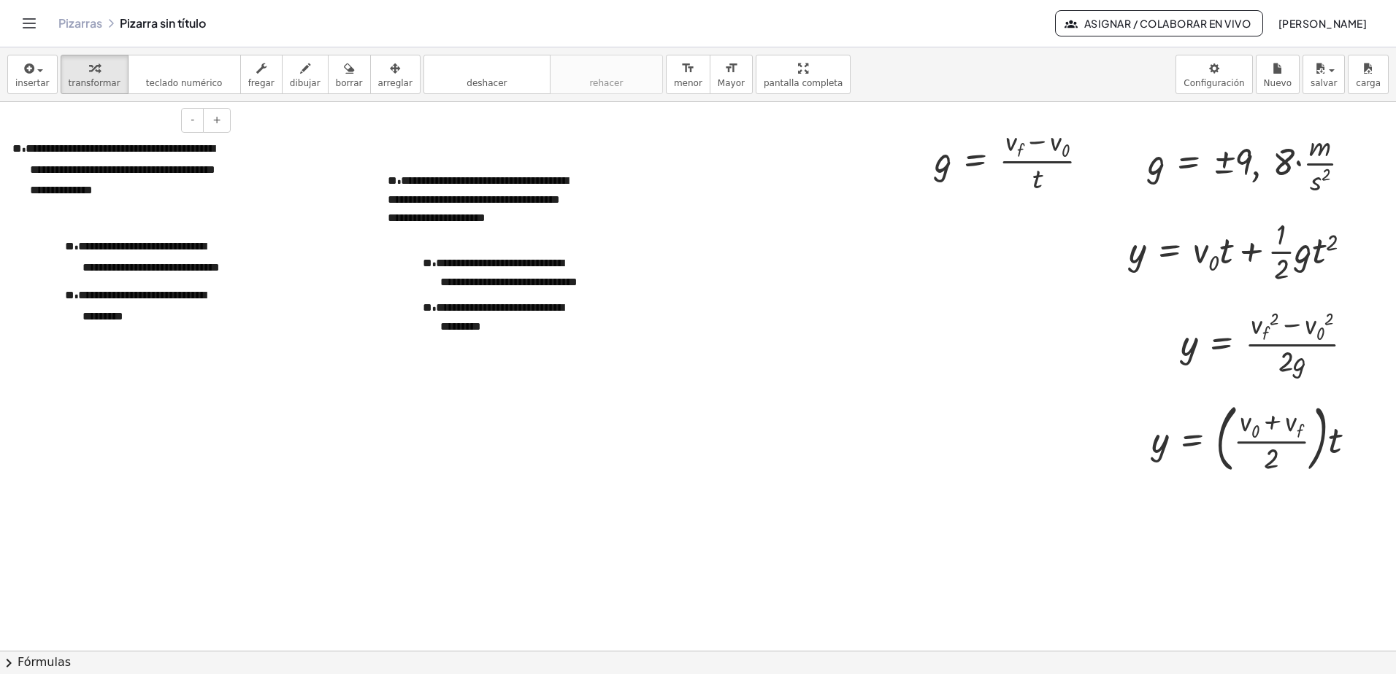
click at [224, 204] on div "**********" at bounding box center [124, 256] width 219 height 267
click at [192, 120] on span "-" at bounding box center [193, 120] width 4 height 12
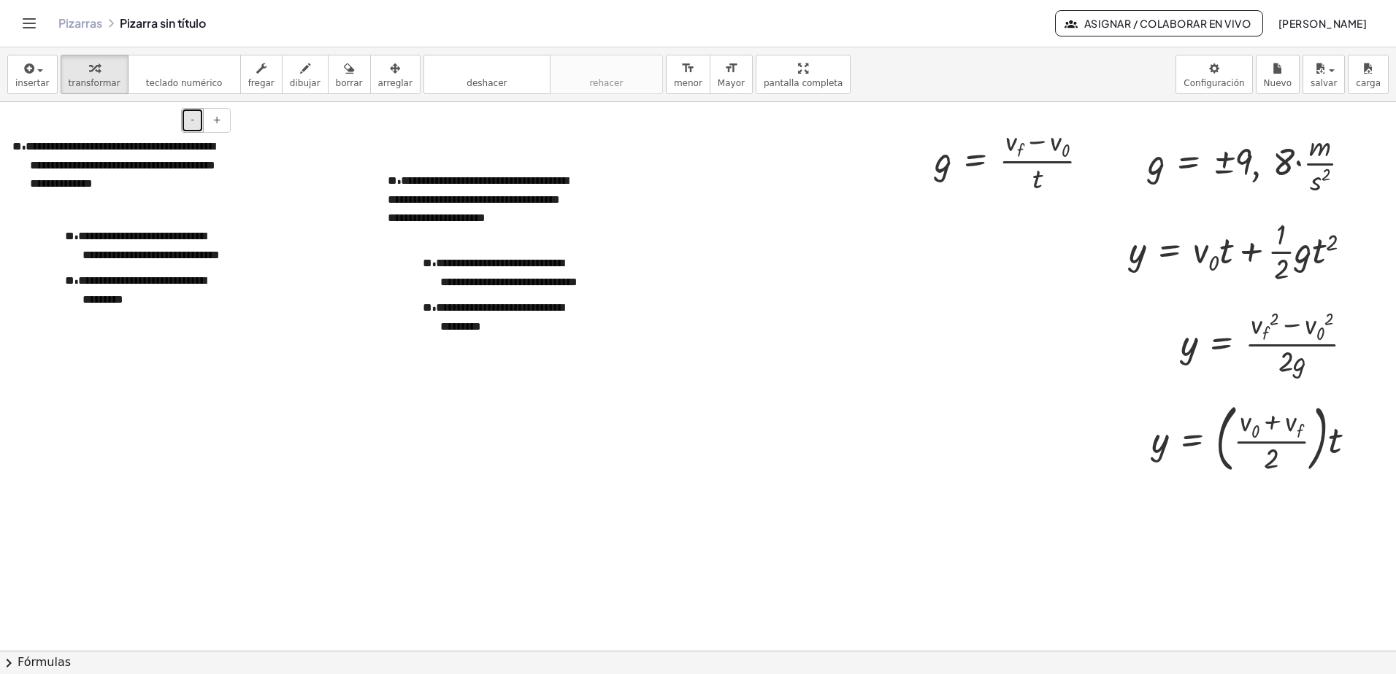
click at [192, 120] on span "-" at bounding box center [193, 120] width 4 height 12
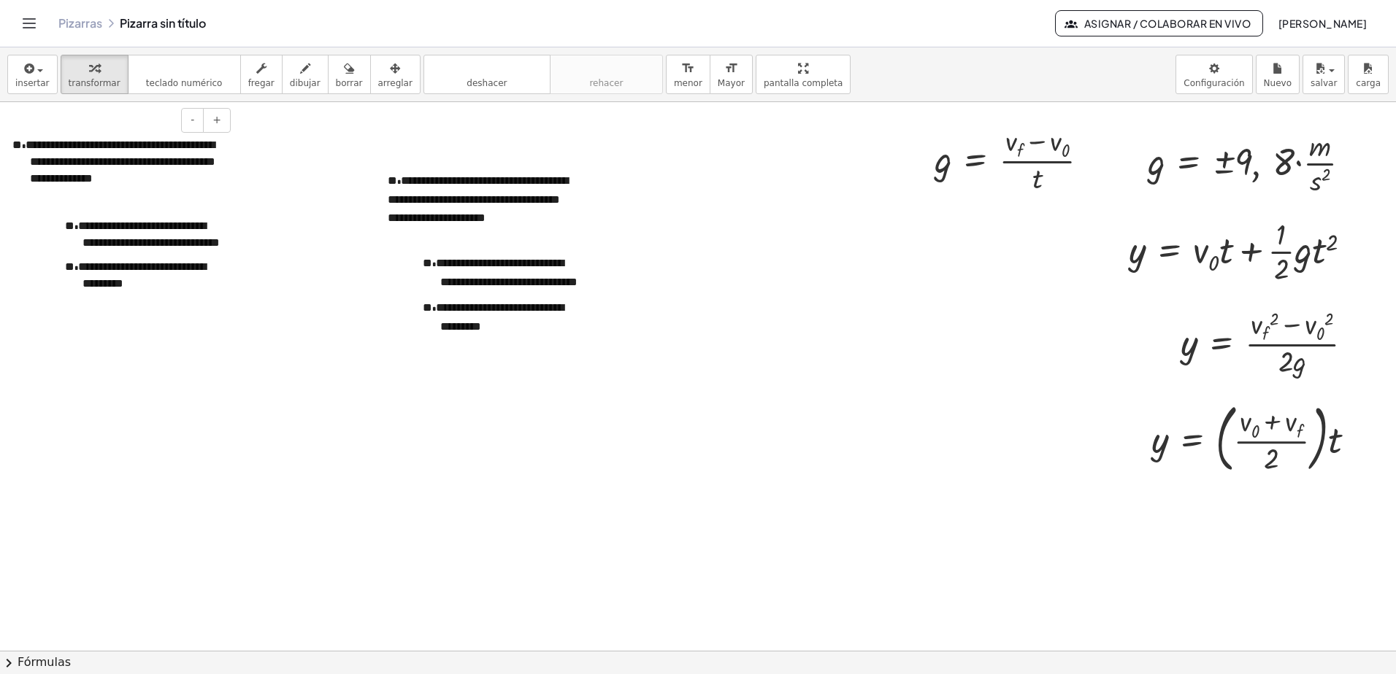
click at [158, 186] on p "**********" at bounding box center [125, 162] width 190 height 50
click at [155, 178] on font "**********" at bounding box center [120, 161] width 189 height 45
click at [391, 223] on span "**********" at bounding box center [478, 199] width 180 height 48
click at [370, 63] on button "arreglar" at bounding box center [395, 74] width 50 height 39
click at [477, 191] on div at bounding box center [482, 276] width 219 height 239
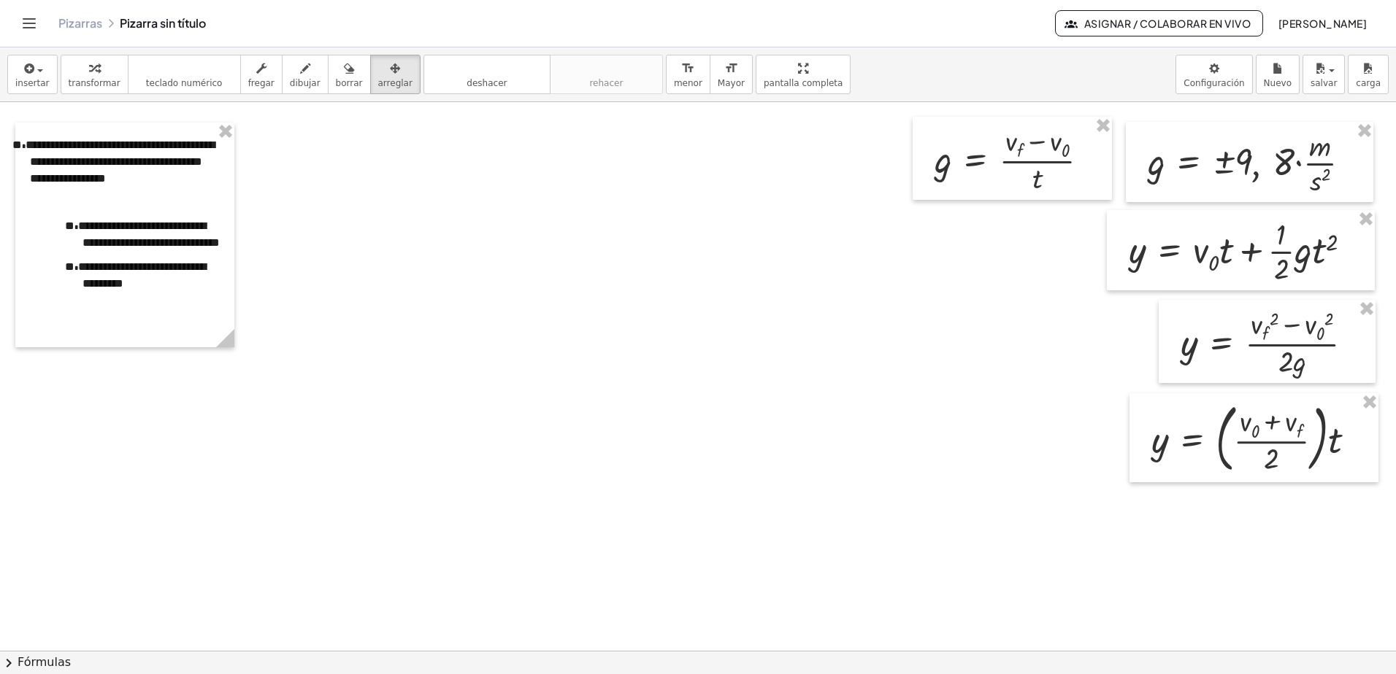
click at [391, 165] on div at bounding box center [698, 651] width 1396 height 1098
click at [42, 86] on span "insertar" at bounding box center [32, 83] width 34 height 10
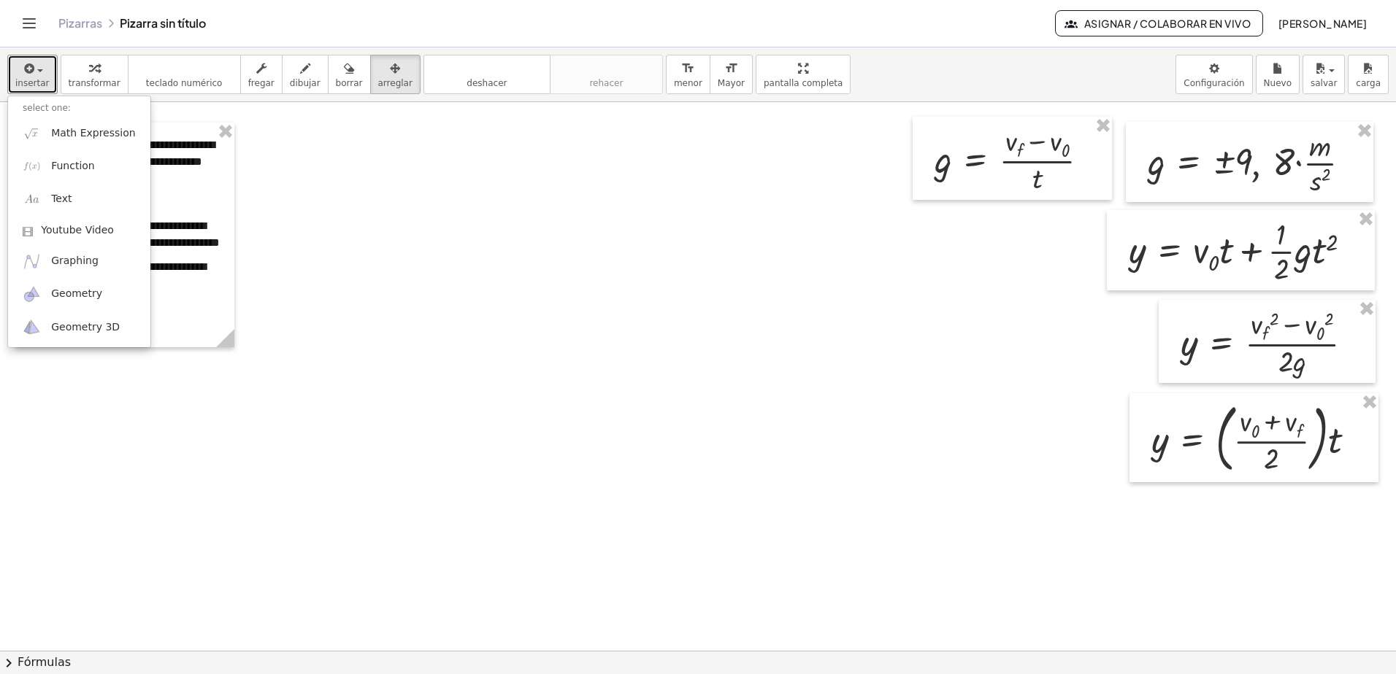
click at [379, 209] on div at bounding box center [698, 651] width 1396 height 1098
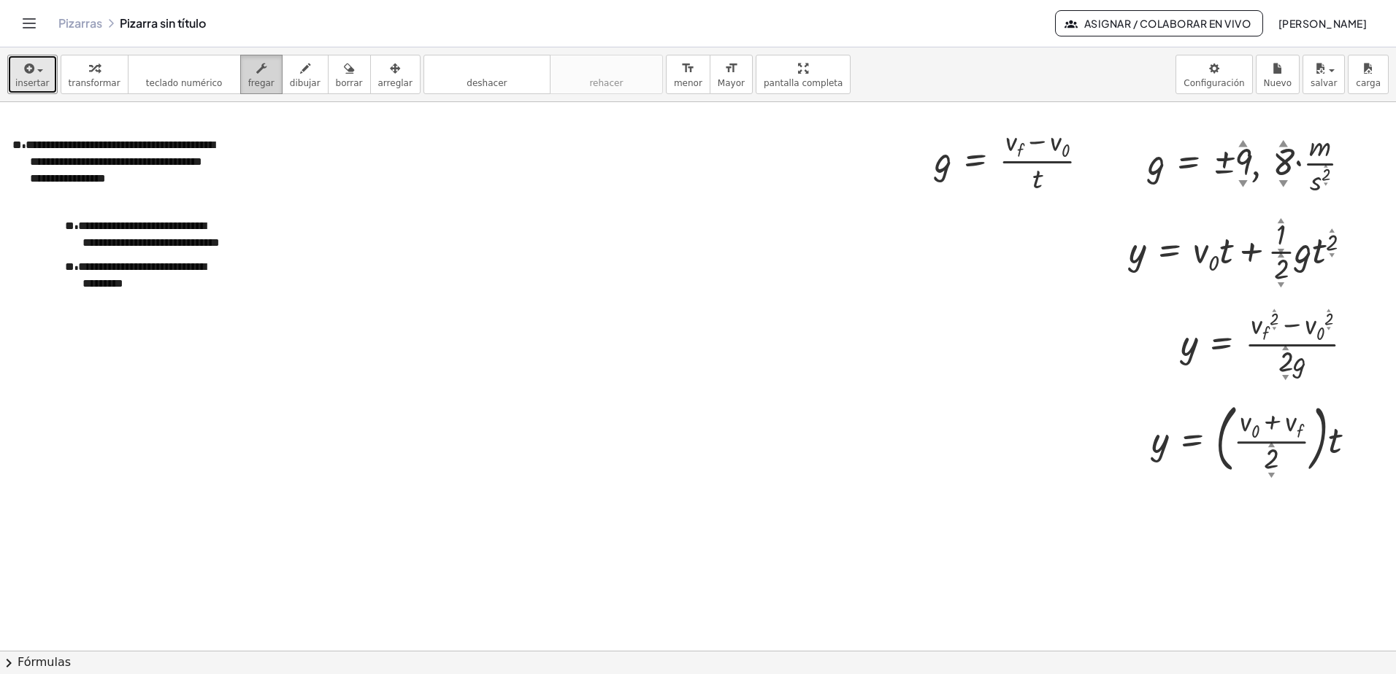
click at [266, 85] on button "fregar" at bounding box center [261, 74] width 42 height 39
click at [282, 85] on button "dibujar" at bounding box center [305, 74] width 47 height 39
click at [1033, 639] on div at bounding box center [698, 651] width 1396 height 1098
click at [344, 69] on icon "button" at bounding box center [349, 69] width 10 height 18
drag, startPoint x: 961, startPoint y: 604, endPoint x: 1041, endPoint y: 626, distance: 82.3
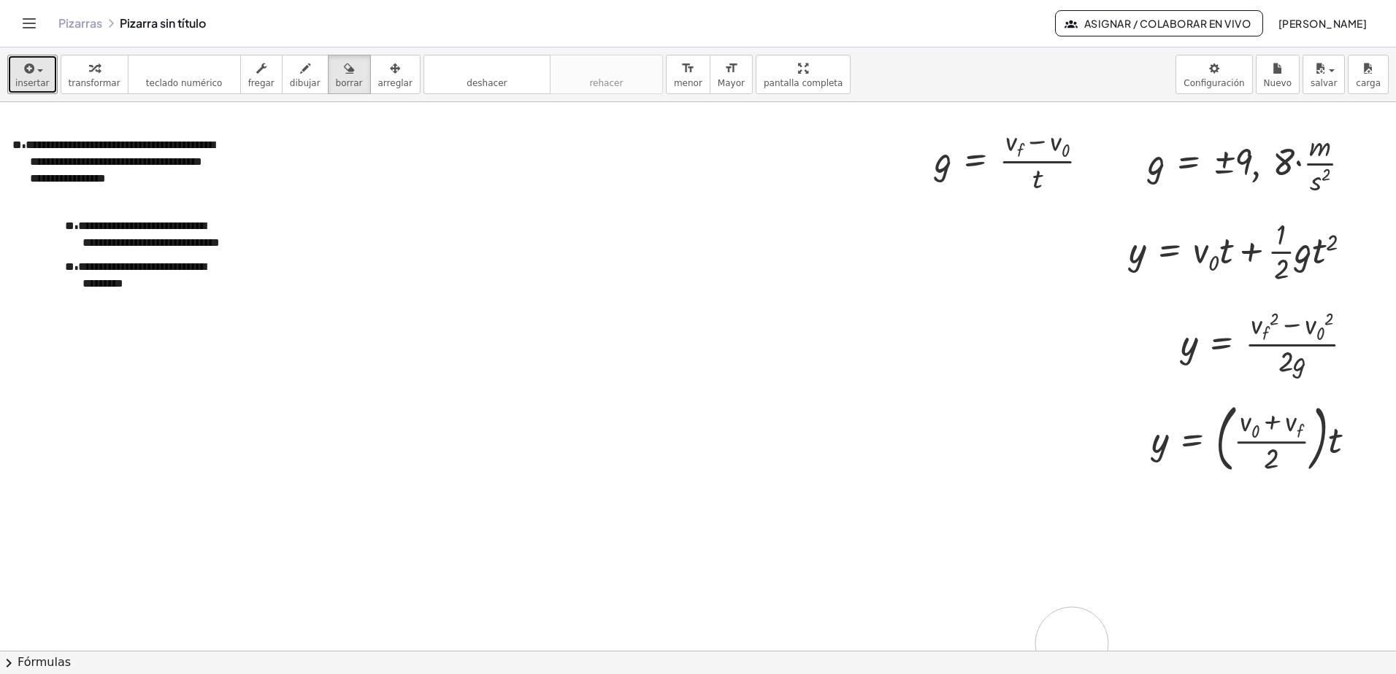
click at [1073, 645] on div at bounding box center [698, 651] width 1396 height 1098
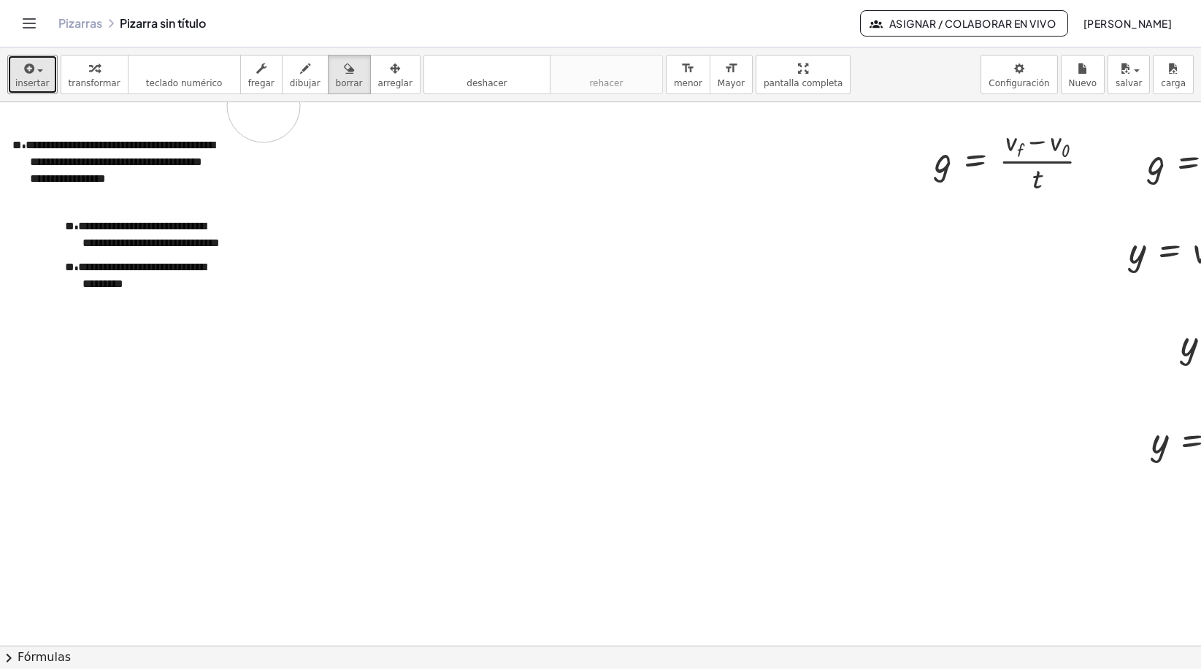
drag, startPoint x: 295, startPoint y: 107, endPoint x: 264, endPoint y: 106, distance: 31.4
click at [264, 106] on div at bounding box center [600, 645] width 1201 height 1086
click at [378, 74] on div "button" at bounding box center [395, 68] width 34 height 18
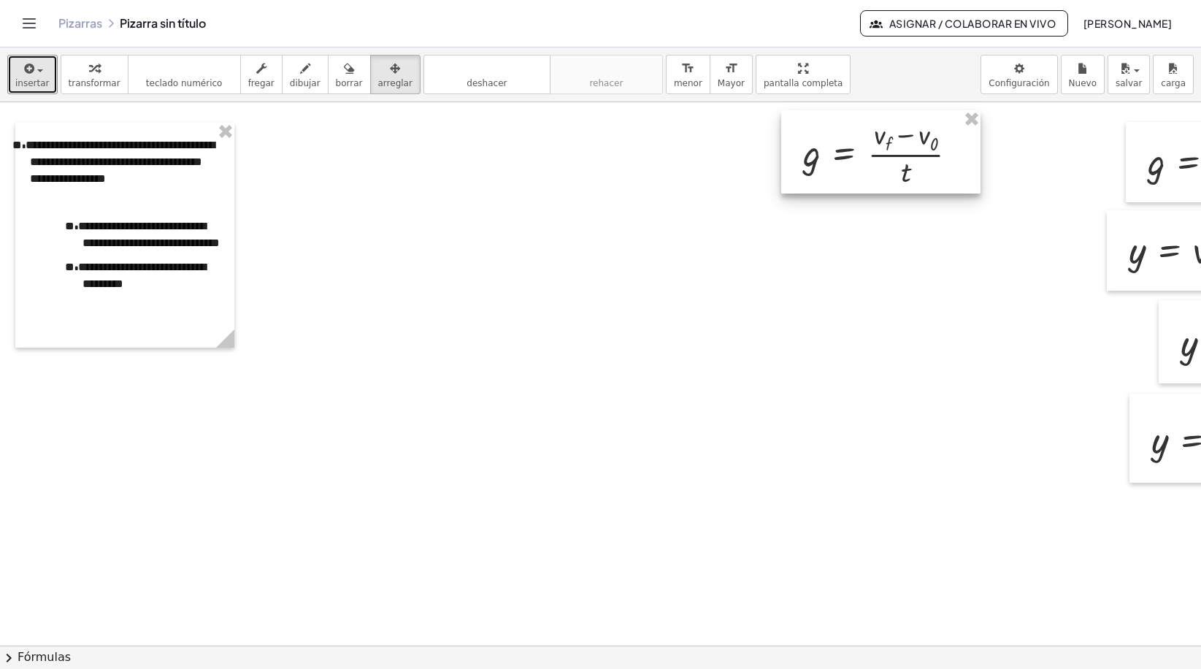
drag, startPoint x: 1020, startPoint y: 176, endPoint x: 888, endPoint y: 169, distance: 132.3
click at [888, 169] on div at bounding box center [880, 151] width 199 height 83
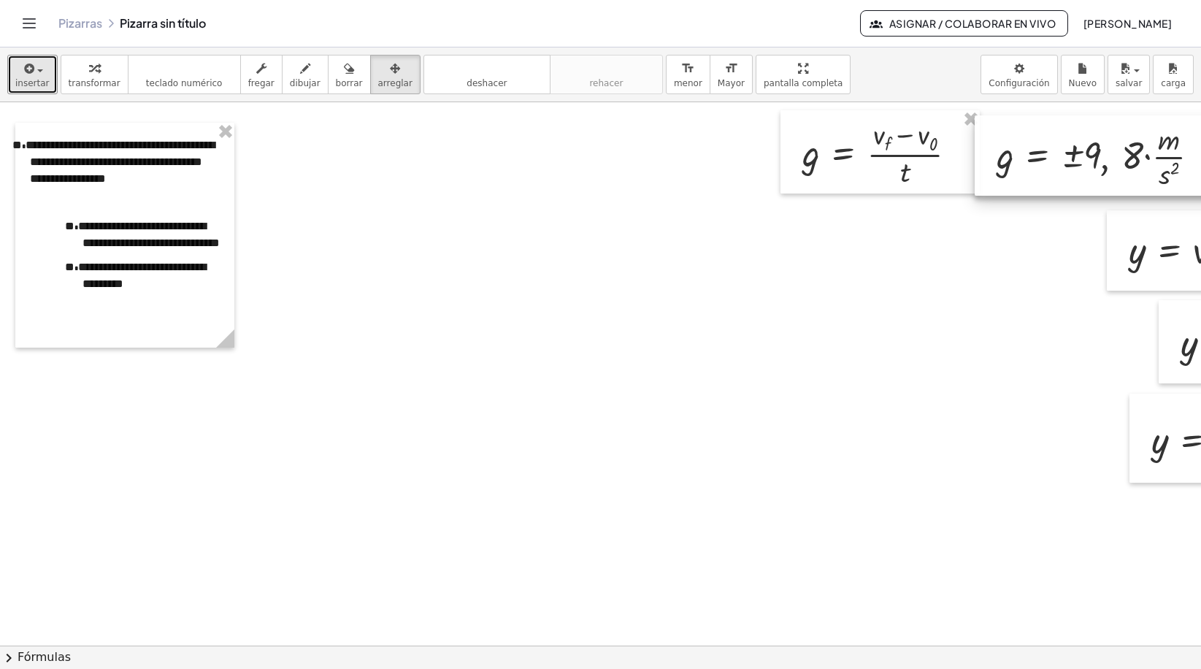
drag, startPoint x: 1154, startPoint y: 174, endPoint x: 1003, endPoint y: 167, distance: 151.2
click at [1003, 167] on div at bounding box center [1097, 155] width 247 height 80
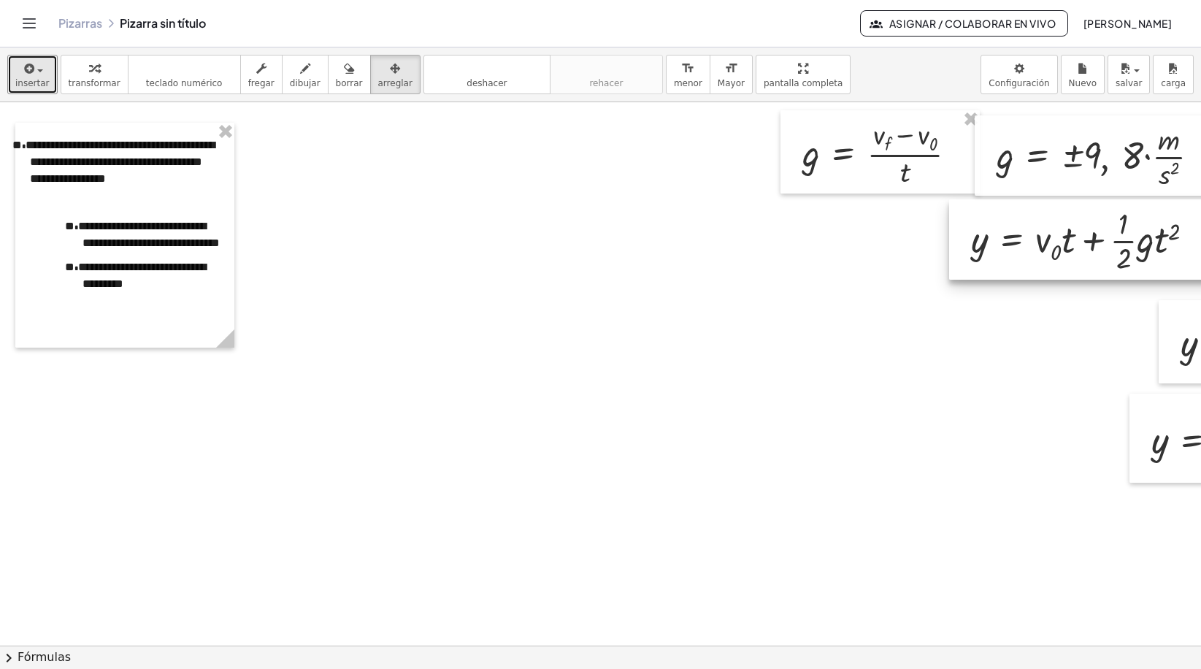
drag, startPoint x: 1148, startPoint y: 268, endPoint x: 991, endPoint y: 257, distance: 158.0
click at [991, 257] on div at bounding box center [1083, 239] width 268 height 80
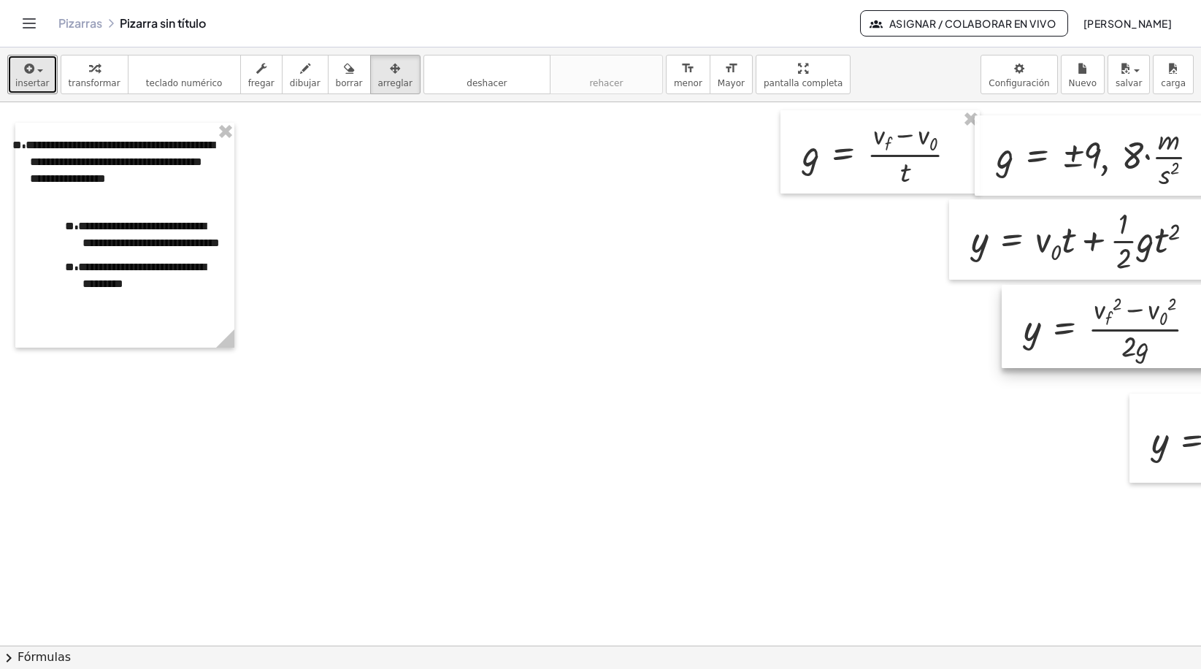
drag, startPoint x: 1167, startPoint y: 345, endPoint x: 1015, endPoint y: 332, distance: 153.1
click at [1015, 332] on div at bounding box center [1109, 326] width 217 height 83
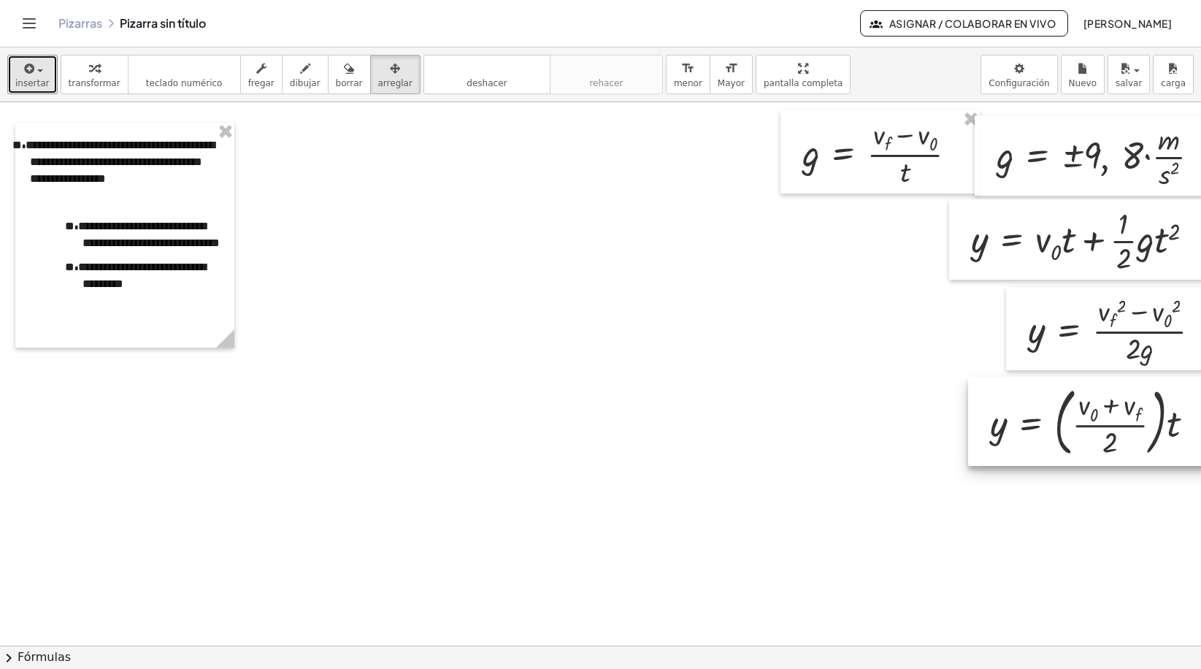
drag, startPoint x: 1158, startPoint y: 456, endPoint x: 997, endPoint y: 439, distance: 162.2
click at [997, 439] on div at bounding box center [1092, 421] width 249 height 89
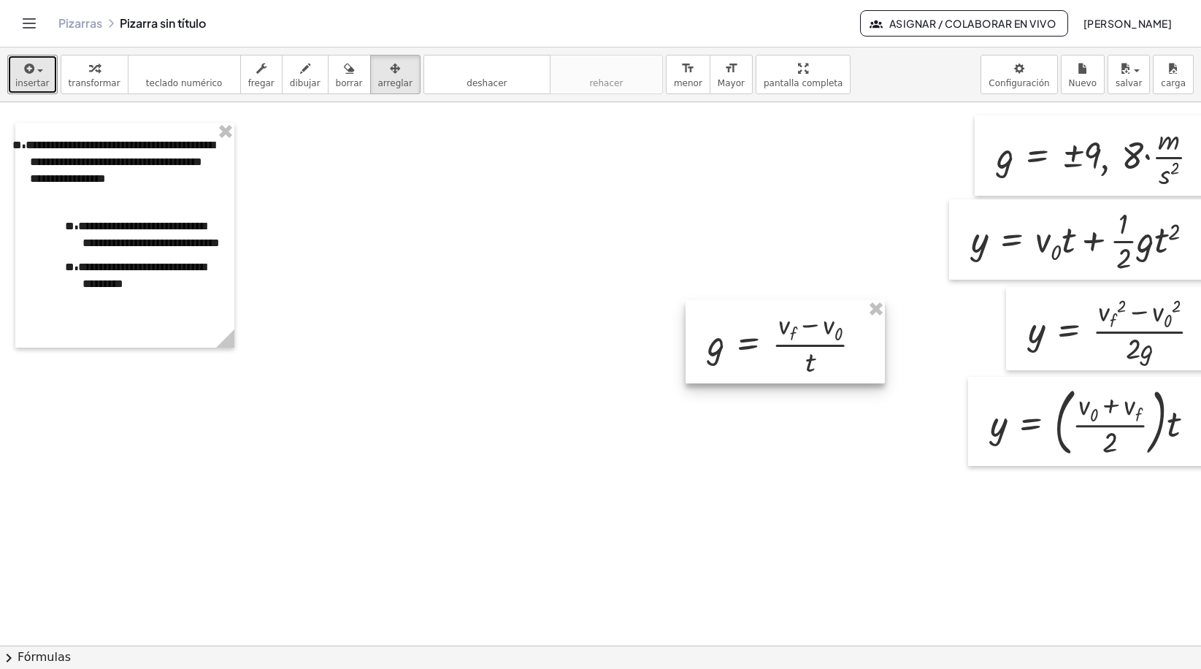
drag, startPoint x: 861, startPoint y: 158, endPoint x: 760, endPoint y: 318, distance: 189.3
click at [760, 318] on div at bounding box center [784, 341] width 199 height 83
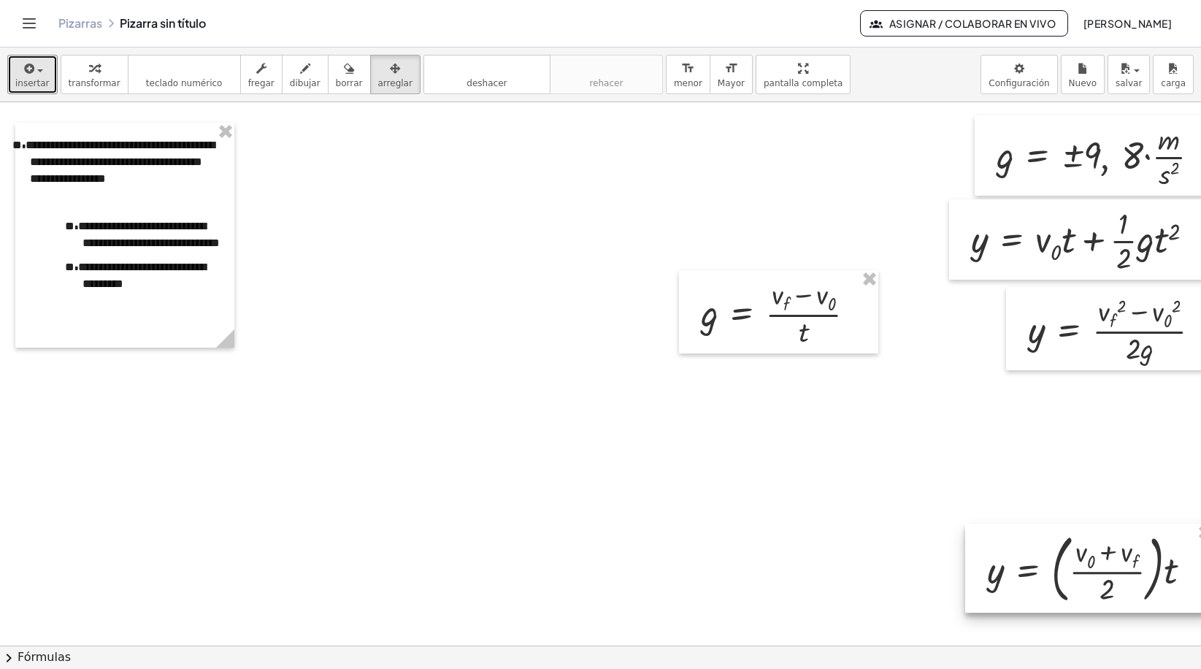
drag, startPoint x: 1086, startPoint y: 441, endPoint x: 1083, endPoint y: 590, distance: 148.9
click at [1083, 590] on div at bounding box center [1089, 567] width 249 height 89
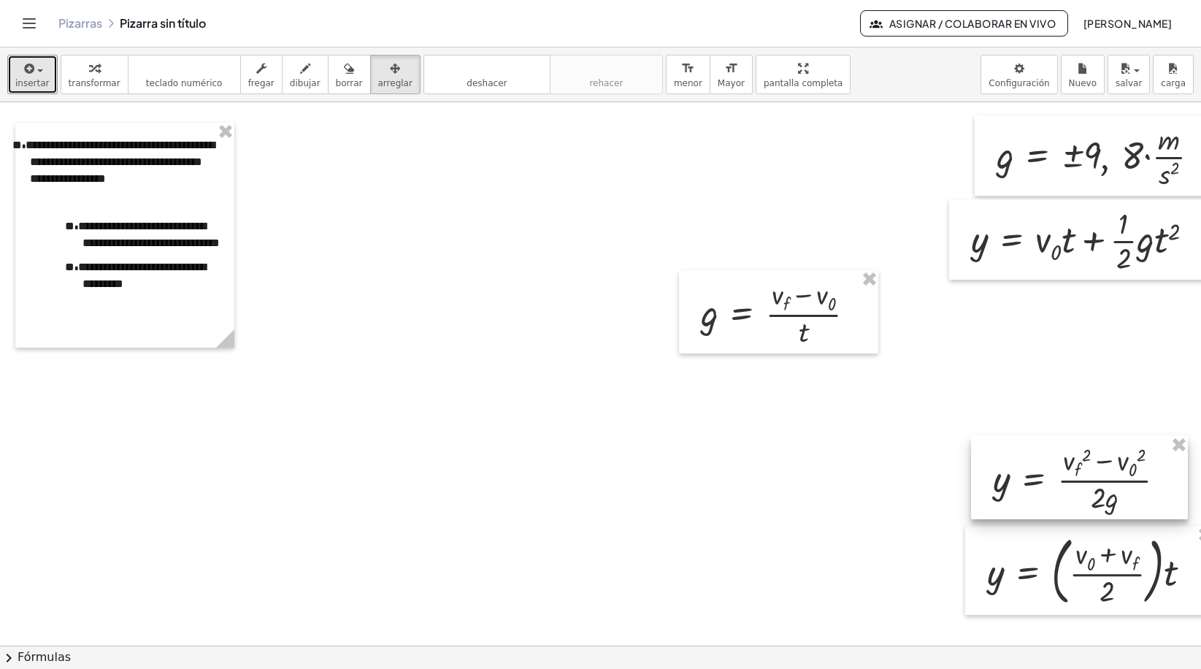
drag, startPoint x: 1091, startPoint y: 350, endPoint x: 1055, endPoint y: 499, distance: 153.1
click at [1055, 499] on div at bounding box center [1079, 477] width 217 height 83
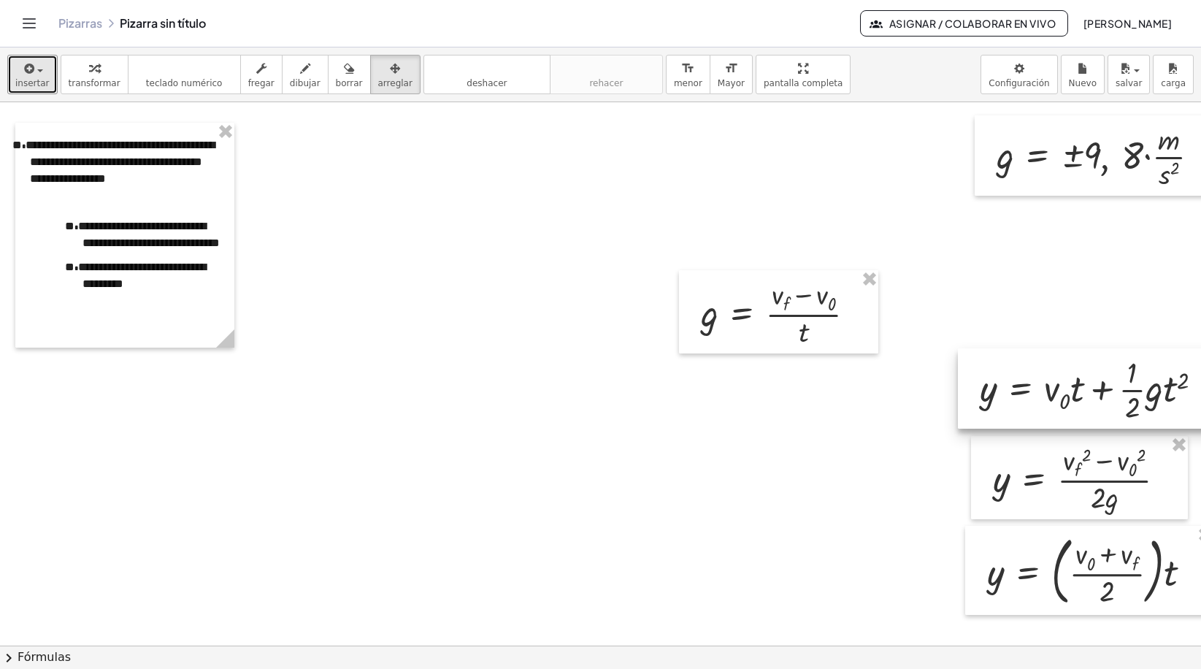
drag, startPoint x: 1078, startPoint y: 276, endPoint x: 1087, endPoint y: 425, distance: 149.2
click at [1087, 425] on div at bounding box center [1092, 388] width 268 height 80
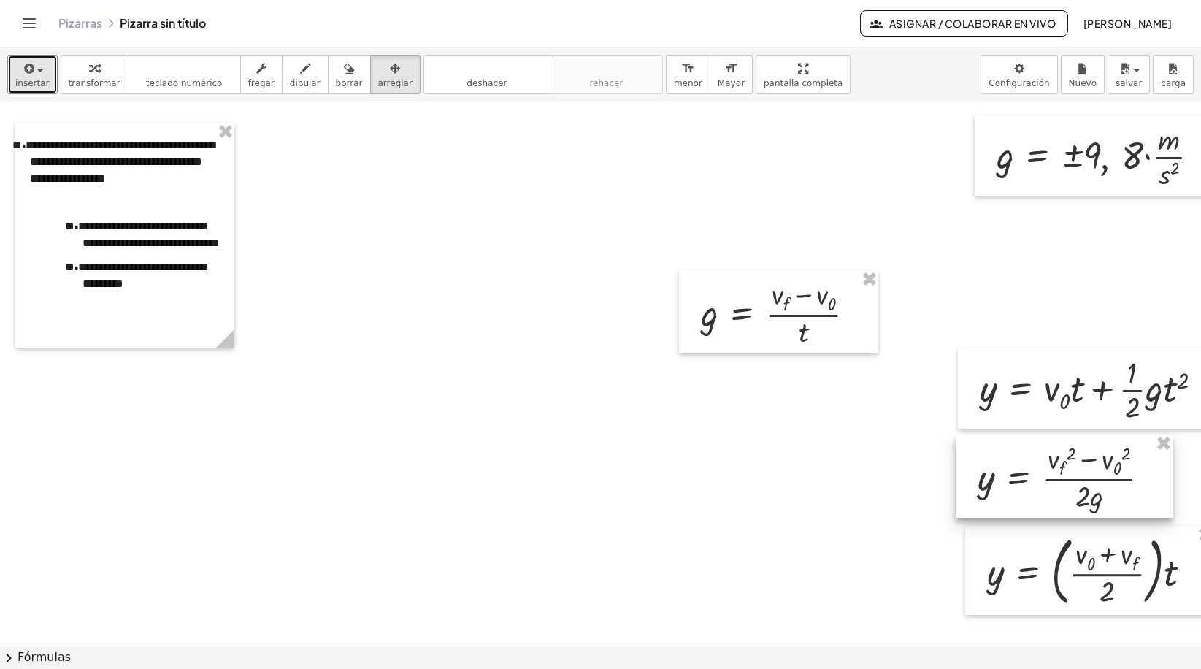
drag, startPoint x: 1105, startPoint y: 466, endPoint x: 1088, endPoint y: 465, distance: 16.9
click at [1088, 465] on div at bounding box center [1063, 475] width 217 height 83
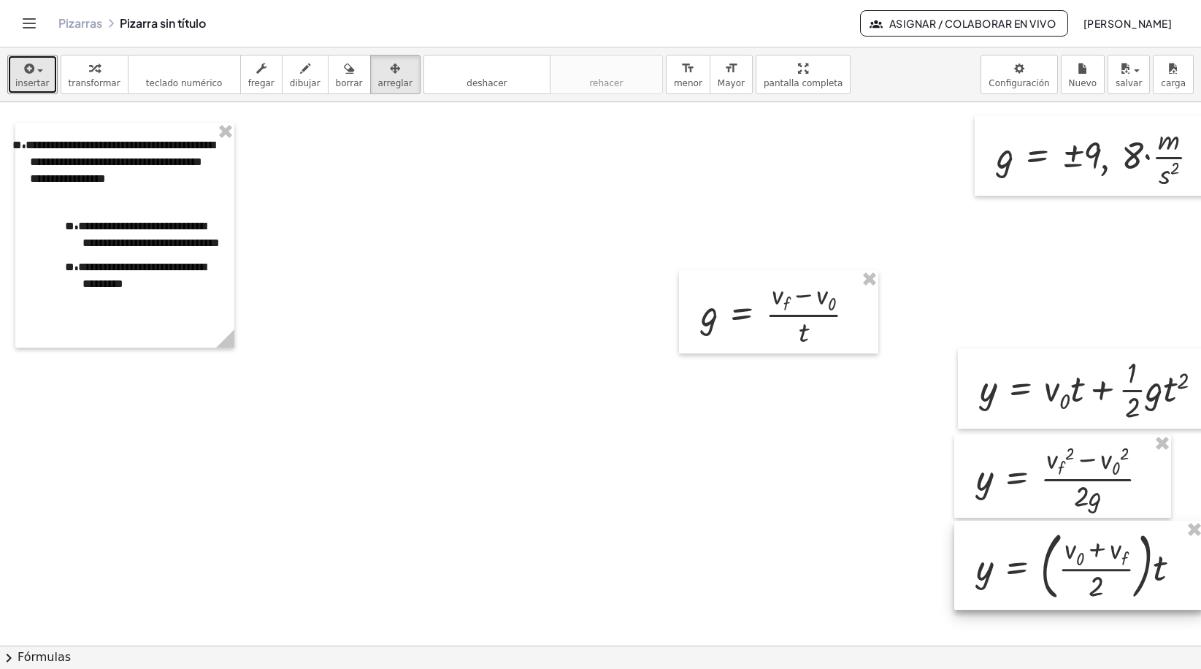
drag, startPoint x: 1086, startPoint y: 572, endPoint x: 1077, endPoint y: 568, distance: 9.5
click at [1077, 568] on div at bounding box center [1078, 564] width 249 height 89
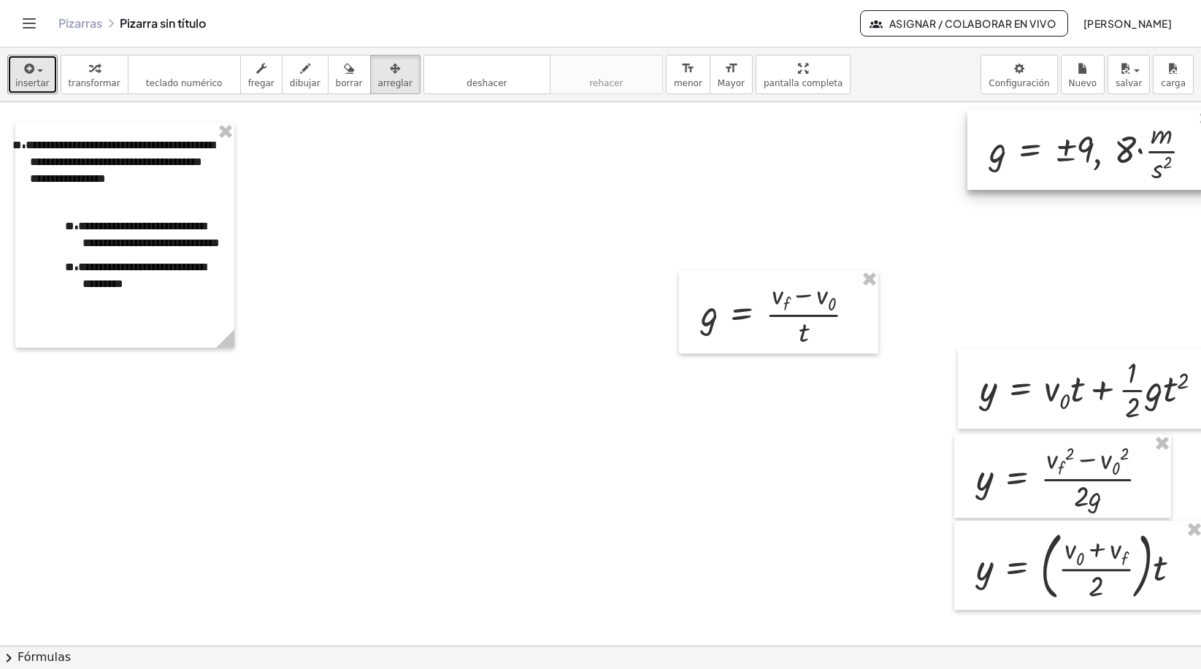
drag, startPoint x: 1061, startPoint y: 167, endPoint x: 1005, endPoint y: 191, distance: 60.9
click at [1054, 160] on div at bounding box center [1090, 149] width 247 height 80
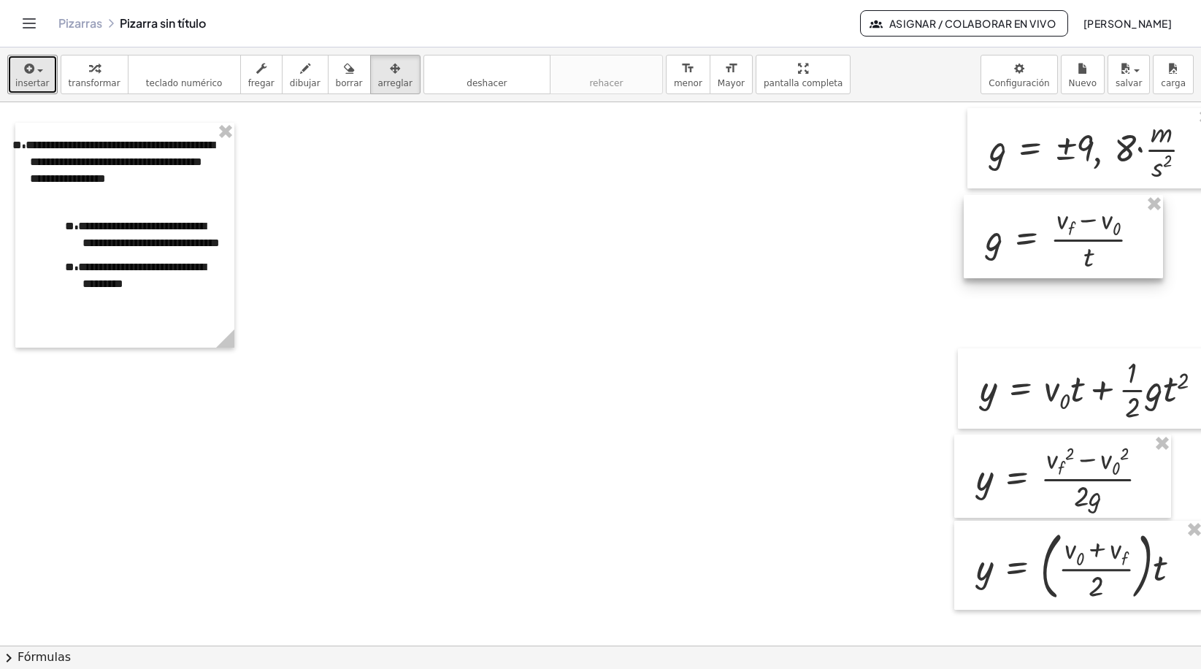
drag, startPoint x: 976, startPoint y: 325, endPoint x: 1081, endPoint y: 240, distance: 135.0
click at [1081, 240] on div at bounding box center [1063, 236] width 199 height 83
click at [390, 74] on icon "button" at bounding box center [395, 69] width 10 height 18
click at [336, 81] on span "borrar" at bounding box center [349, 83] width 27 height 10
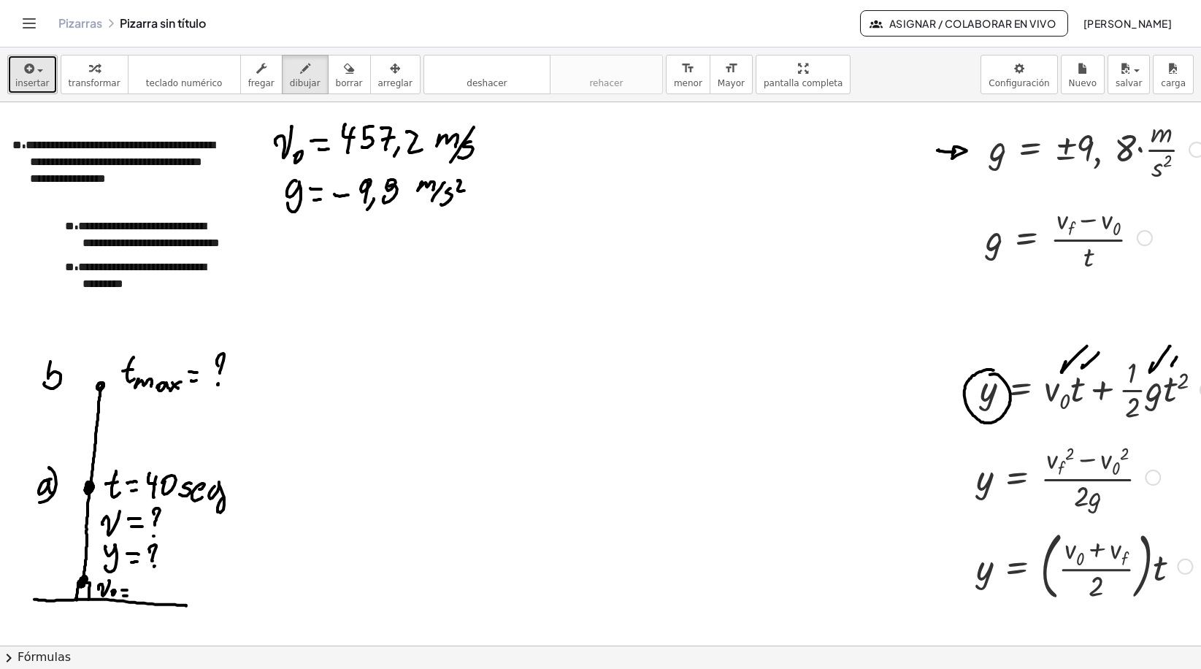
click at [38, 85] on span "insertar" at bounding box center [32, 83] width 34 height 10
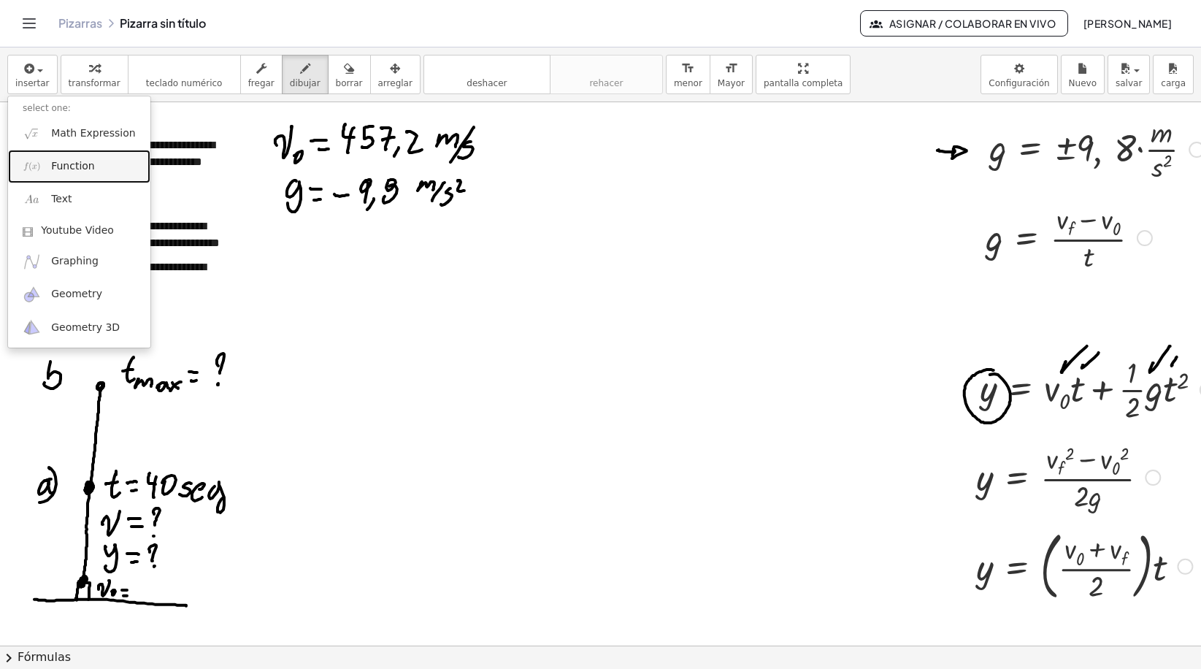
click at [65, 169] on span "Function" at bounding box center [73, 166] width 44 height 15
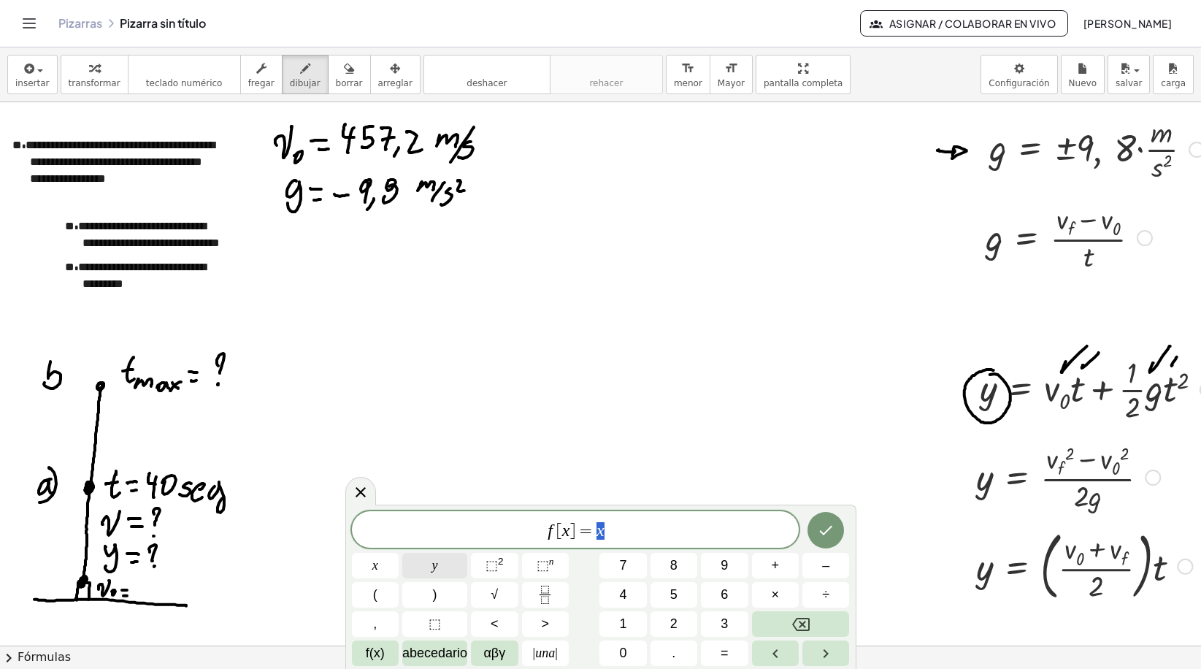
click at [440, 569] on button "y" at bounding box center [434, 566] width 65 height 26
click at [826, 620] on button "Retroceso" at bounding box center [801, 624] width 98 height 26
click at [825, 620] on button "Retroceso" at bounding box center [801, 624] width 98 height 26
click at [824, 620] on button "Retroceso" at bounding box center [801, 624] width 98 height 26
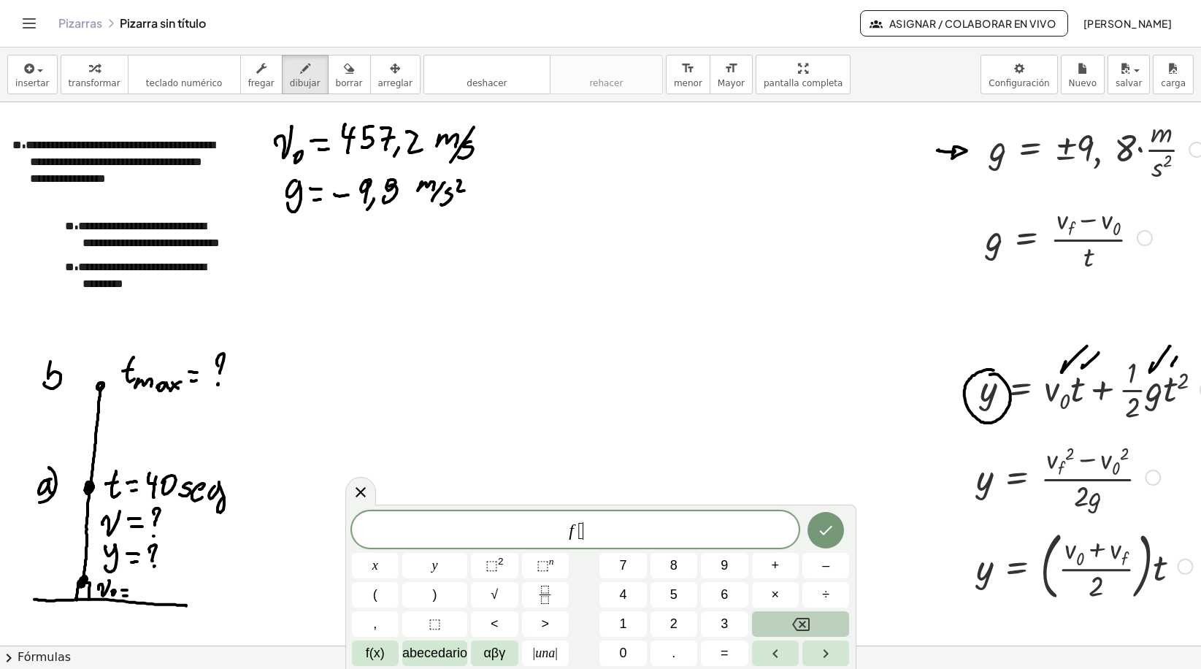
click at [823, 621] on button "Retroceso" at bounding box center [801, 624] width 98 height 26
click at [819, 622] on button "Retroceso" at bounding box center [801, 624] width 98 height 26
click at [435, 571] on span "y" at bounding box center [434, 565] width 6 height 20
click at [716, 653] on button "=" at bounding box center [724, 653] width 47 height 26
click at [377, 591] on span "(" at bounding box center [375, 595] width 4 height 20
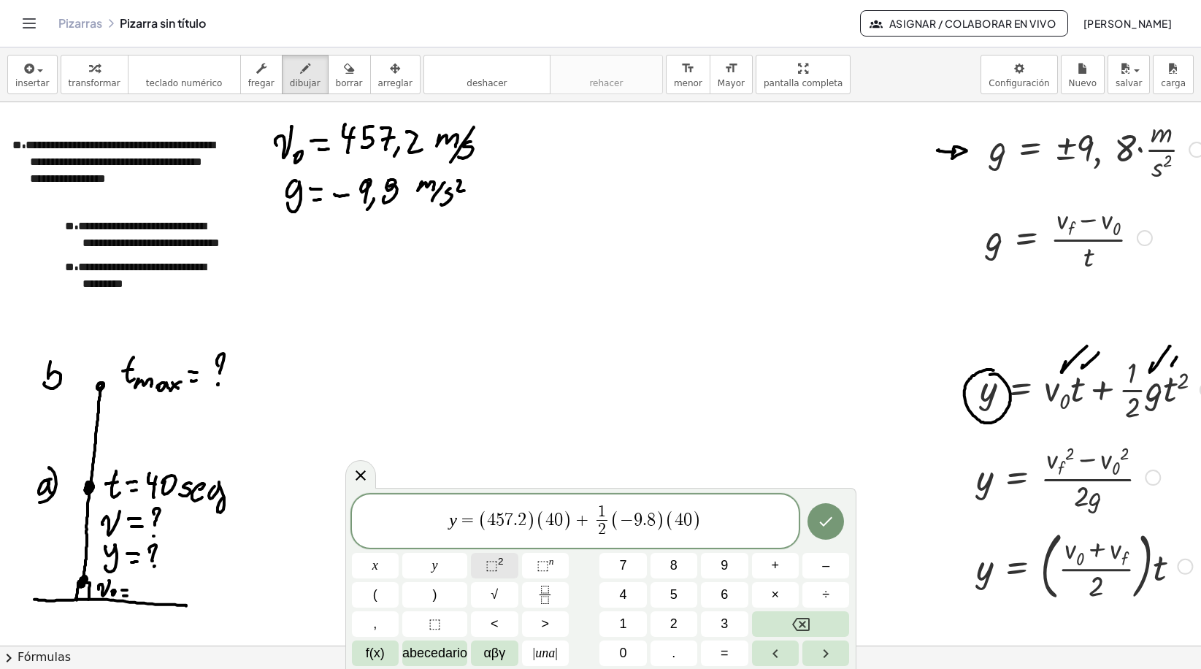
click at [503, 566] on button "⬚ 2" at bounding box center [494, 566] width 47 height 26
click at [839, 518] on button "Hecho" at bounding box center [825, 521] width 36 height 36
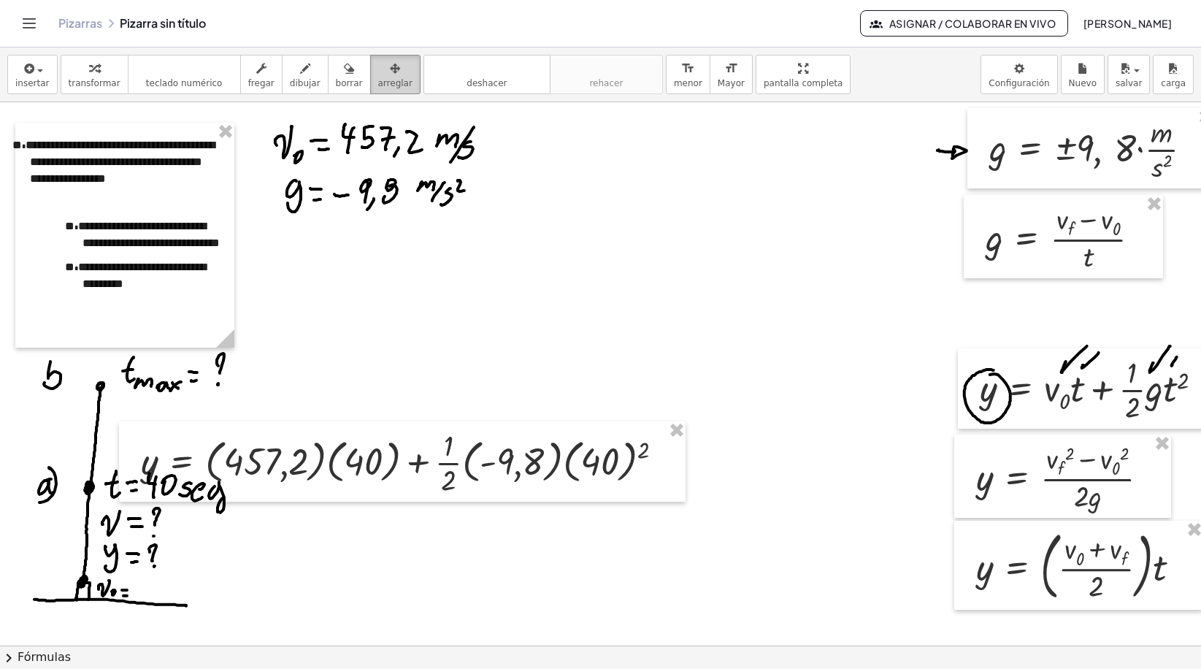
click at [378, 88] on span "arreglar" at bounding box center [395, 83] width 34 height 10
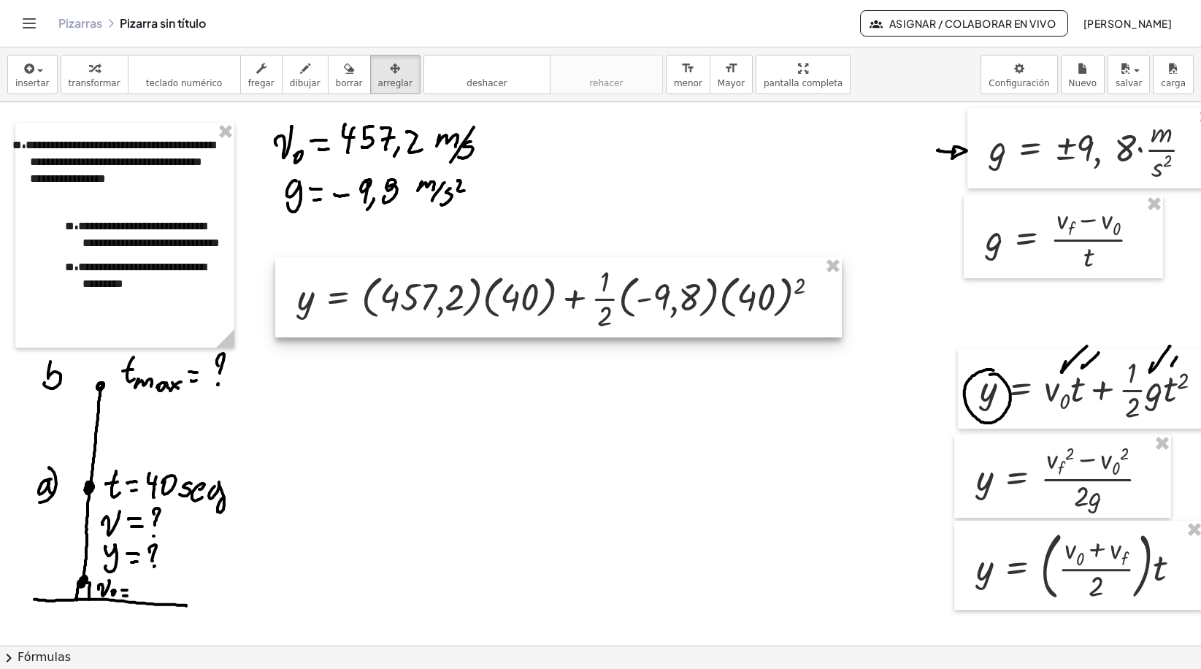
drag, startPoint x: 381, startPoint y: 447, endPoint x: 537, endPoint y: 282, distance: 227.2
click at [537, 282] on div at bounding box center [558, 297] width 566 height 80
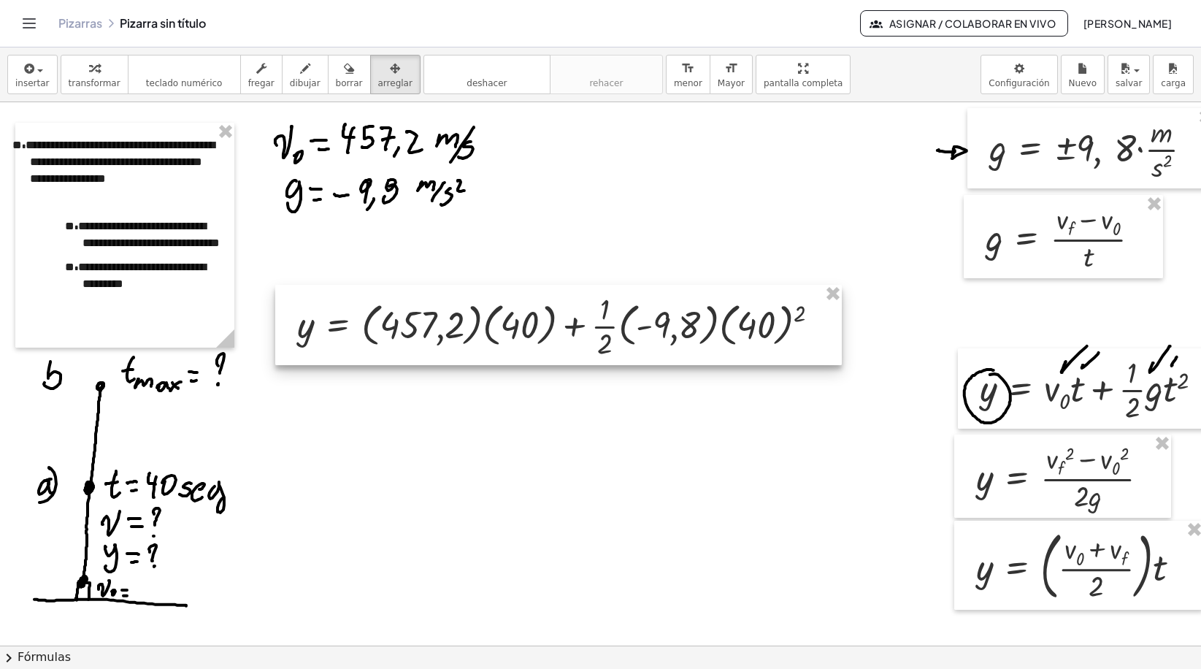
drag, startPoint x: 537, startPoint y: 297, endPoint x: 536, endPoint y: 327, distance: 29.9
click at [536, 327] on div at bounding box center [558, 325] width 566 height 80
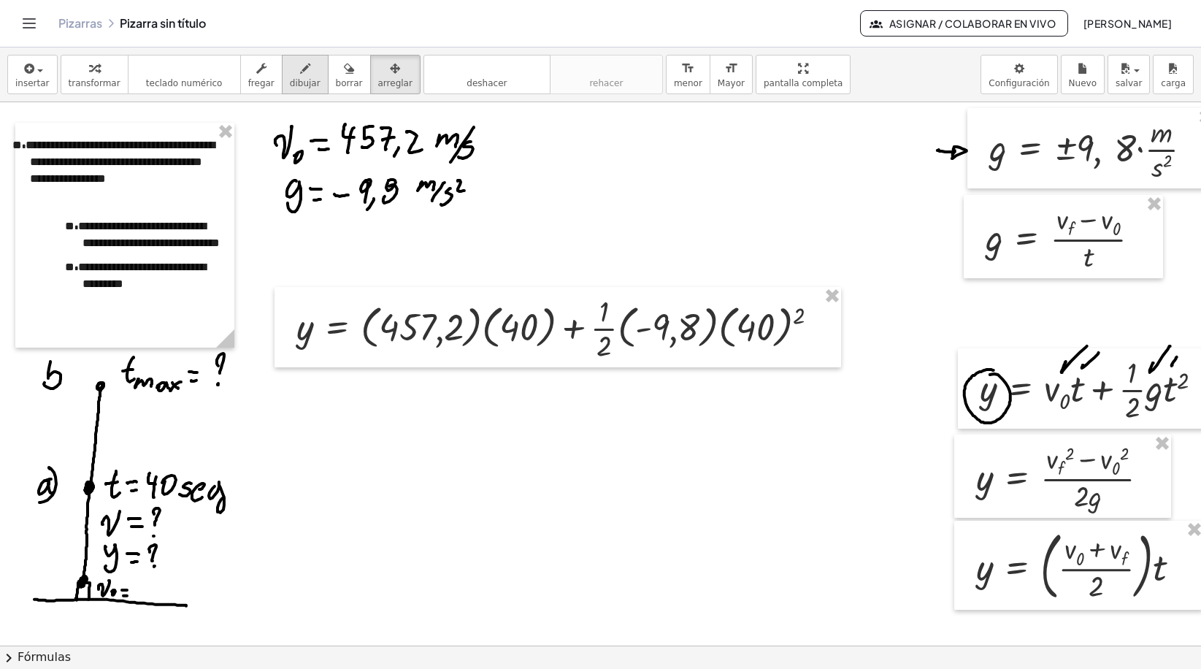
click at [304, 72] on button "dibujar" at bounding box center [305, 74] width 47 height 39
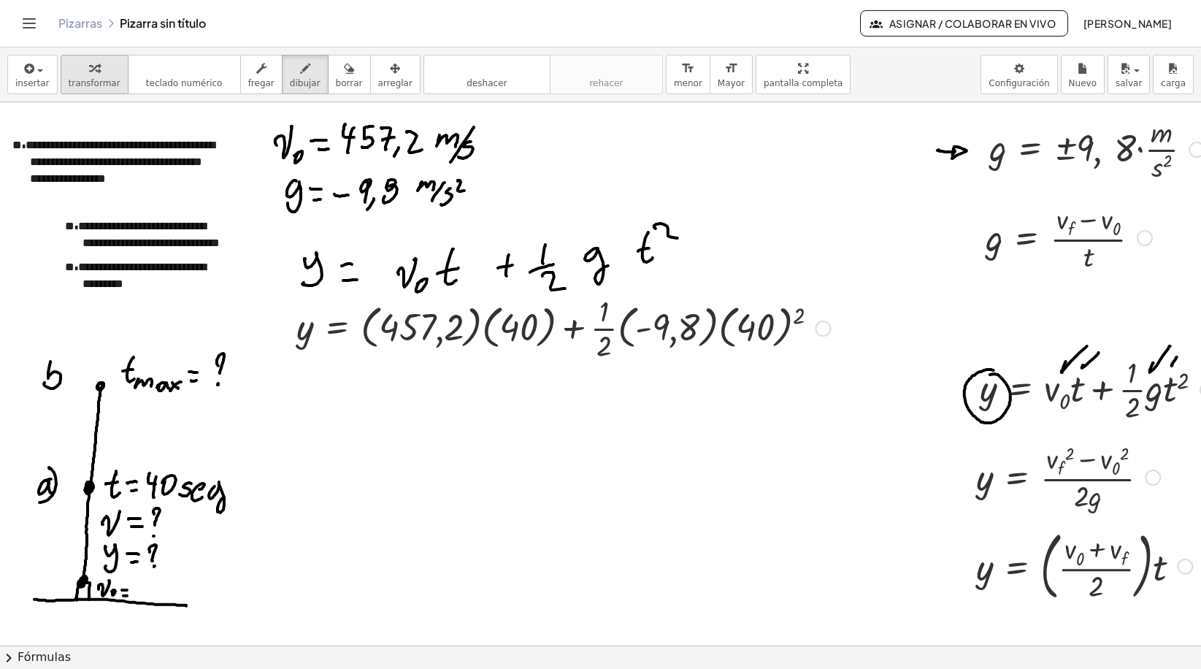
click at [73, 75] on div "button" at bounding box center [95, 68] width 52 height 18
click at [472, 332] on div at bounding box center [563, 327] width 548 height 73
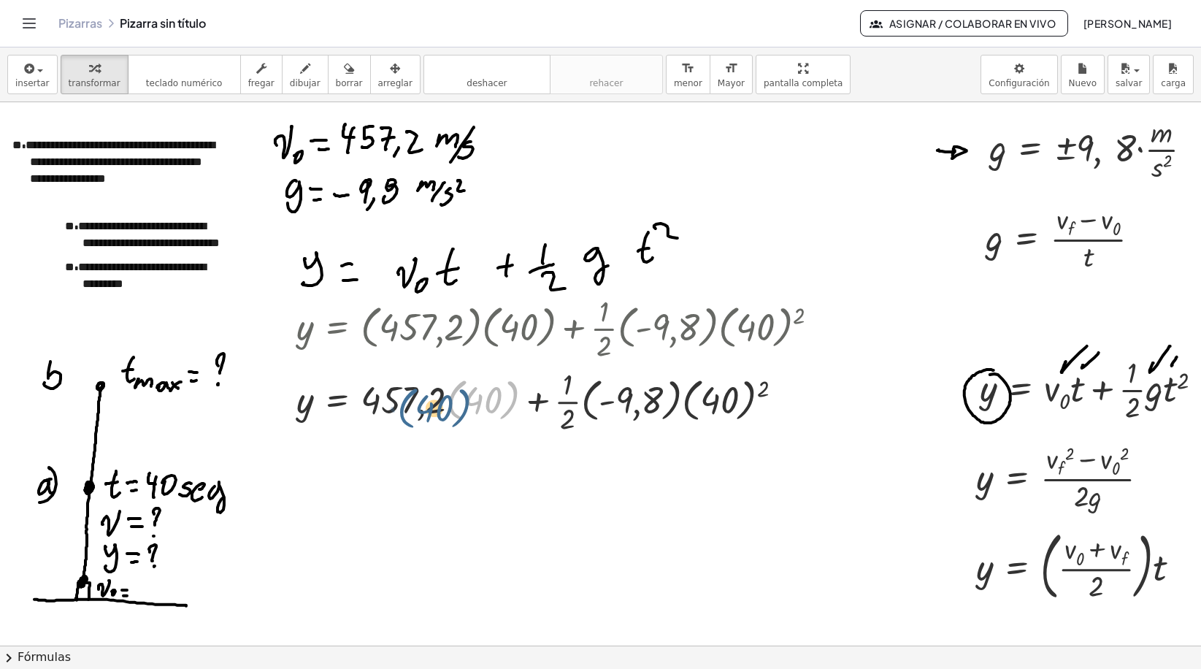
drag, startPoint x: 463, startPoint y: 401, endPoint x: 407, endPoint y: 405, distance: 56.3
click at [407, 405] on div at bounding box center [563, 400] width 548 height 73
click at [450, 399] on div at bounding box center [563, 400] width 548 height 73
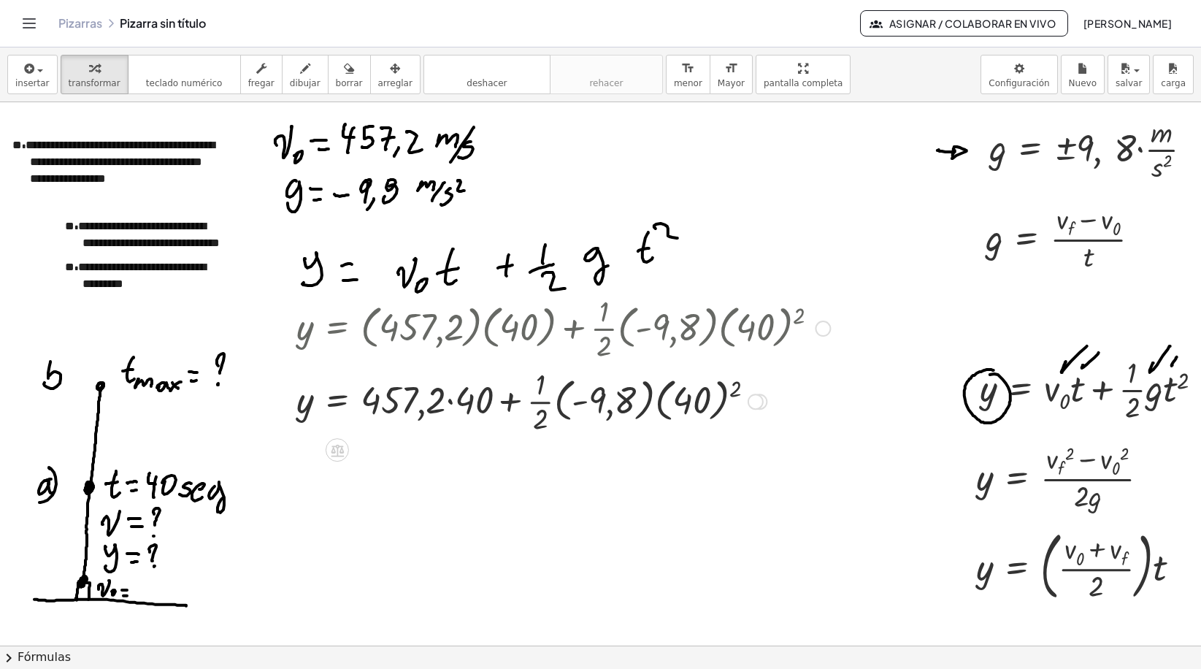
click at [450, 403] on div at bounding box center [563, 400] width 548 height 73
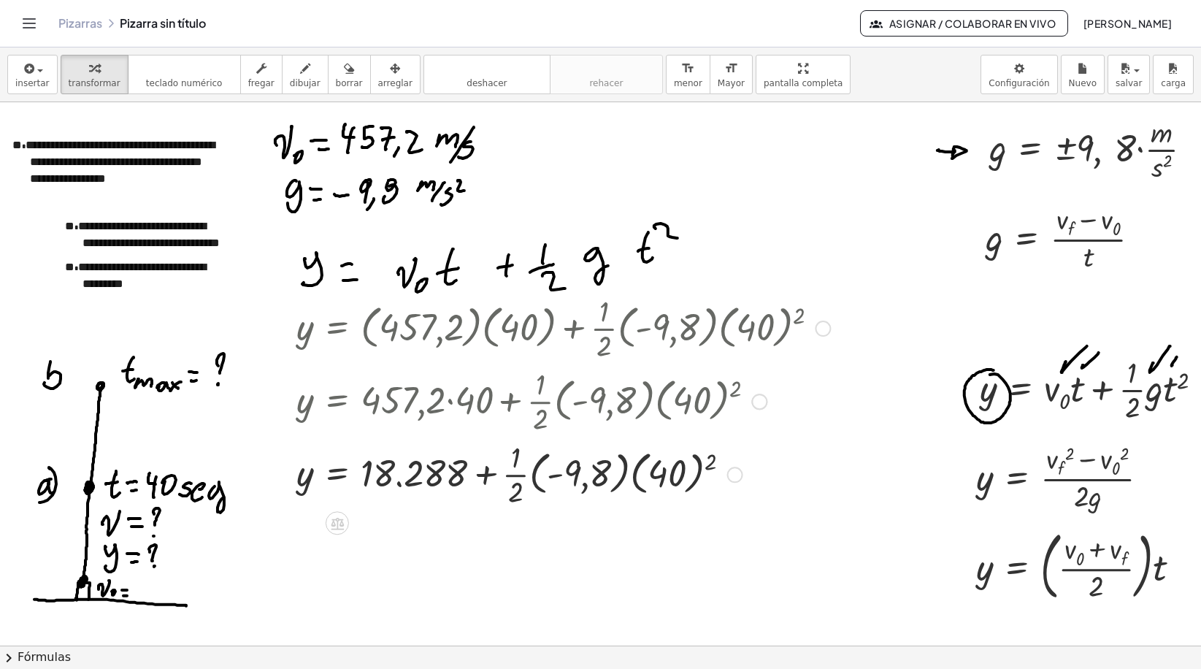
click at [712, 461] on div at bounding box center [563, 472] width 548 height 73
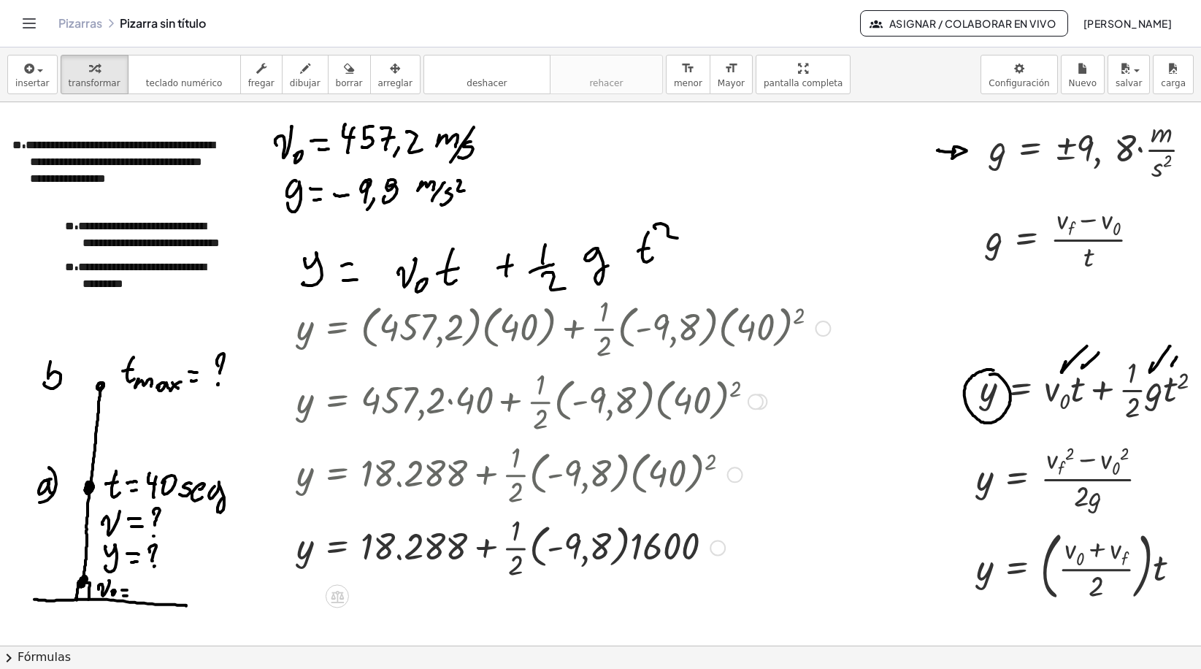
click at [616, 549] on div at bounding box center [563, 545] width 548 height 73
click at [609, 547] on div at bounding box center [563, 545] width 548 height 73
click at [536, 548] on div at bounding box center [563, 545] width 548 height 73
click at [526, 540] on div at bounding box center [563, 545] width 548 height 73
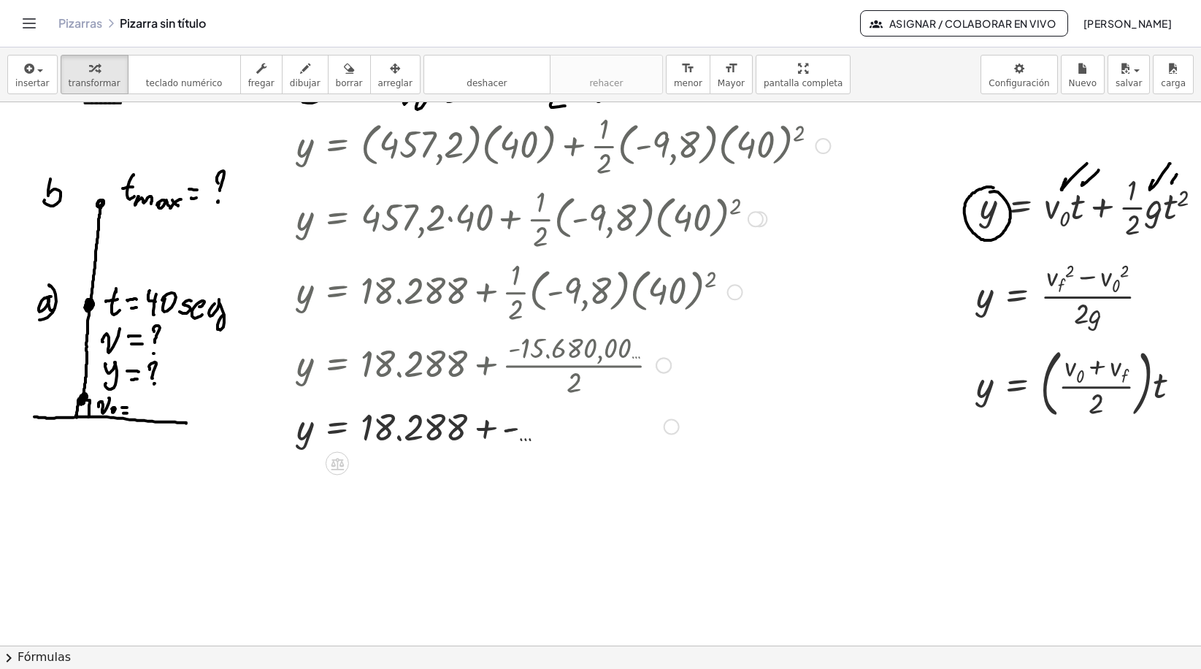
scroll to position [219, 0]
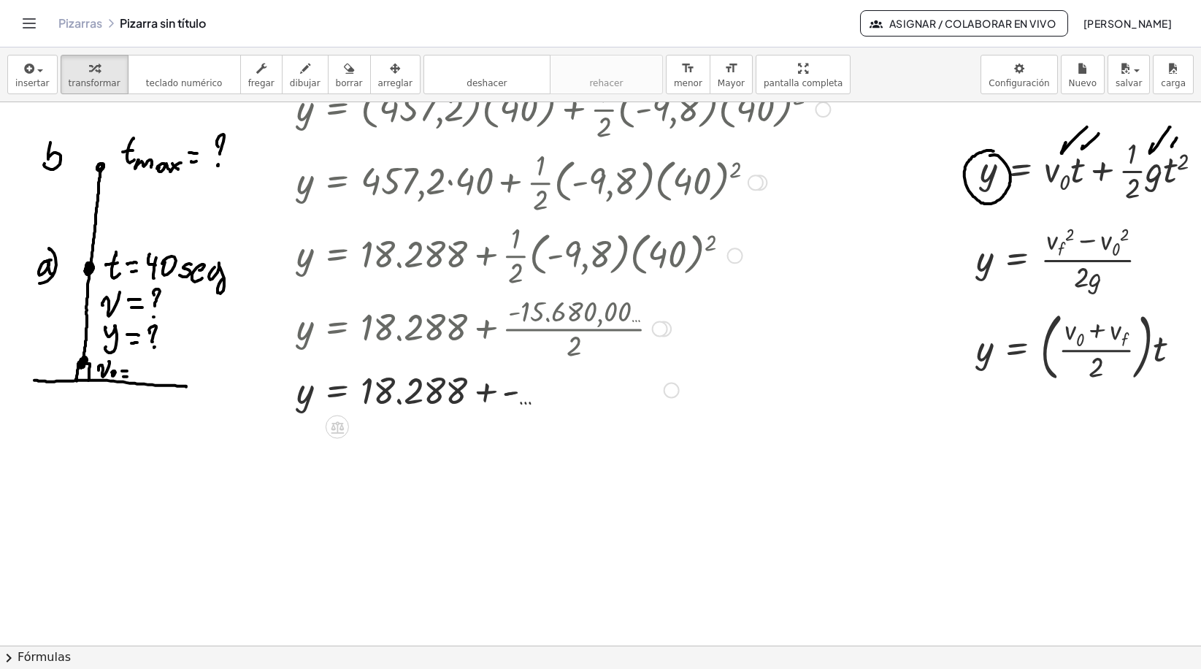
click at [572, 323] on div at bounding box center [559, 327] width 541 height 73
click at [518, 396] on div at bounding box center [563, 389] width 548 height 50
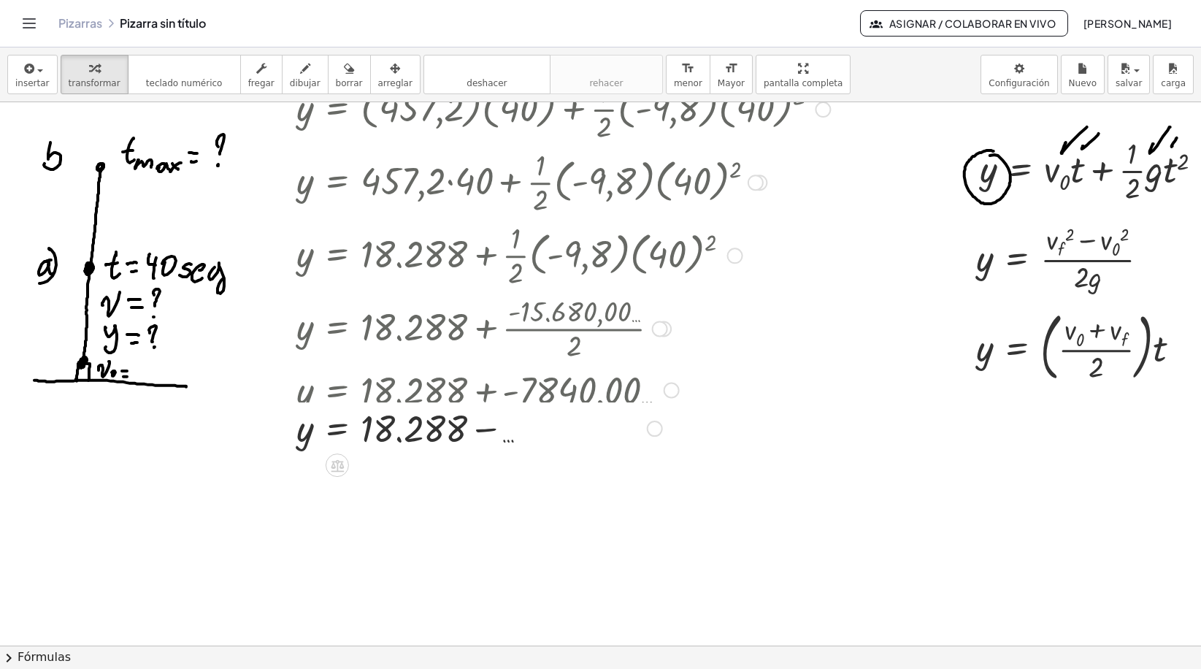
click at [337, 109] on div "y = + · ( 457,2 ) · ( 40 ) + · · 1 · 2 · ( - 9,8 ) · ( 40 ) 2 y = + · 457,2 · (…" at bounding box center [337, 109] width 0 height 0
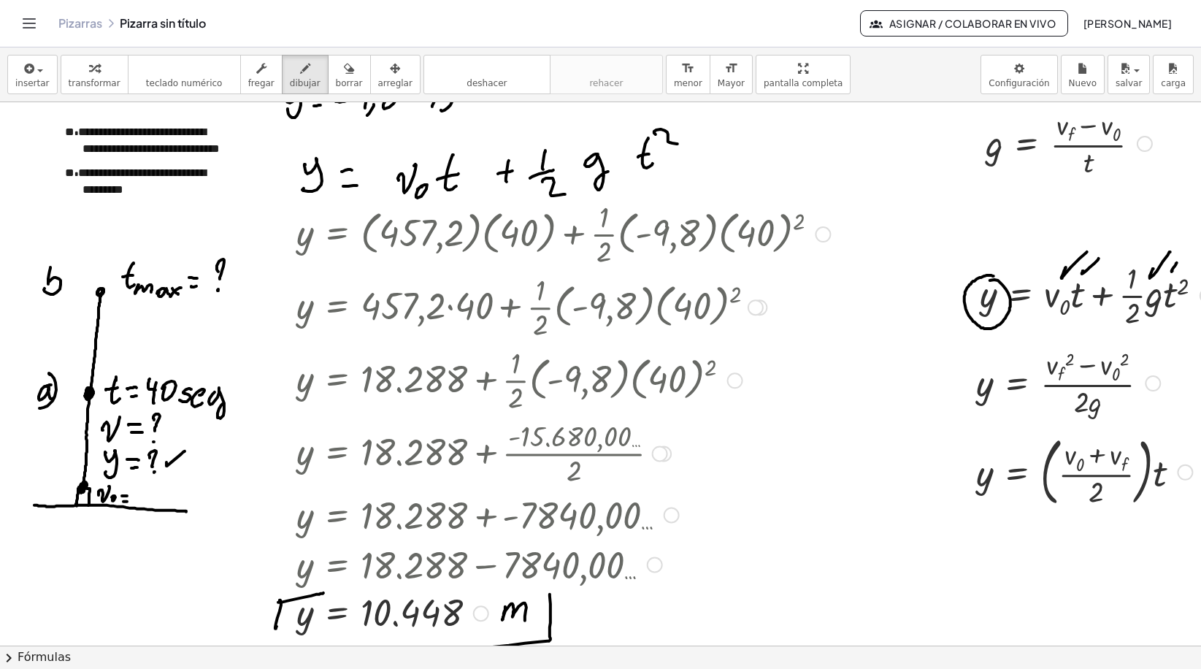
scroll to position [0, 0]
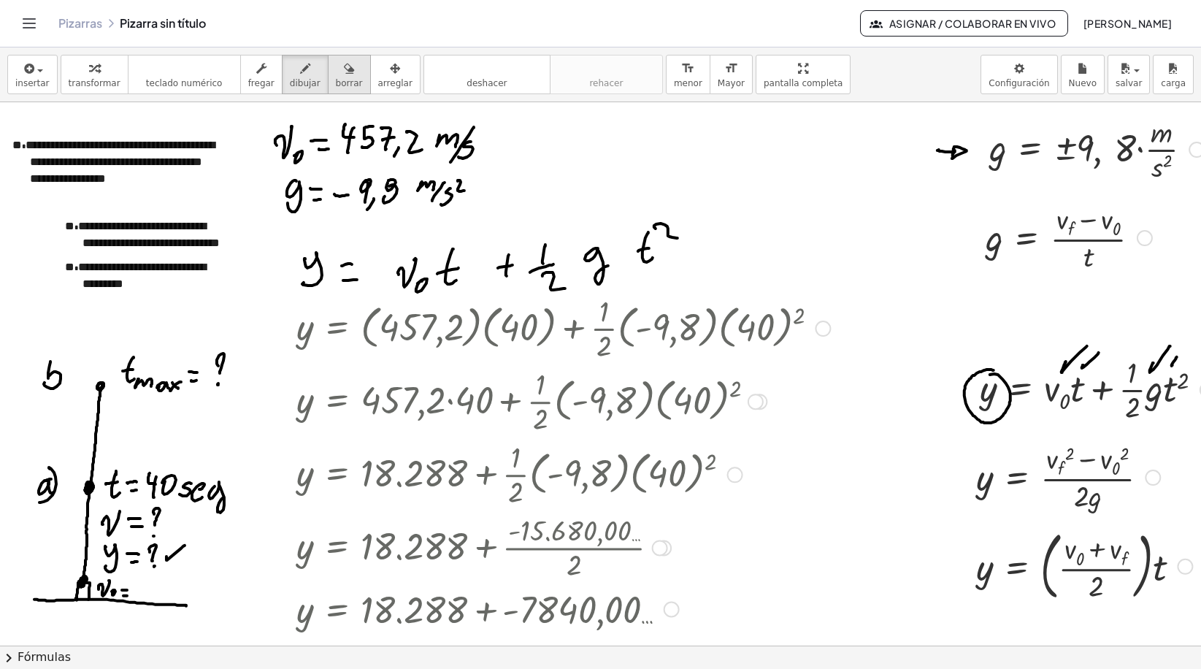
click at [344, 72] on icon "button" at bounding box center [349, 69] width 10 height 18
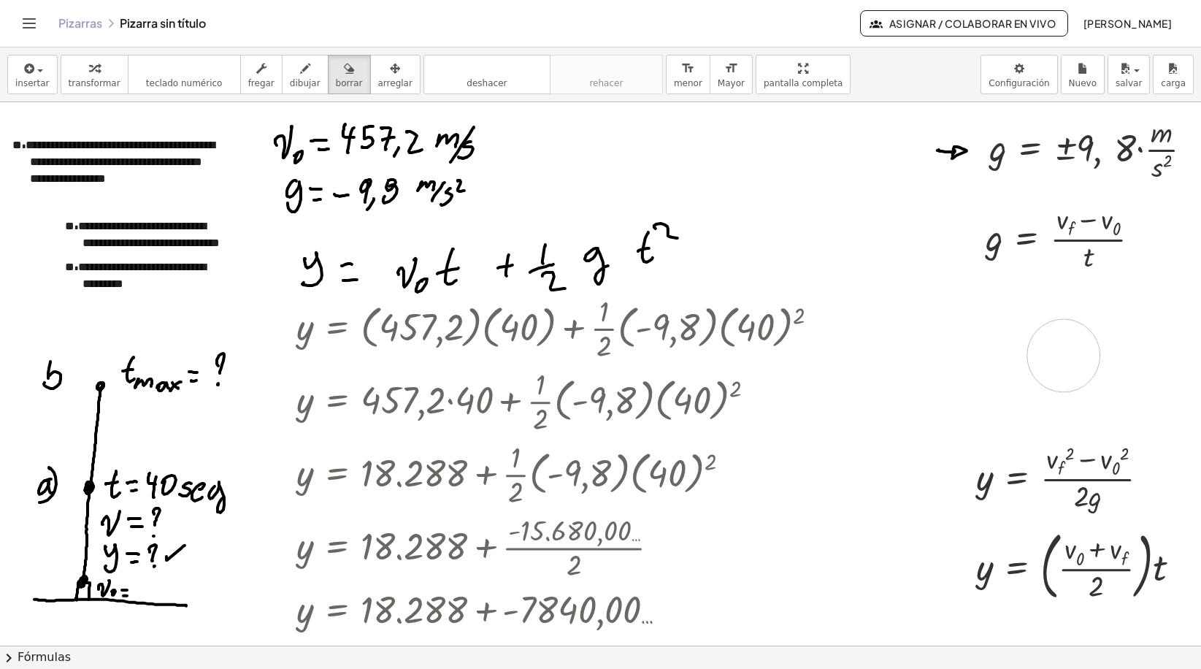
drag, startPoint x: 1014, startPoint y: 391, endPoint x: 1061, endPoint y: 359, distance: 57.3
click at [1061, 359] on div at bounding box center [613, 645] width 1226 height 1086
click at [307, 74] on button "dibujar" at bounding box center [305, 74] width 47 height 39
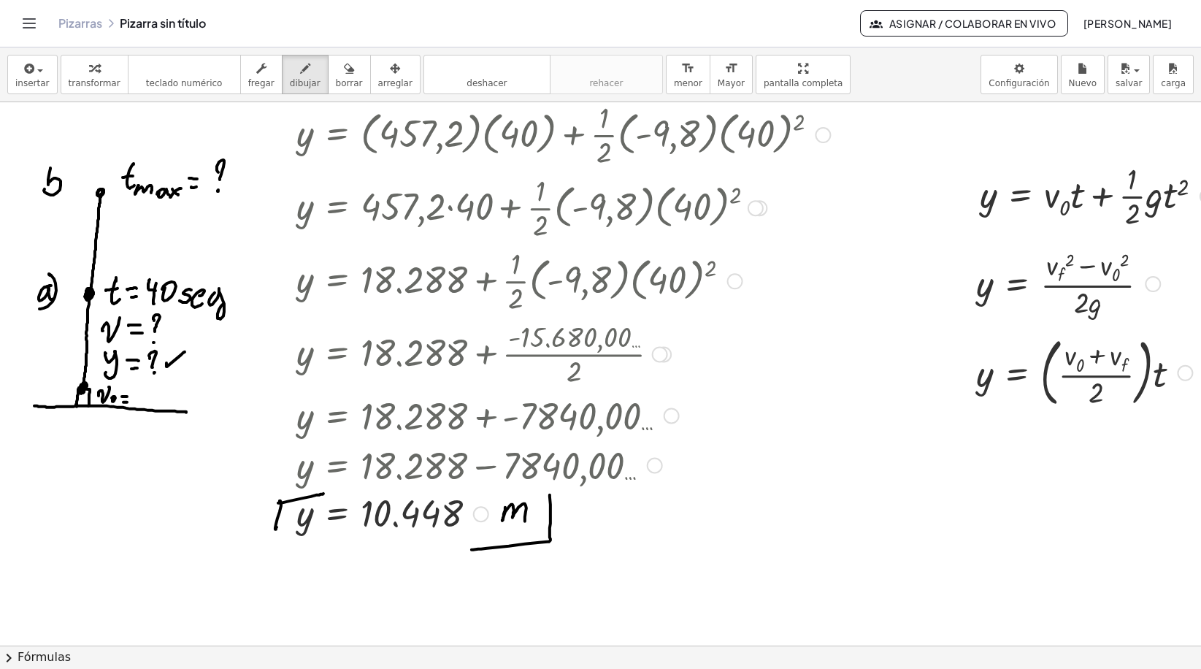
scroll to position [193, 0]
click at [370, 85] on button "arreglar" at bounding box center [395, 74] width 50 height 39
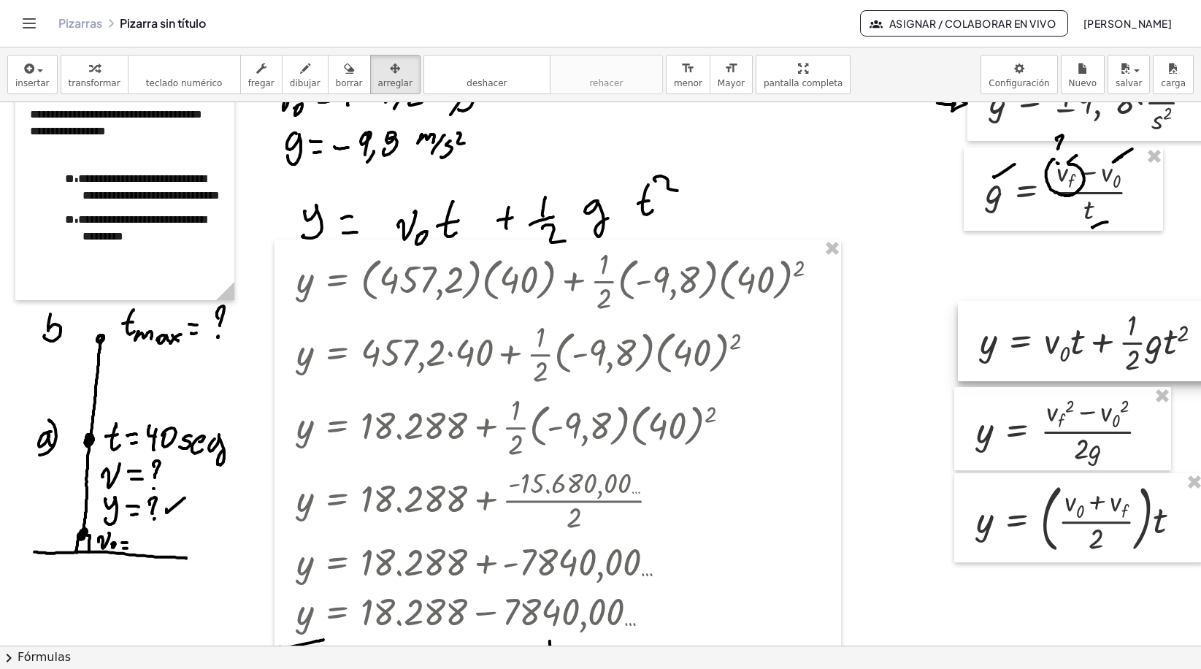
scroll to position [47, 0]
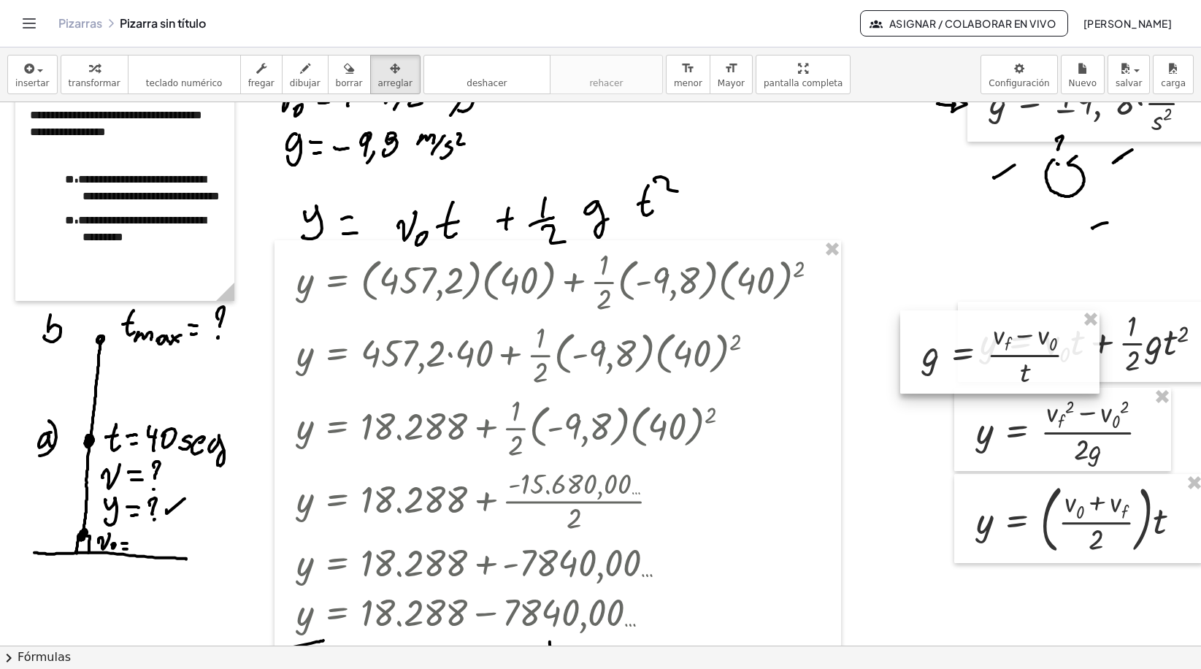
drag, startPoint x: 1067, startPoint y: 210, endPoint x: 943, endPoint y: 485, distance: 301.9
click at [943, 393] on div at bounding box center [999, 351] width 199 height 83
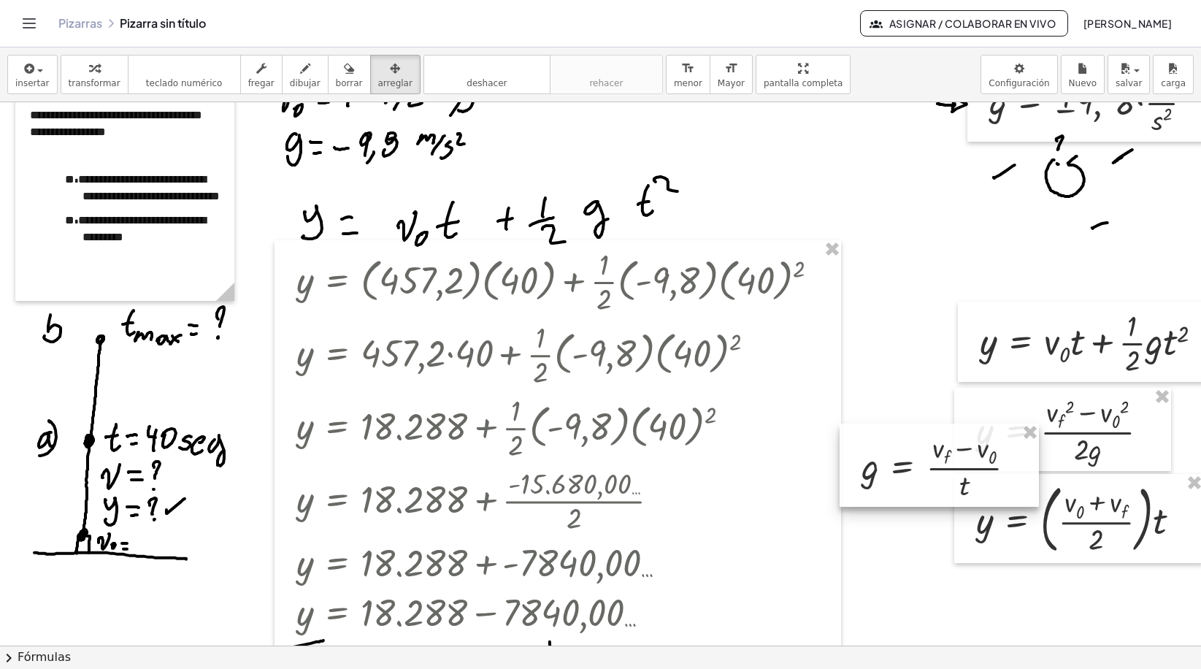
scroll to position [412, 0]
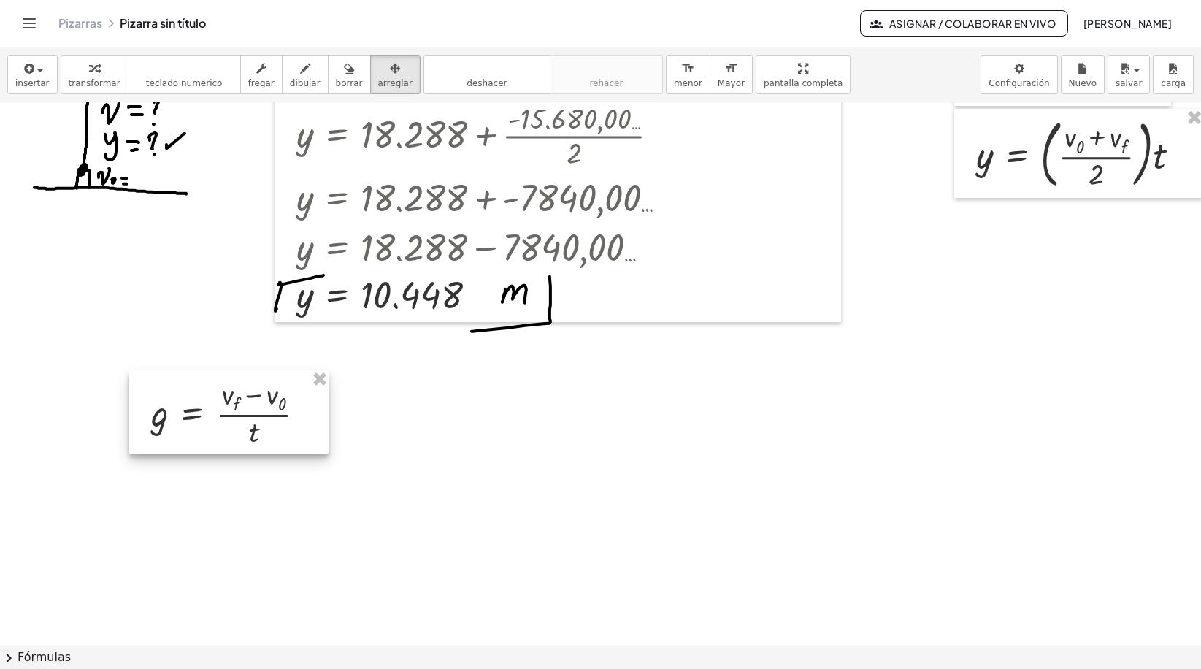
drag, startPoint x: 892, startPoint y: 184, endPoint x: 193, endPoint y: 444, distance: 745.3
click at [193, 444] on div at bounding box center [228, 411] width 199 height 83
click at [563, 450] on div at bounding box center [613, 234] width 1226 height 1086
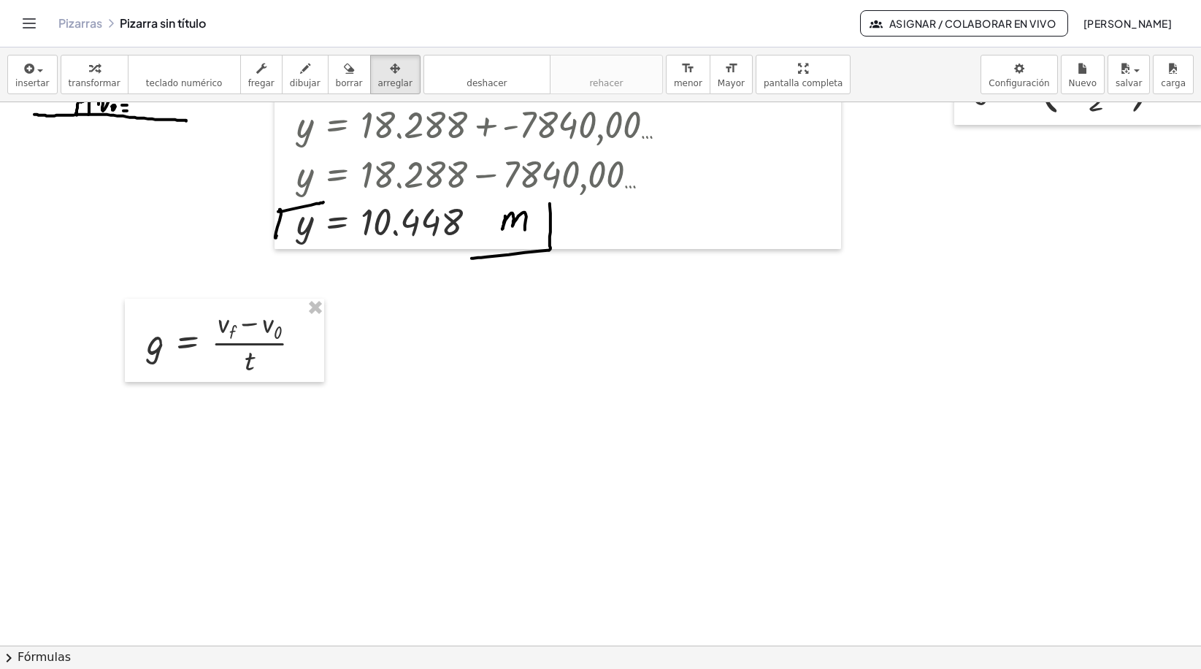
scroll to position [532, 0]
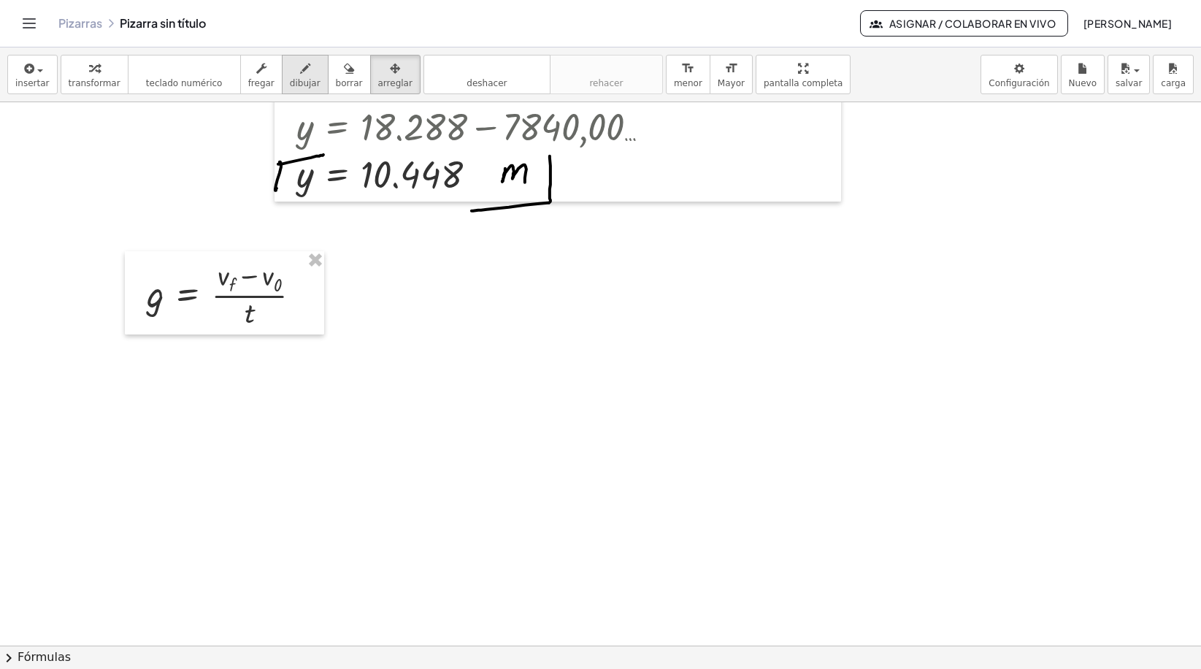
click at [290, 81] on span "dibujar" at bounding box center [305, 83] width 31 height 10
click at [674, 362] on div at bounding box center [613, 384] width 1226 height 1629
click at [218, 277] on div at bounding box center [613, 384] width 1226 height 1629
click at [343, 80] on button "borrar" at bounding box center [349, 74] width 43 height 39
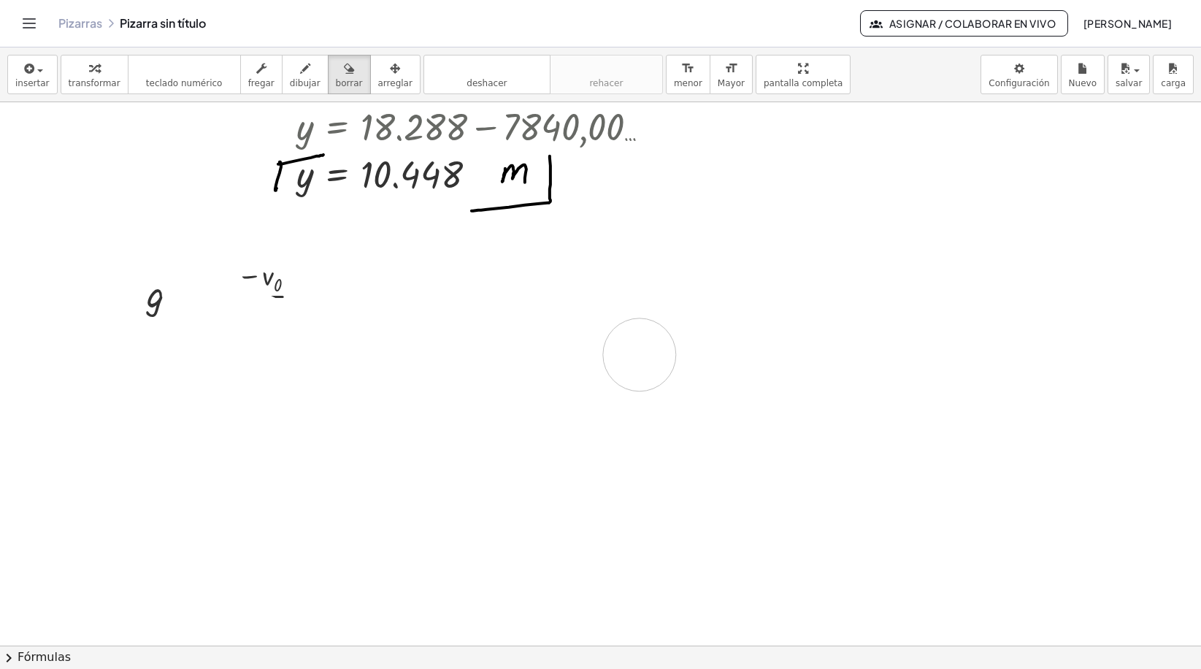
drag, startPoint x: 201, startPoint y: 268, endPoint x: 622, endPoint y: 347, distance: 427.8
click at [622, 347] on div at bounding box center [613, 384] width 1226 height 1629
click at [100, 70] on div "button" at bounding box center [95, 68] width 52 height 18
click at [247, 290] on div at bounding box center [229, 293] width 181 height 76
drag, startPoint x: 246, startPoint y: 318, endPoint x: 138, endPoint y: 303, distance: 109.1
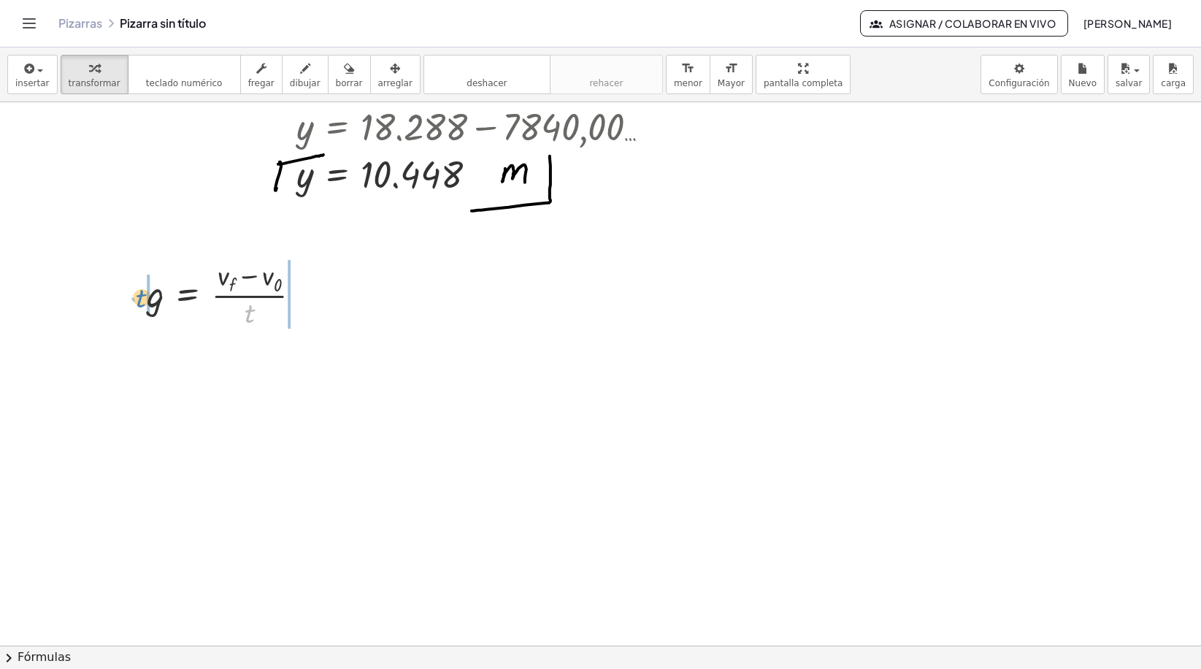
click at [138, 303] on div "· t g = · ( + v f − v 0 ) · t" at bounding box center [224, 292] width 199 height 83
drag, startPoint x: 296, startPoint y: 372, endPoint x: 255, endPoint y: 396, distance: 46.8
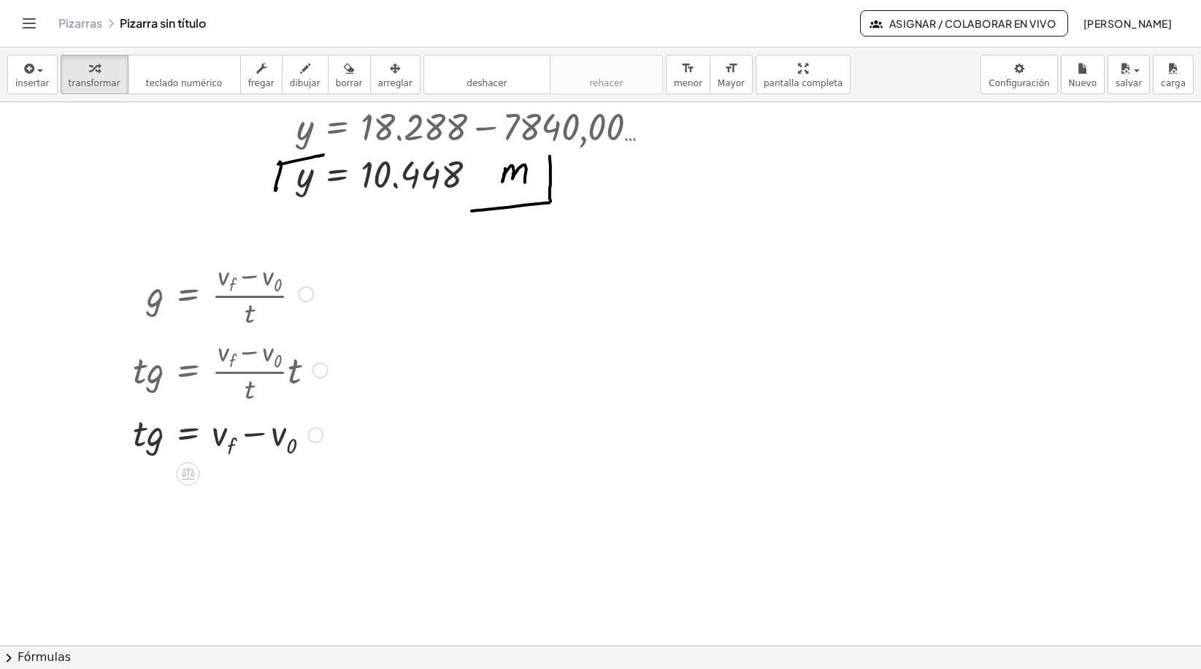
scroll to position [605, 0]
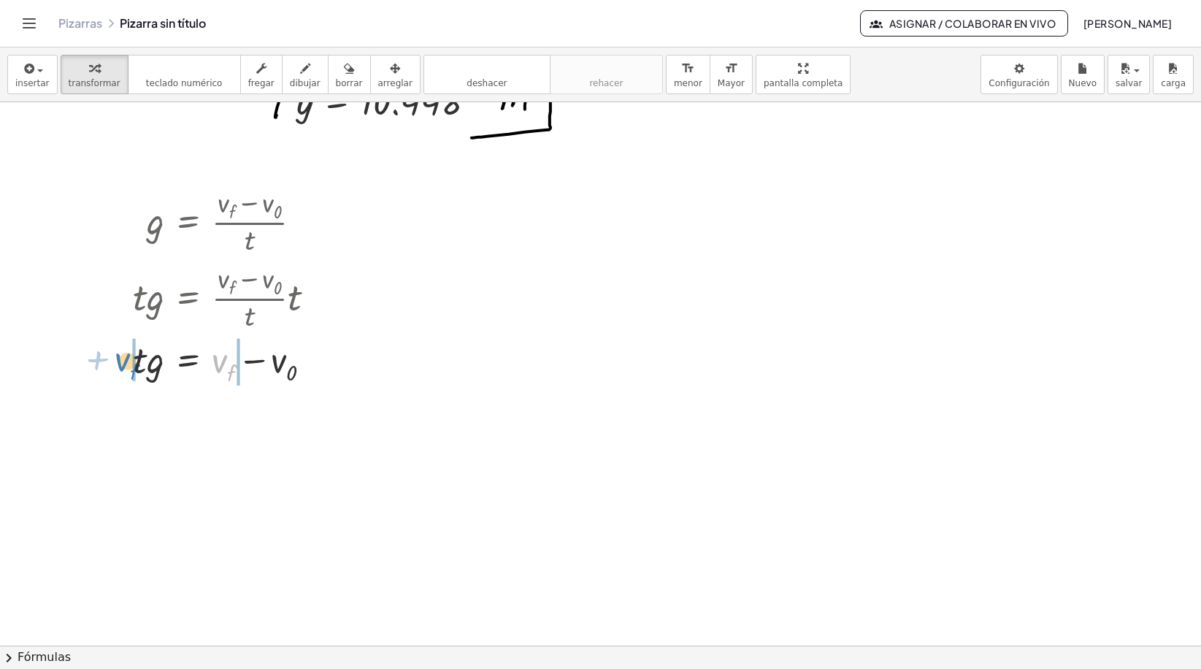
drag, startPoint x: 225, startPoint y: 365, endPoint x: 128, endPoint y: 364, distance: 97.1
click at [128, 364] on div "g = · ( + v f − v 0 ) · t · t · g = · · ( + v f − v 0 ) · t · t + v f g = + v f…" at bounding box center [225, 284] width 228 height 212
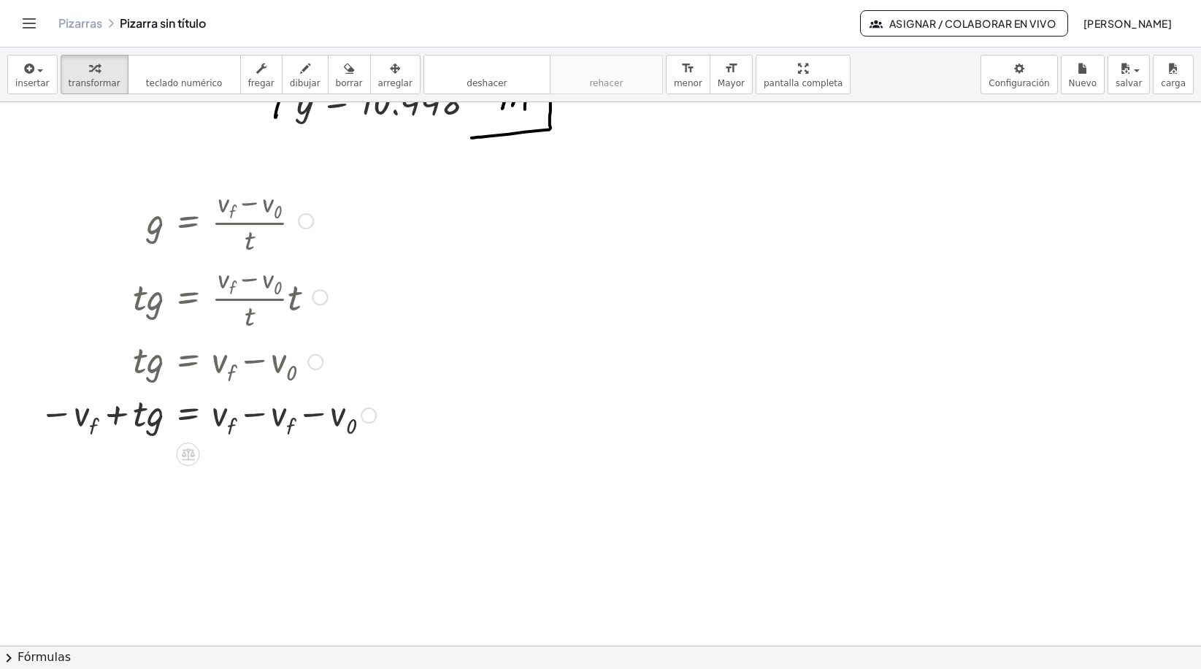
click at [255, 417] on div at bounding box center [207, 413] width 351 height 53
drag, startPoint x: 57, startPoint y: 469, endPoint x: 249, endPoint y: 478, distance: 192.2
click at [249, 478] on div at bounding box center [207, 467] width 351 height 53
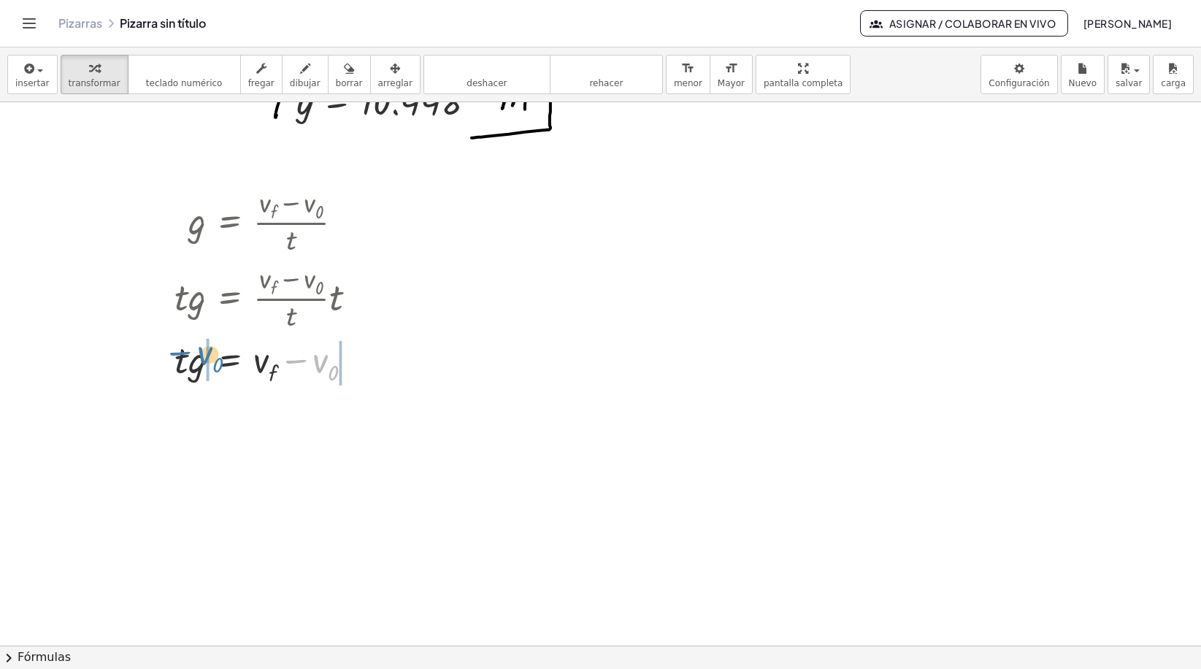
drag, startPoint x: 320, startPoint y: 369, endPoint x: 204, endPoint y: 362, distance: 116.3
click at [204, 362] on div at bounding box center [271, 360] width 209 height 53
click at [350, 410] on div at bounding box center [270, 413] width 326 height 53
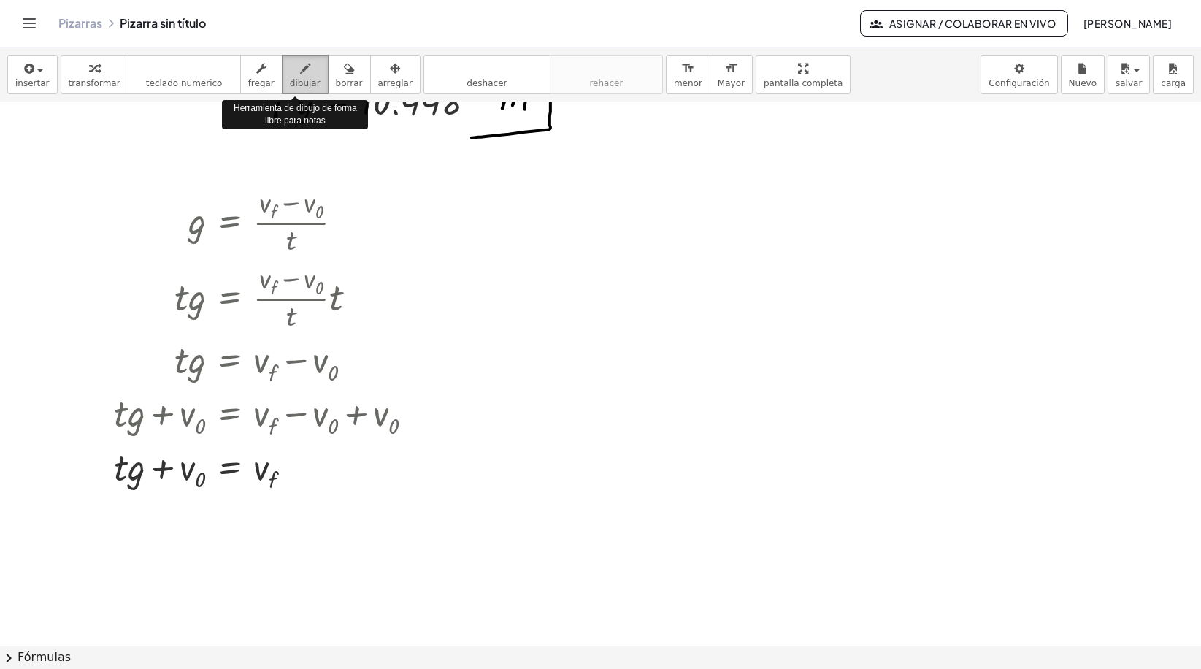
click at [290, 85] on span "dibujar" at bounding box center [305, 83] width 31 height 10
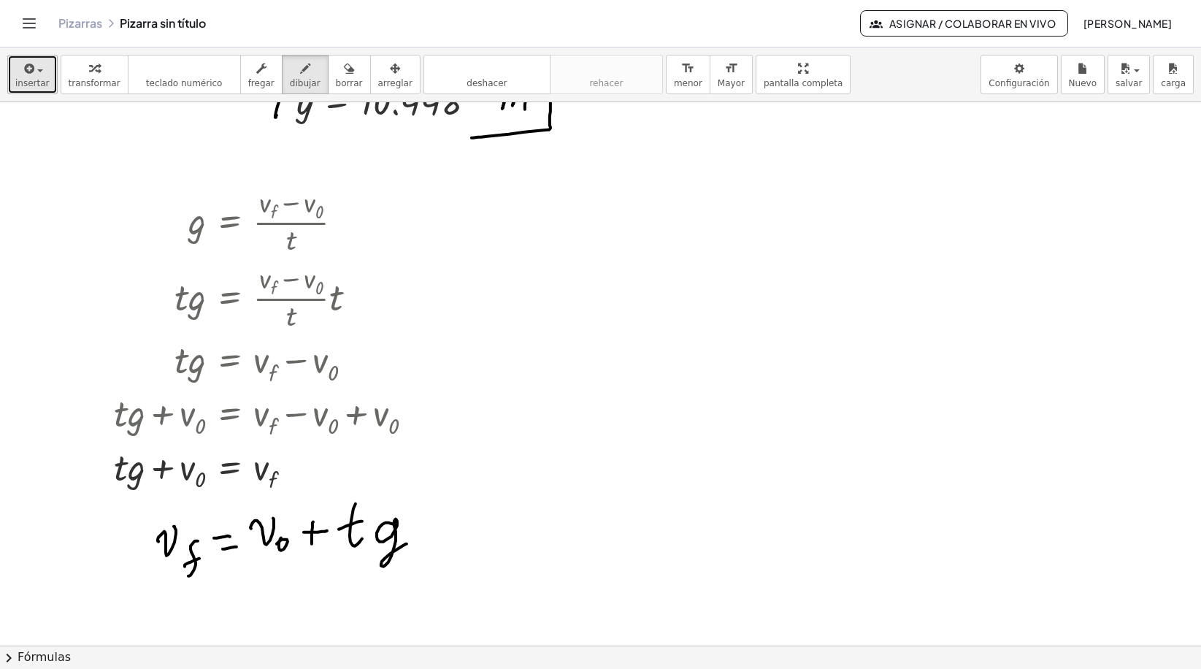
click at [36, 76] on div "button" at bounding box center [32, 68] width 34 height 18
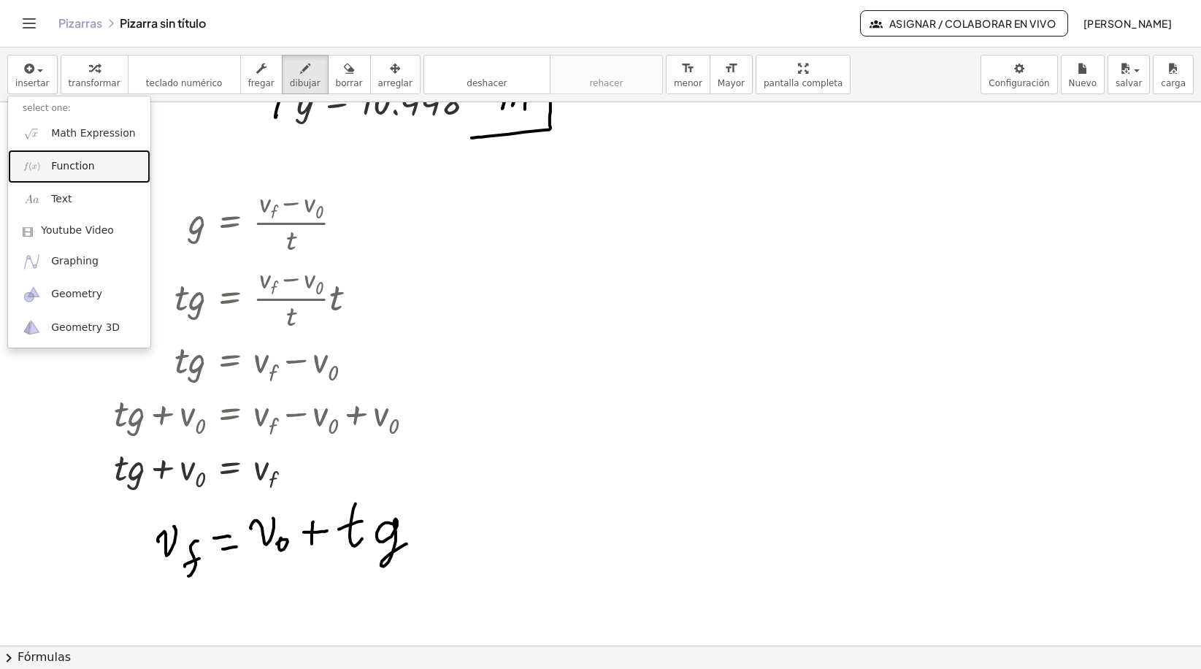
click at [74, 164] on span "Function" at bounding box center [73, 166] width 44 height 15
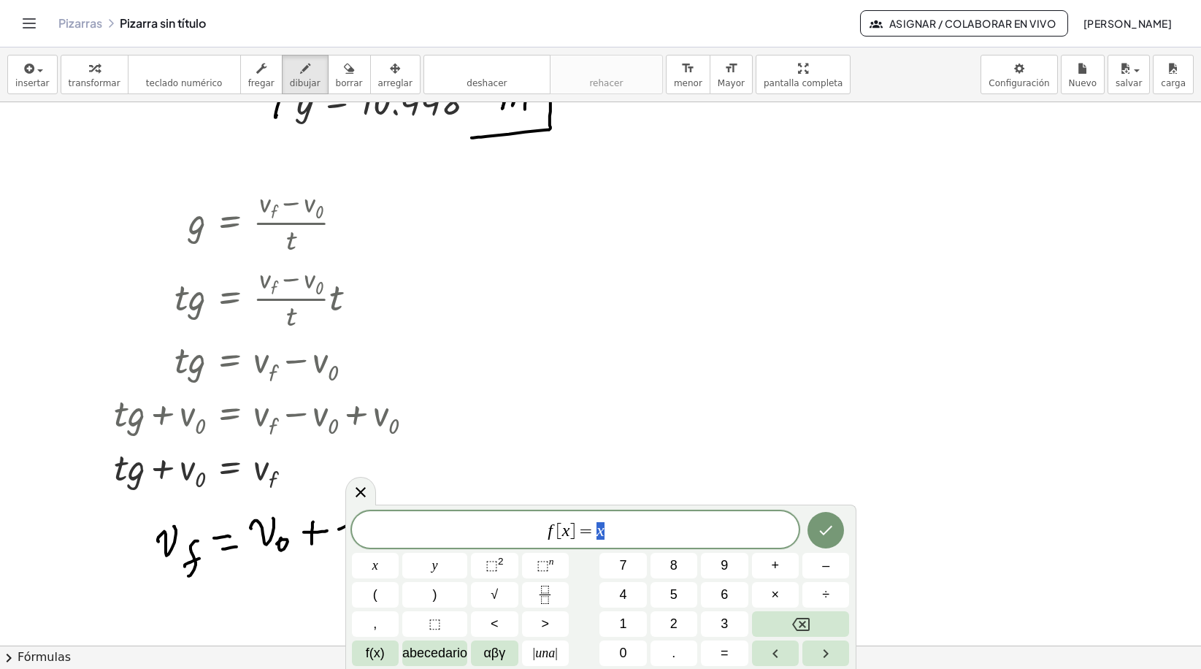
click at [651, 533] on span "f [ x ] = x" at bounding box center [575, 530] width 447 height 20
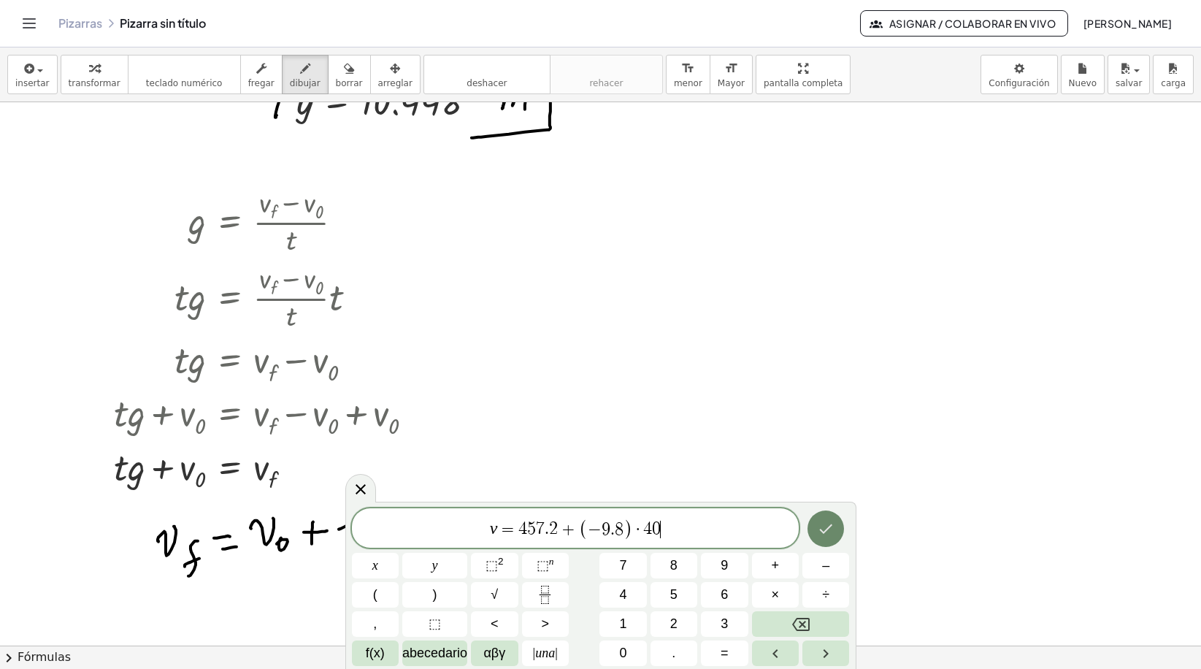
click at [833, 527] on icon "Hecho" at bounding box center [826, 529] width 18 height 18
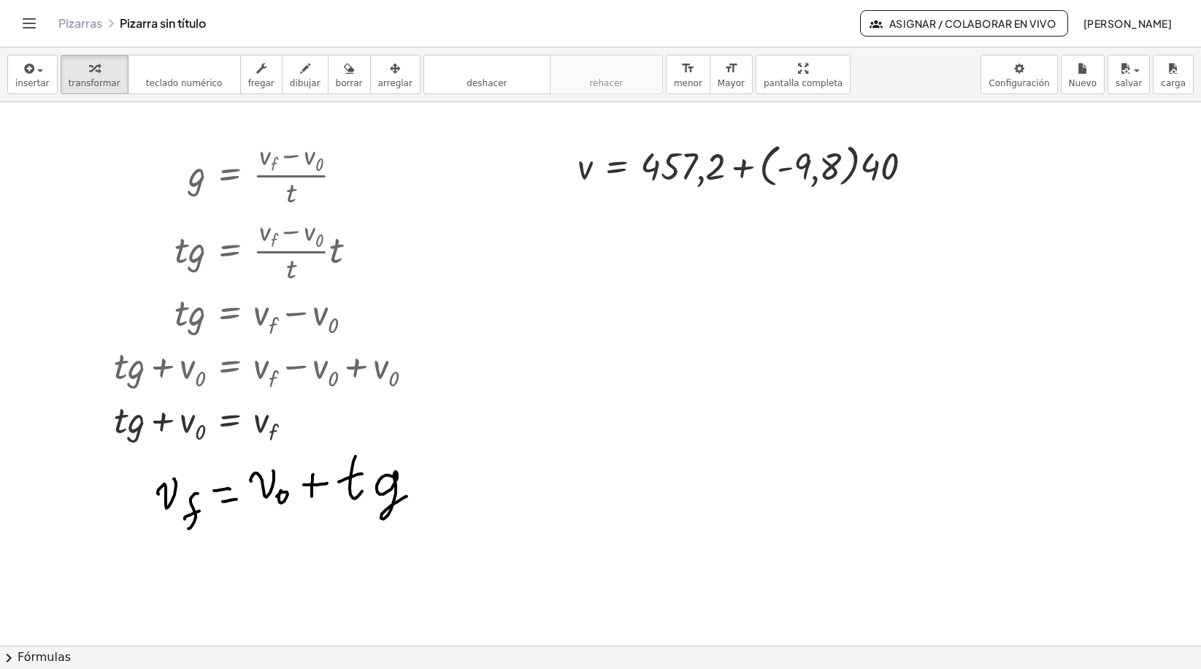
scroll to position [678, 0]
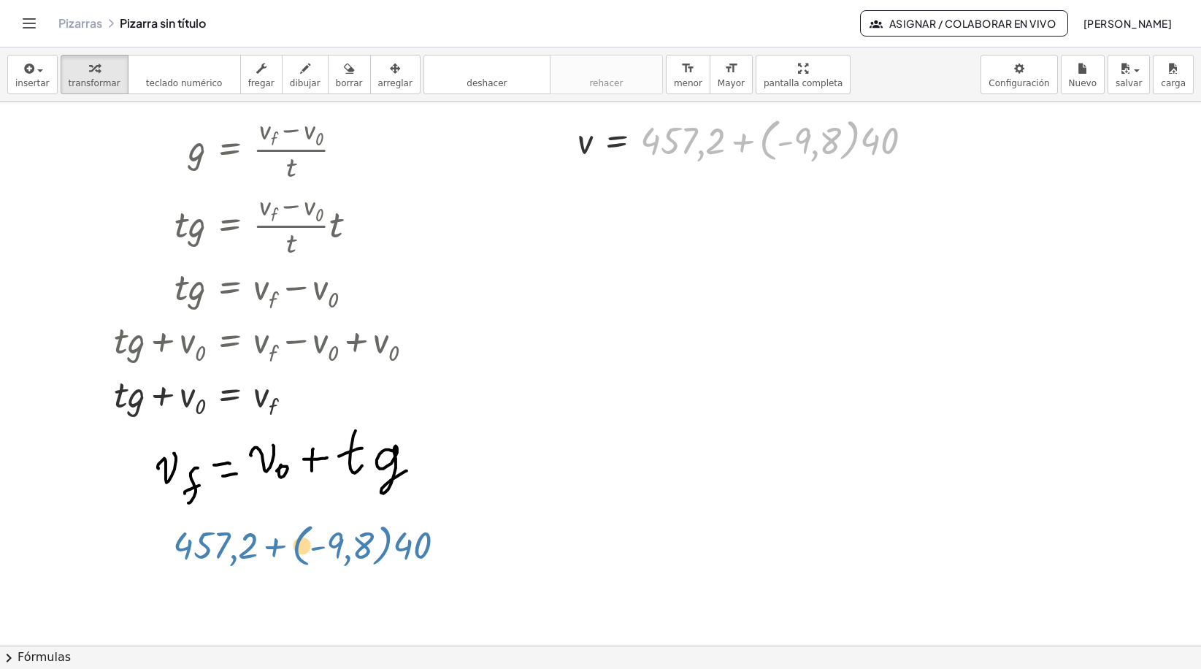
drag, startPoint x: 713, startPoint y: 142, endPoint x: 245, endPoint y: 547, distance: 619.4
click at [245, 547] on div "**********" at bounding box center [613, 238] width 1226 height 1629
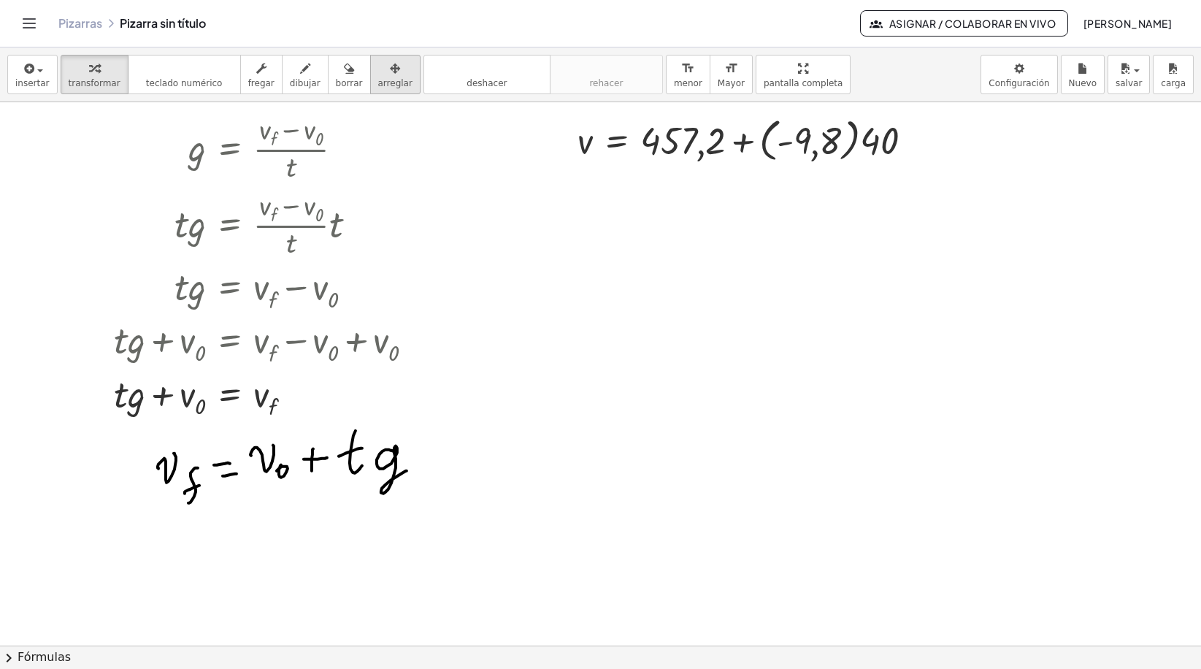
click at [378, 70] on div "button" at bounding box center [395, 68] width 34 height 18
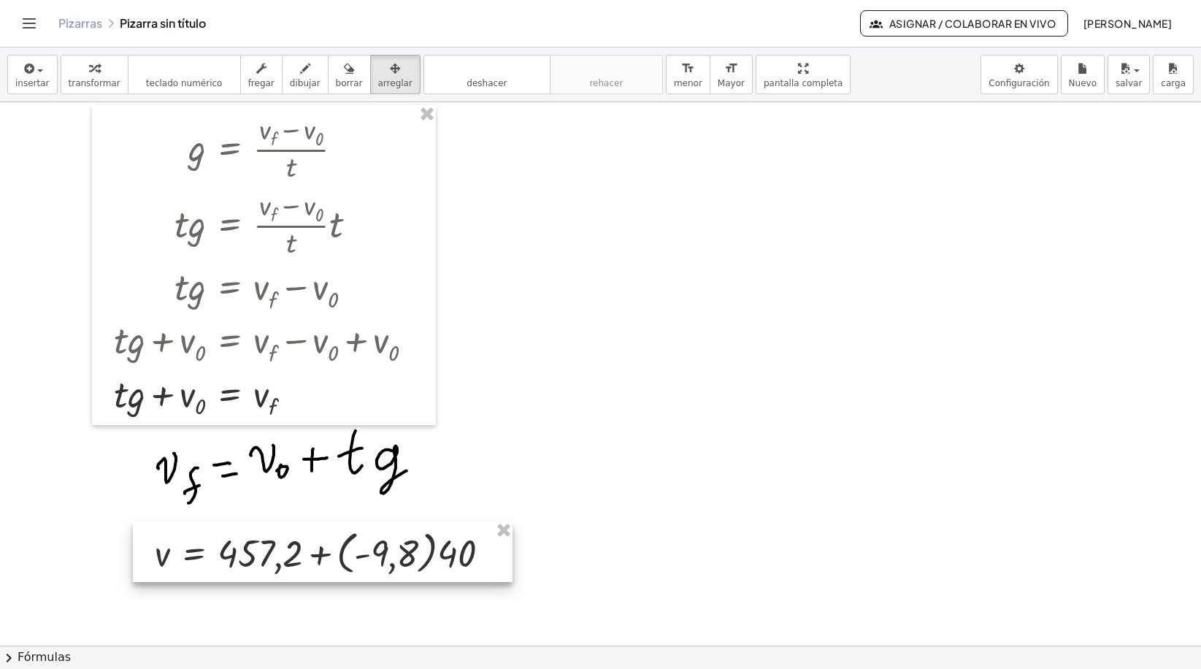
drag, startPoint x: 844, startPoint y: 142, endPoint x: 421, endPoint y: 554, distance: 590.0
click at [421, 554] on div at bounding box center [323, 551] width 380 height 61
click at [300, 77] on icon "button" at bounding box center [305, 69] width 10 height 18
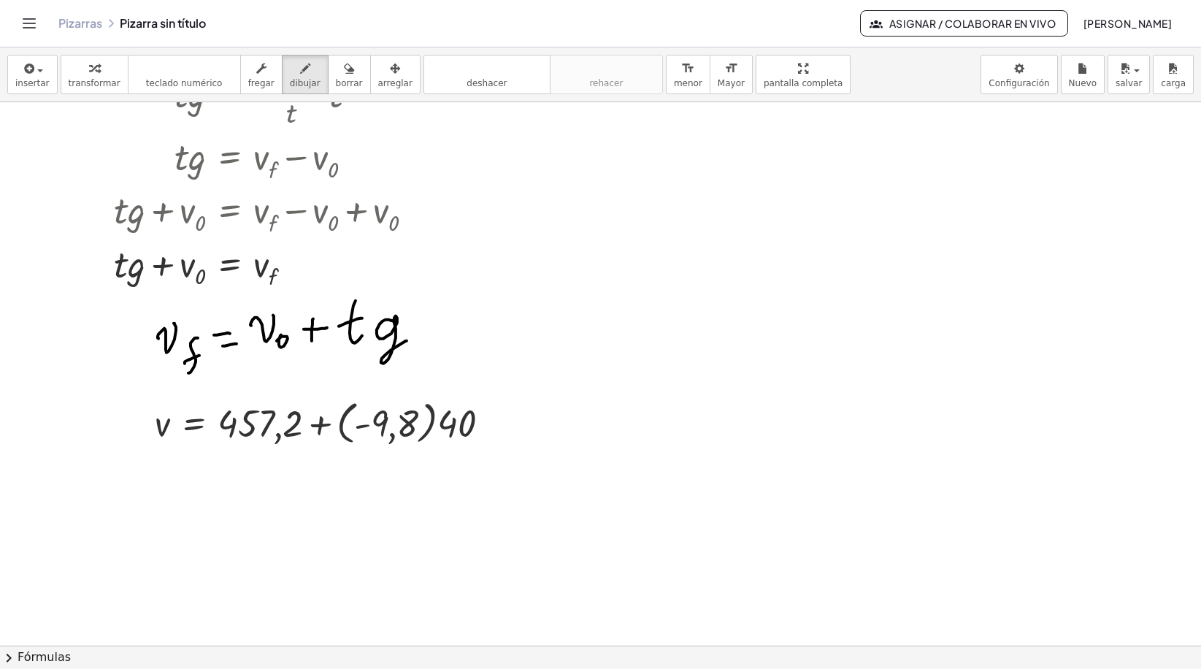
scroll to position [824, 0]
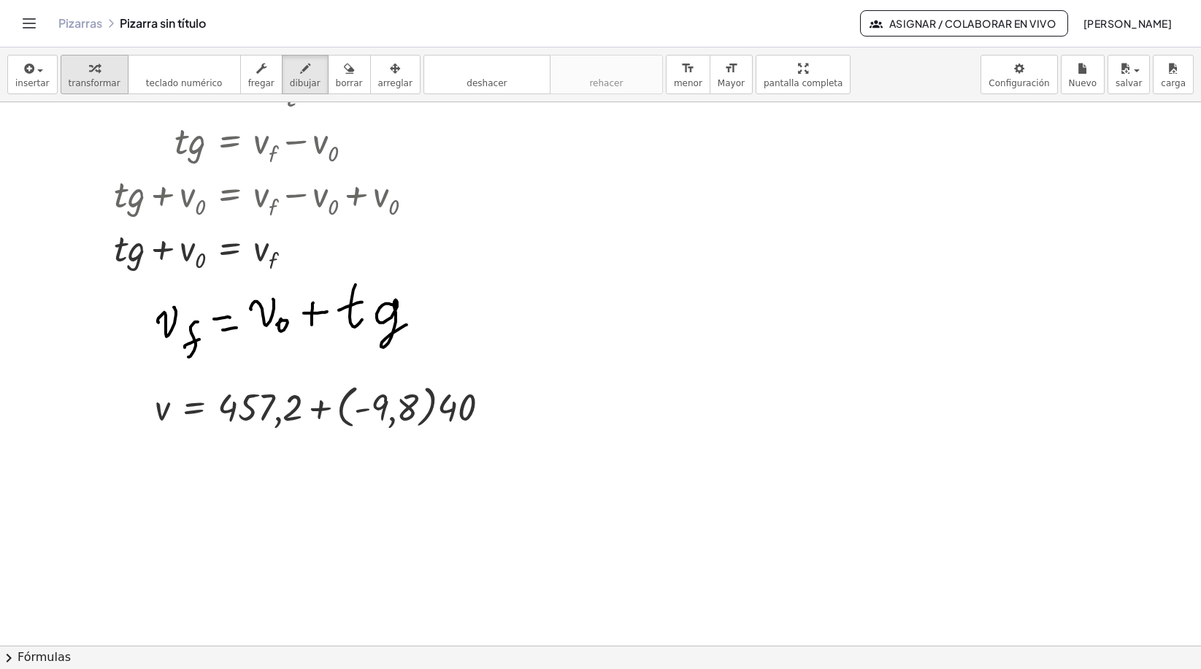
click at [89, 71] on icon "button" at bounding box center [94, 69] width 10 height 18
click at [364, 411] on div at bounding box center [327, 405] width 361 height 53
drag, startPoint x: 448, startPoint y: 409, endPoint x: 393, endPoint y: 411, distance: 54.8
click at [393, 411] on div at bounding box center [327, 405] width 361 height 53
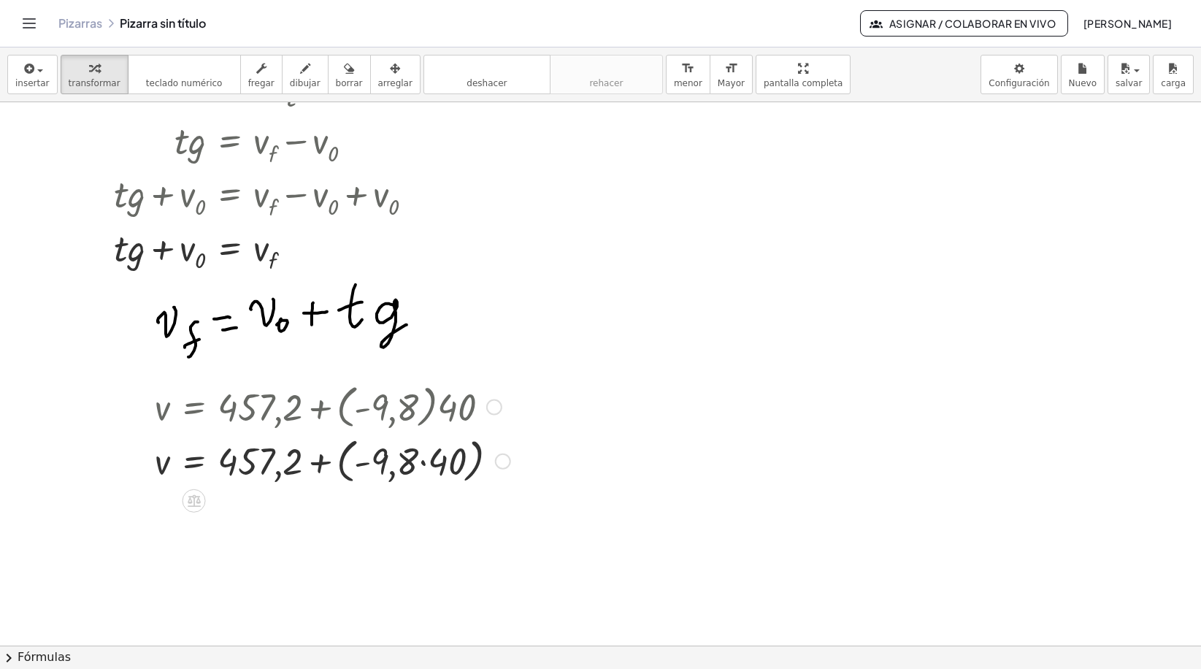
click at [422, 461] on div at bounding box center [332, 459] width 370 height 55
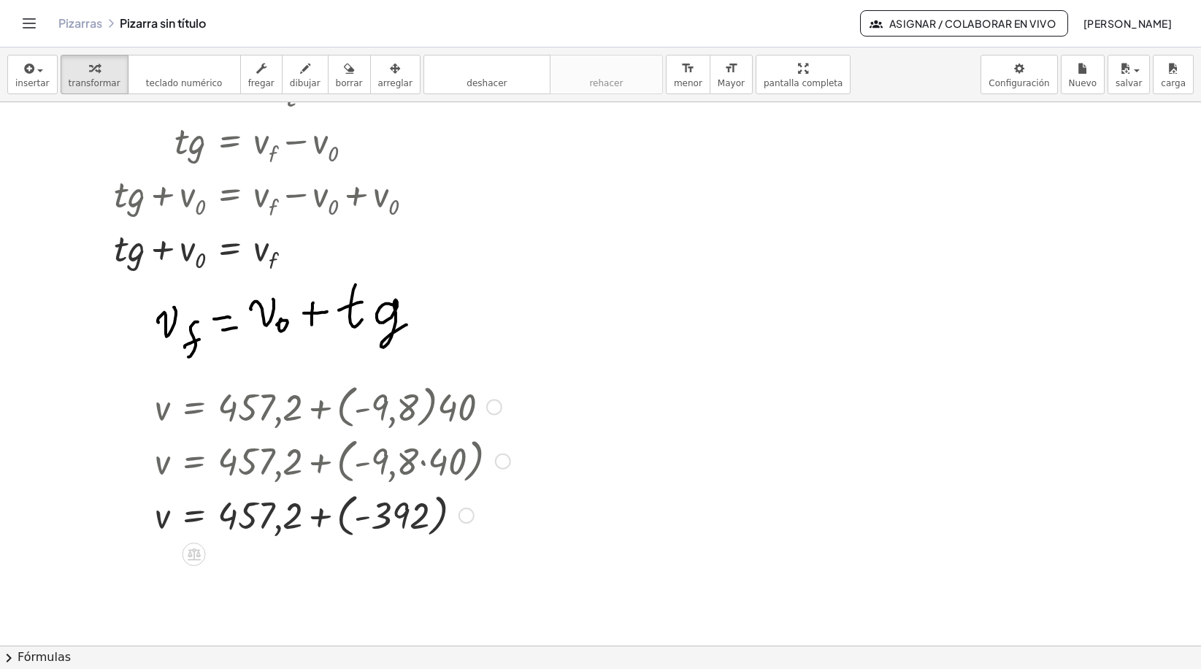
click at [320, 512] on div at bounding box center [332, 514] width 370 height 53
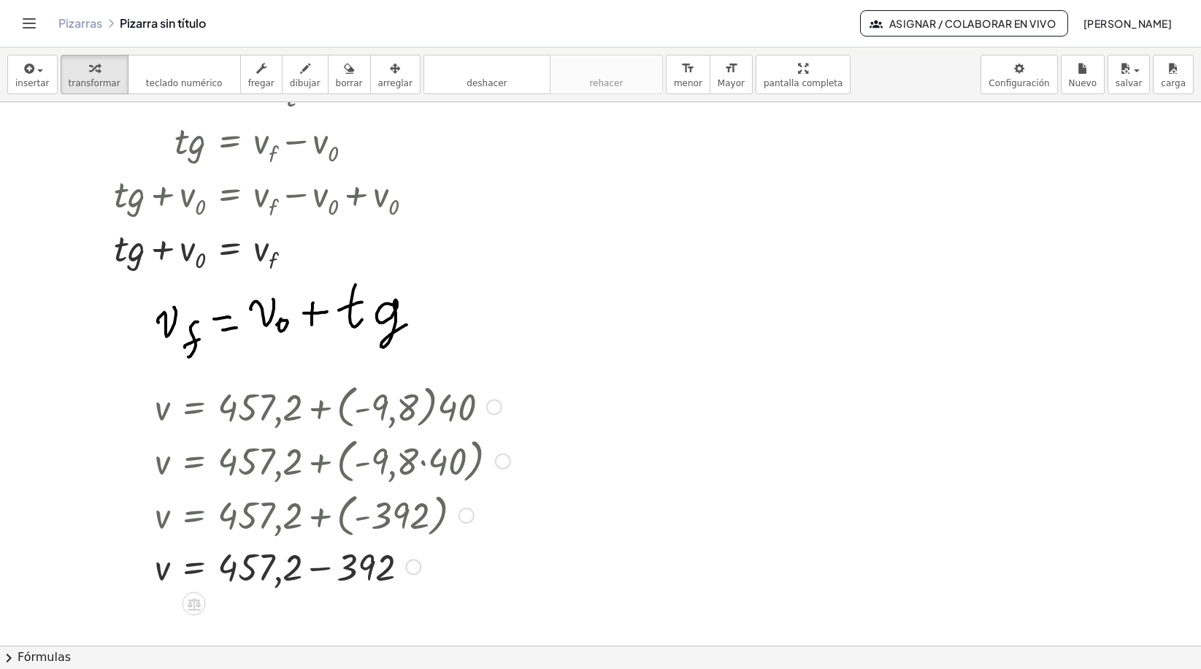
click at [320, 569] on div at bounding box center [332, 566] width 370 height 50
click at [304, 76] on button "dibujar" at bounding box center [305, 74] width 47 height 39
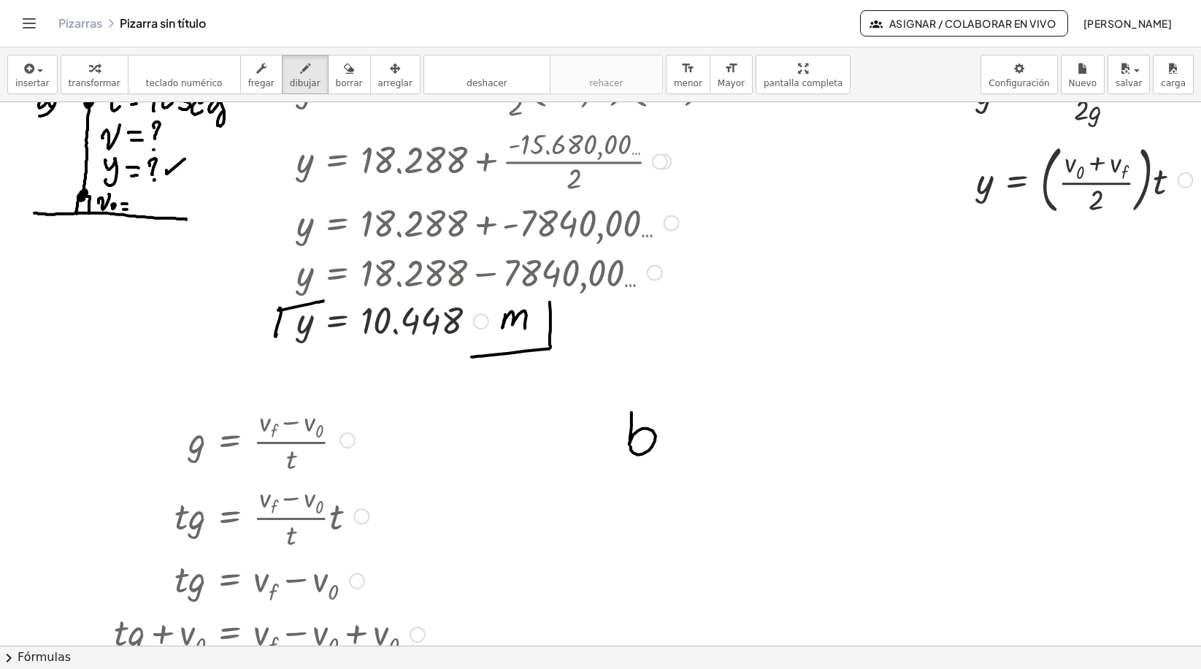
scroll to position [459, 0]
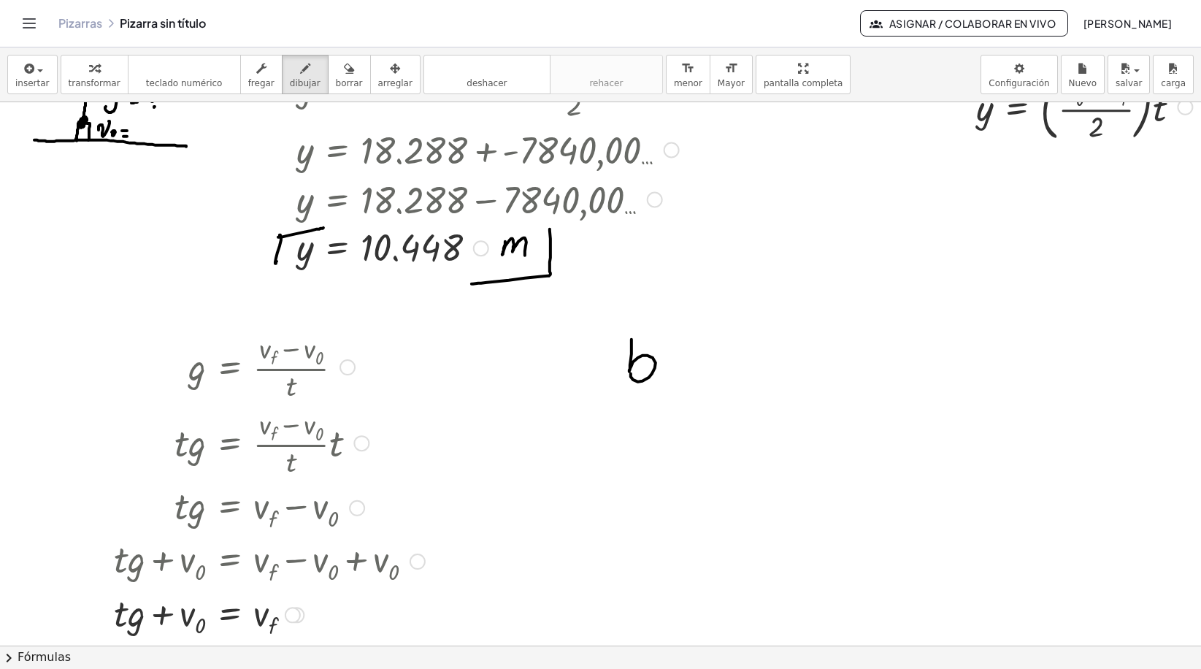
click at [295, 370] on div at bounding box center [613, 457] width 1226 height 1629
click at [370, 74] on button "arreglar" at bounding box center [395, 74] width 50 height 39
click at [338, 74] on div "button" at bounding box center [349, 68] width 27 height 18
click at [296, 363] on div at bounding box center [613, 457] width 1226 height 1629
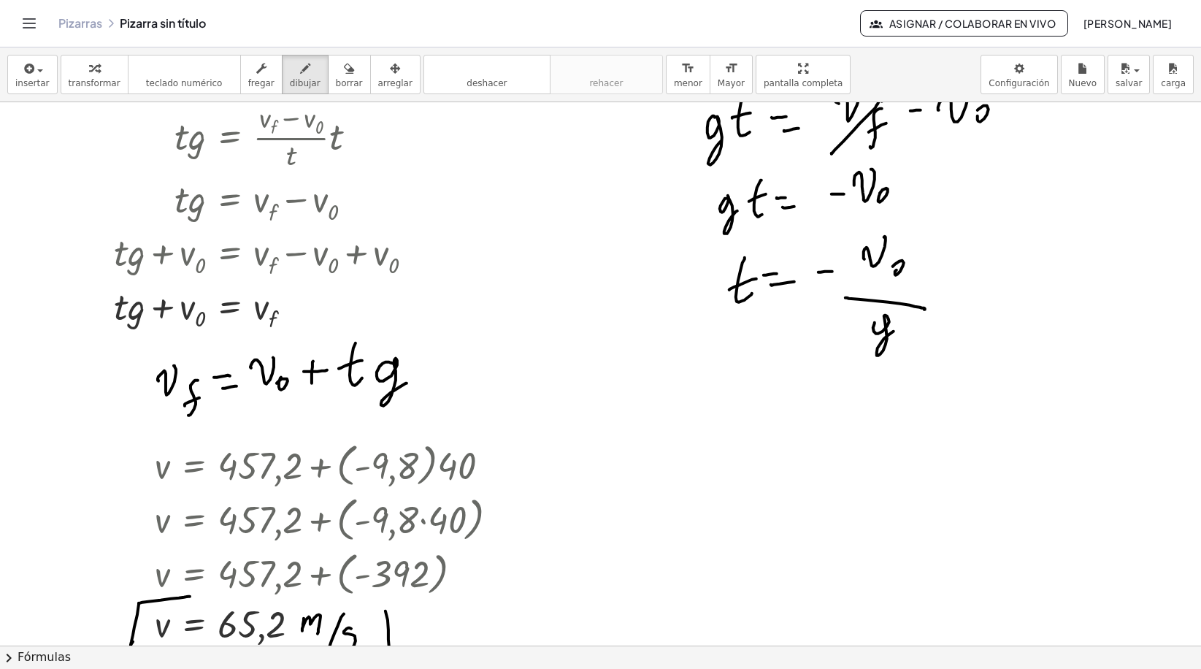
scroll to position [768, 0]
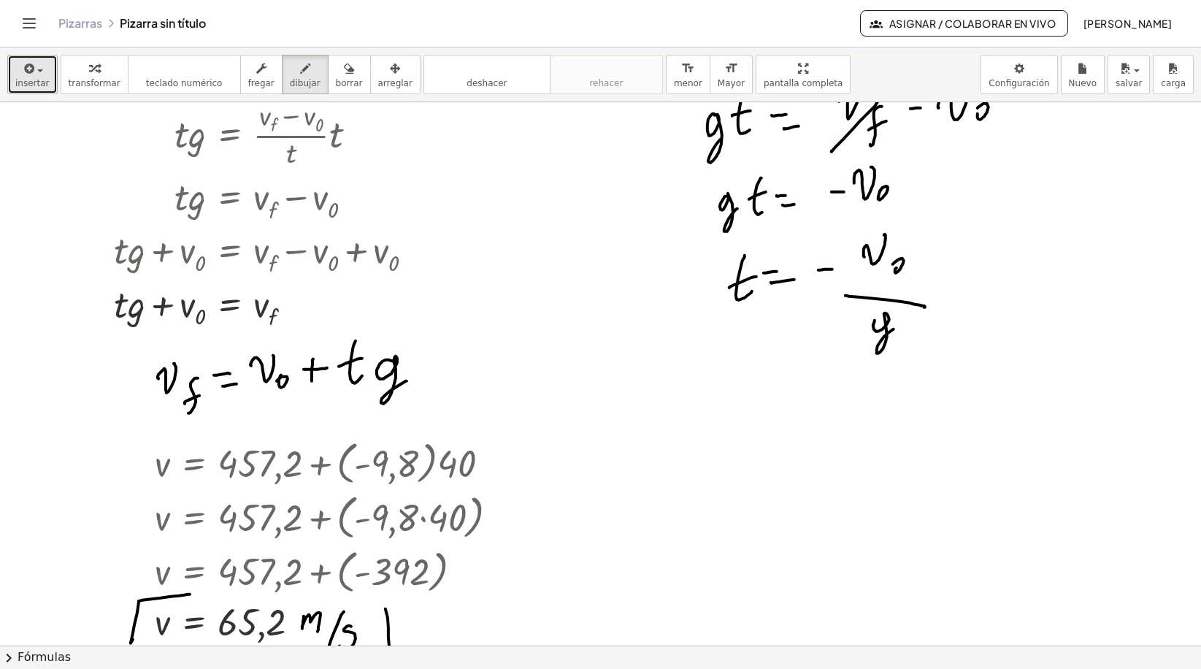
click at [20, 80] on span "insertar" at bounding box center [32, 83] width 34 height 10
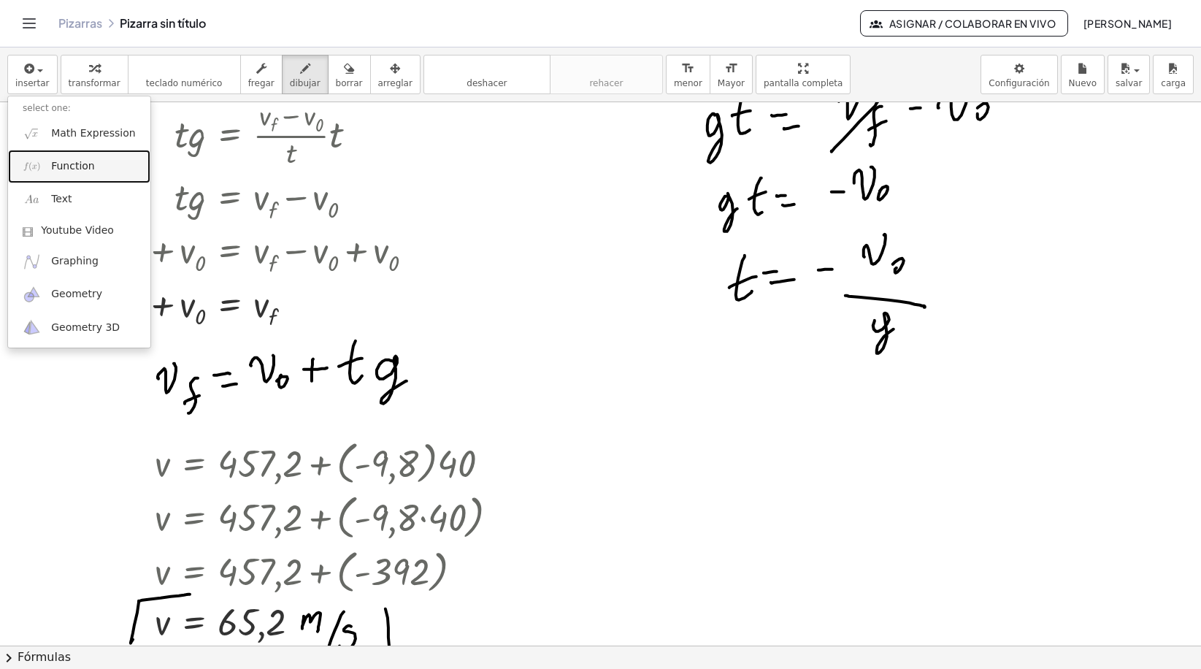
click at [65, 163] on span "Function" at bounding box center [73, 166] width 44 height 15
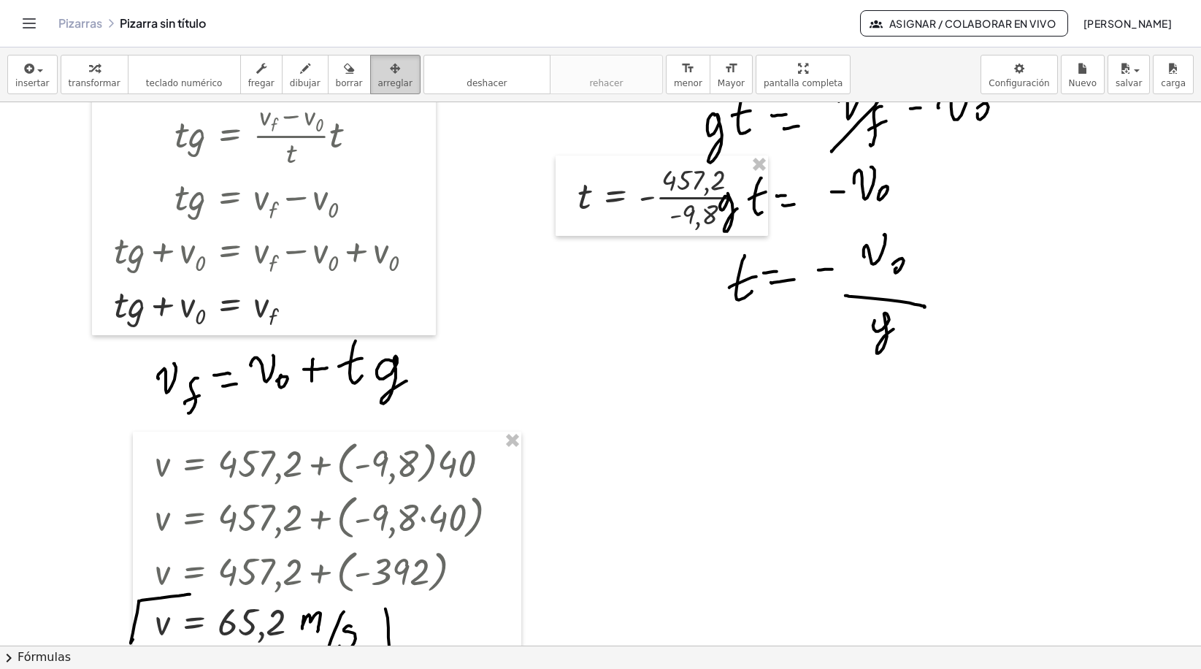
click at [390, 78] on button "arreglar" at bounding box center [395, 74] width 50 height 39
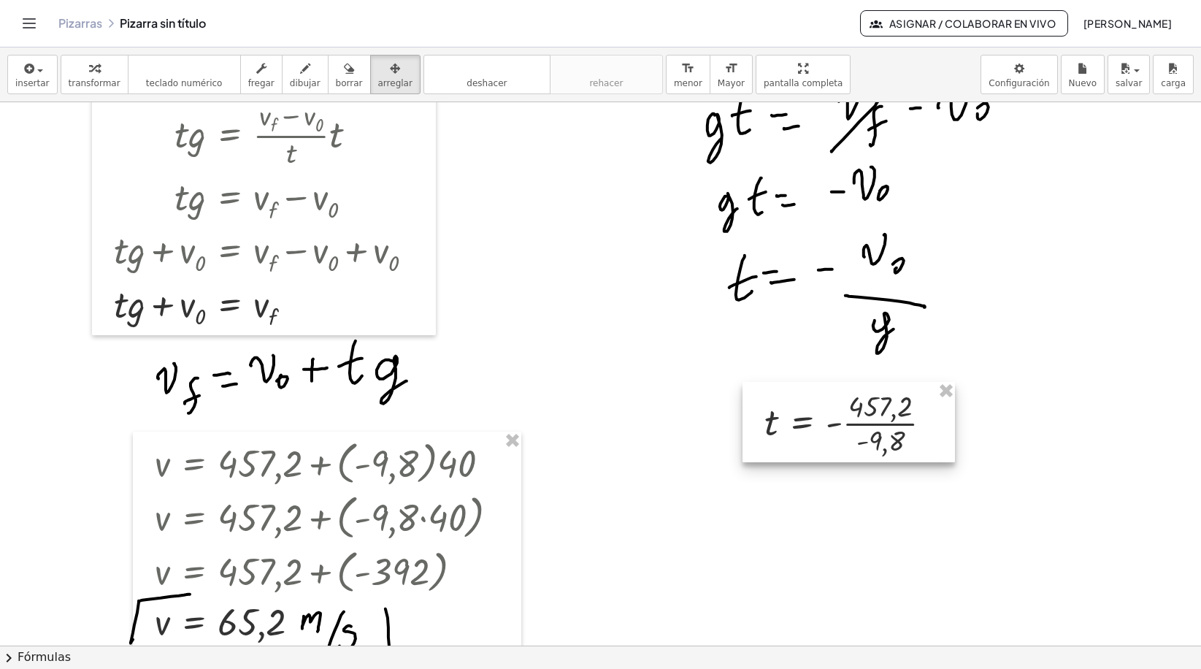
drag, startPoint x: 644, startPoint y: 204, endPoint x: 830, endPoint y: 431, distance: 293.0
click at [830, 431] on div at bounding box center [848, 422] width 212 height 80
click at [89, 64] on icon "button" at bounding box center [94, 69] width 10 height 18
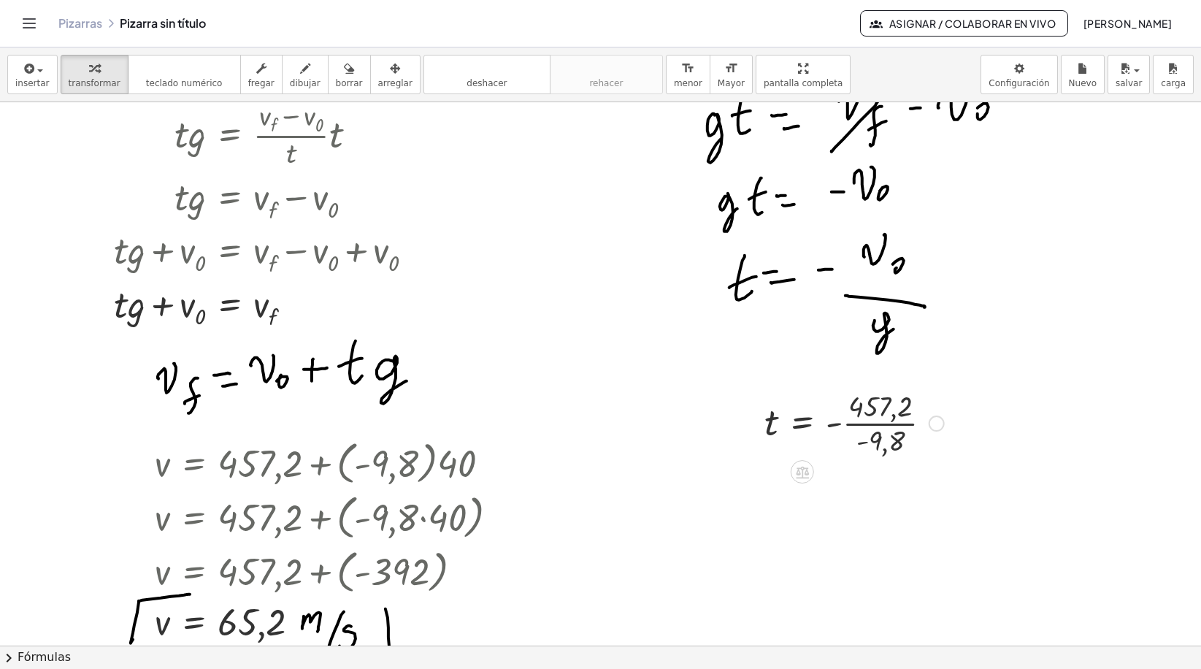
click at [864, 442] on div at bounding box center [854, 421] width 194 height 73
click at [865, 426] on div at bounding box center [854, 421] width 194 height 73
click at [865, 425] on div at bounding box center [854, 421] width 194 height 73
click at [853, 488] on div at bounding box center [875, 482] width 236 height 48
click at [853, 488] on div at bounding box center [858, 482] width 202 height 48
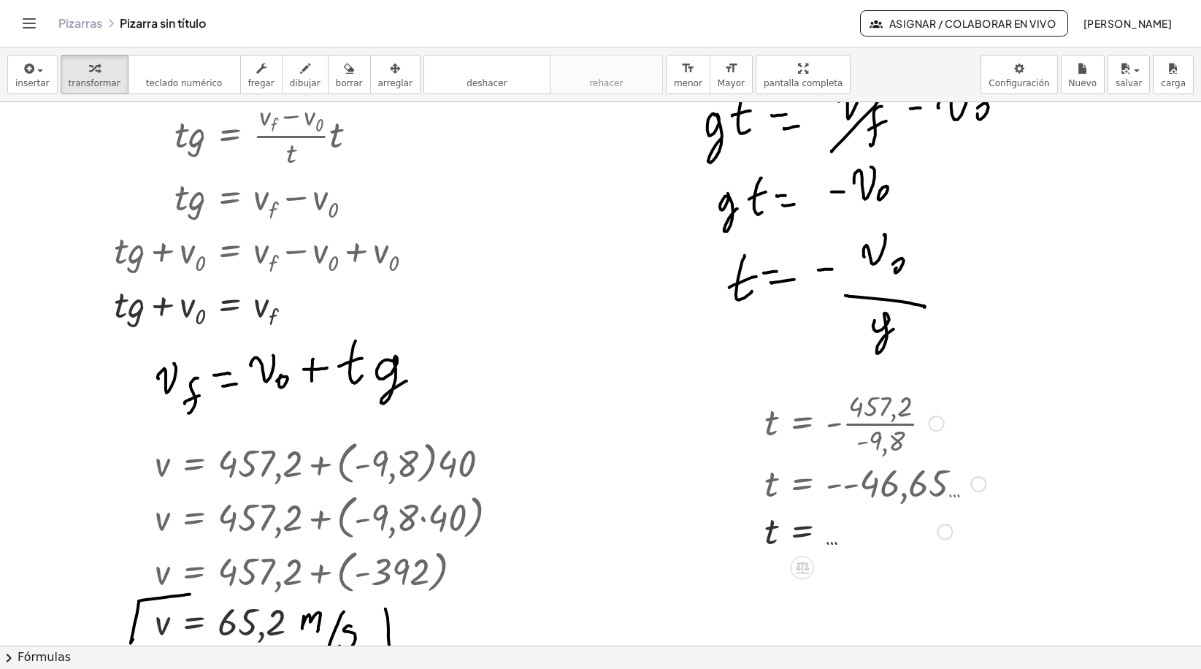
click at [846, 487] on div at bounding box center [875, 482] width 236 height 48
drag, startPoint x: 846, startPoint y: 487, endPoint x: 830, endPoint y: 544, distance: 59.2
click at [830, 544] on div at bounding box center [875, 531] width 236 height 48
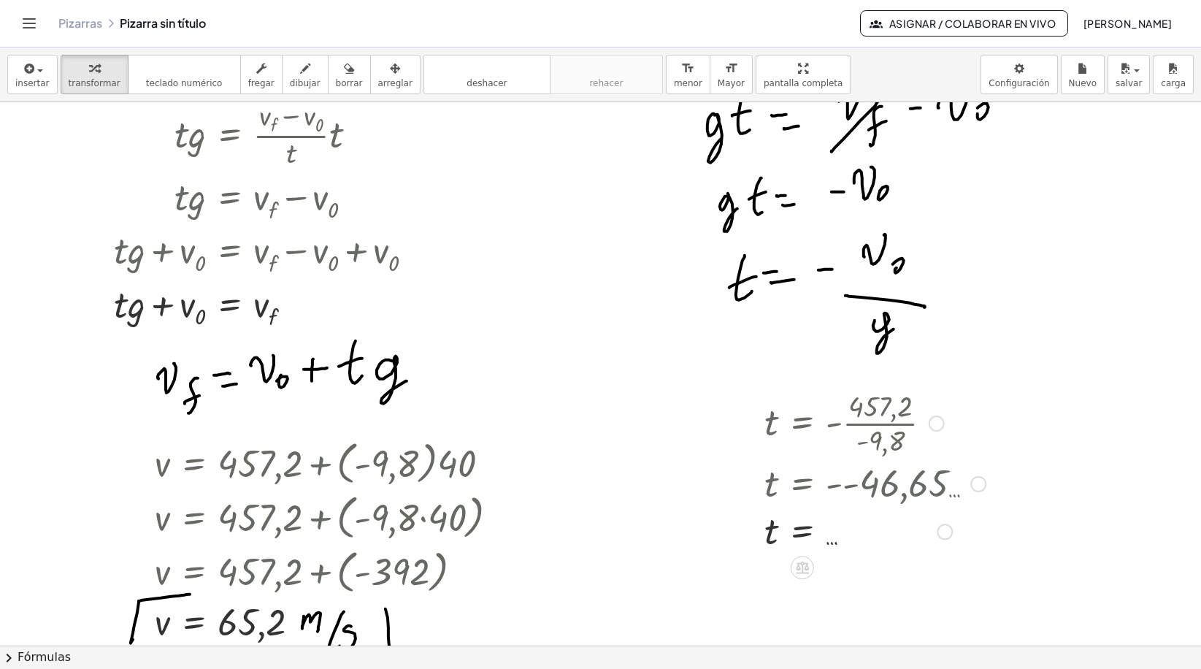
click at [831, 543] on div at bounding box center [875, 531] width 236 height 48
click at [808, 561] on icon at bounding box center [801, 567] width 15 height 15
click at [766, 568] on div "−" at bounding box center [772, 566] width 23 height 23
click at [831, 539] on div at bounding box center [875, 531] width 236 height 48
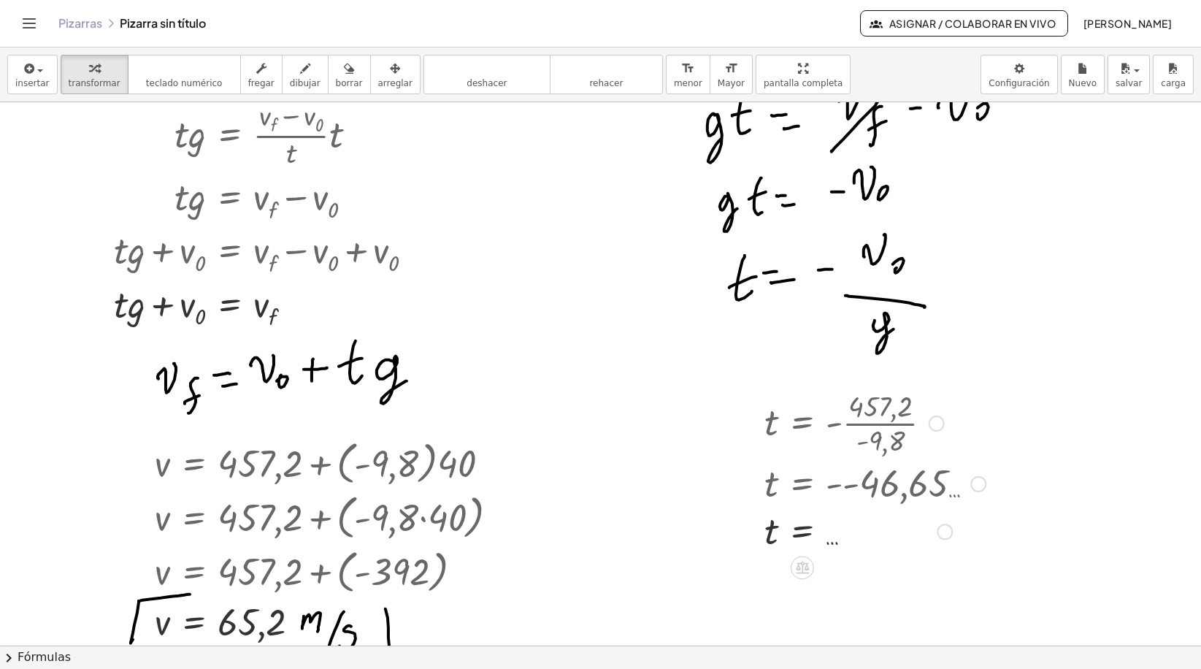
click at [831, 539] on div at bounding box center [875, 531] width 236 height 48
click at [827, 533] on div at bounding box center [875, 531] width 236 height 48
click at [881, 496] on div at bounding box center [875, 482] width 236 height 48
click at [848, 484] on div at bounding box center [875, 482] width 236 height 48
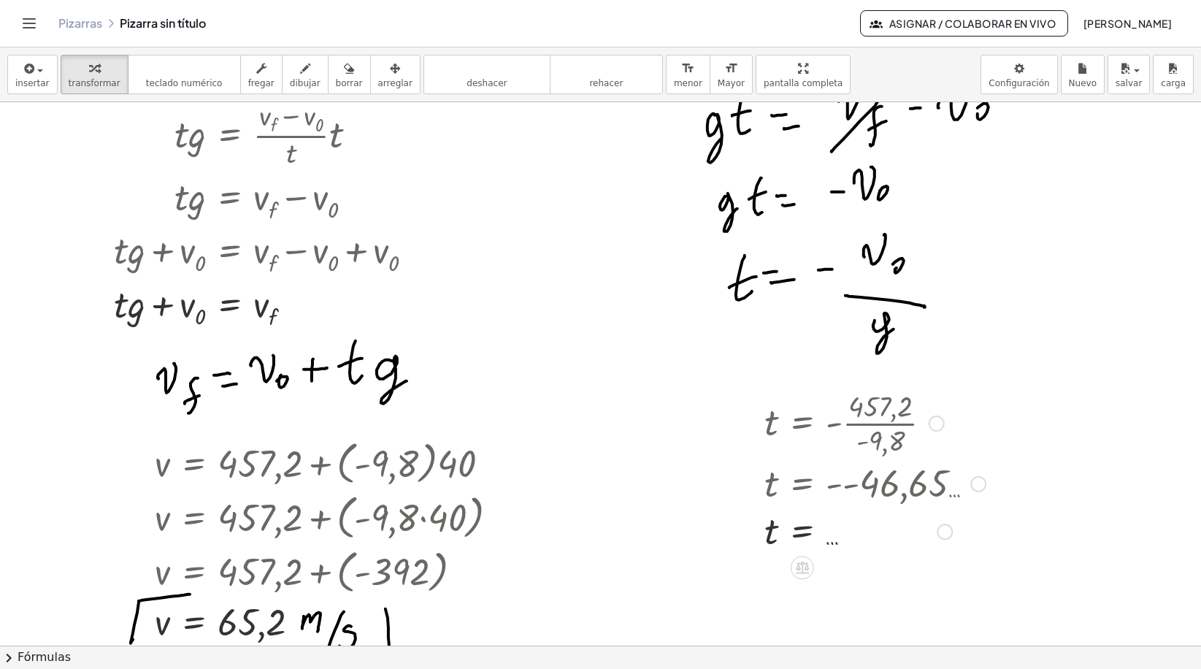
click at [847, 485] on div at bounding box center [875, 482] width 236 height 48
click at [844, 485] on div at bounding box center [875, 482] width 236 height 48
click at [804, 528] on div at bounding box center [875, 531] width 236 height 48
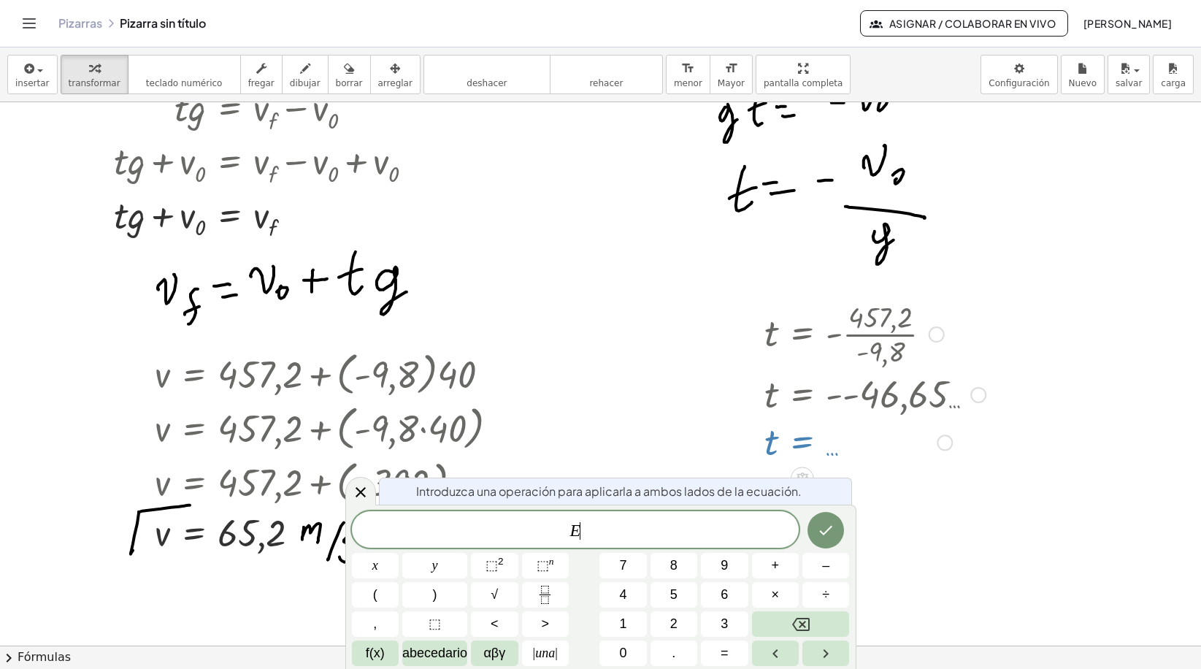
scroll to position [858, 0]
click at [853, 459] on div at bounding box center [875, 441] width 236 height 48
click at [855, 491] on div at bounding box center [613, 59] width 1226 height 1629
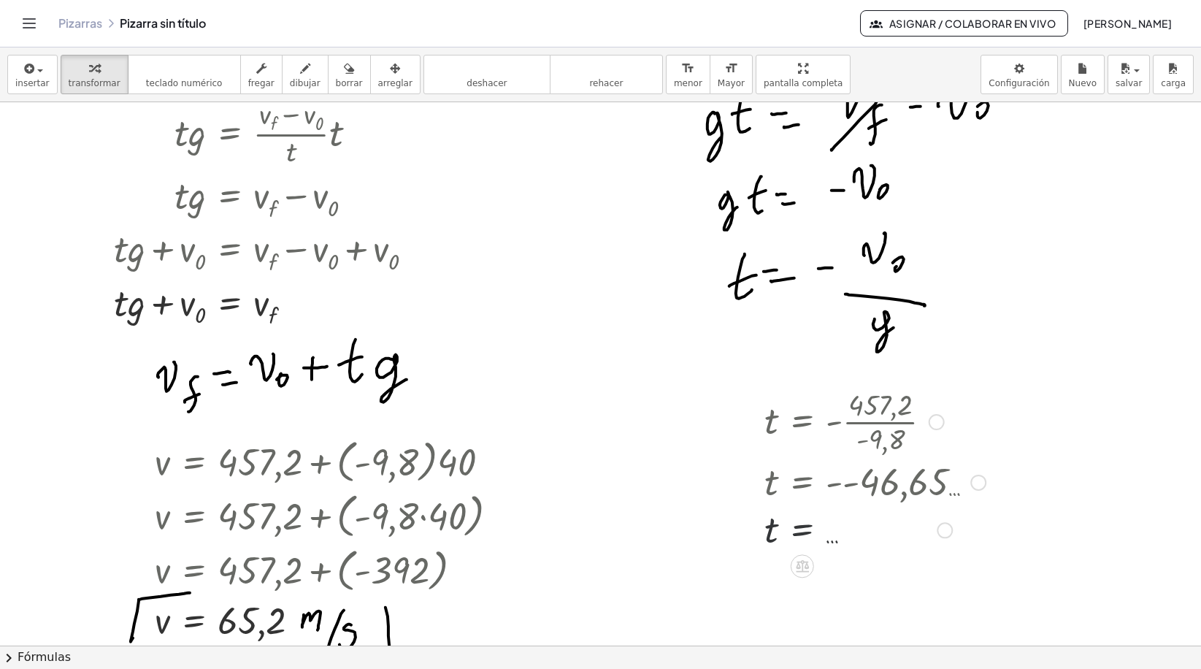
scroll to position [768, 0]
click at [827, 544] on div at bounding box center [875, 531] width 236 height 48
drag, startPoint x: 852, startPoint y: 536, endPoint x: 885, endPoint y: 529, distance: 33.6
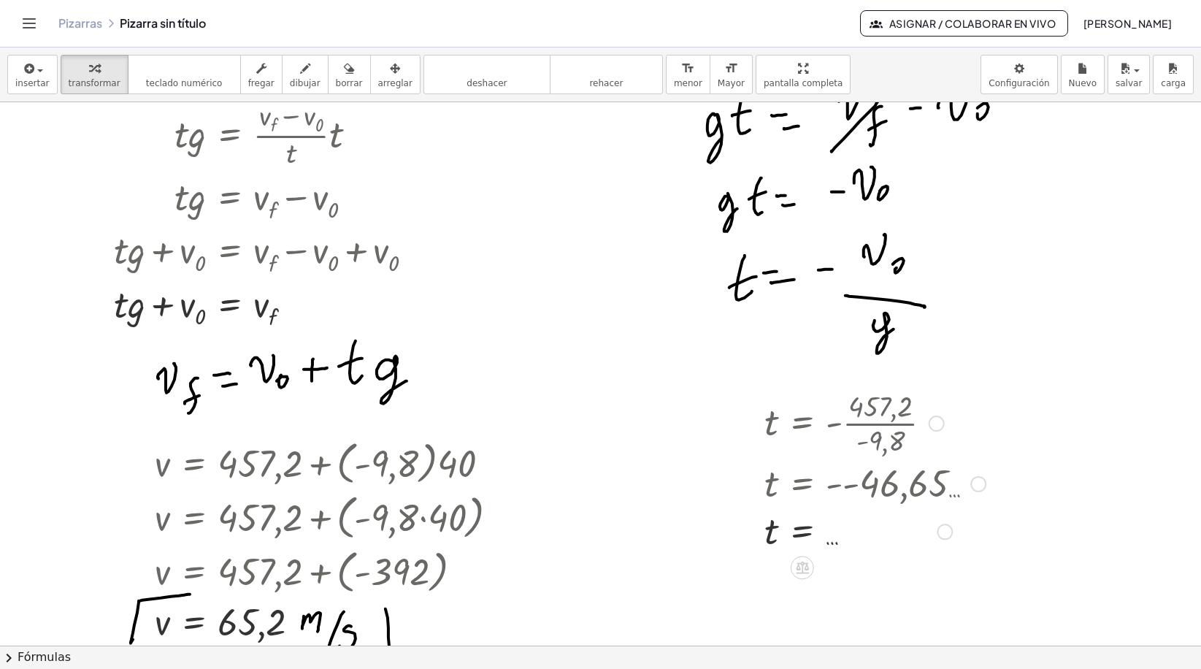
click at [861, 536] on div at bounding box center [875, 531] width 236 height 48
drag, startPoint x: 834, startPoint y: 545, endPoint x: 944, endPoint y: 545, distance: 109.5
click at [944, 545] on div at bounding box center [875, 531] width 236 height 48
click at [948, 491] on div at bounding box center [875, 482] width 236 height 48
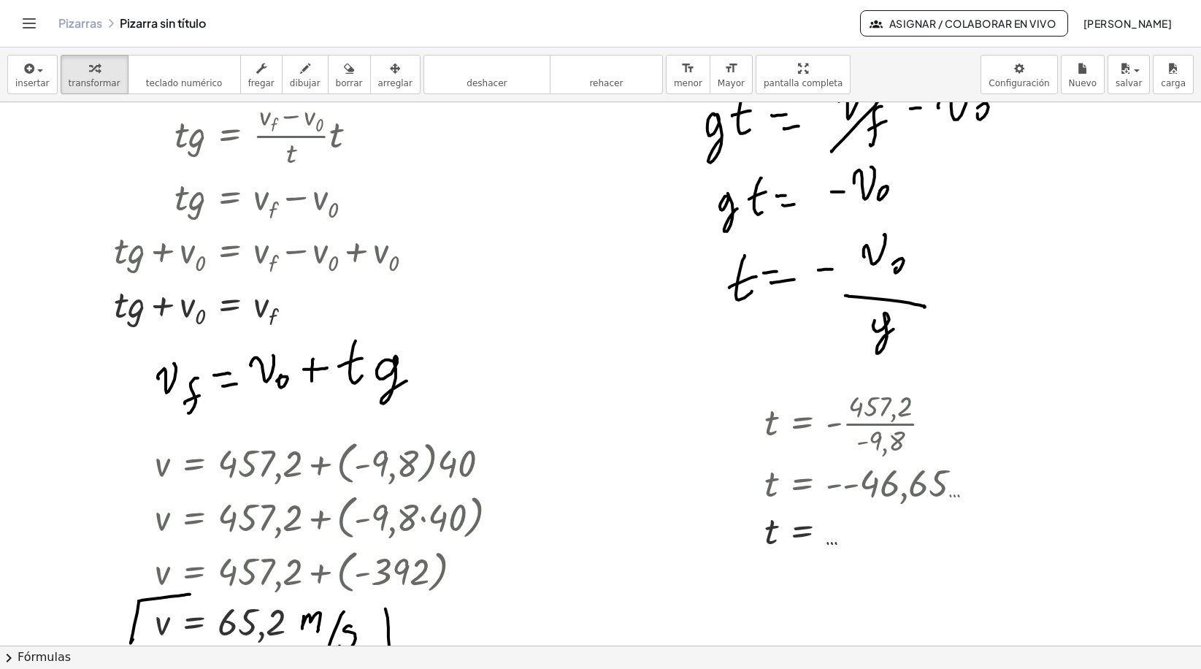
drag, startPoint x: 948, startPoint y: 491, endPoint x: 912, endPoint y: 490, distance: 35.8
click at [914, 490] on div at bounding box center [875, 482] width 236 height 48
click at [853, 485] on div at bounding box center [875, 482] width 236 height 48
click at [845, 485] on div at bounding box center [875, 482] width 236 height 48
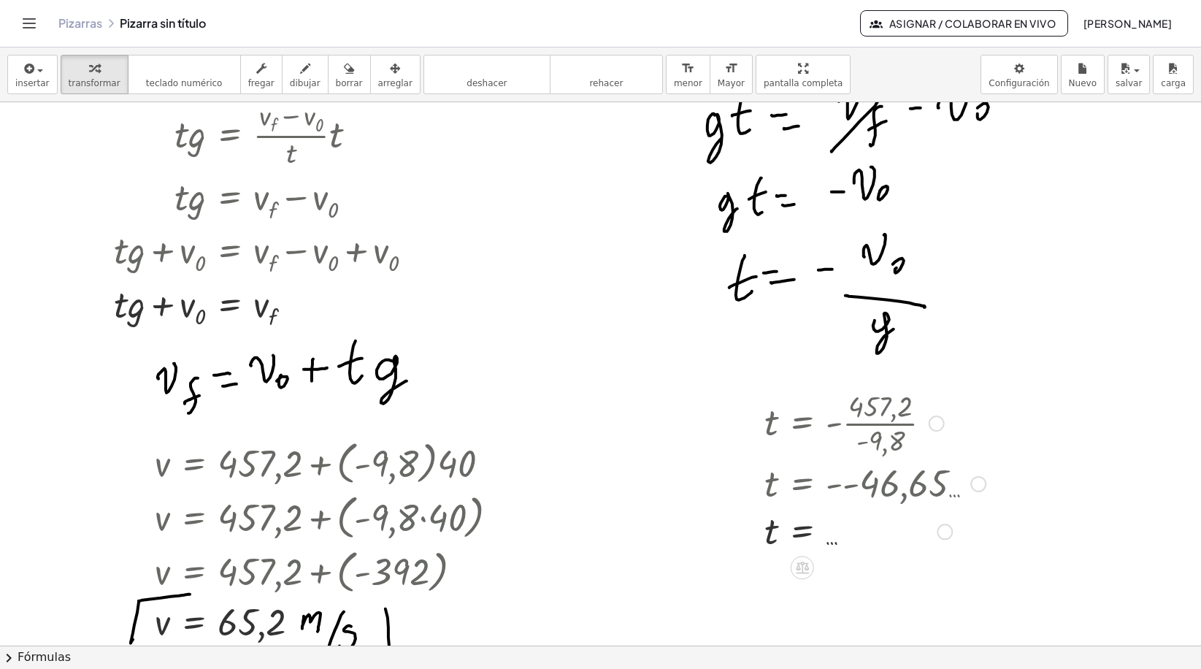
click at [845, 485] on div at bounding box center [875, 482] width 236 height 48
click at [839, 426] on div at bounding box center [854, 421] width 194 height 73
drag, startPoint x: 834, startPoint y: 423, endPoint x: 854, endPoint y: 445, distance: 29.4
click at [852, 499] on div at bounding box center [854, 494] width 194 height 73
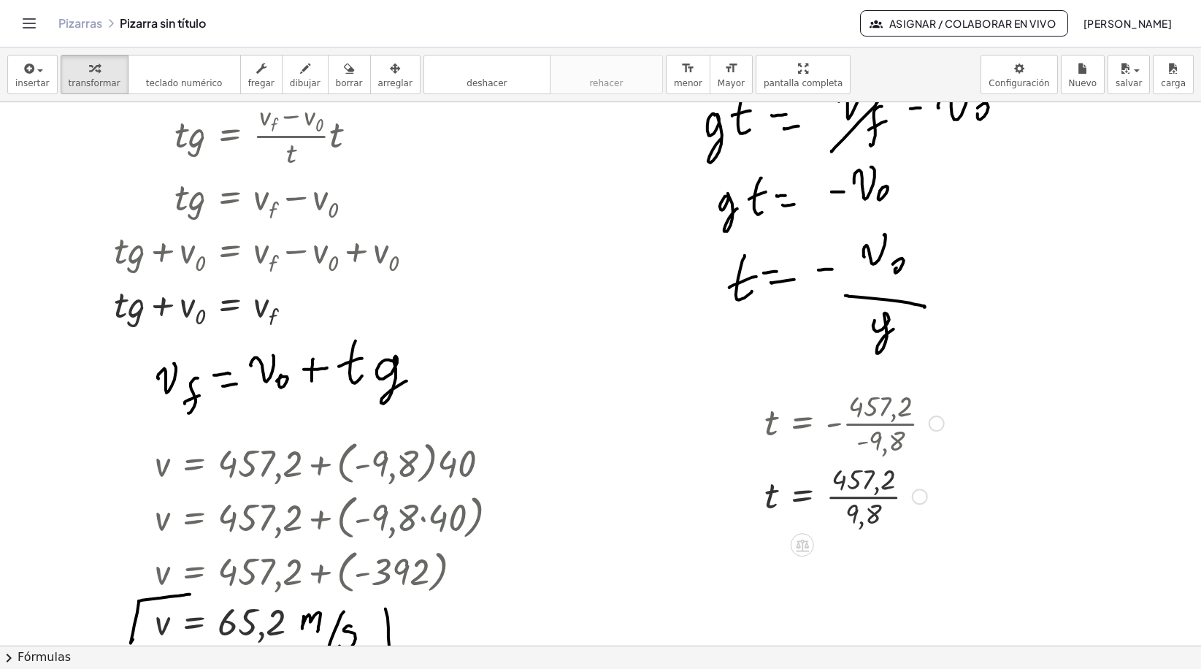
click at [852, 499] on div at bounding box center [854, 494] width 194 height 73
click at [834, 564] on div at bounding box center [858, 555] width 202 height 48
click at [845, 516] on div at bounding box center [858, 494] width 202 height 73
click at [848, 507] on div at bounding box center [858, 494] width 202 height 73
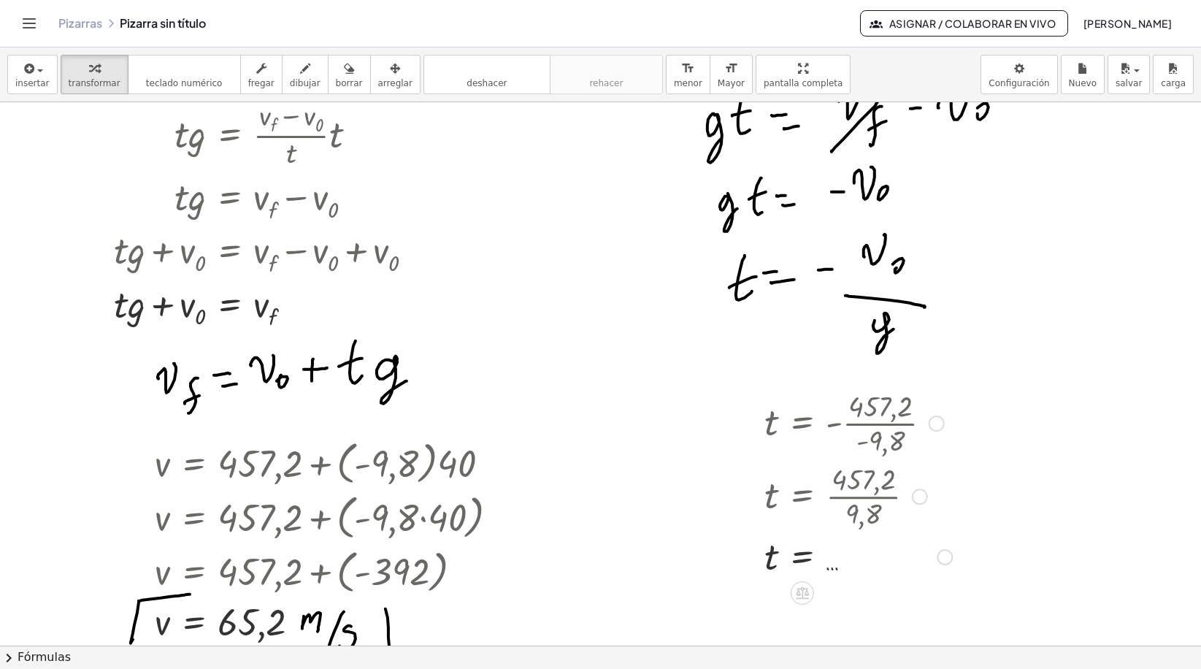
drag, startPoint x: 833, startPoint y: 572, endPoint x: 851, endPoint y: 572, distance: 18.2
click at [851, 572] on div at bounding box center [858, 555] width 202 height 48
click at [816, 591] on div at bounding box center [613, 148] width 1226 height 1629
click at [812, 591] on div at bounding box center [802, 592] width 23 height 23
click at [858, 549] on div at bounding box center [858, 555] width 202 height 48
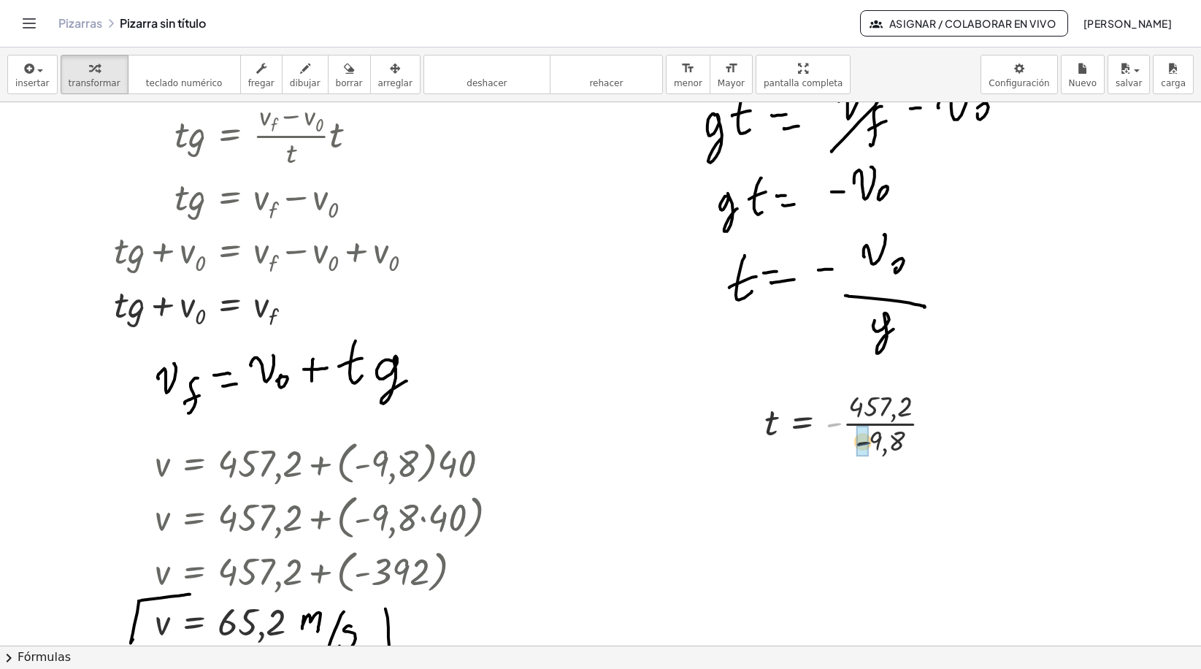
drag, startPoint x: 834, startPoint y: 425, endPoint x: 853, endPoint y: 439, distance: 22.9
click at [871, 496] on div at bounding box center [854, 494] width 194 height 73
click at [871, 496] on div at bounding box center [858, 495] width 202 height 48
click at [853, 509] on div at bounding box center [858, 494] width 202 height 73
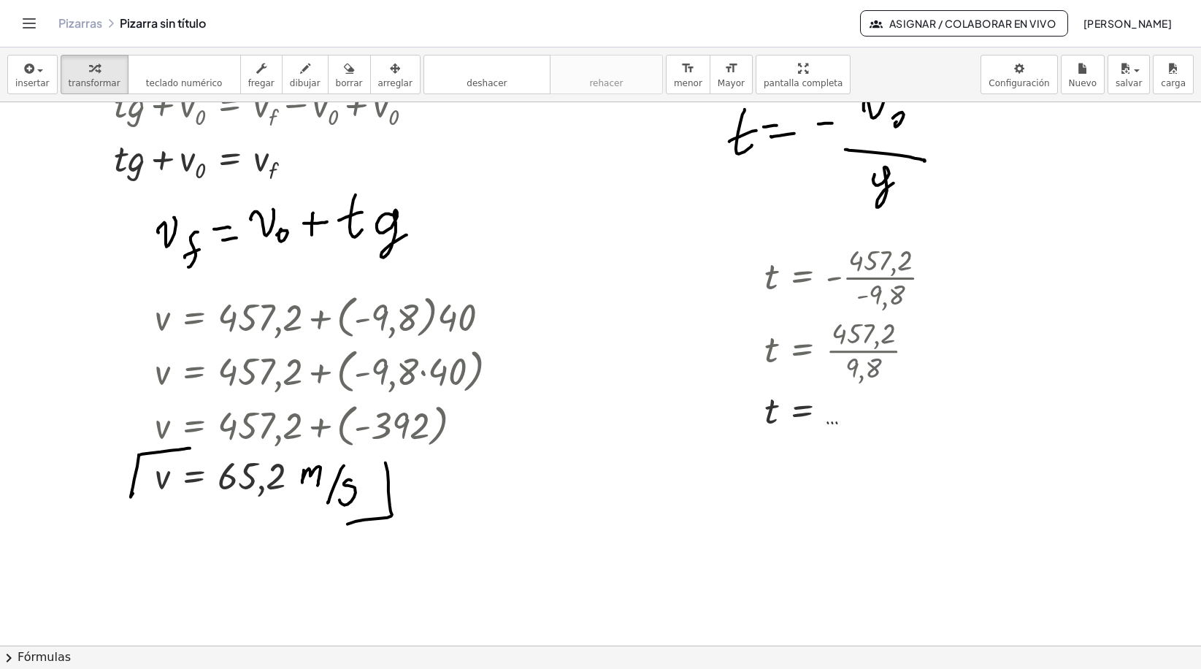
scroll to position [914, 8]
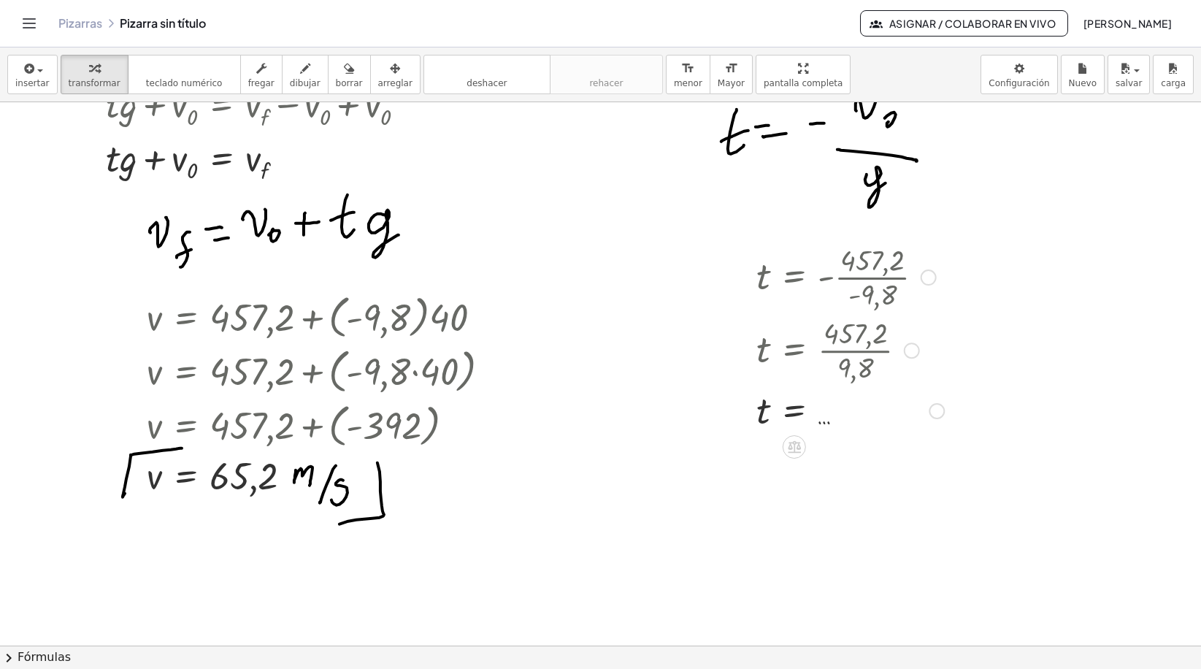
click at [824, 424] on div at bounding box center [850, 409] width 202 height 48
drag, startPoint x: 824, startPoint y: 424, endPoint x: 861, endPoint y: 429, distance: 36.9
click at [861, 429] on div at bounding box center [850, 409] width 202 height 48
click at [302, 66] on div "button" at bounding box center [305, 68] width 31 height 18
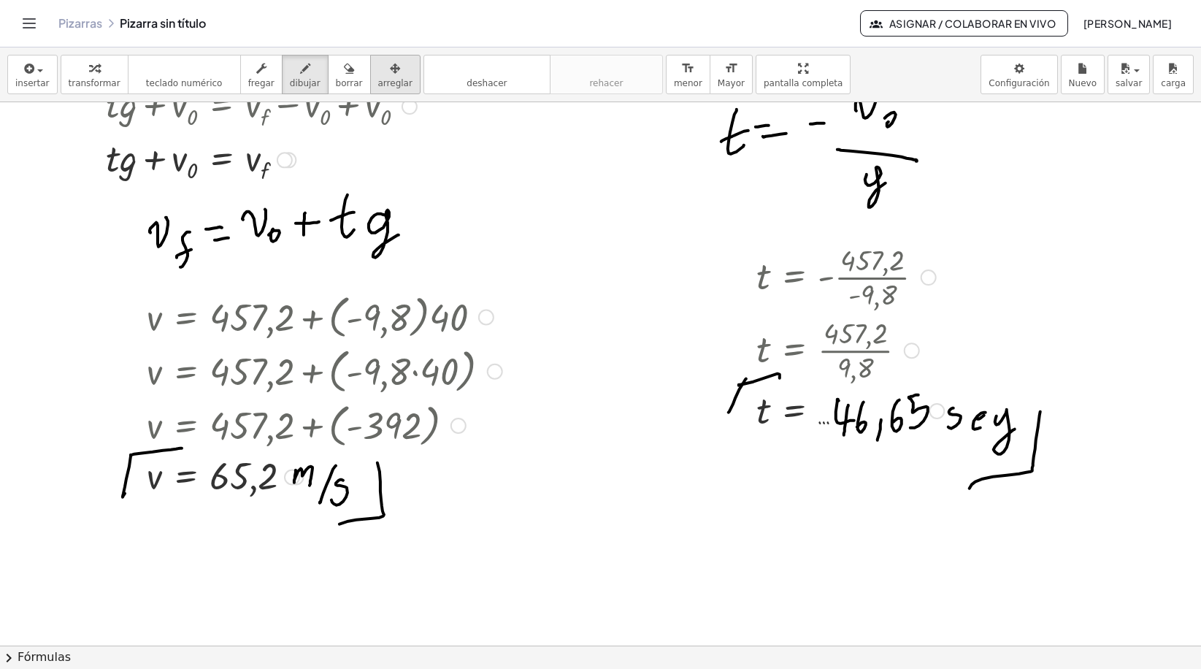
click at [370, 76] on button "arreglar" at bounding box center [395, 74] width 50 height 39
click at [344, 72] on icon "button" at bounding box center [349, 69] width 10 height 18
click at [363, 312] on div at bounding box center [605, 2] width 1226 height 1629
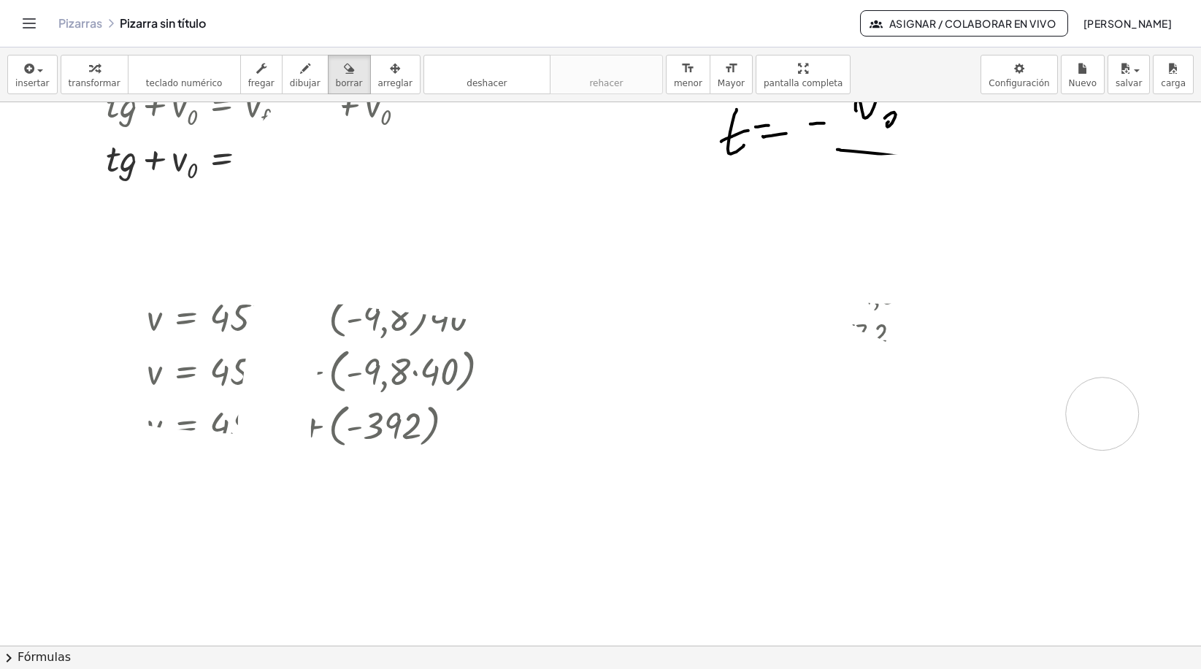
drag, startPoint x: 342, startPoint y: 502, endPoint x: 744, endPoint y: 307, distance: 446.3
click at [1009, 458] on div at bounding box center [605, 2] width 1226 height 1629
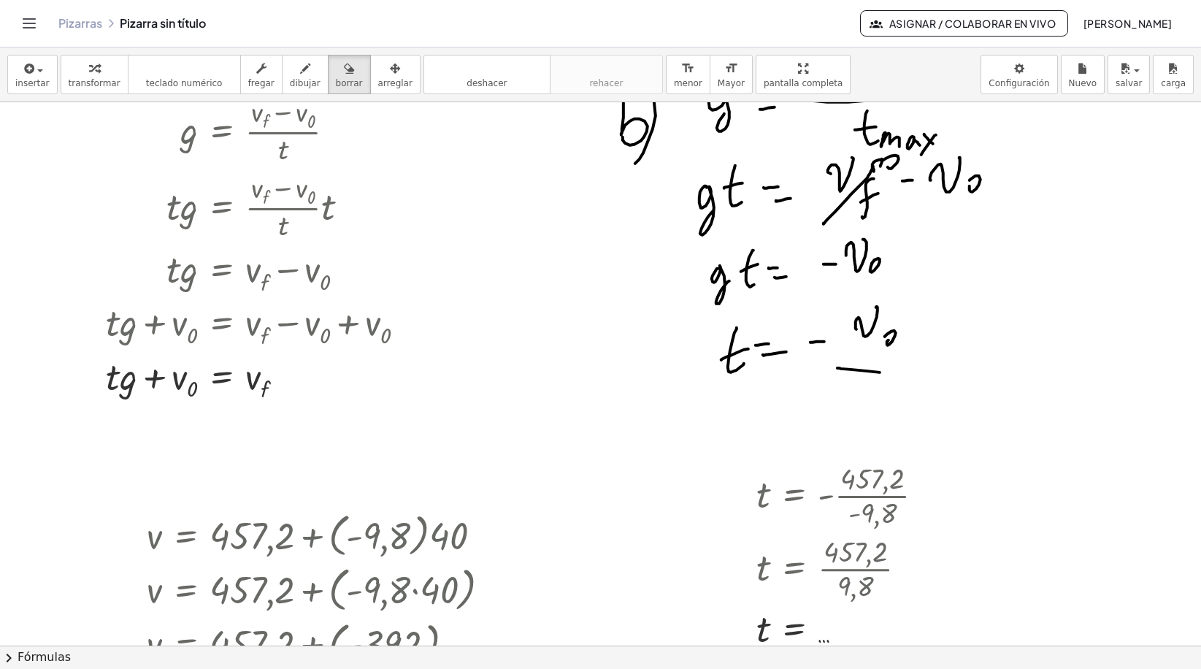
scroll to position [695, 8]
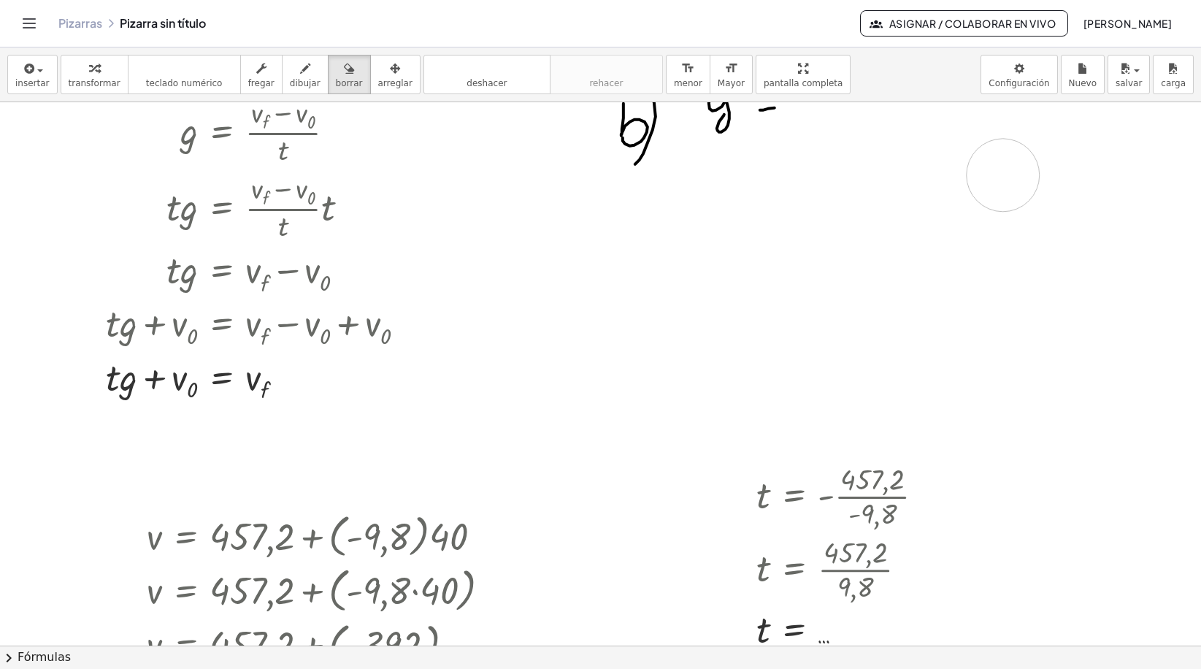
drag, startPoint x: 712, startPoint y: 357, endPoint x: 682, endPoint y: 226, distance: 134.8
click at [1007, 178] on div at bounding box center [605, 221] width 1226 height 1629
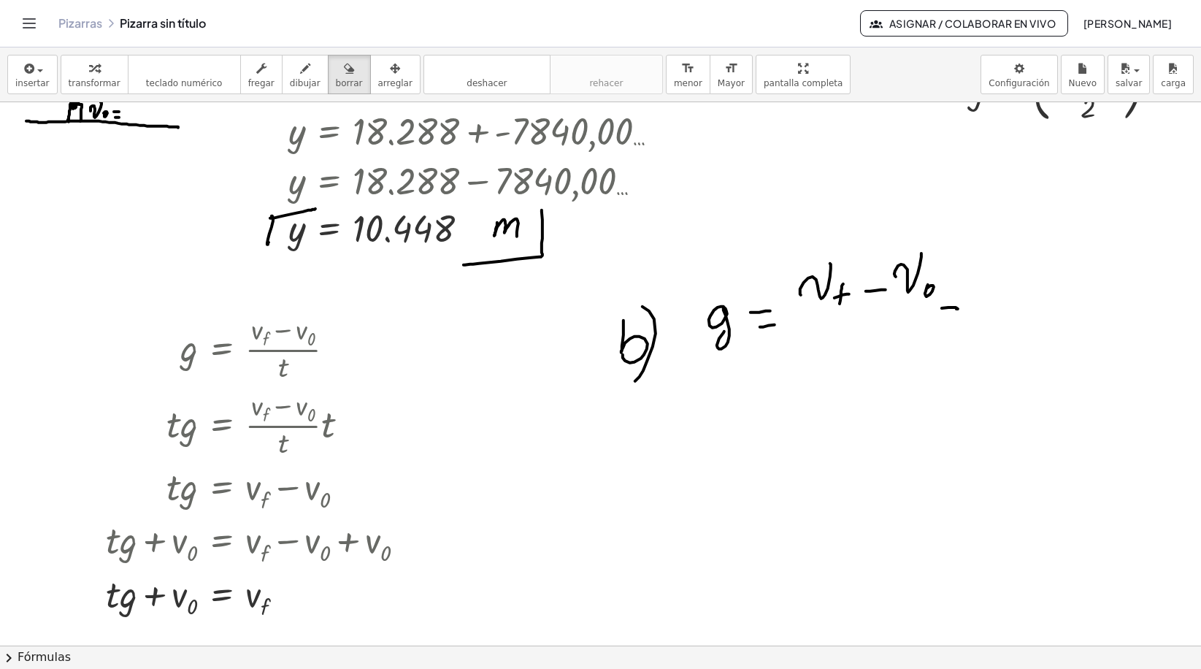
scroll to position [476, 8]
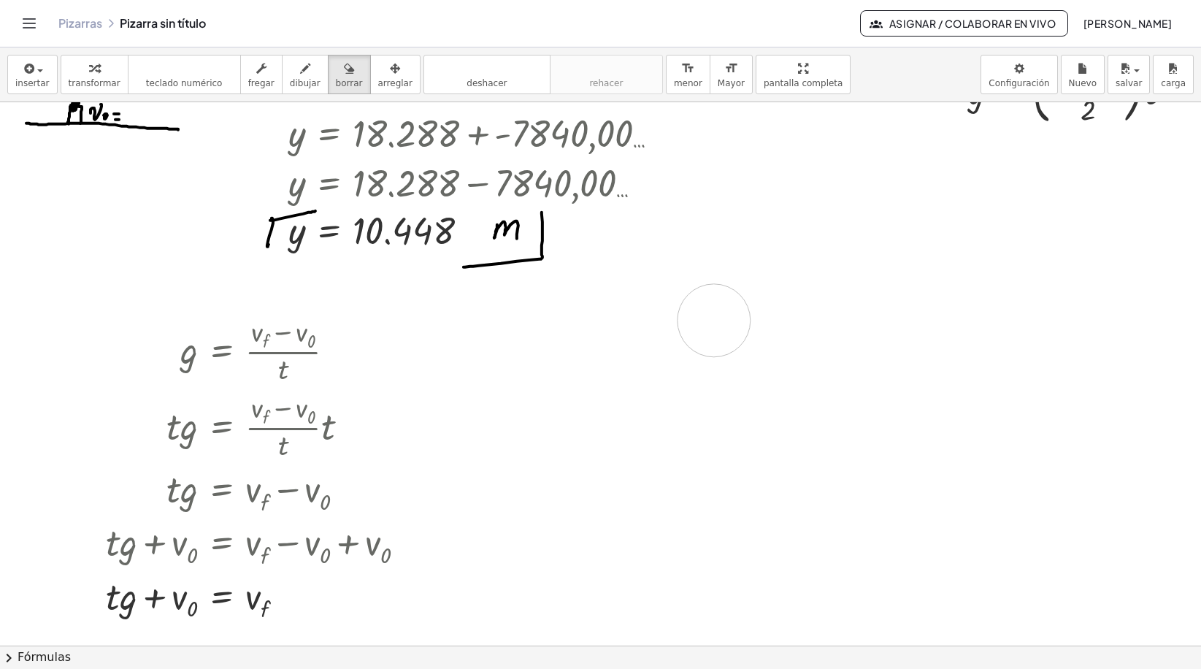
drag, startPoint x: 636, startPoint y: 324, endPoint x: 339, endPoint y: 348, distance: 297.3
click at [566, 303] on div at bounding box center [605, 440] width 1226 height 1629
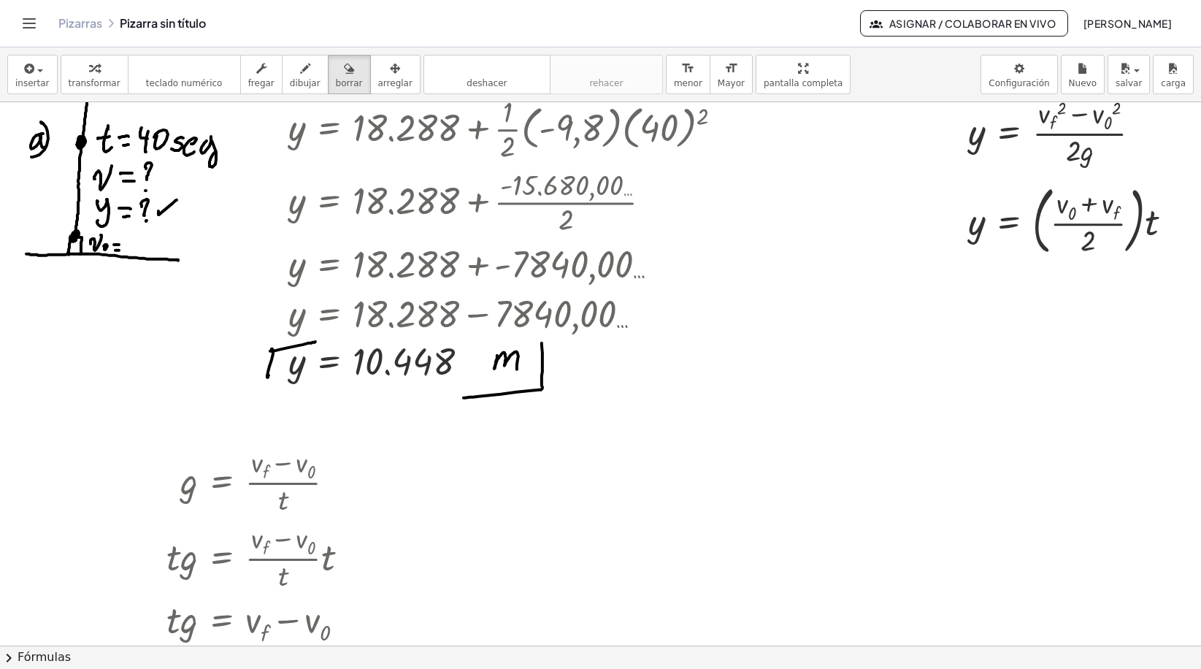
scroll to position [330, 8]
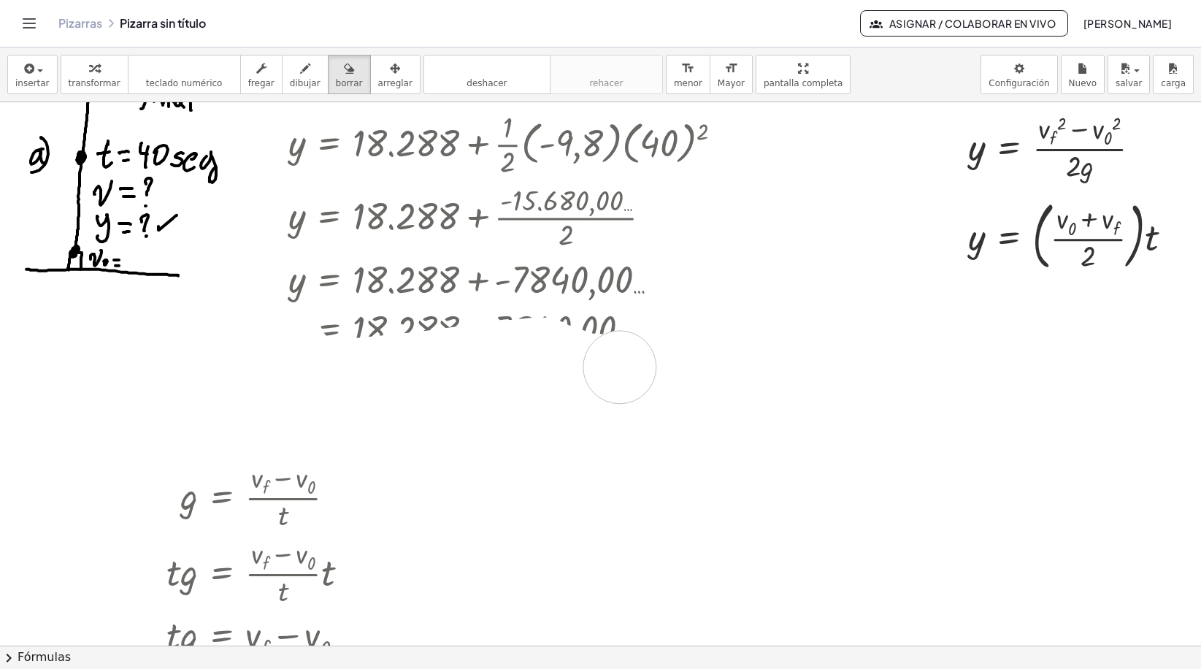
drag, startPoint x: 298, startPoint y: 358, endPoint x: 620, endPoint y: 367, distance: 322.0
click at [620, 367] on div at bounding box center [605, 586] width 1226 height 1629
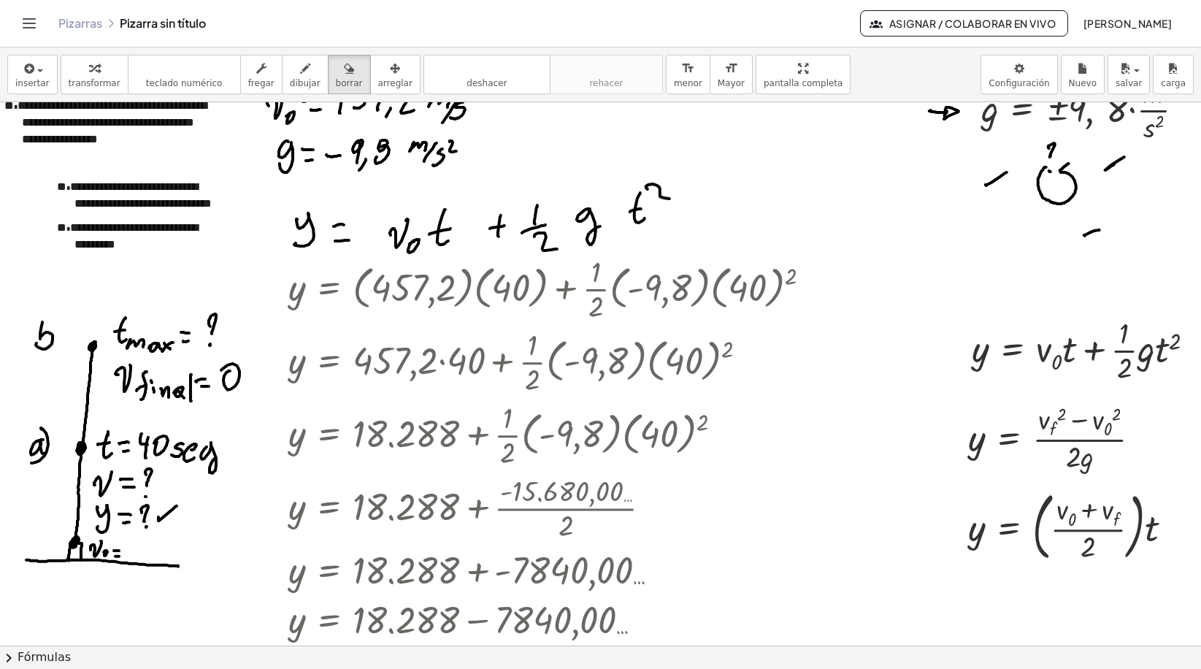
scroll to position [38, 8]
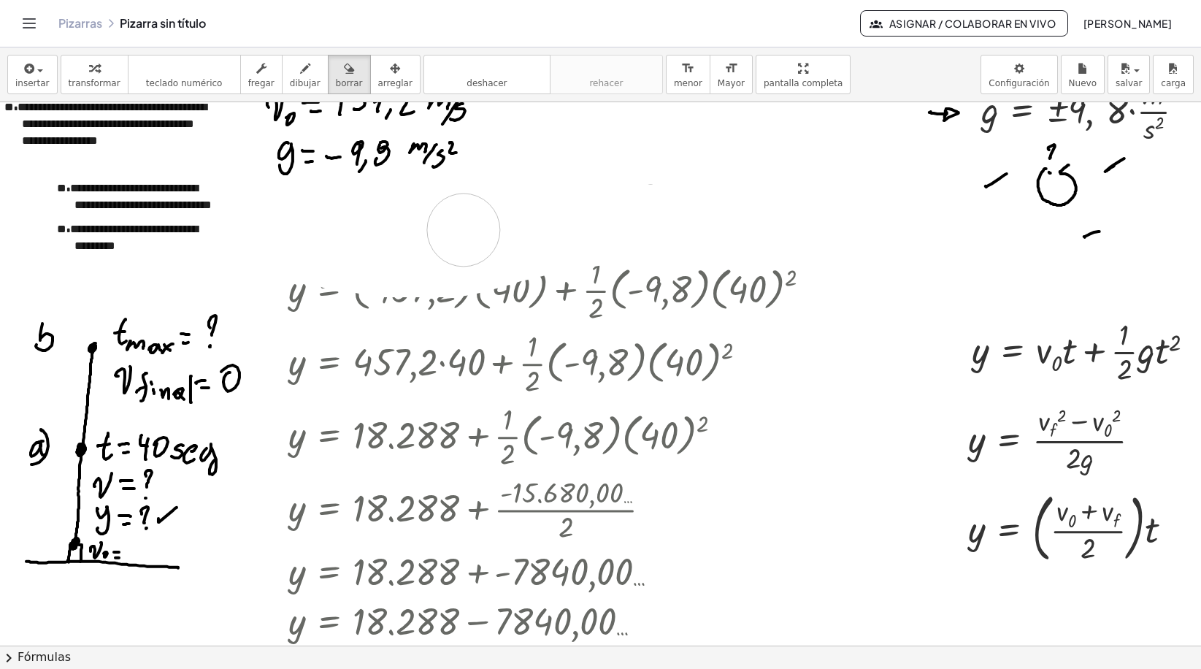
drag, startPoint x: 693, startPoint y: 222, endPoint x: 476, endPoint y: 227, distance: 216.8
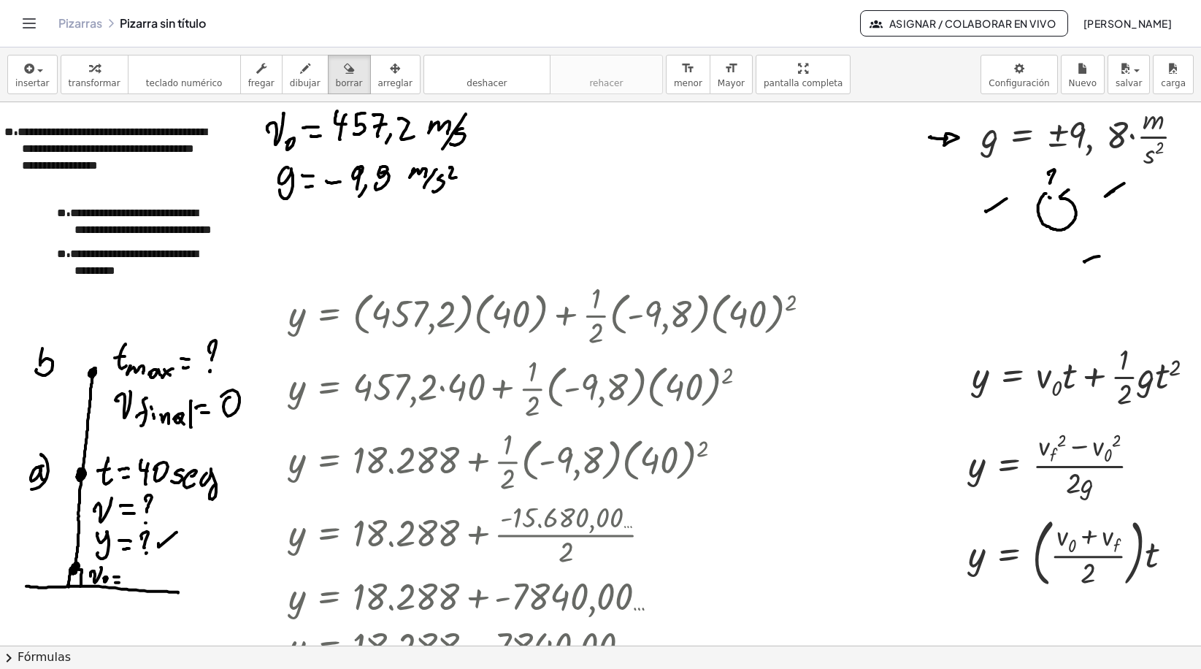
scroll to position [0, 8]
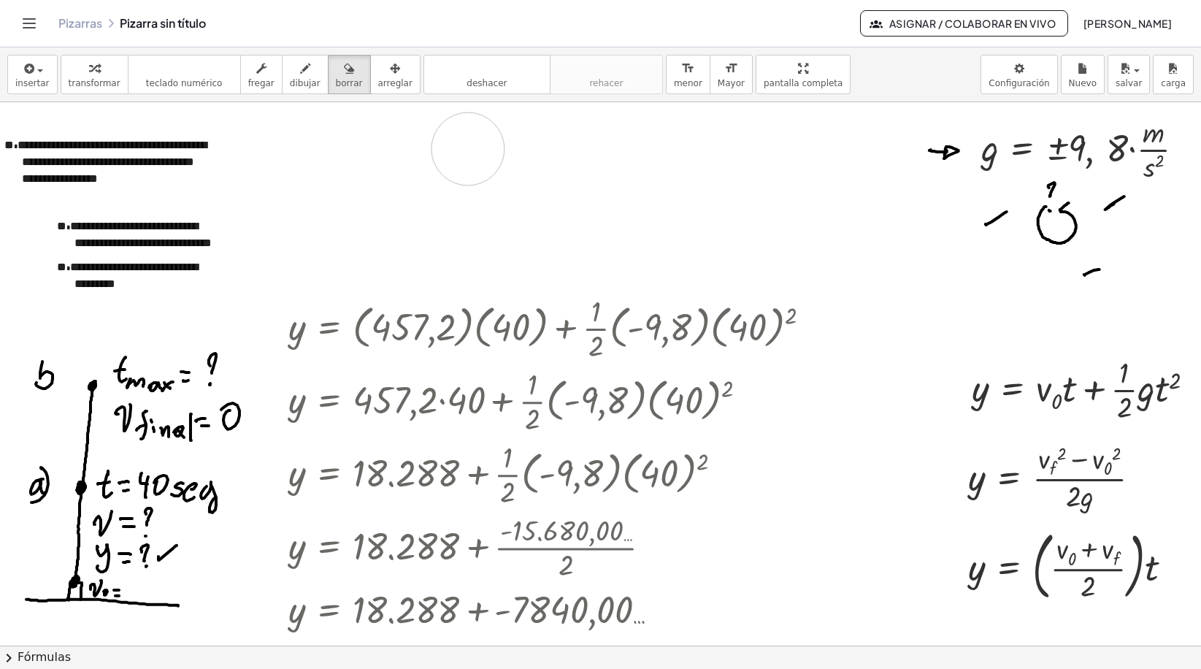
drag, startPoint x: 418, startPoint y: 200, endPoint x: 468, endPoint y: 145, distance: 74.4
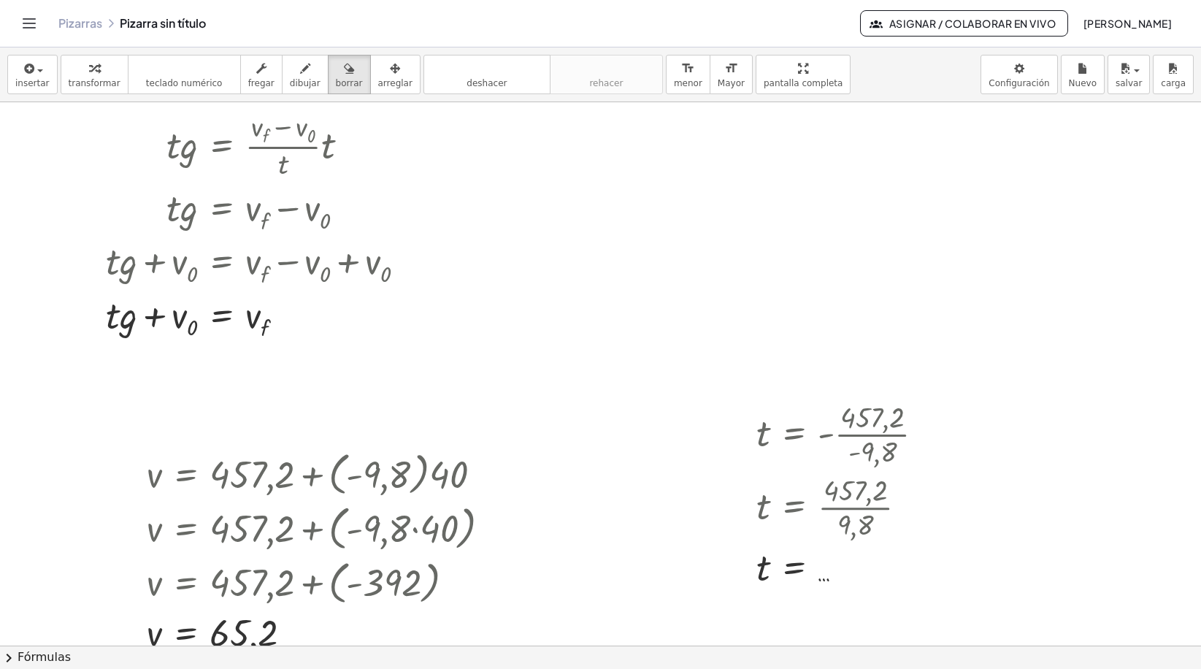
scroll to position [949, 8]
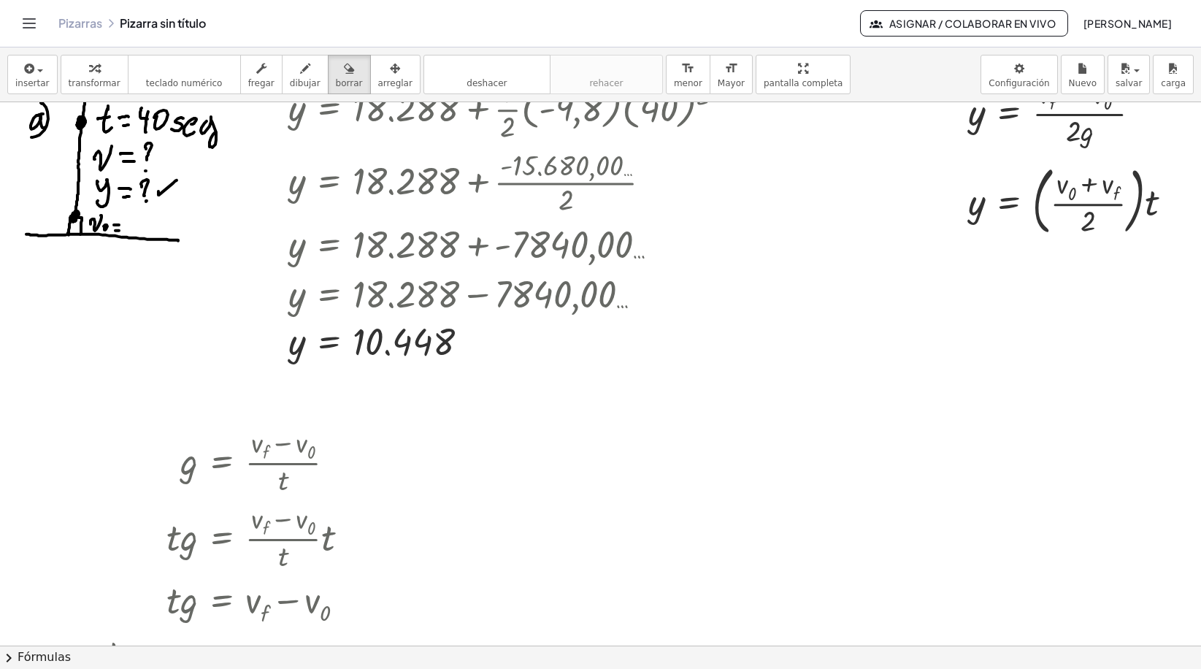
scroll to position [0, 8]
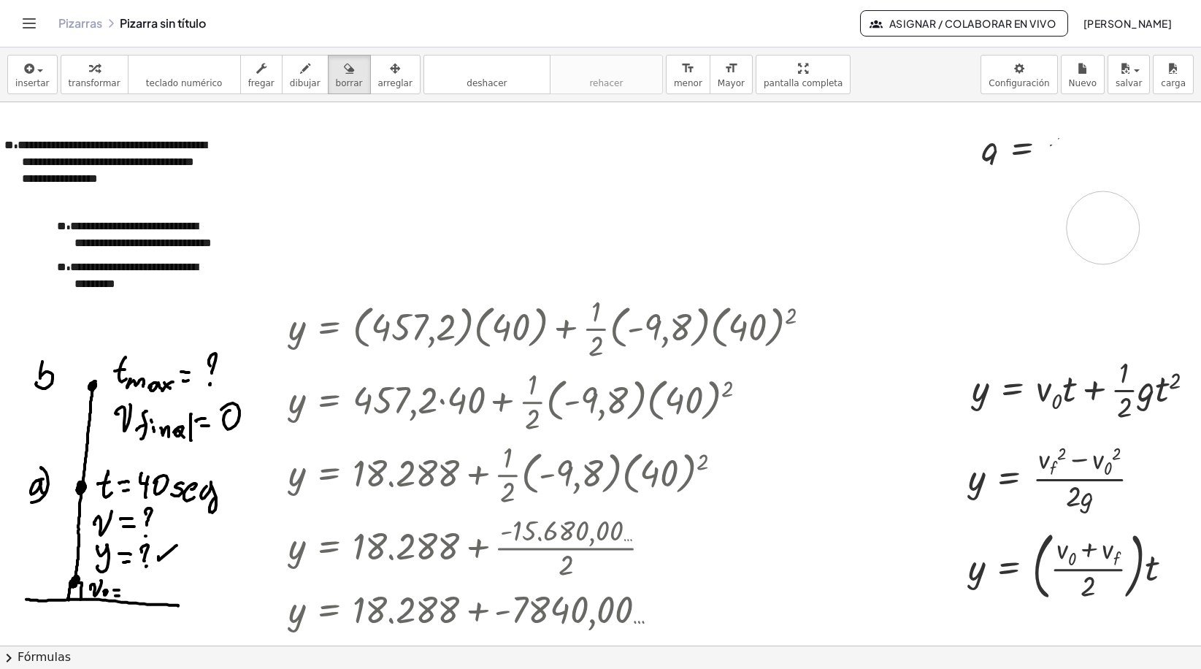
drag, startPoint x: 966, startPoint y: 192, endPoint x: 1103, endPoint y: 233, distance: 143.2
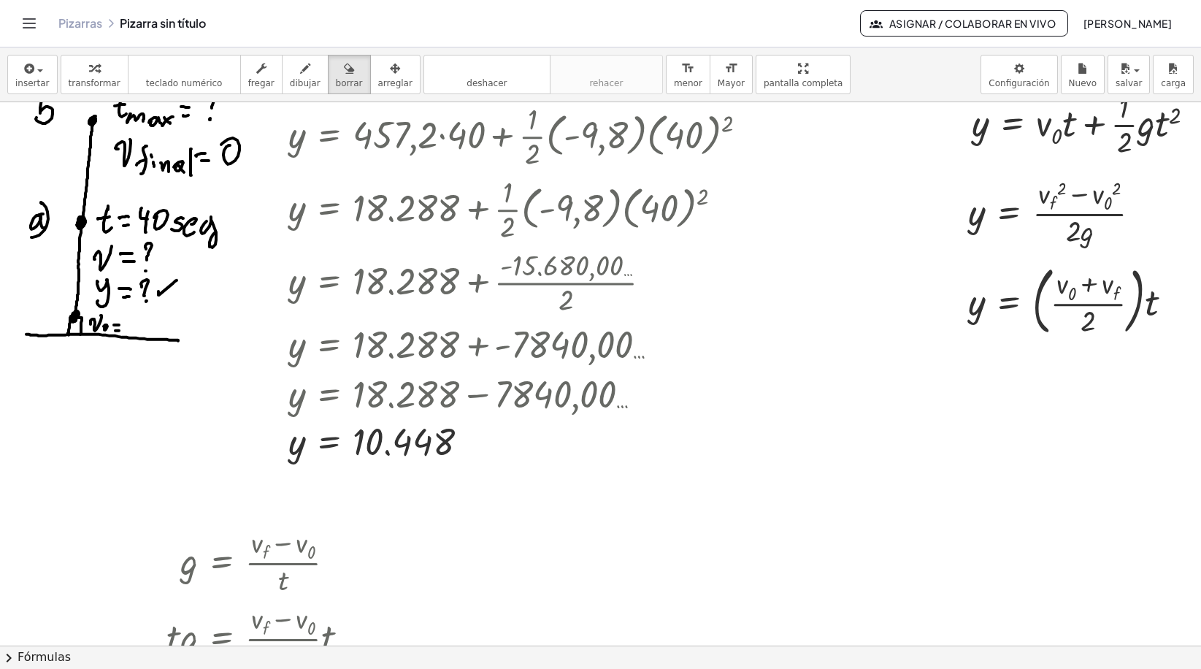
scroll to position [438, 8]
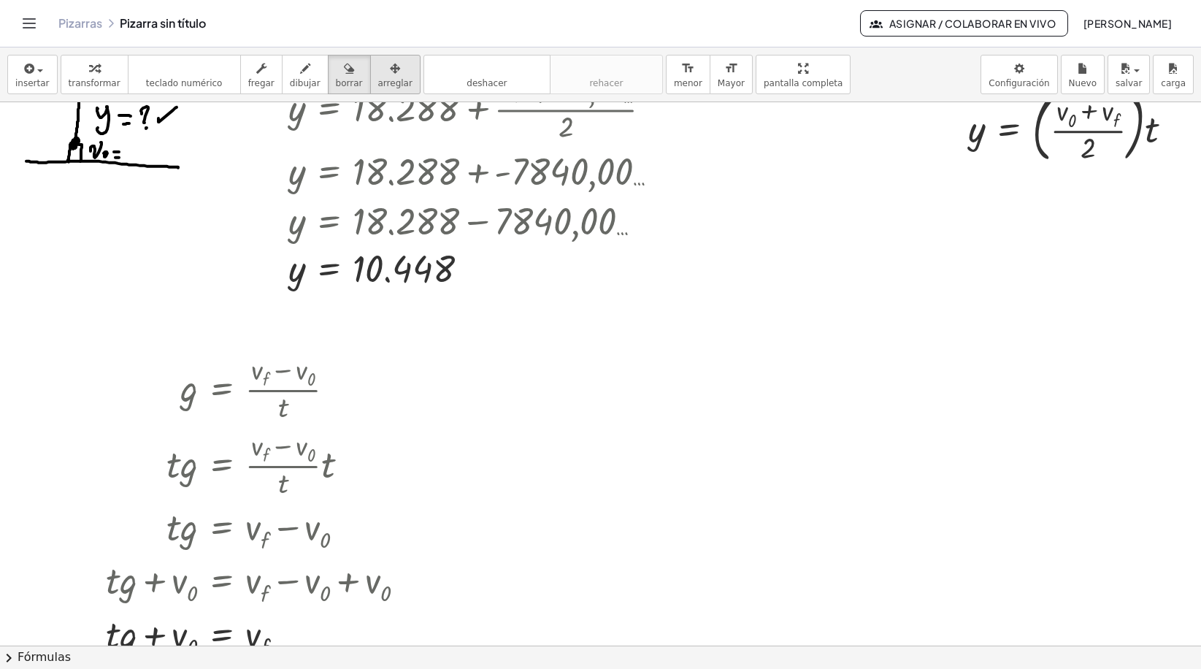
click at [378, 64] on div "button" at bounding box center [395, 68] width 34 height 18
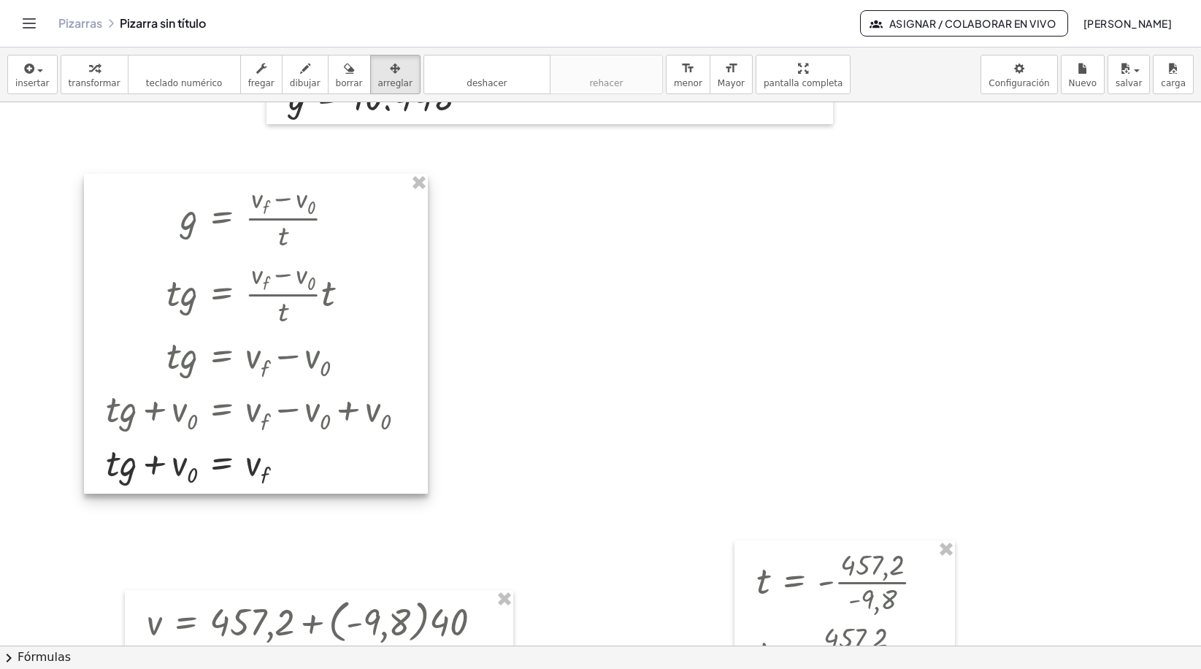
scroll to position [803, 8]
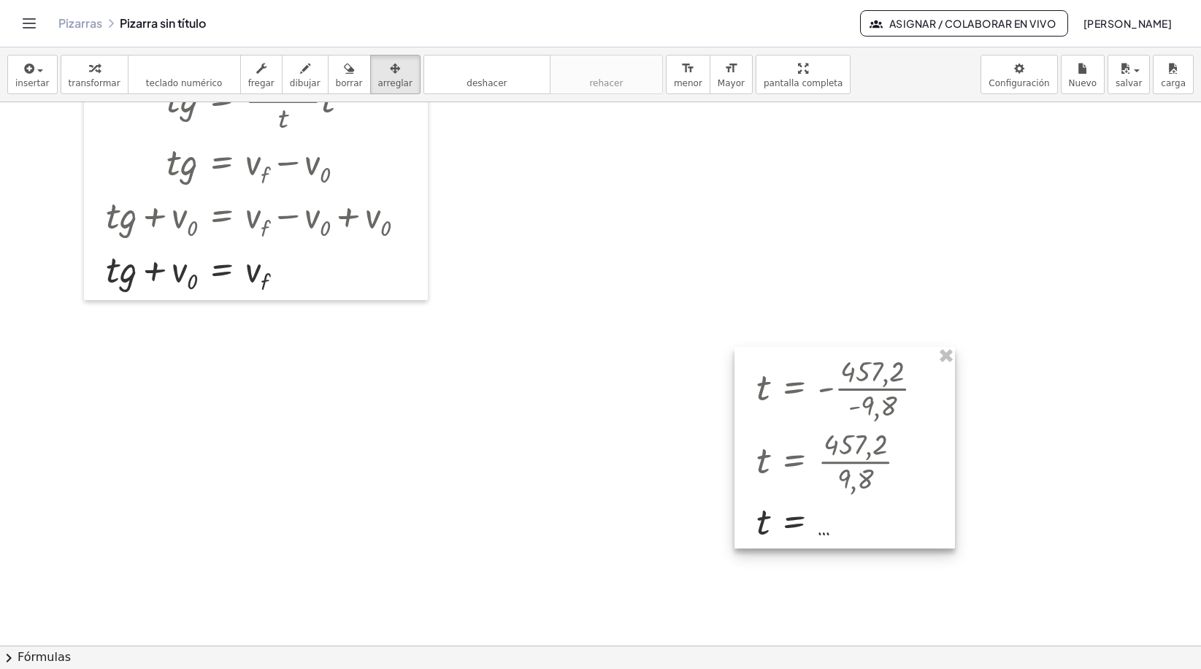
click at [841, 474] on div at bounding box center [844, 447] width 220 height 201
click at [99, 79] on span "transformar" at bounding box center [95, 83] width 52 height 10
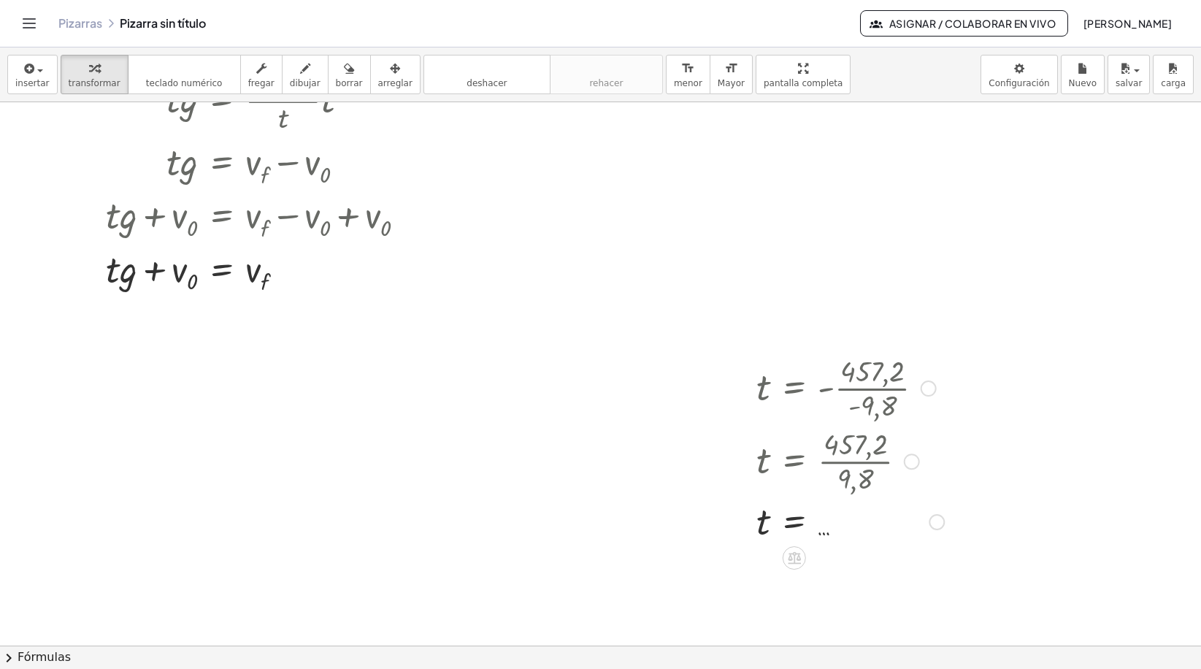
click at [847, 426] on div at bounding box center [850, 459] width 202 height 73
click at [858, 493] on div at bounding box center [850, 459] width 202 height 73
click at [937, 521] on div at bounding box center [936, 522] width 16 height 16
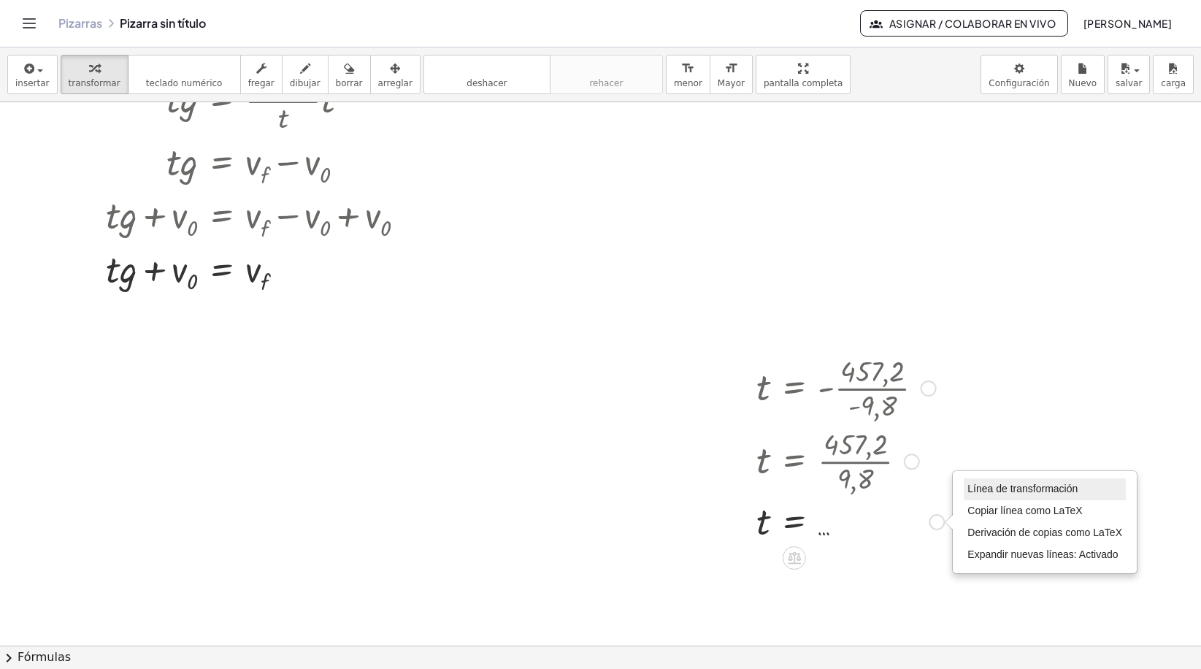
click at [1011, 496] on li "Línea de transformación" at bounding box center [1045, 489] width 162 height 22
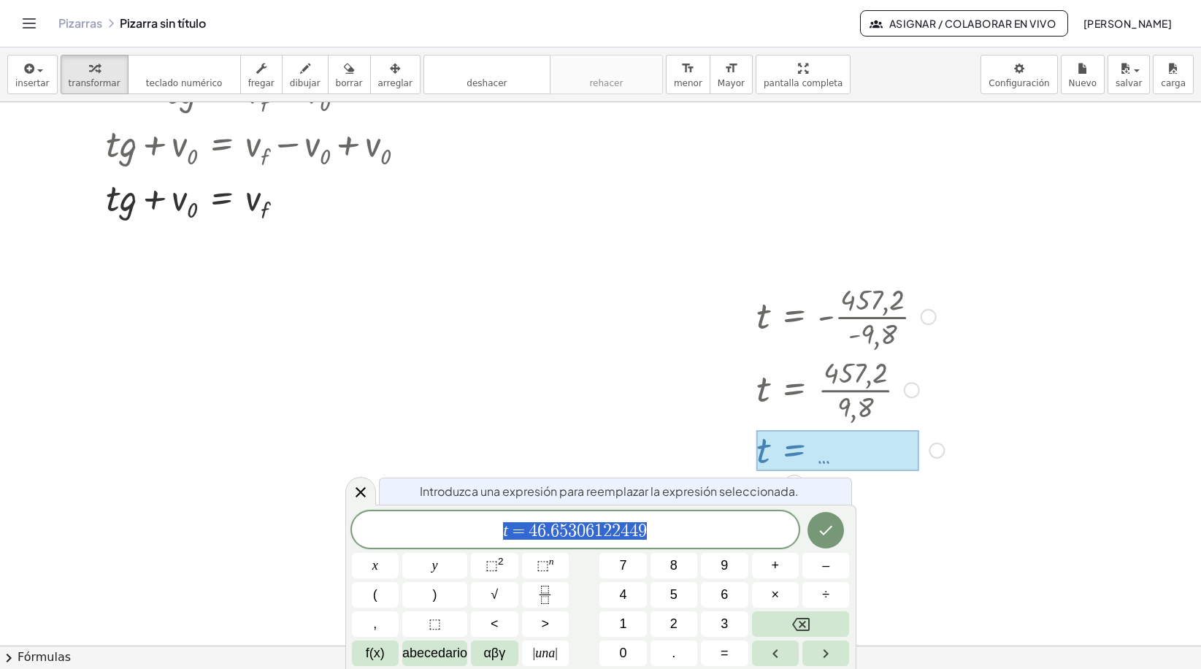
scroll to position [883, 8]
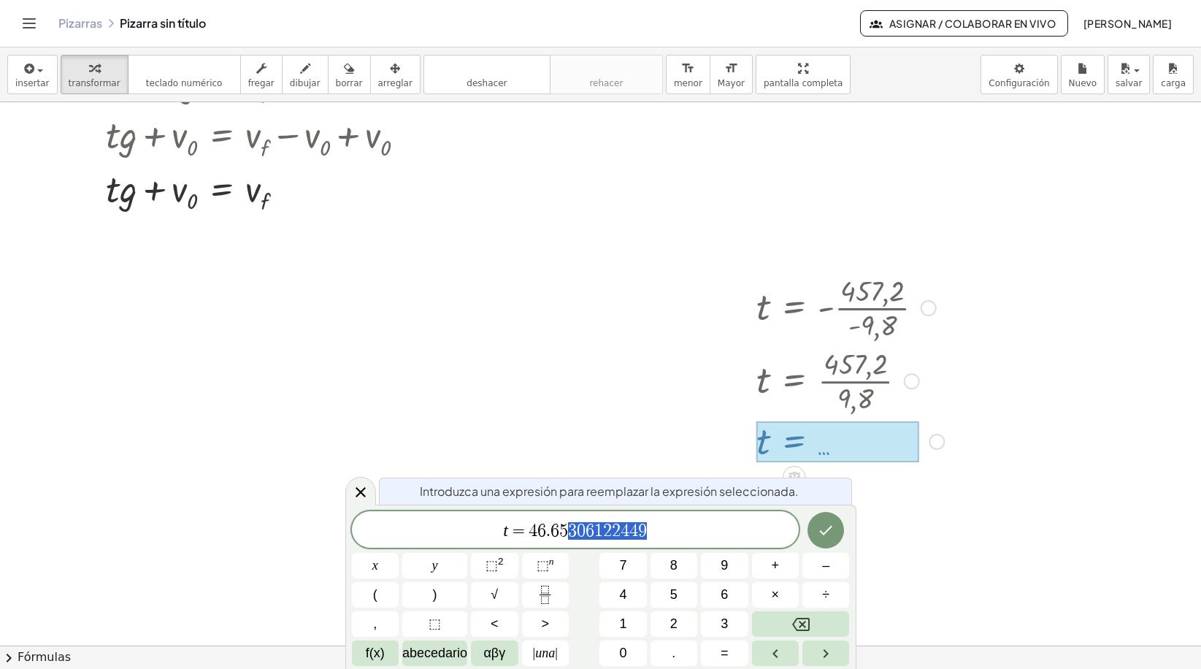
drag, startPoint x: 568, startPoint y: 528, endPoint x: 727, endPoint y: 527, distance: 159.1
click at [819, 535] on icon "Hecho" at bounding box center [826, 530] width 18 height 18
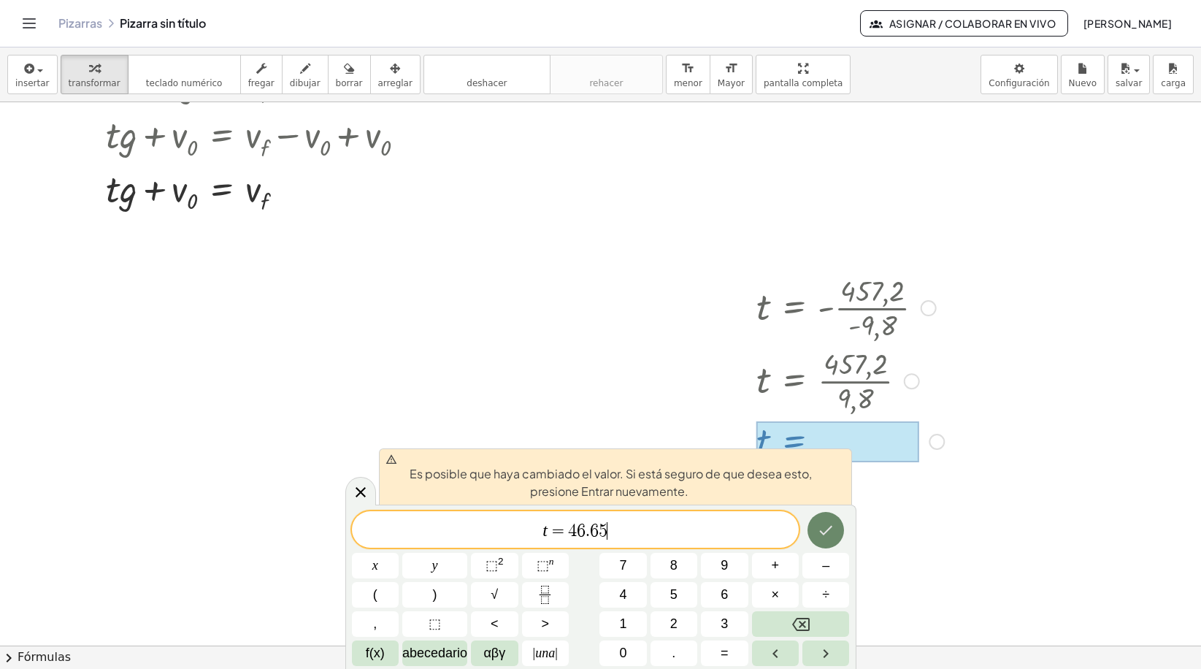
click at [831, 517] on button "Hecho" at bounding box center [825, 530] width 36 height 36
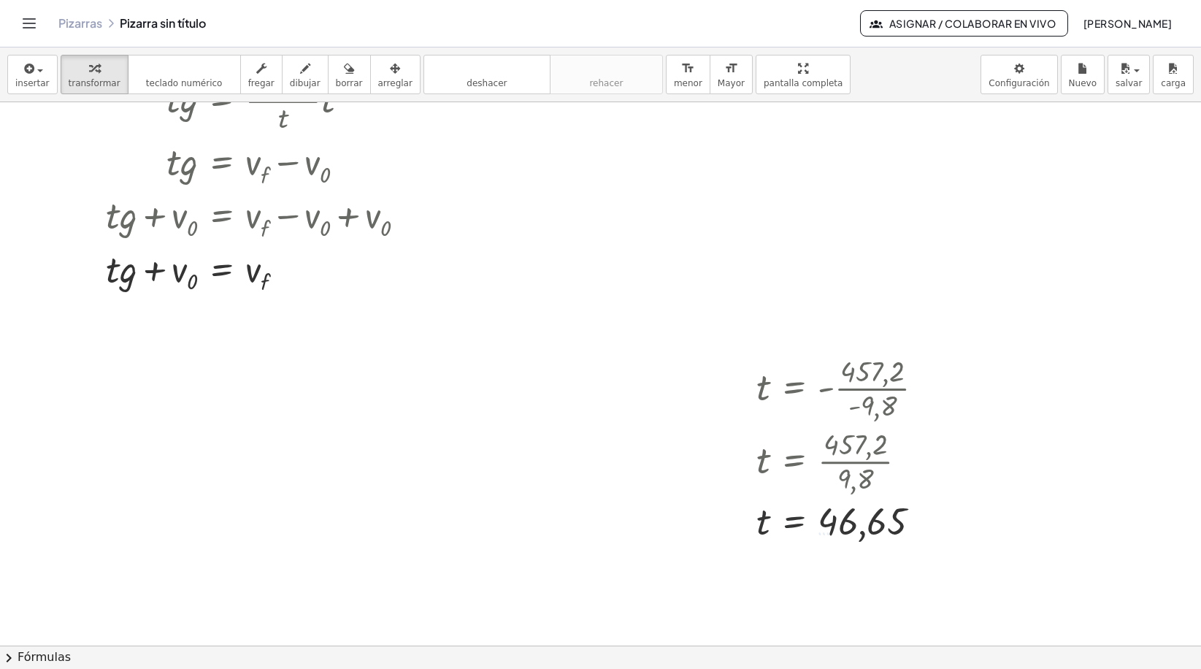
scroll to position [803, 8]
click at [912, 520] on div at bounding box center [850, 520] width 202 height 48
click at [905, 528] on div at bounding box center [850, 520] width 202 height 48
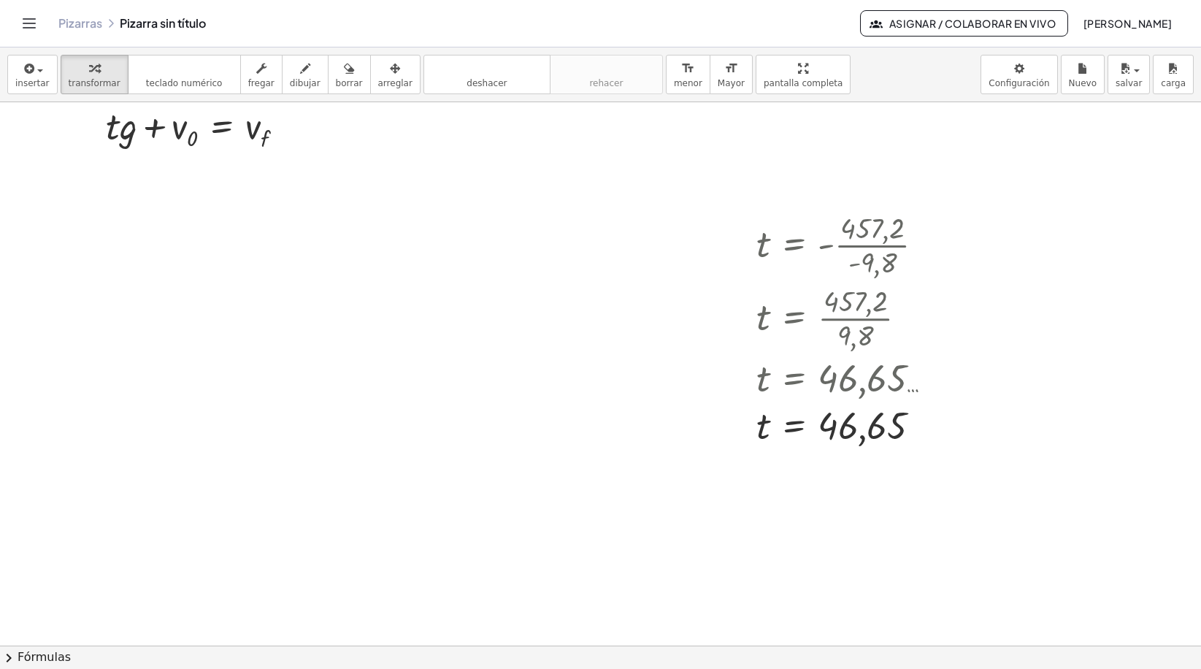
scroll to position [949, 8]
click at [930, 419] on div "Transform line Copy line as LaTeX Copy derivation as LaTeX Expand new lines: On" at bounding box center [925, 424] width 16 height 16
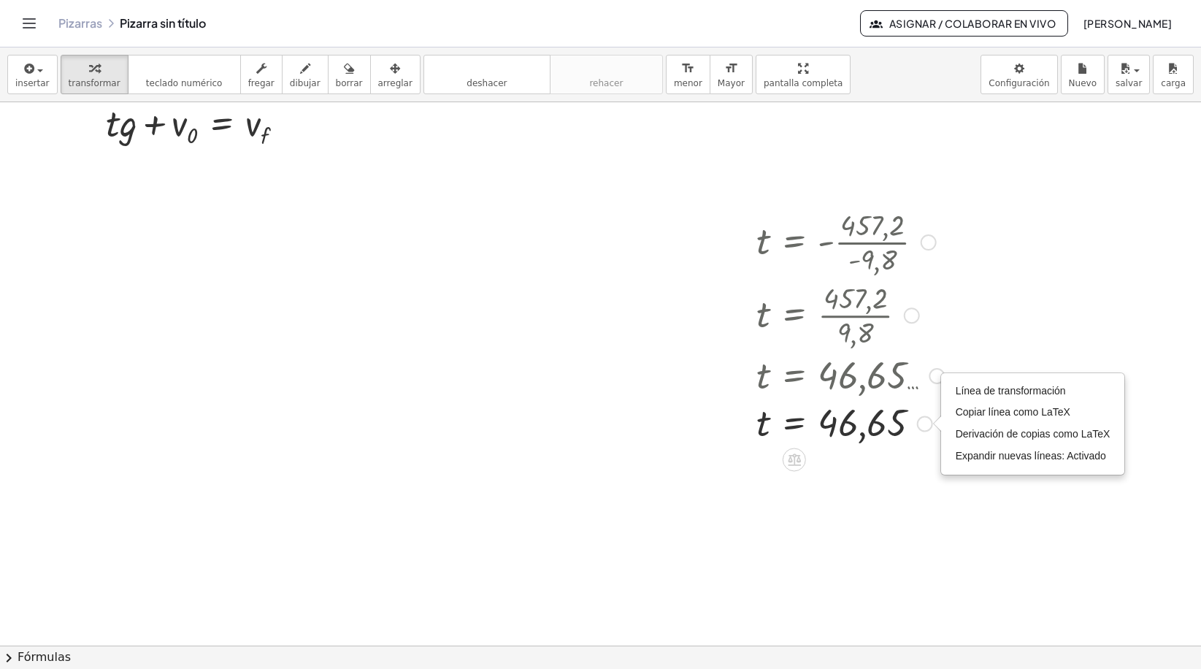
click at [923, 370] on div at bounding box center [850, 374] width 202 height 48
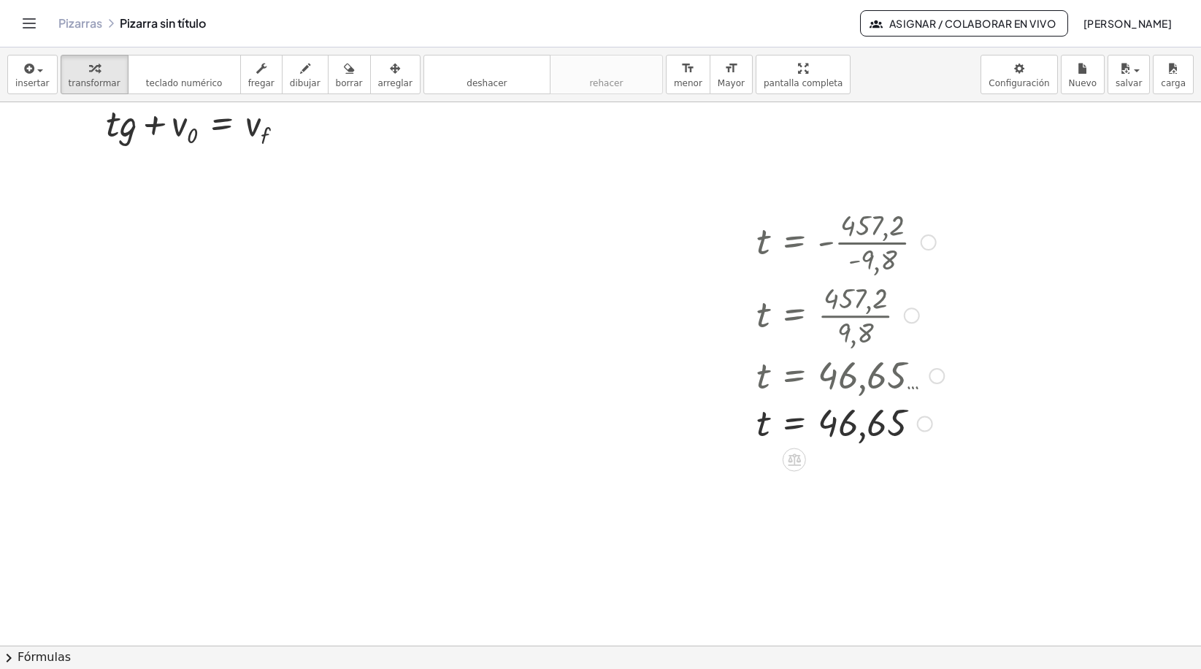
click at [934, 376] on div at bounding box center [936, 376] width 16 height 16
drag, startPoint x: 928, startPoint y: 404, endPoint x: 928, endPoint y: 420, distance: 15.3
click at [928, 406] on div at bounding box center [850, 423] width 202 height 48
click at [928, 421] on div "Transform line Copy line as LaTeX Copy derivation as LaTeX Expand new lines: On" at bounding box center [925, 424] width 16 height 16
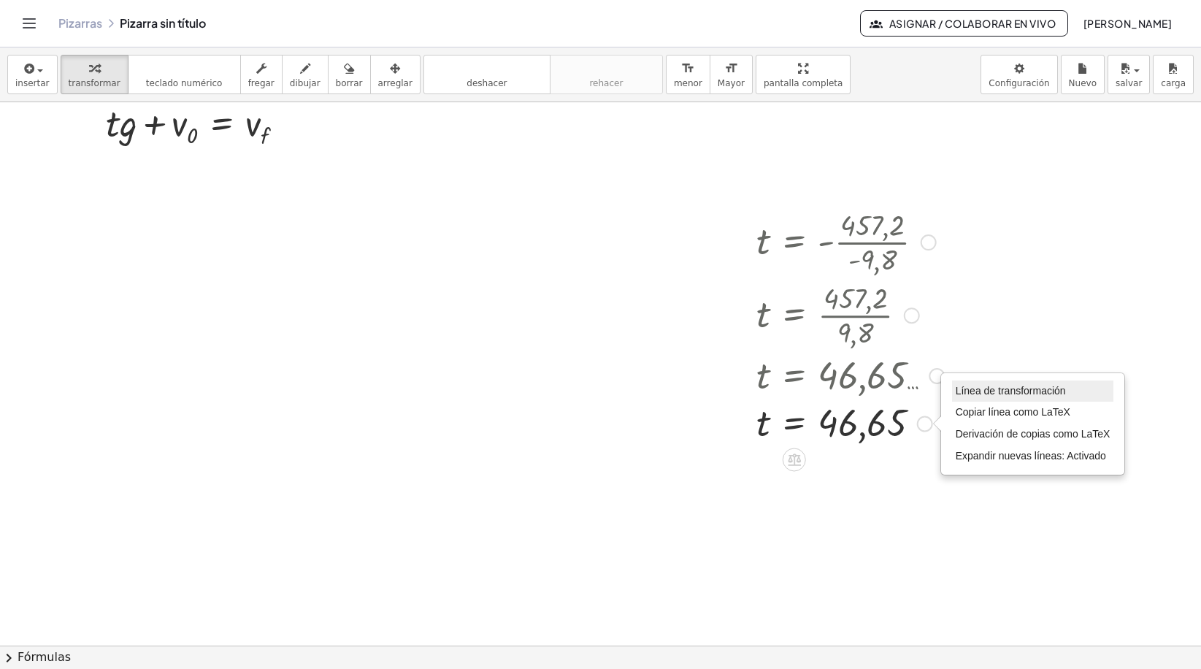
click at [953, 391] on li "Línea de transformación" at bounding box center [1033, 391] width 162 height 22
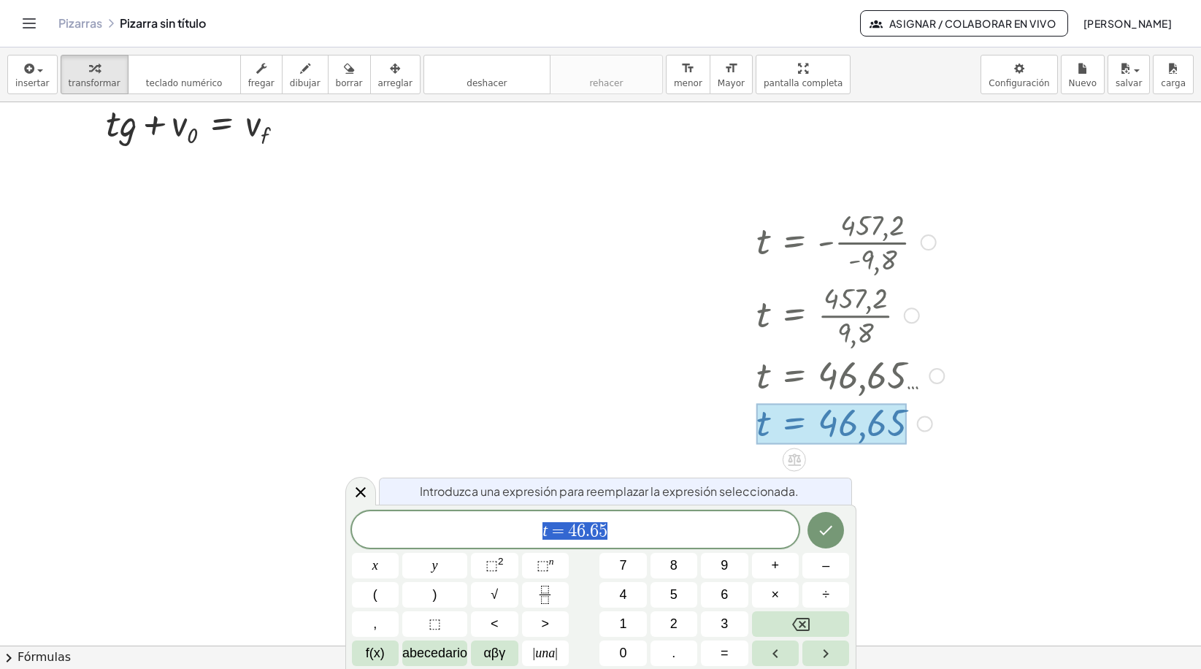
click at [373, 495] on div at bounding box center [360, 491] width 31 height 28
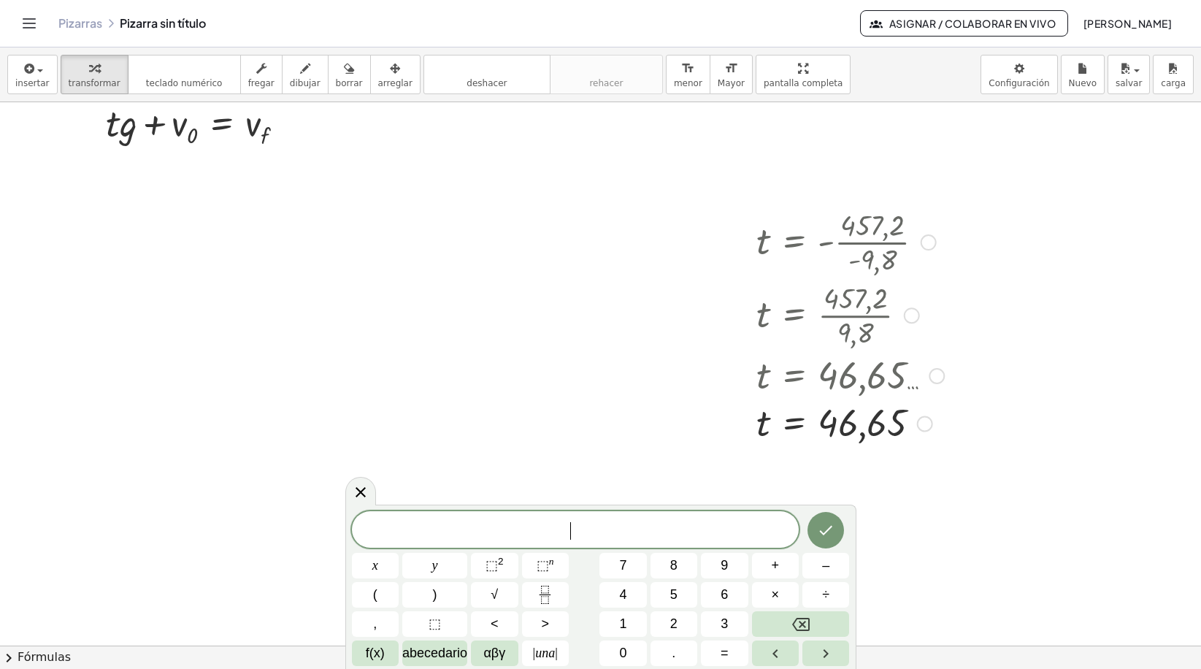
click at [846, 392] on div at bounding box center [850, 374] width 202 height 48
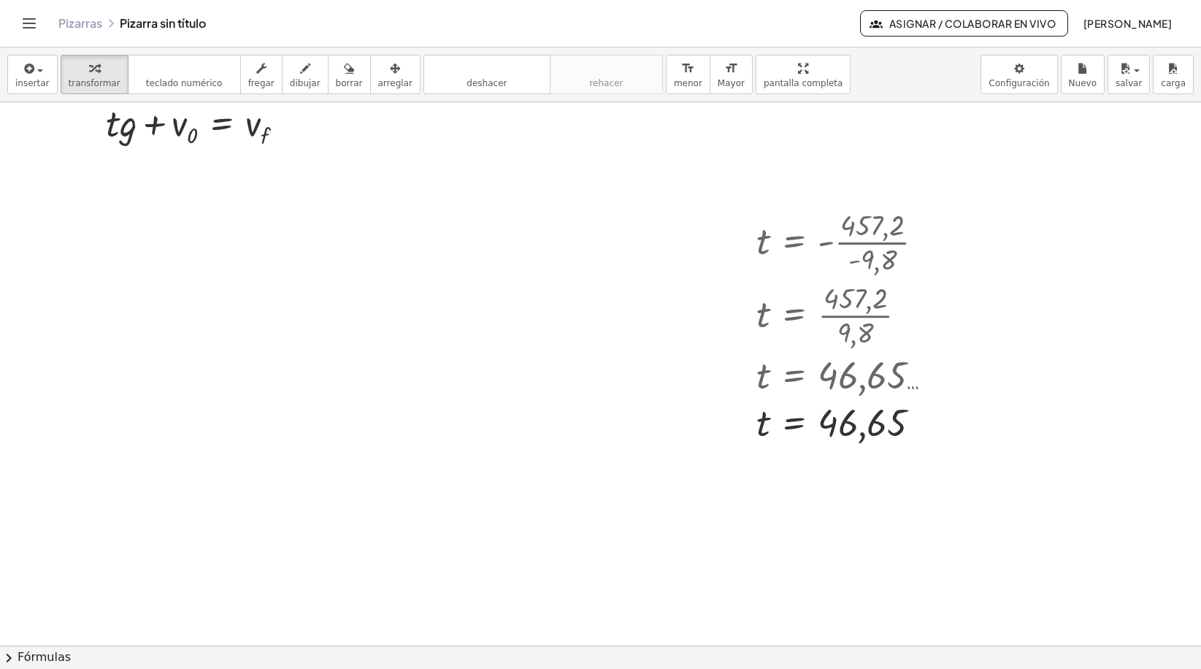
scroll to position [657, 8]
